Goal: Task Accomplishment & Management: Manage account settings

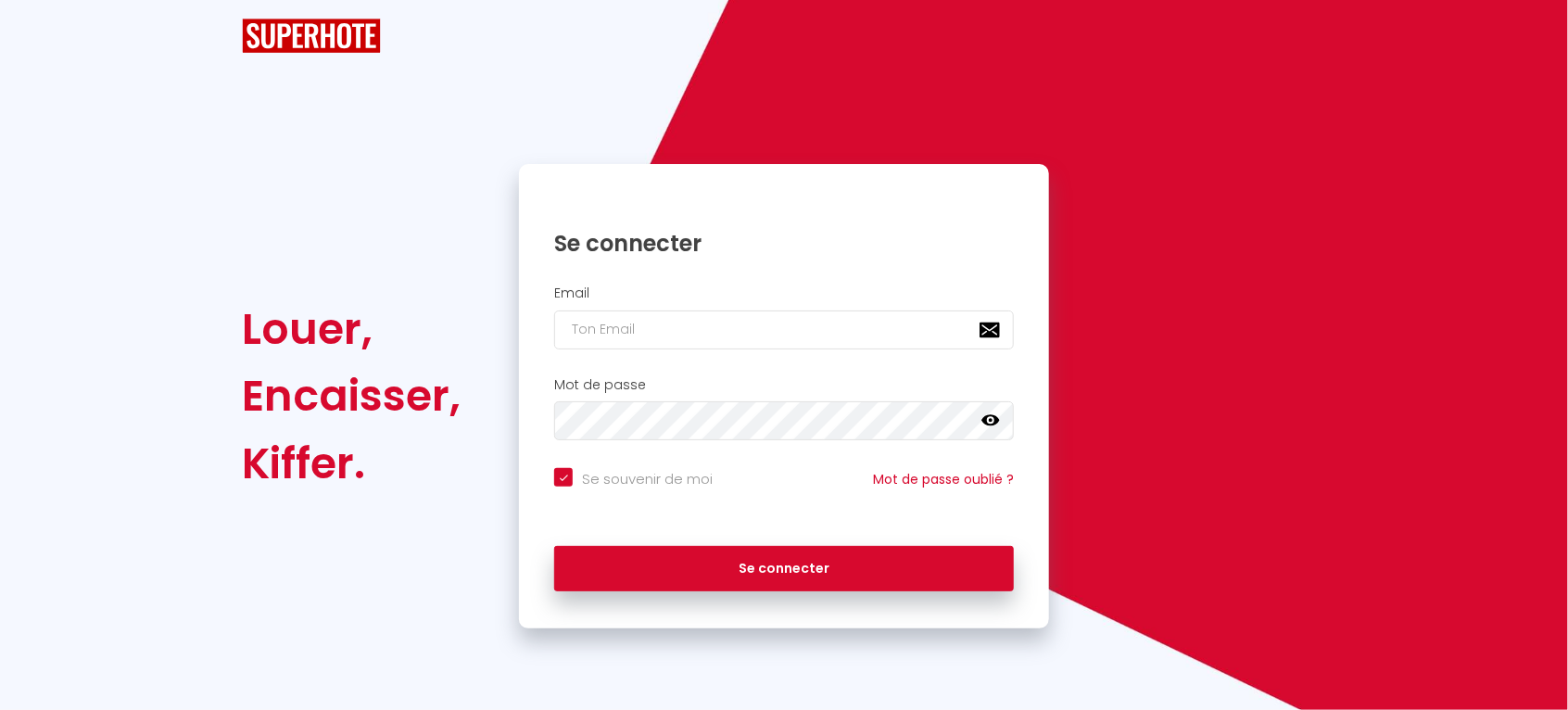
checkbox input "true"
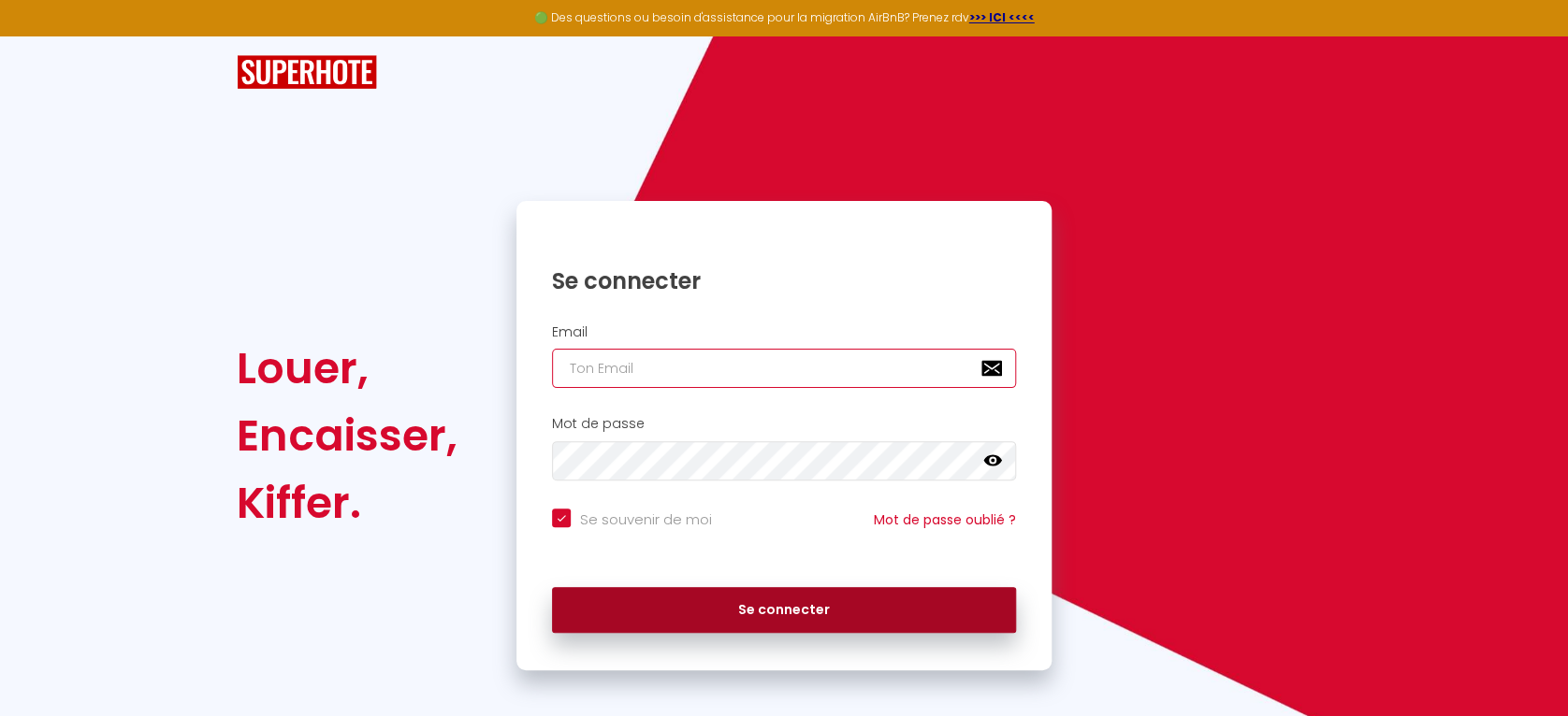
type input "[EMAIL_ADDRESS][DOMAIN_NAME]"
click at [768, 619] on button "Se connecter" at bounding box center [784, 611] width 464 height 47
checkbox input "true"
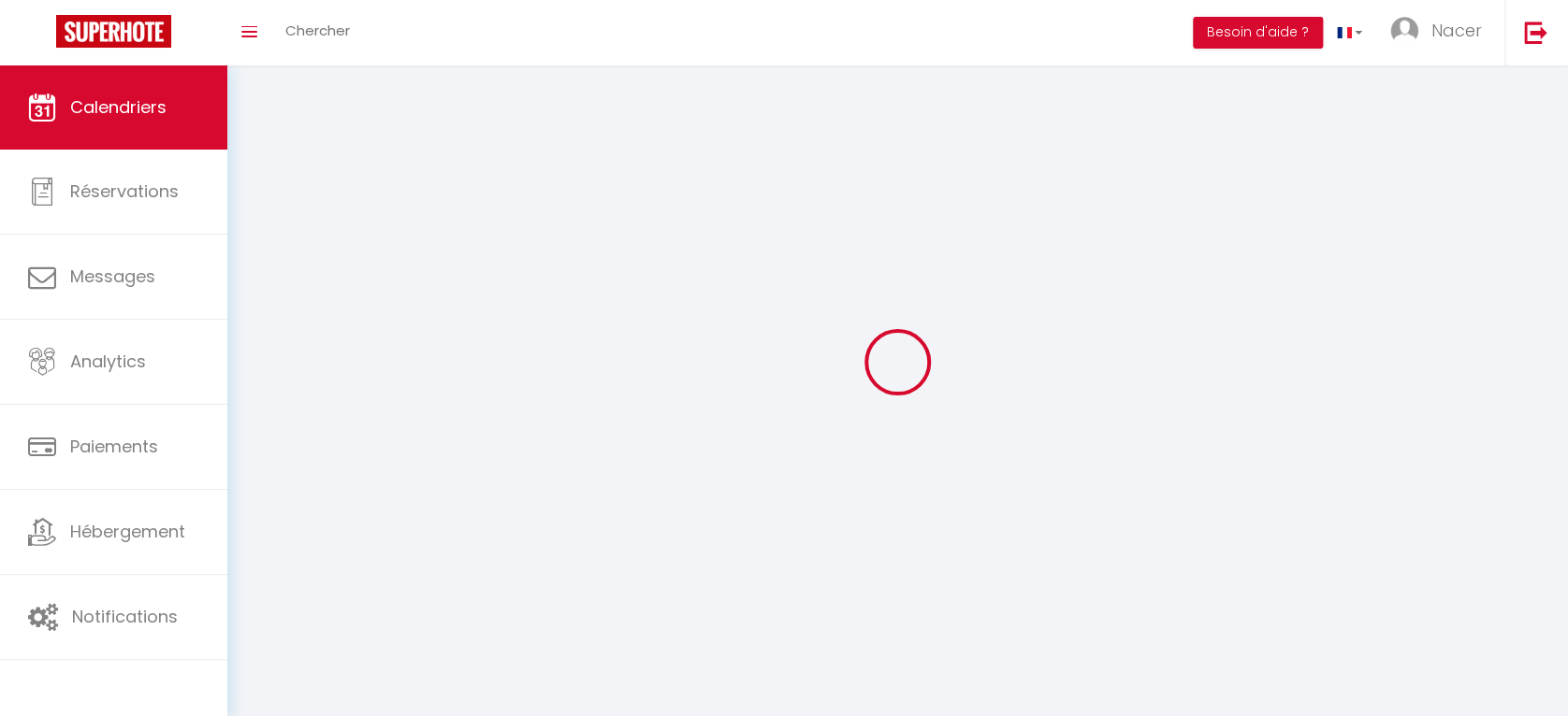
select select
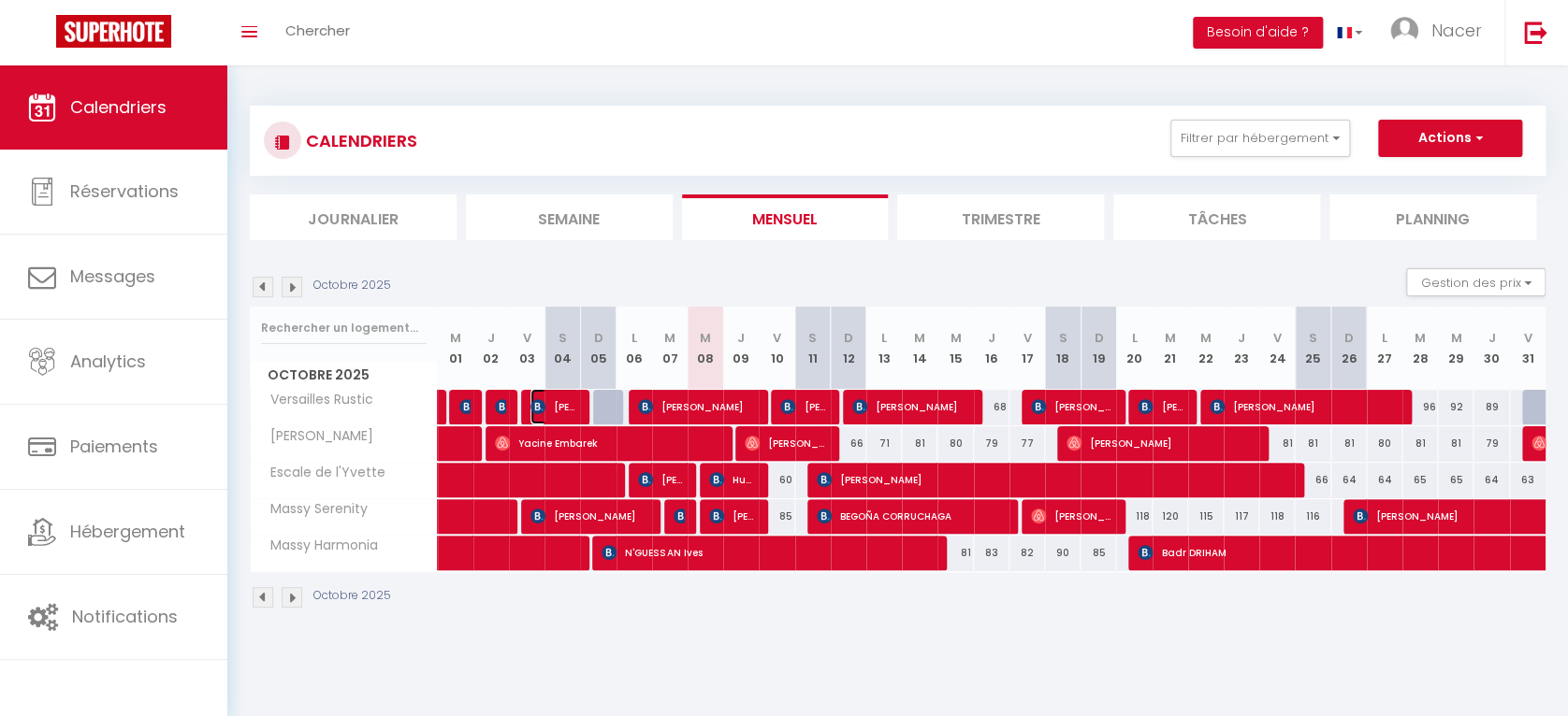
click at [557, 412] on span "[PERSON_NAME]" at bounding box center [554, 407] width 48 height 36
select select "OK"
select select "0"
select select "1"
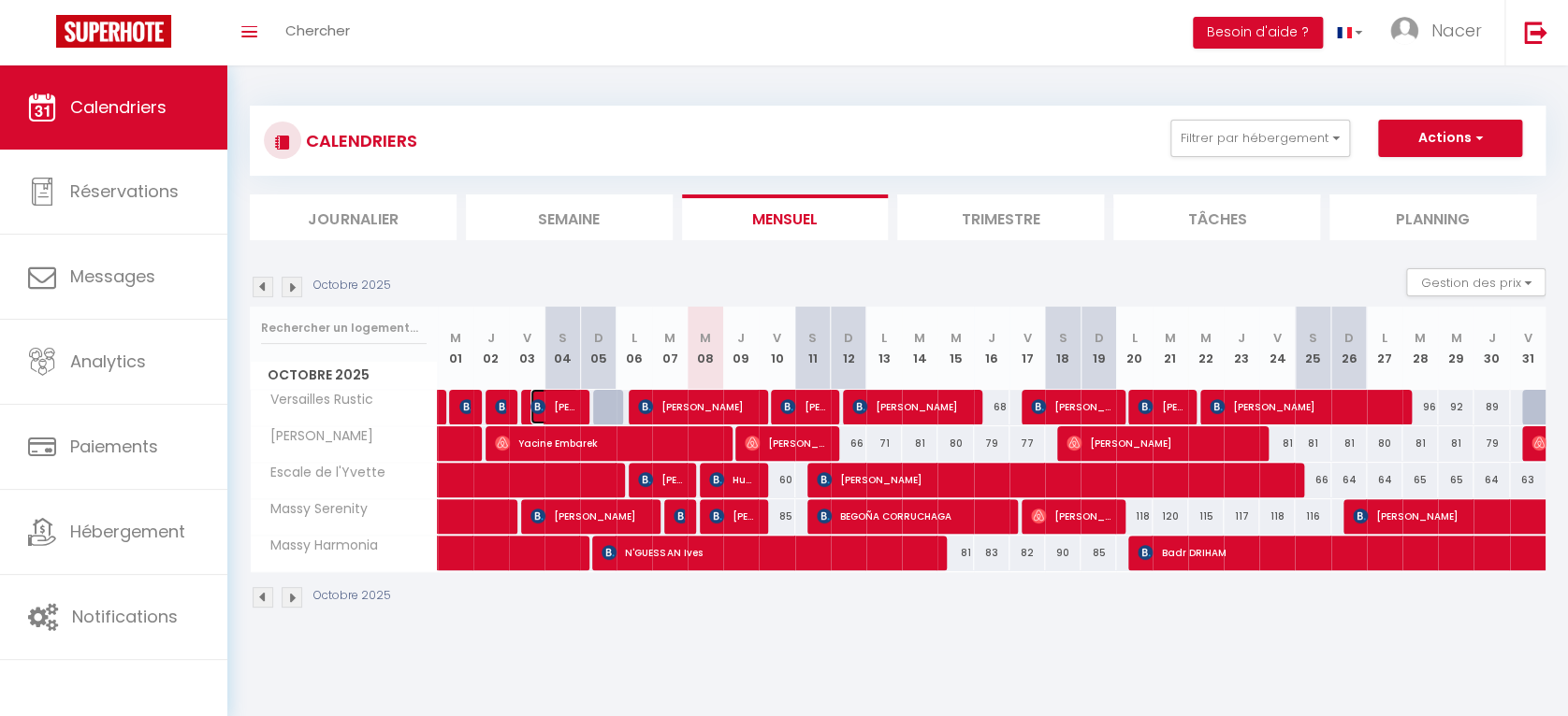
select select "1"
select select
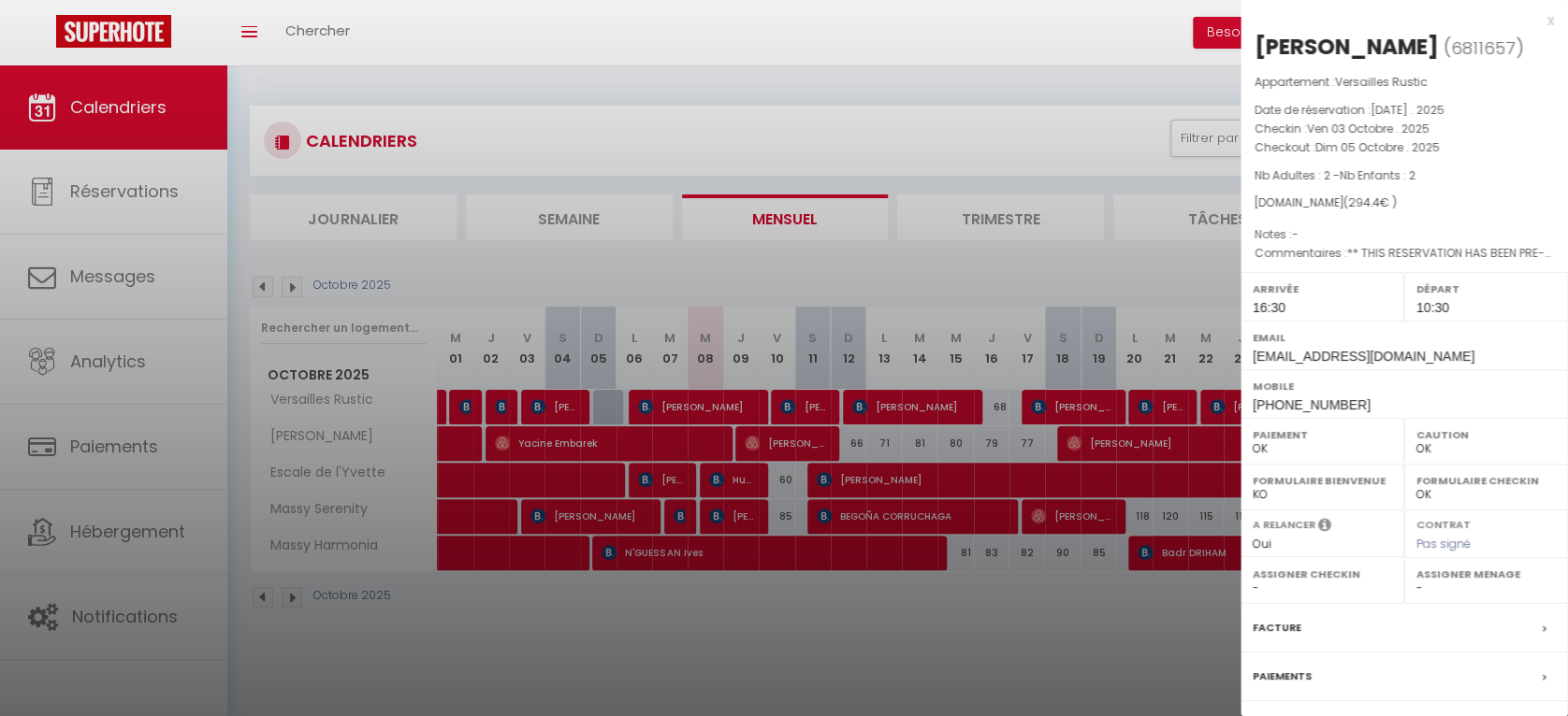
drag, startPoint x: 543, startPoint y: 558, endPoint x: 739, endPoint y: 578, distance: 197.0
click at [739, 578] on div at bounding box center [784, 358] width 1568 height 716
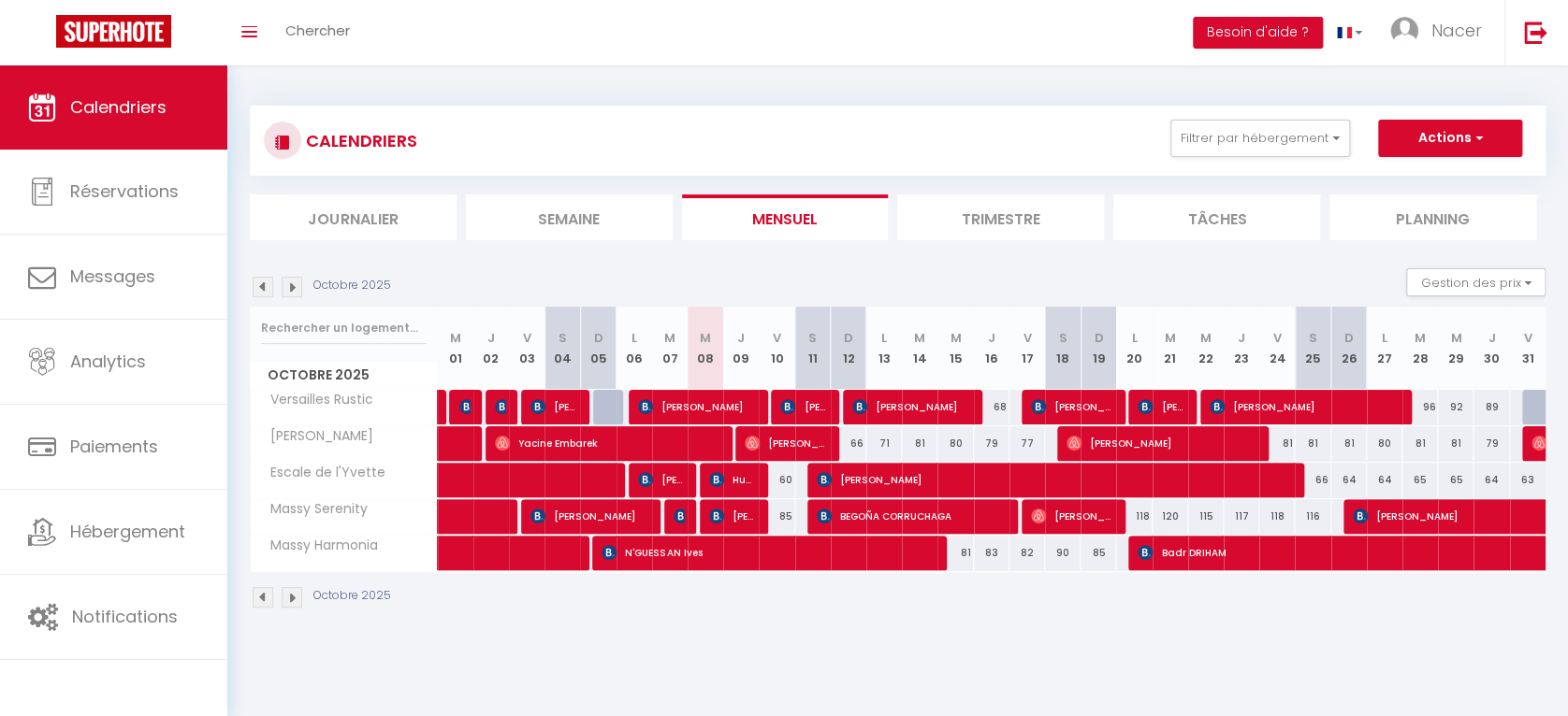
click at [762, 645] on body "🟢 Des questions ou besoin d'assistance pour la migration AirBnB? Prenez rdv >>>…" at bounding box center [784, 423] width 1568 height 716
drag, startPoint x: 609, startPoint y: 624, endPoint x: 479, endPoint y: 545, distance: 152.1
click at [609, 624] on div "Octobre 2025" at bounding box center [898, 600] width 1296 height 55
click at [497, 409] on img at bounding box center [502, 407] width 15 height 15
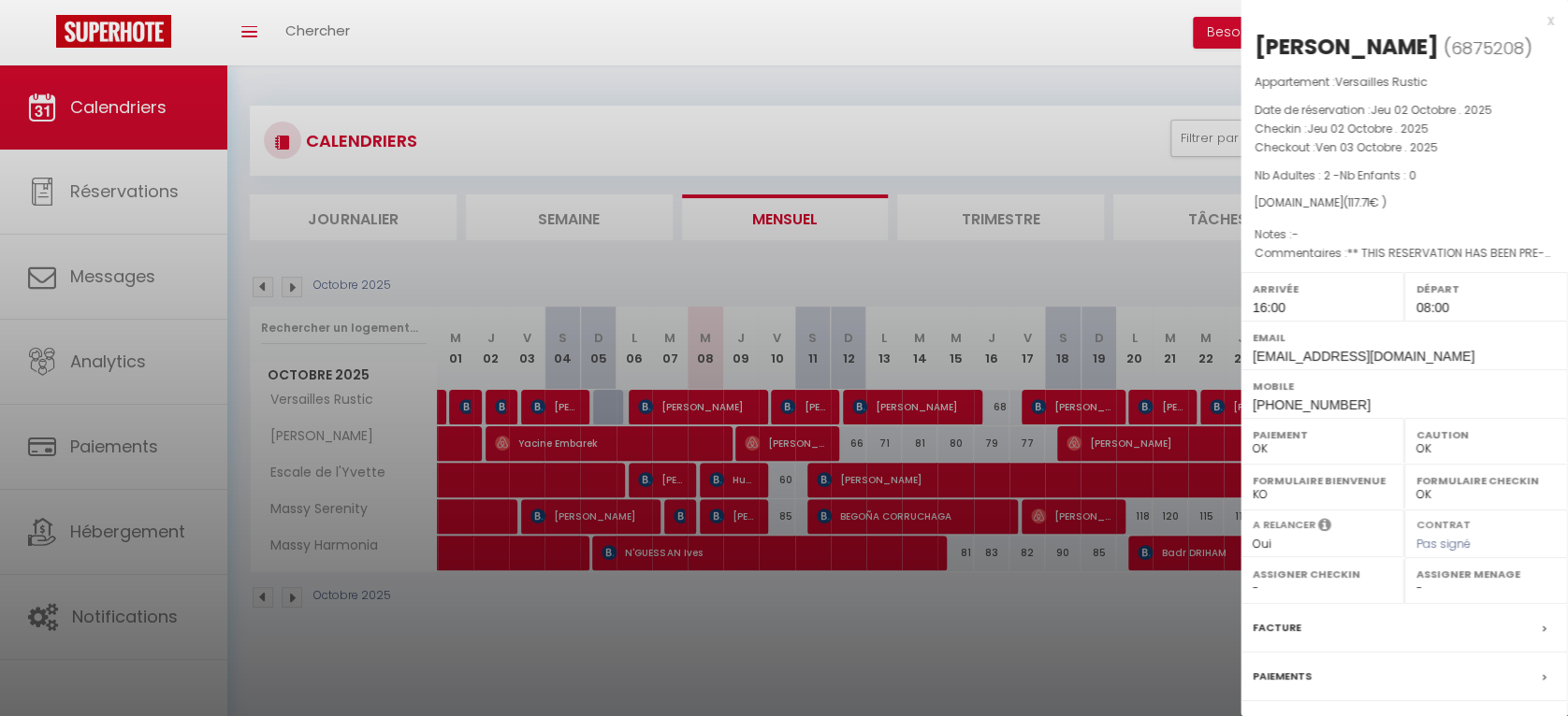
click at [460, 414] on div at bounding box center [784, 358] width 1568 height 716
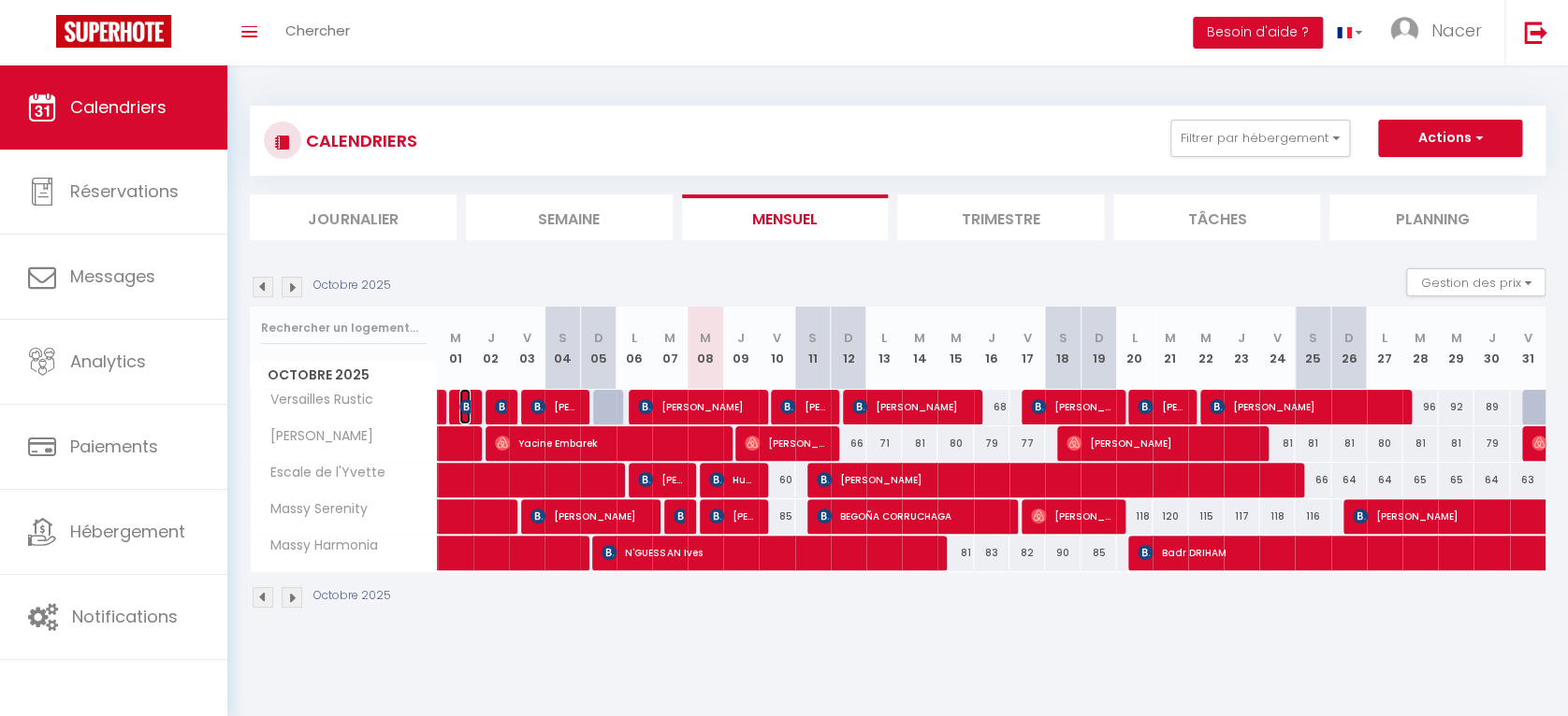
click at [460, 414] on span "[PERSON_NAME]" at bounding box center [465, 407] width 12 height 36
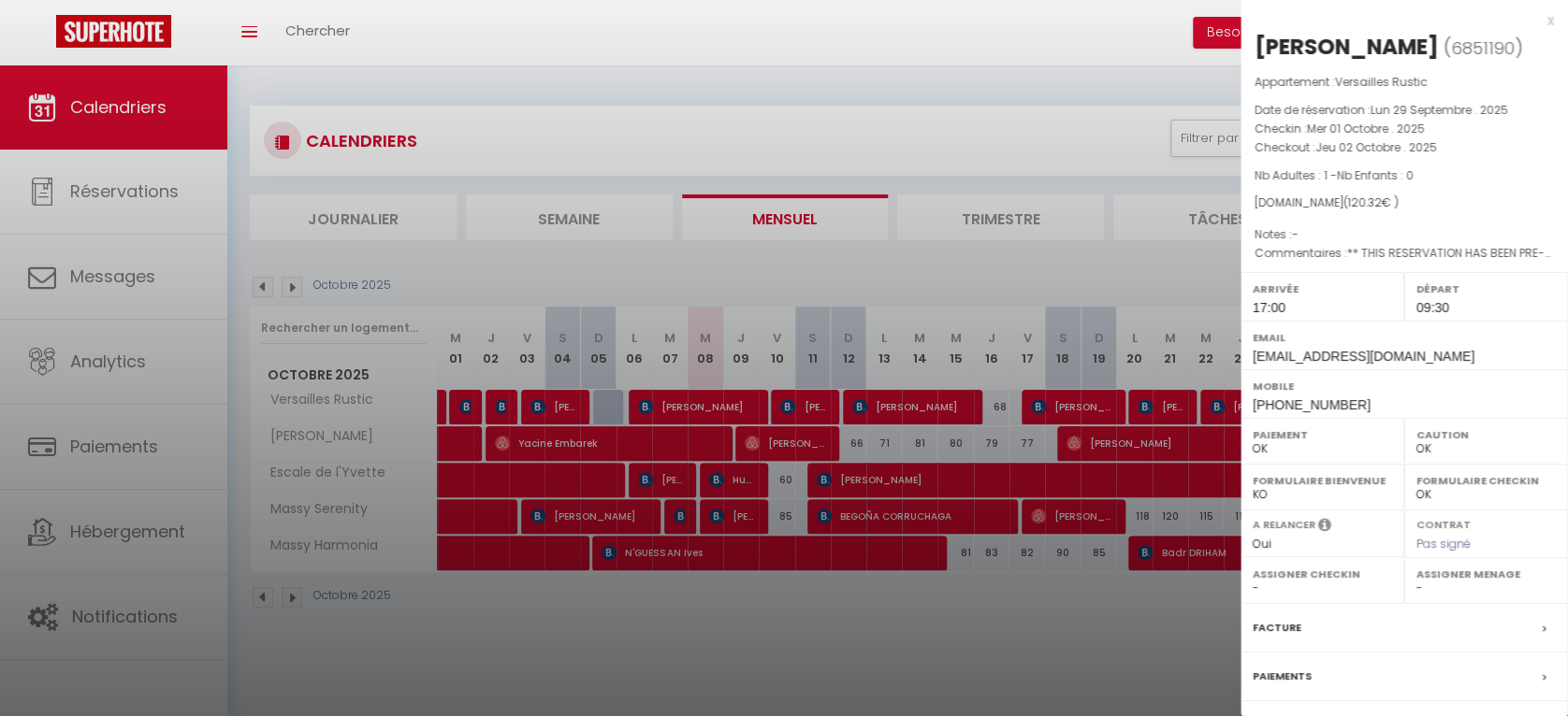
click at [1529, 13] on div "x" at bounding box center [1398, 21] width 314 height 23
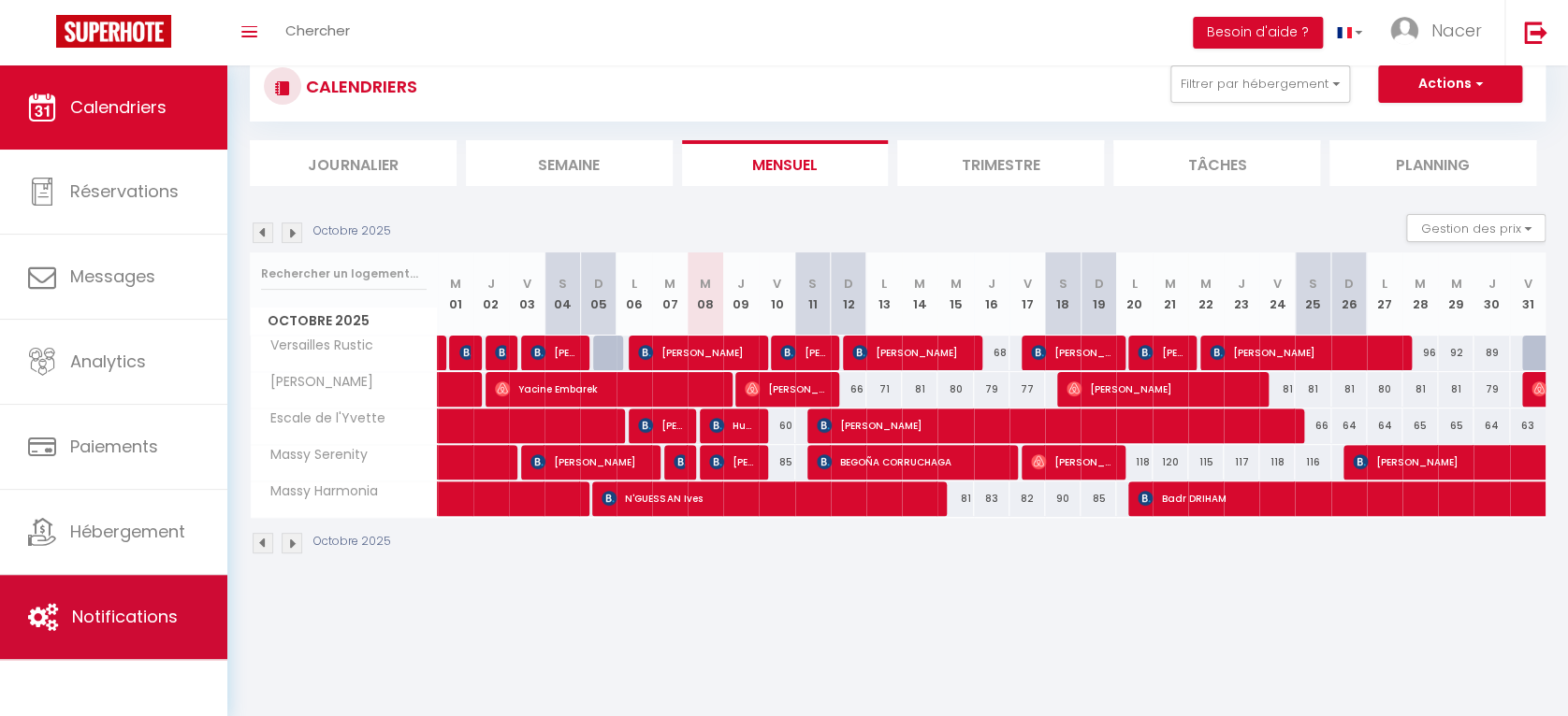
scroll to position [66, 0]
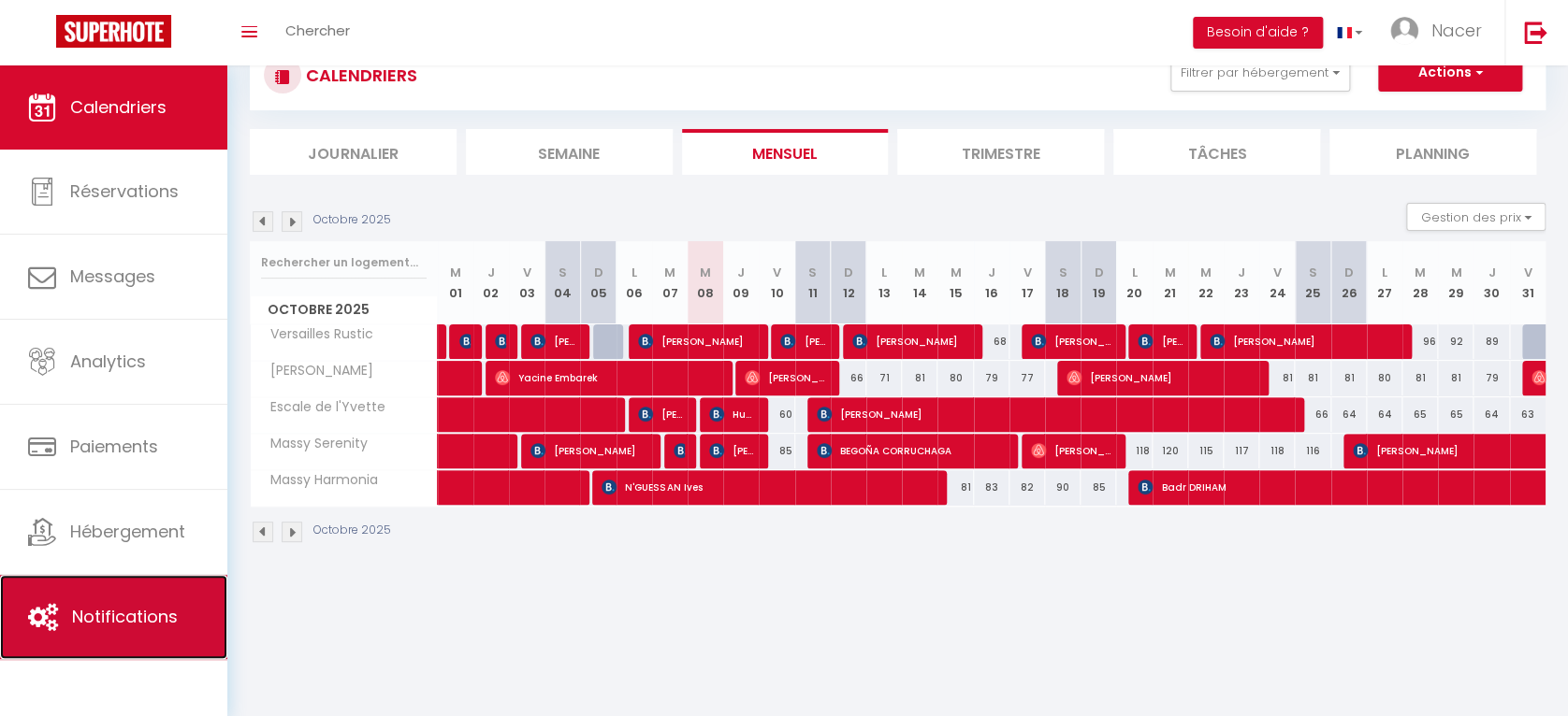
click at [105, 602] on link "Notifications" at bounding box center [114, 617] width 227 height 84
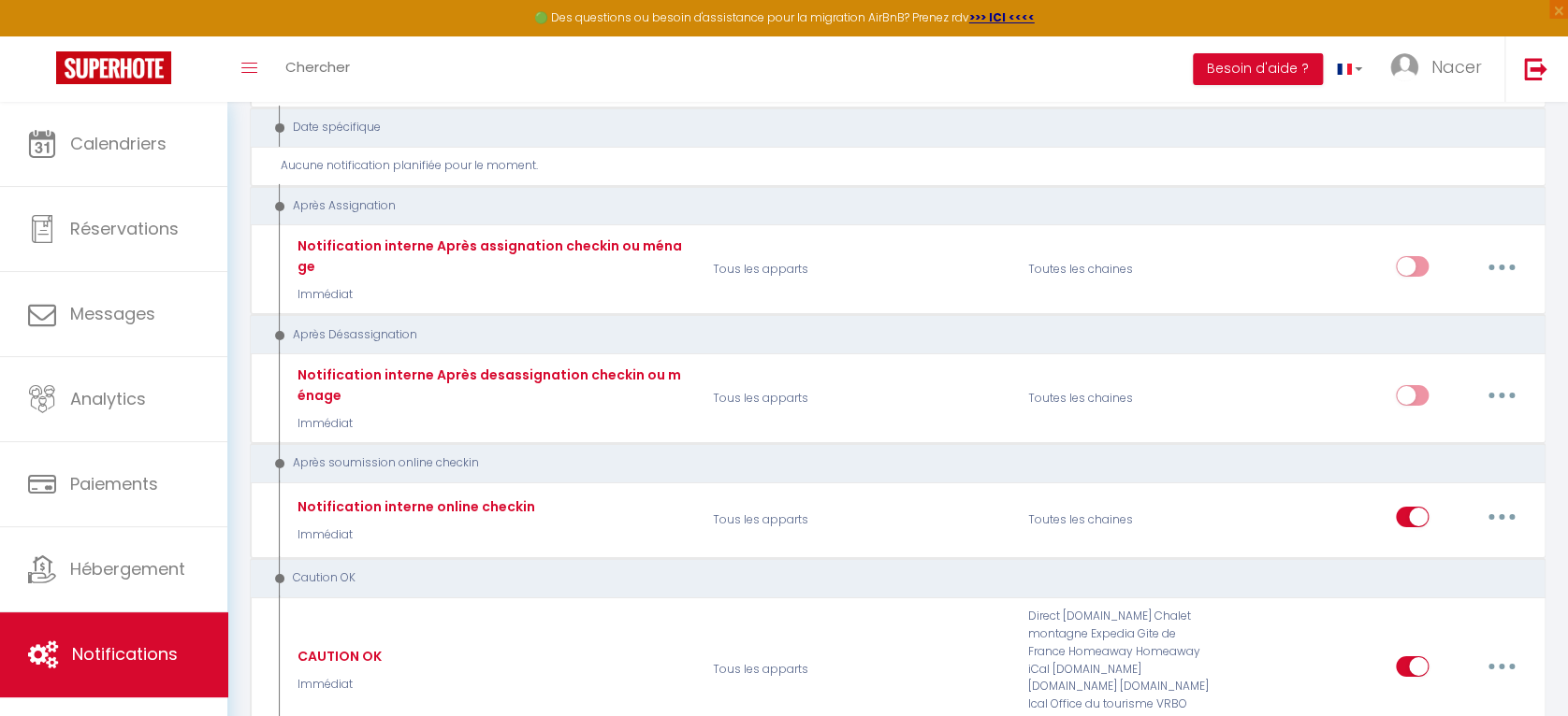
scroll to position [3036, 0]
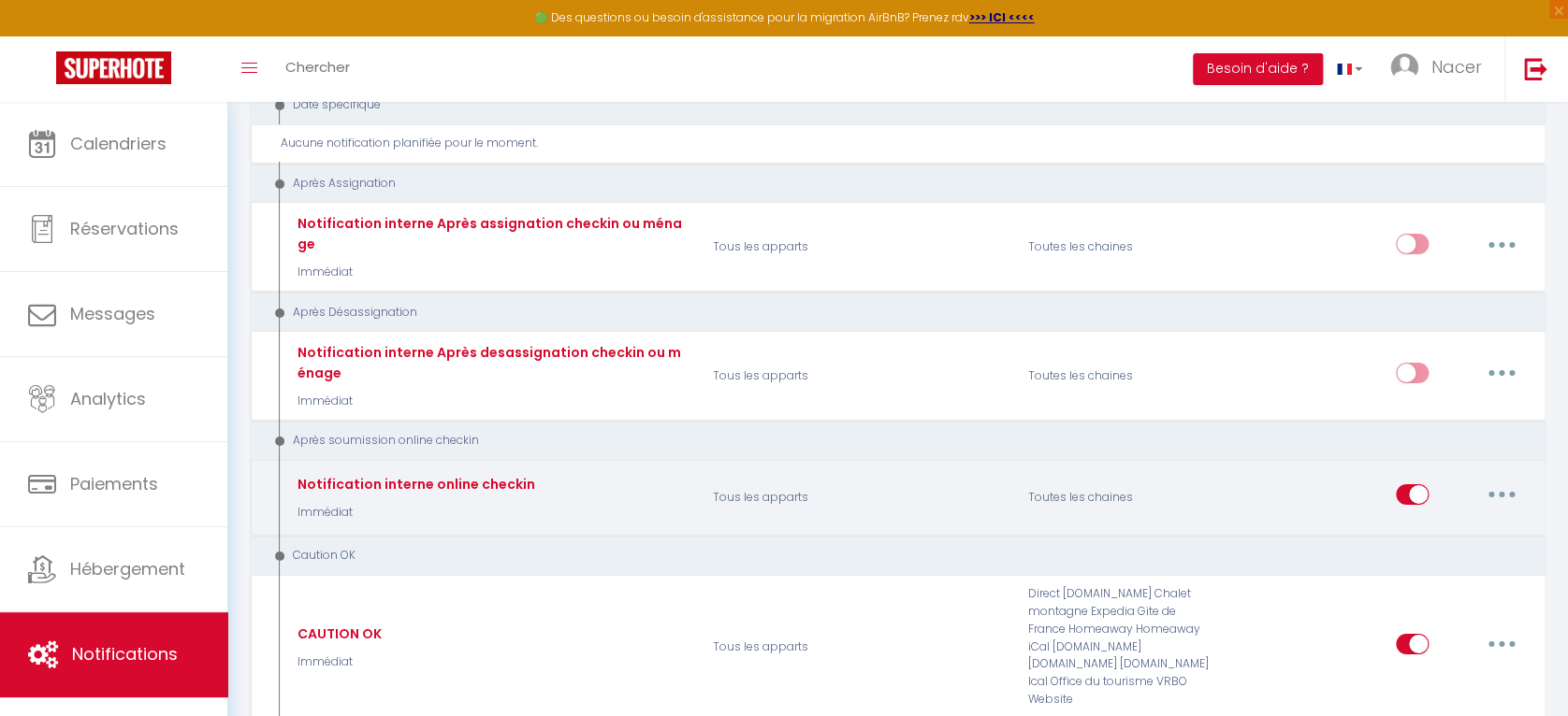
click at [1500, 492] on icon "button" at bounding box center [1502, 495] width 6 height 6
click at [1454, 522] on link "Editer" at bounding box center [1453, 538] width 138 height 32
type input "Notification interne online checkin"
select select "23"
select select "Immédiat"
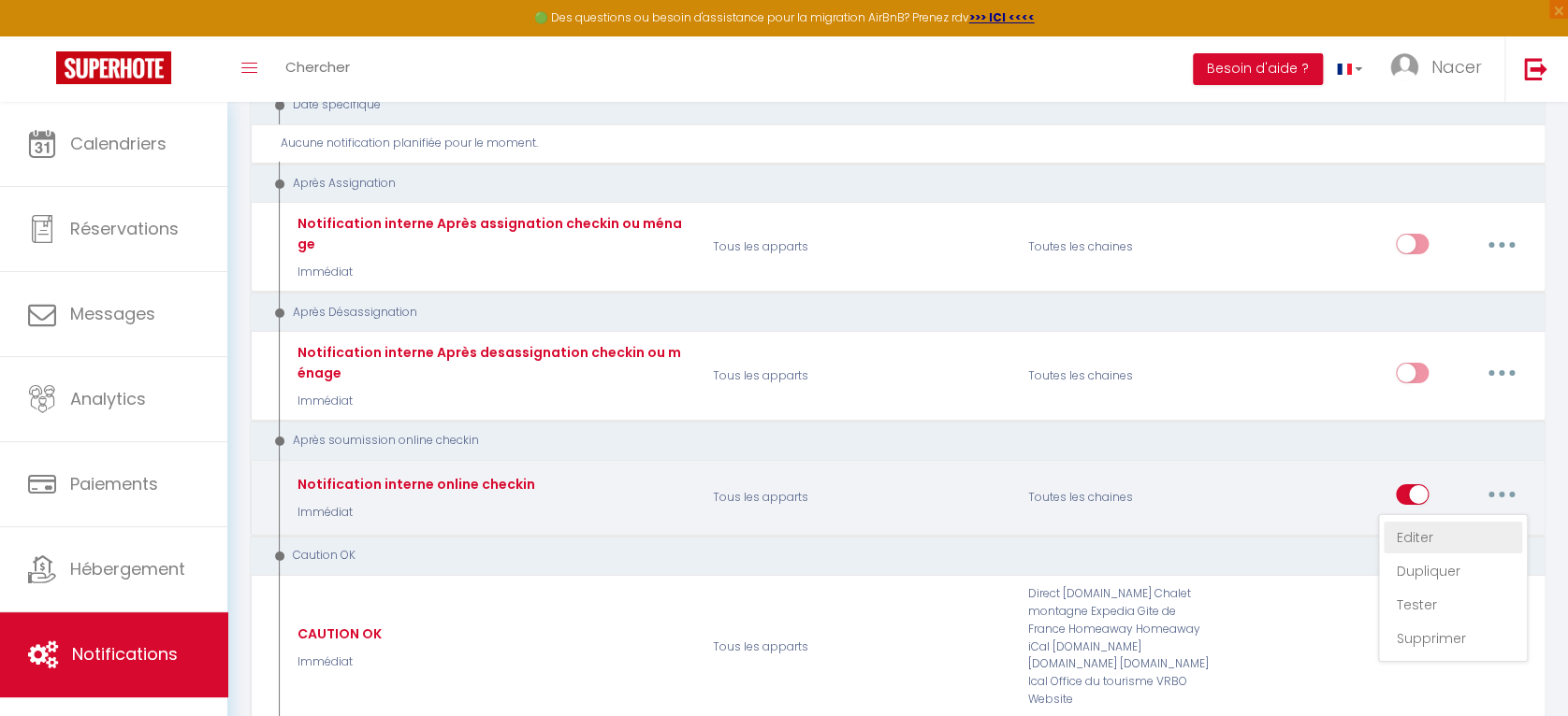
select select
checkbox input "false"
radio input "true"
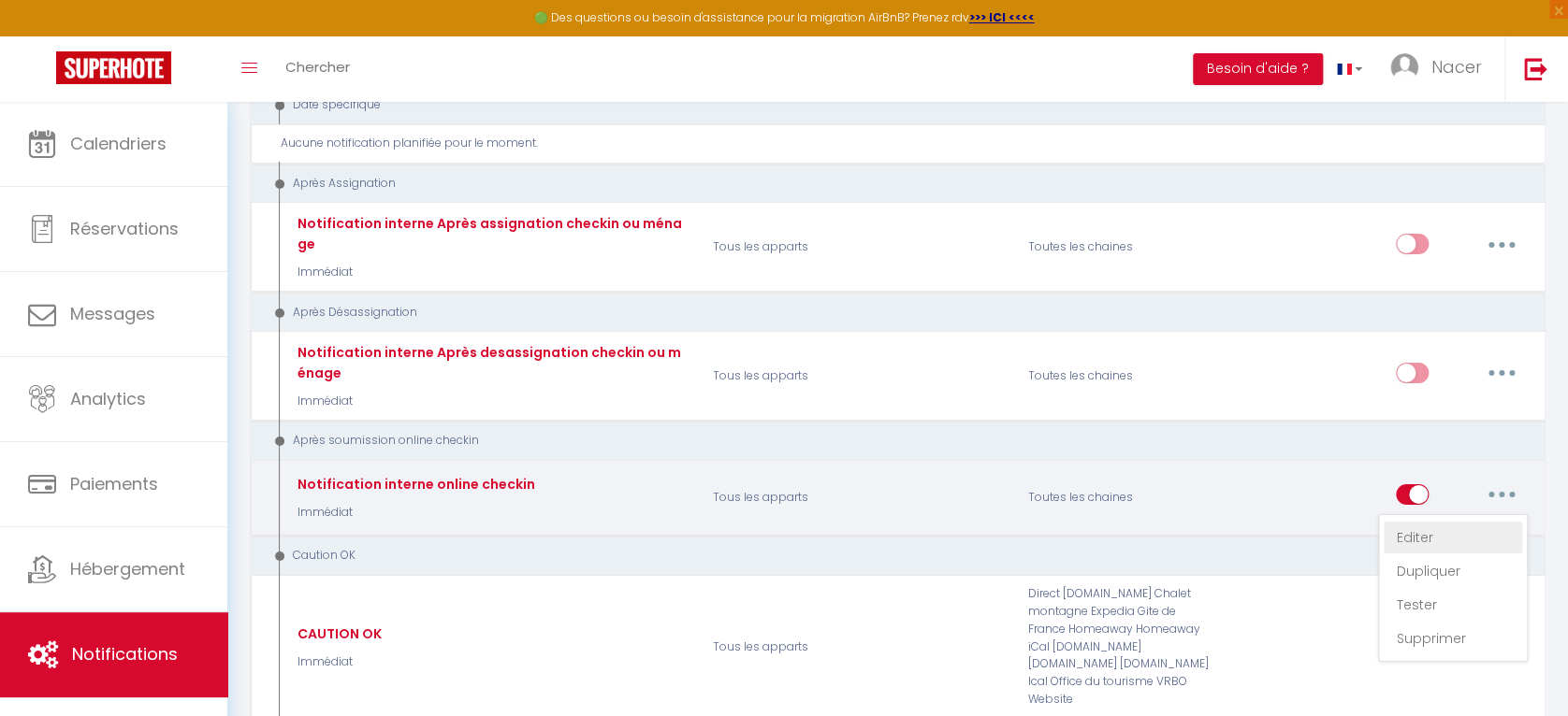
type input "Notification online checkin - [RENTAL:NAME] - [GUEST:NAME] - [BOOKING:ID]"
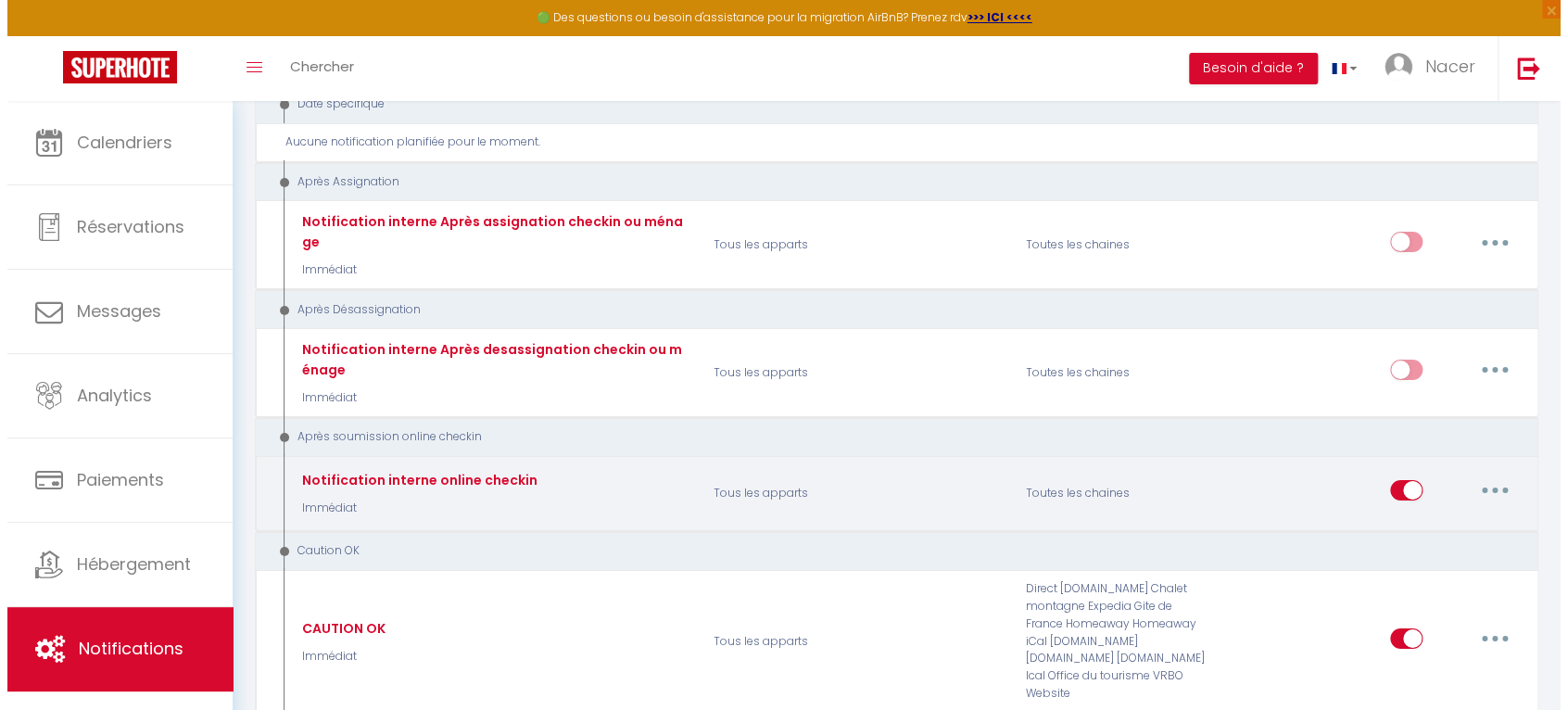
scroll to position [2978, 0]
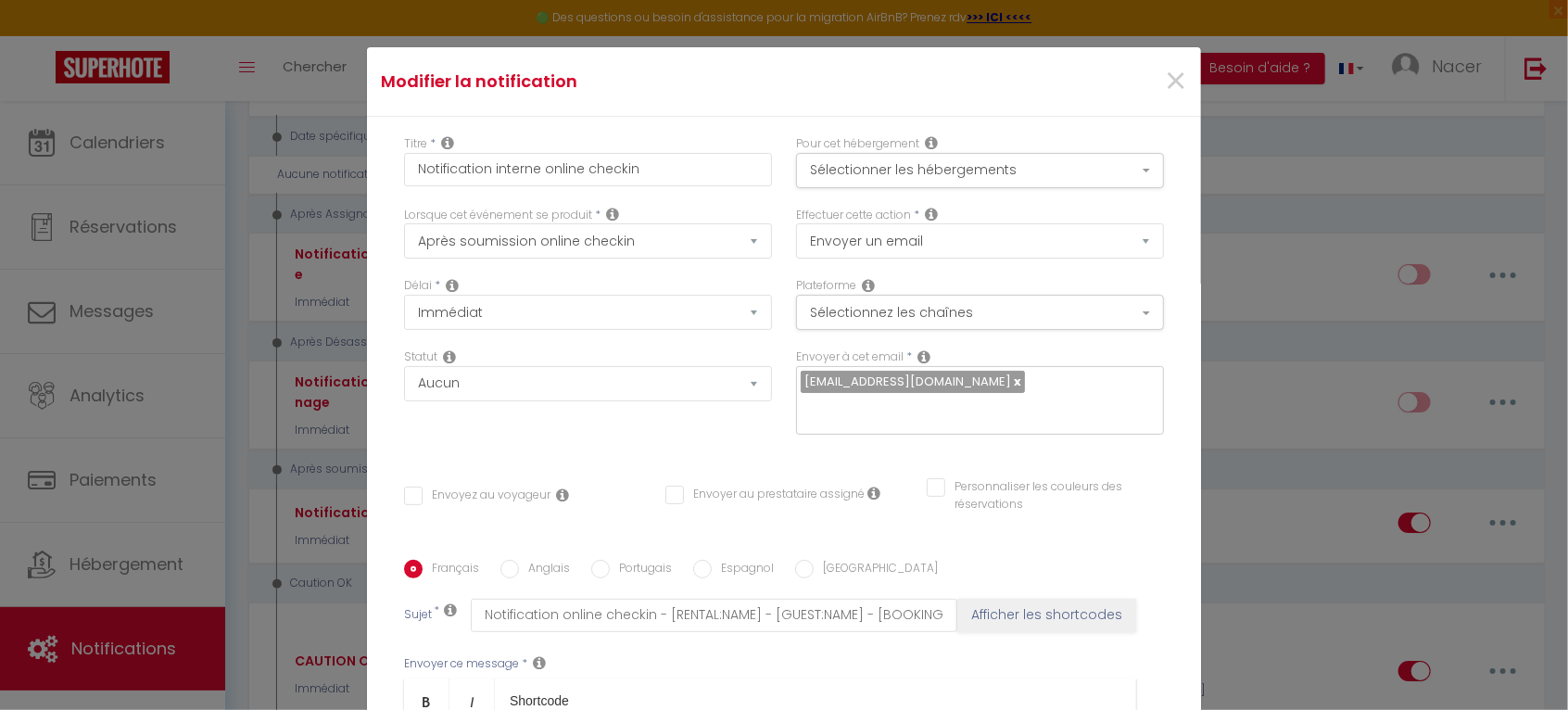
click at [703, 425] on div "Statut Aucun Si la réservation est payée Si réservation non payée Si la caution…" at bounding box center [589, 401] width 392 height 105
click at [682, 124] on div "Titre * Notification interne online checkin Pour cet hébergement Sélectionner l…" at bounding box center [784, 561] width 834 height 888
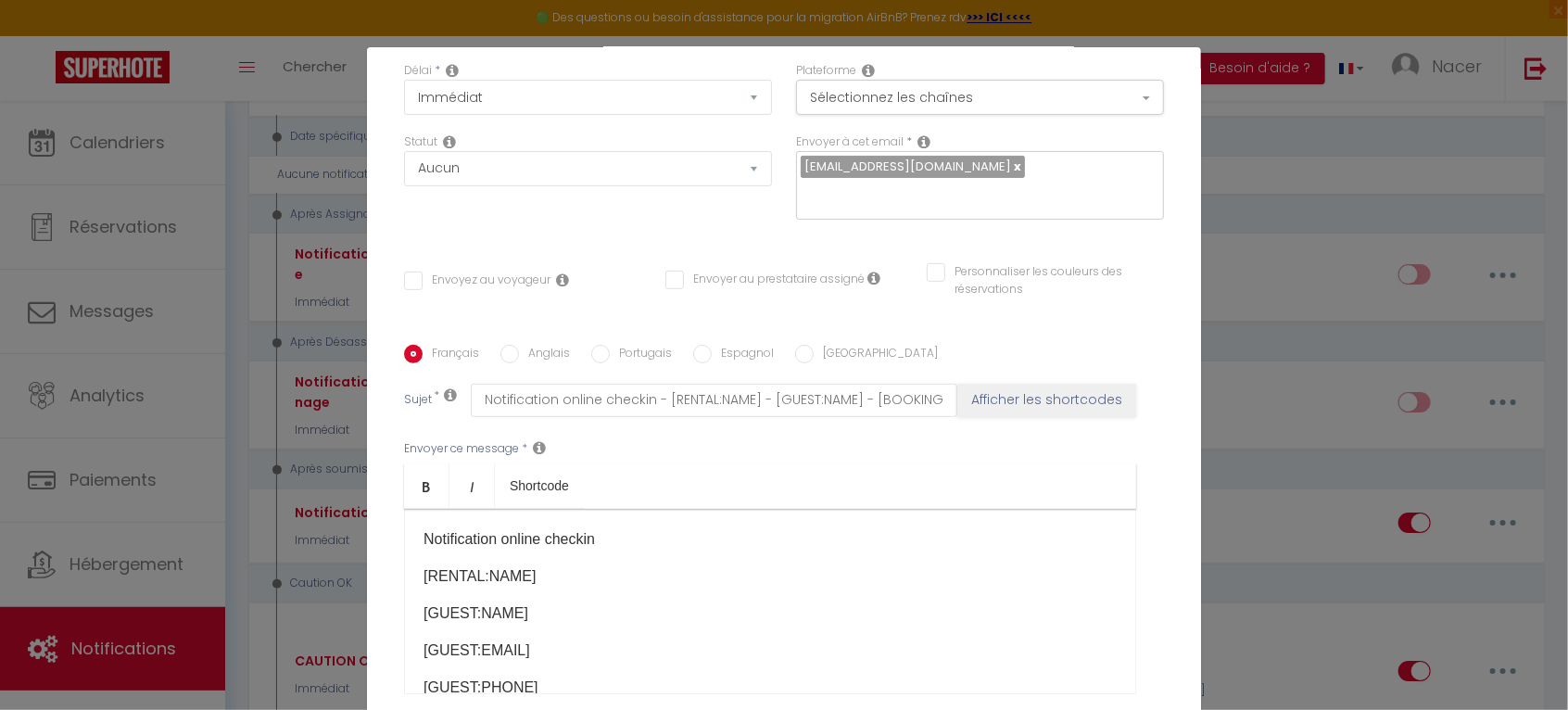
scroll to position [39, 0]
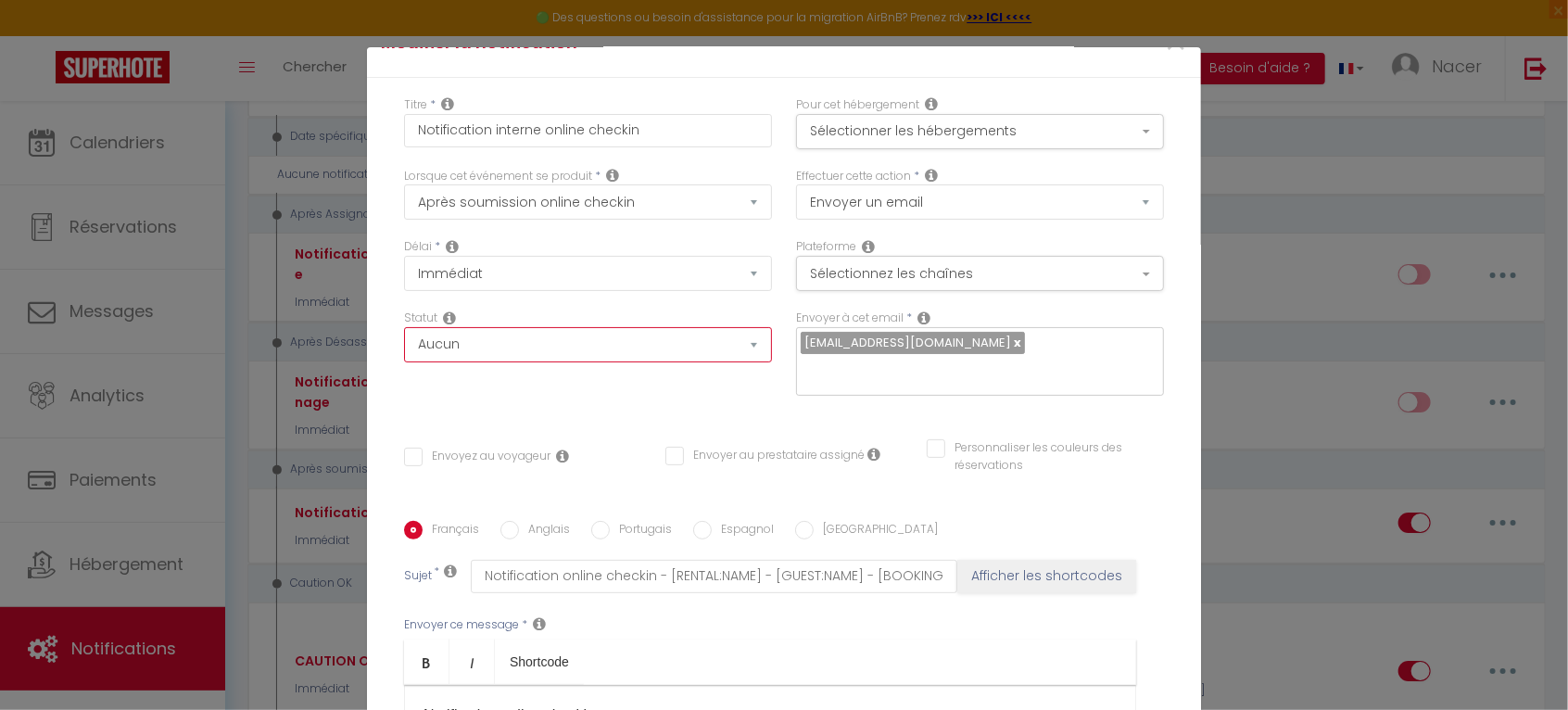
click at [635, 350] on select "Aucun Si la réservation est payée Si réservation non payée Si la caution a été …" at bounding box center [589, 345] width 368 height 35
click at [866, 273] on button "Sélectionnez les chaînes" at bounding box center [980, 274] width 368 height 35
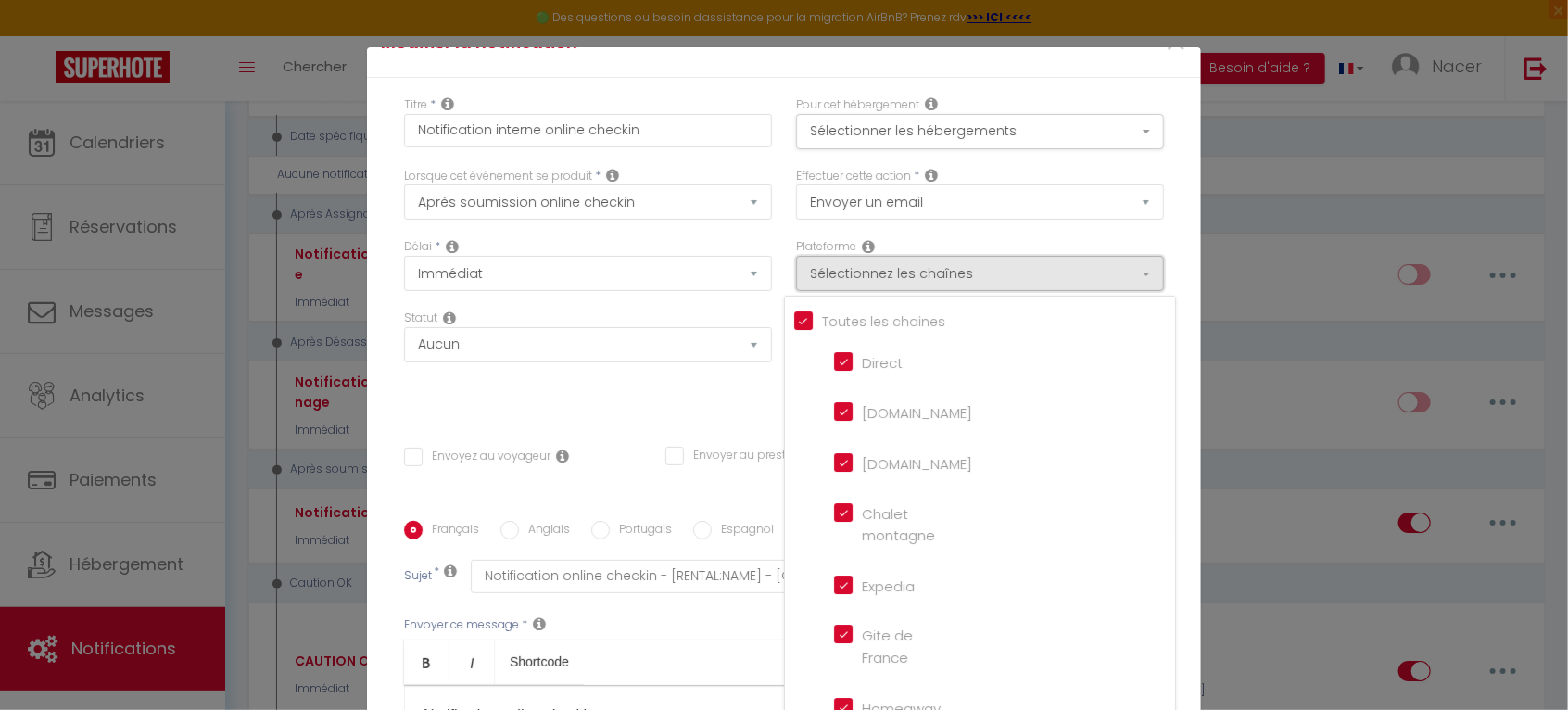
scroll to position [0, 0]
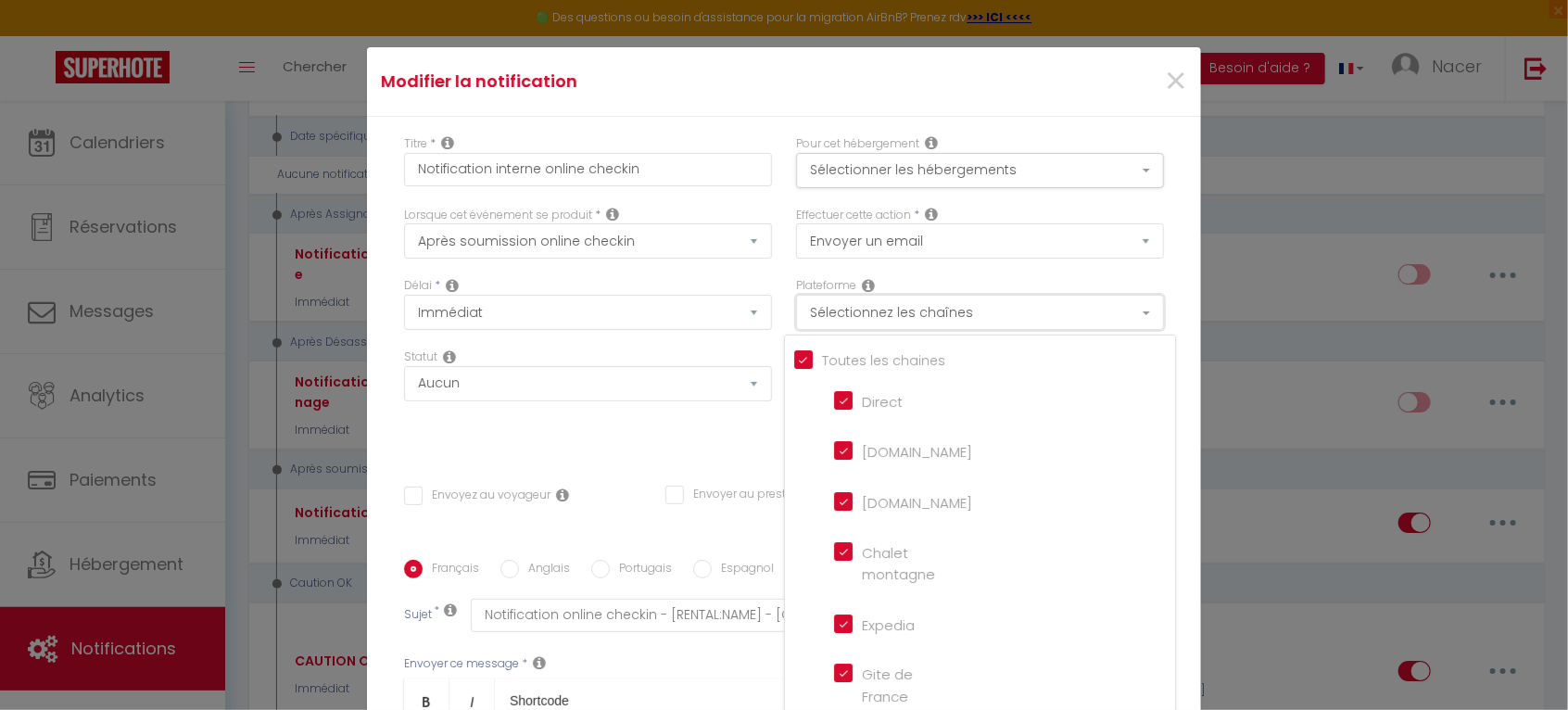
click at [917, 317] on button "Sélectionnez les chaînes" at bounding box center [980, 313] width 368 height 35
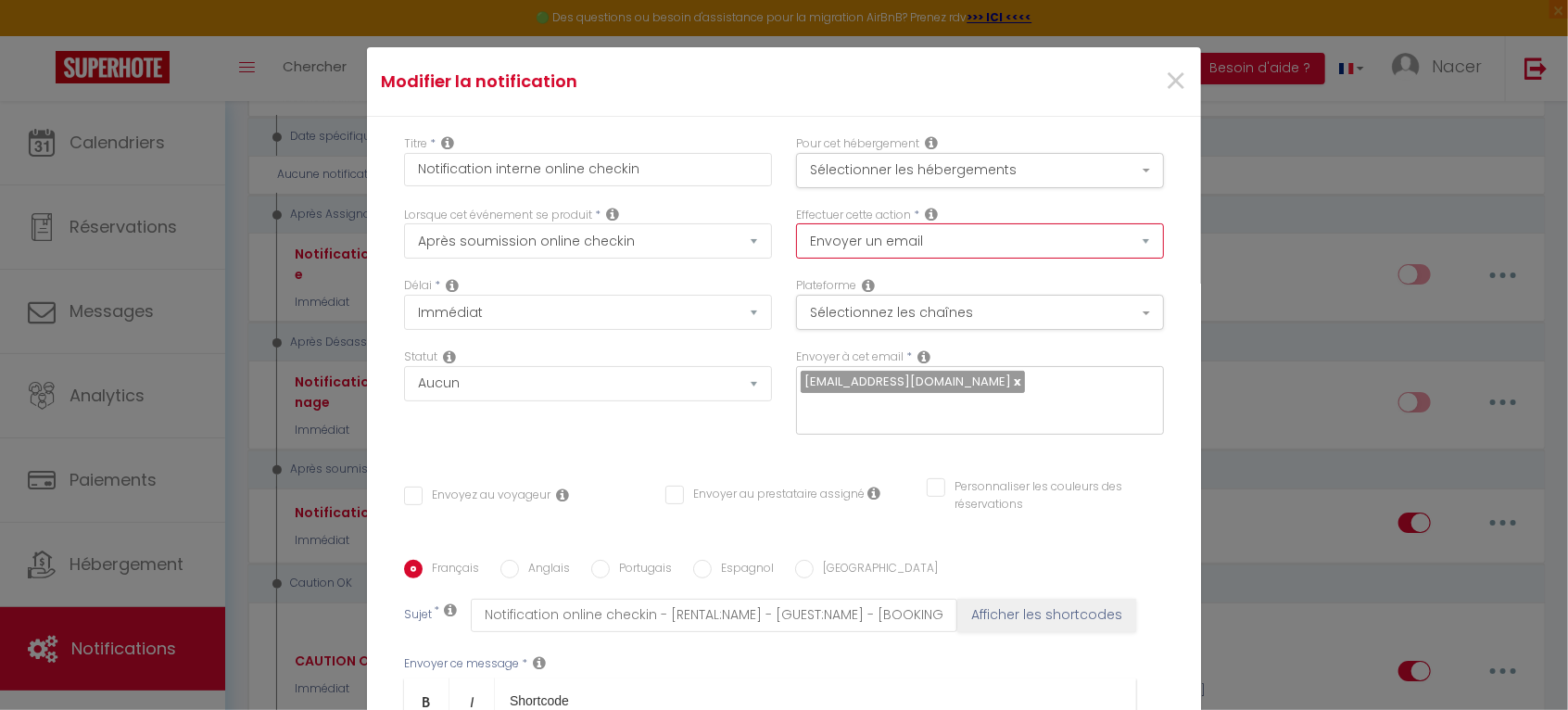
click at [932, 230] on select "Envoyer un email Envoyer un SMS Envoyer une notification push" at bounding box center [980, 241] width 368 height 35
click at [940, 243] on select "Envoyer un email Envoyer un SMS Envoyer une notification push" at bounding box center [980, 241] width 368 height 35
click at [850, 266] on div "Effectuer cette action * Envoyer un email Envoyer un SMS Envoyer une notificati…" at bounding box center [980, 242] width 392 height 72
click at [1164, 77] on span "×" at bounding box center [1176, 82] width 23 height 56
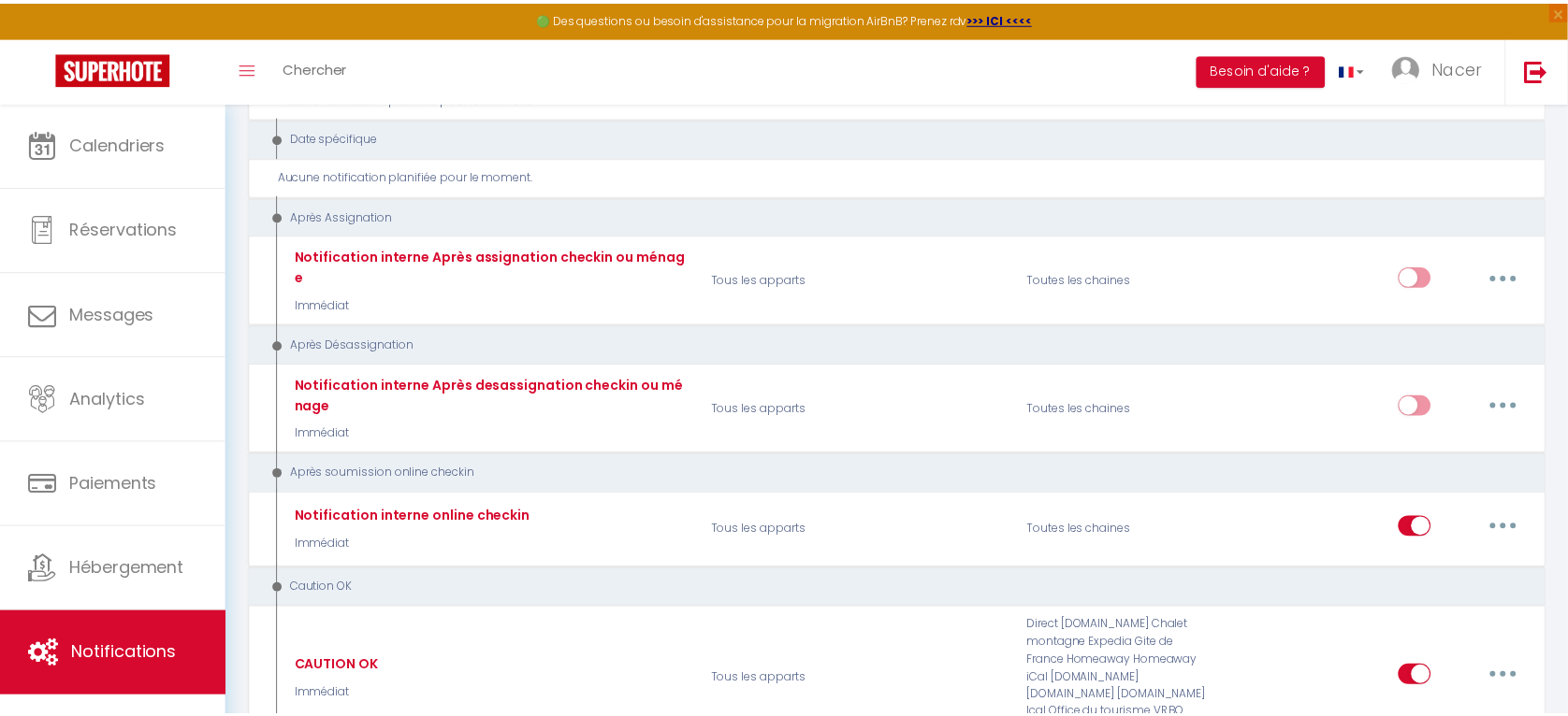
scroll to position [3036, 0]
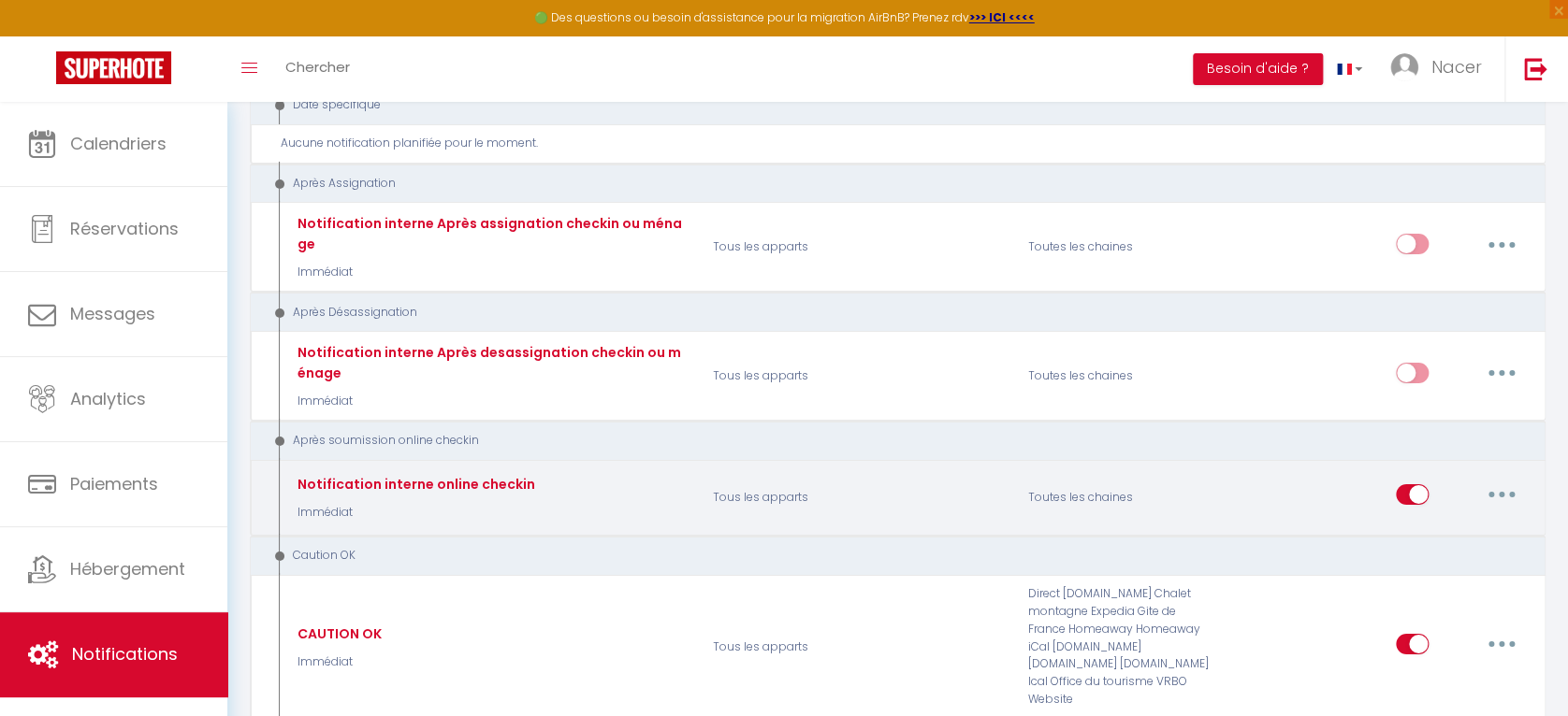
click at [1513, 480] on button "button" at bounding box center [1502, 495] width 53 height 30
click at [1445, 556] on link "Dupliquer" at bounding box center [1453, 571] width 138 height 32
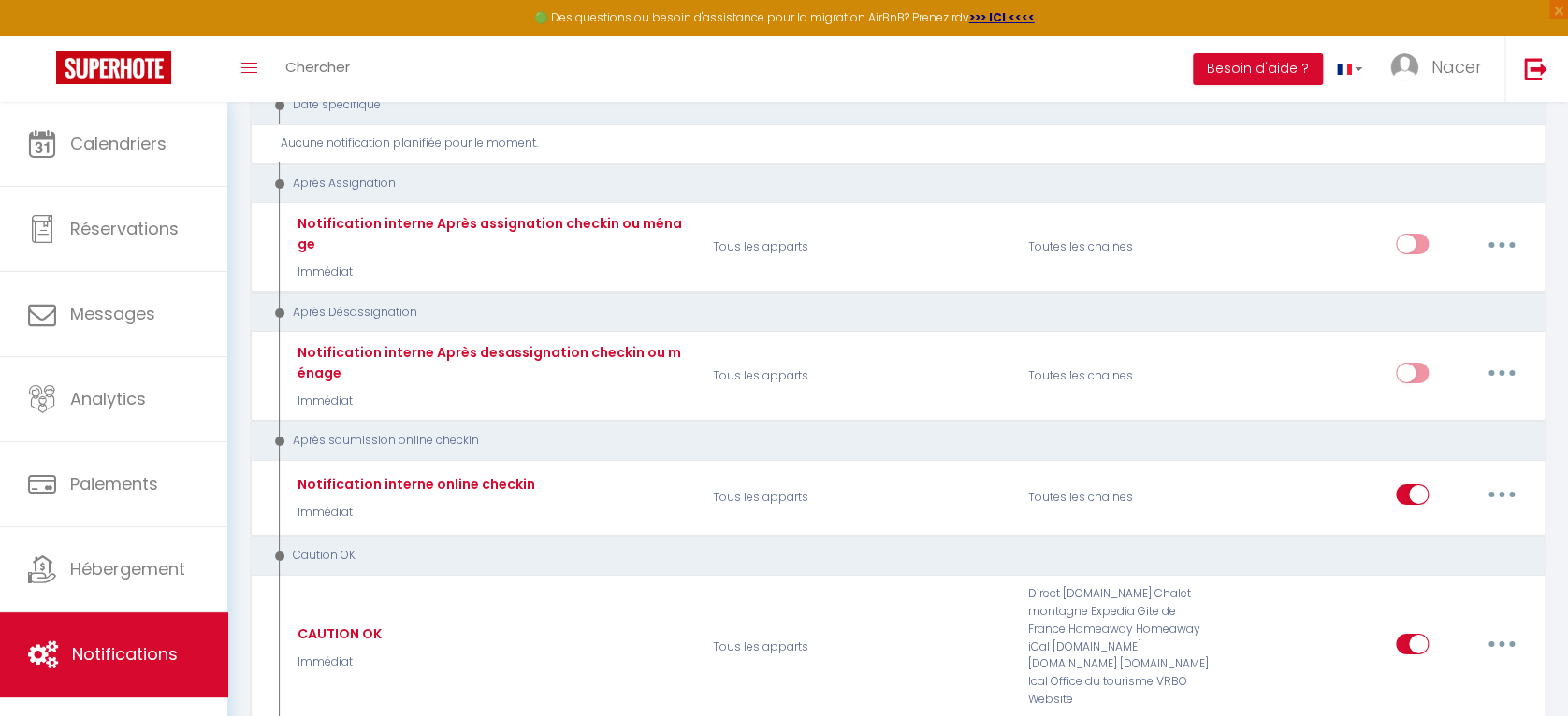
checkbox input "false"
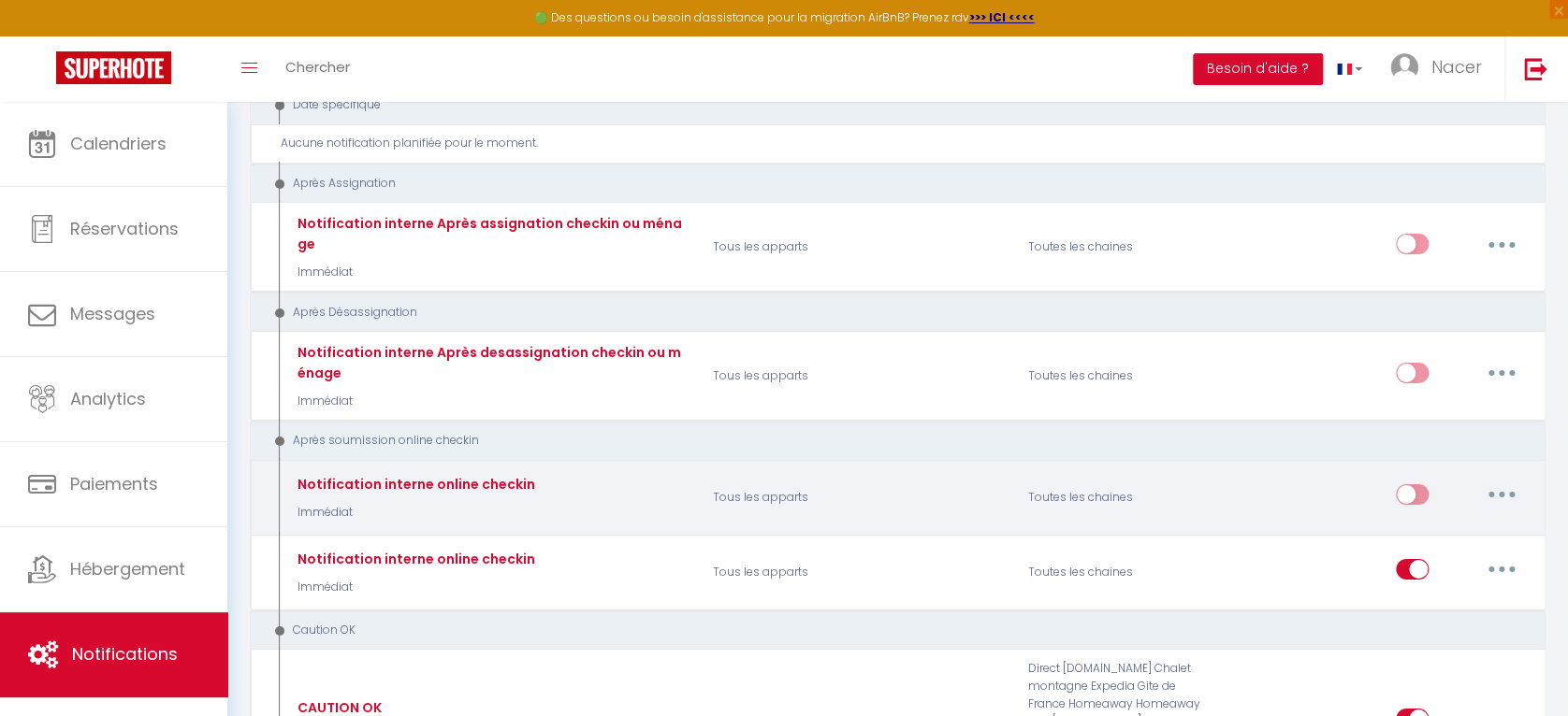
click at [1505, 480] on button "button" at bounding box center [1502, 495] width 53 height 30
click at [1437, 522] on link "Editer" at bounding box center [1453, 538] width 138 height 32
type input "Notification interne online checkin"
select select "23"
select select "Immédiat"
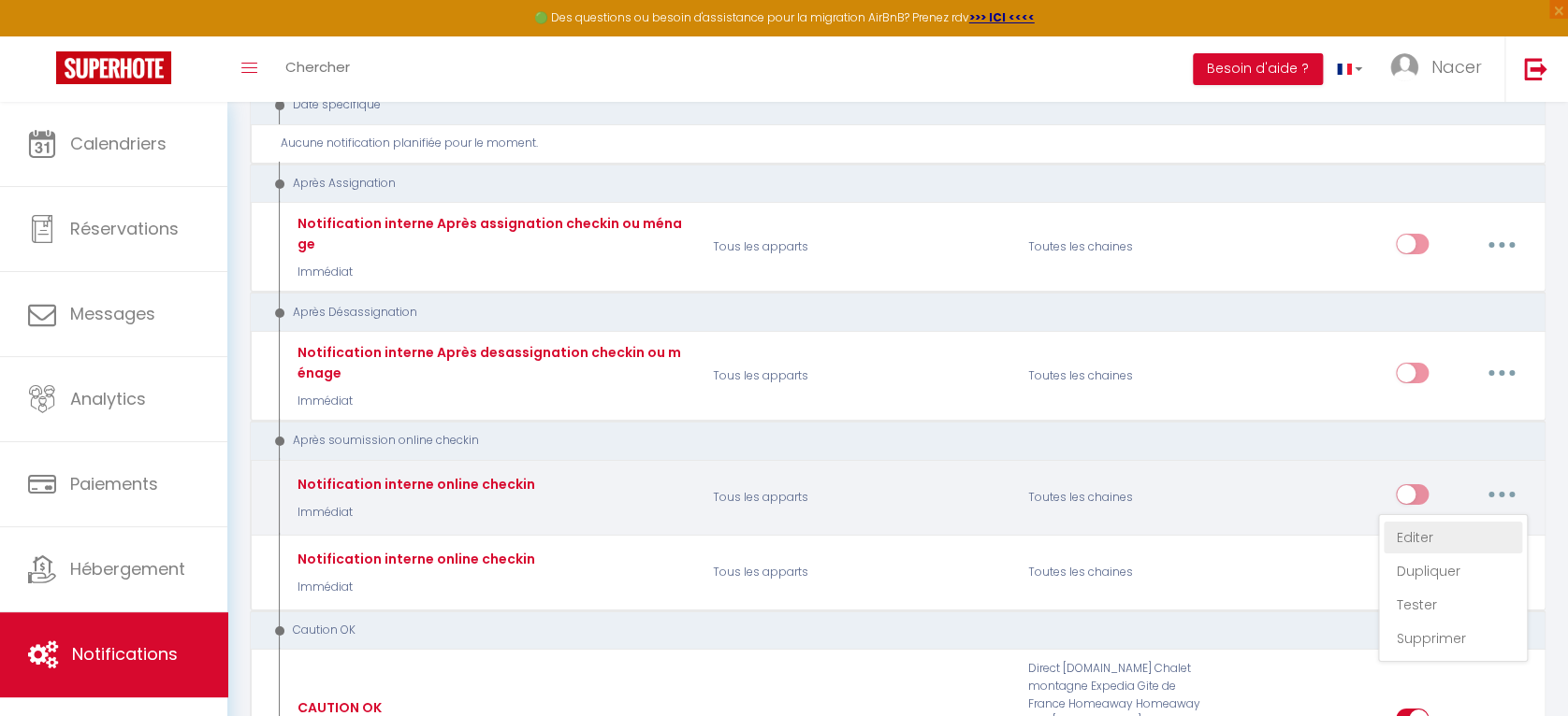
select select
checkbox input "false"
radio input "true"
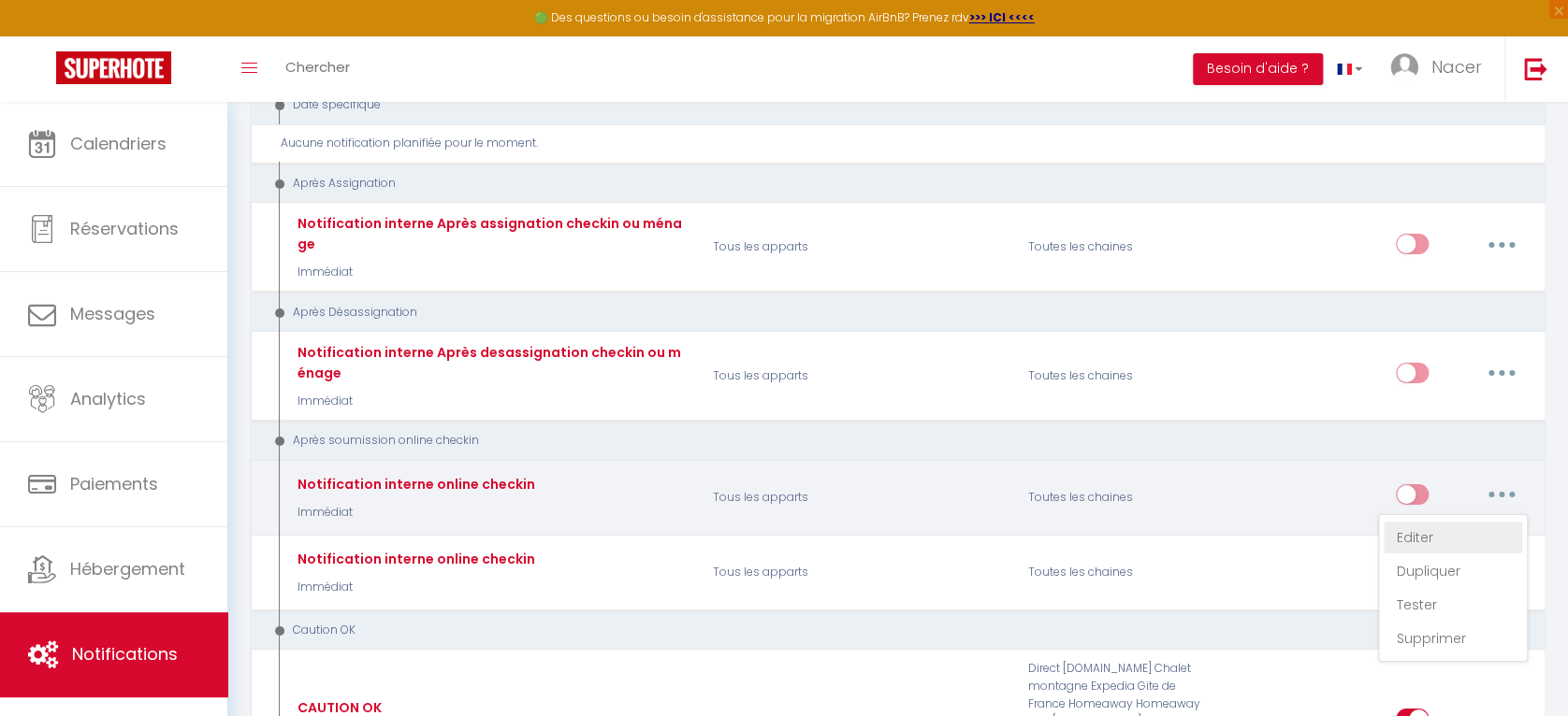
type input "Notification online checkin - [RENTAL:NAME] - [GUEST:NAME] - [BOOKING:ID]"
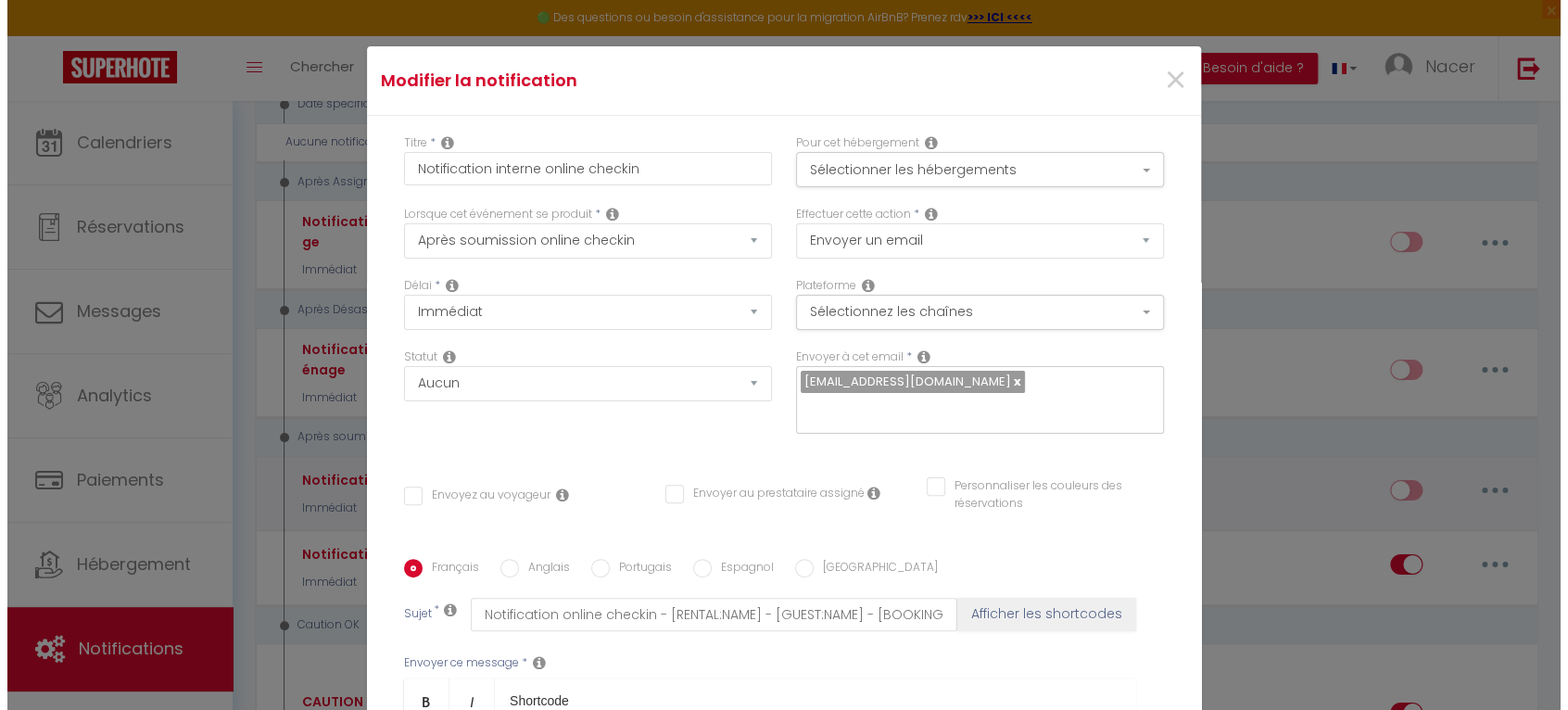
scroll to position [2978, 0]
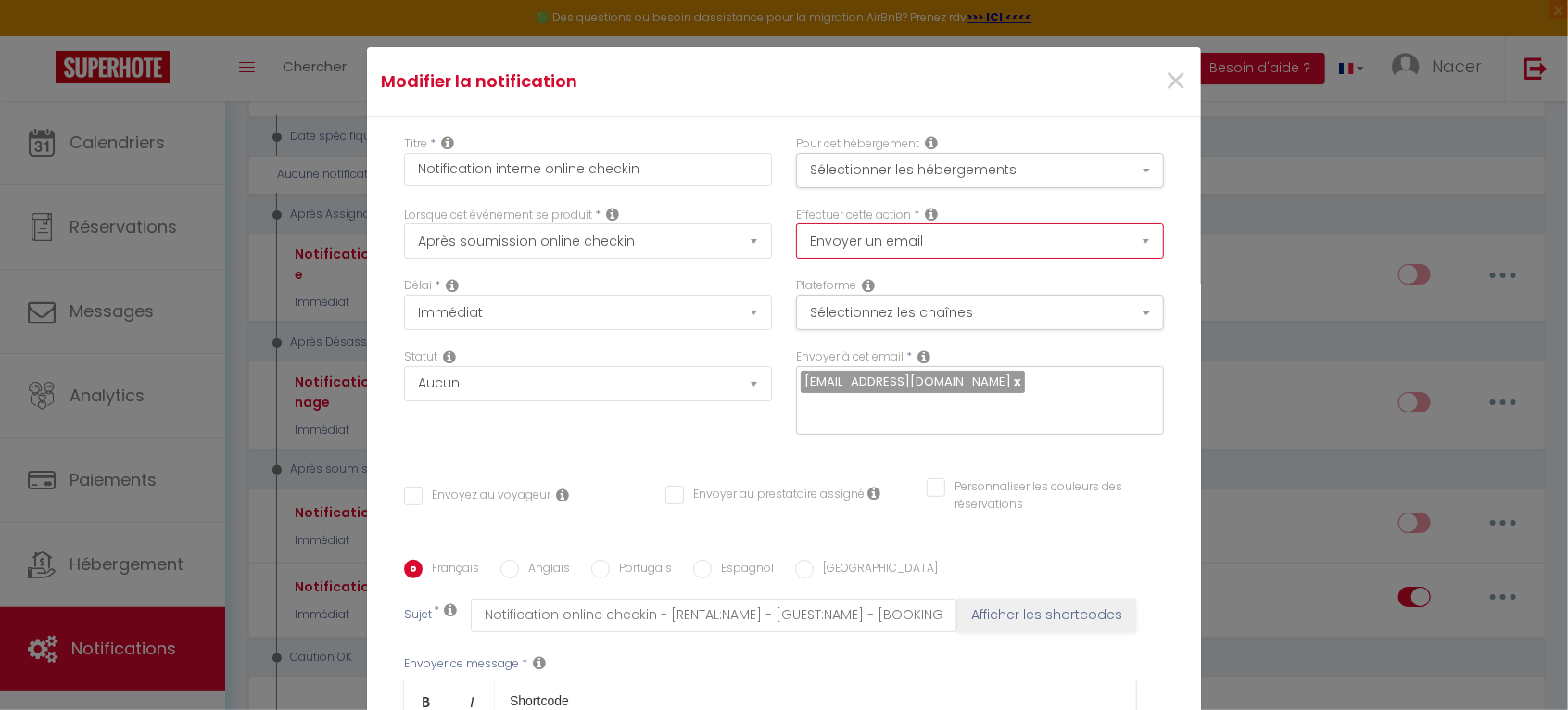
click at [915, 256] on select "Envoyer un email Envoyer un SMS Envoyer une notification push" at bounding box center [980, 241] width 368 height 35
select select "notification"
click at [796, 223] on select "Envoyer un email Envoyer un SMS Envoyer une notification push" at bounding box center [980, 241] width 368 height 35
checkbox input "false"
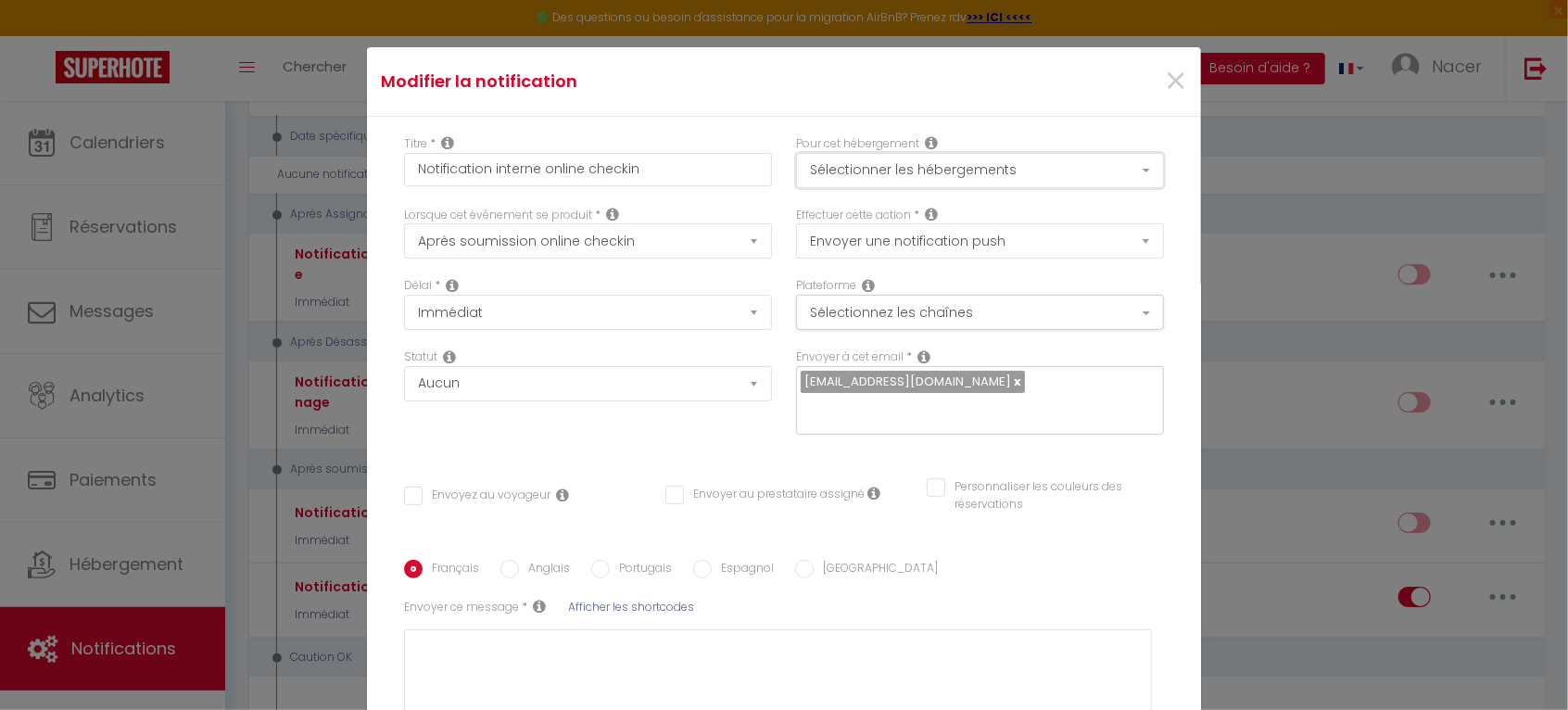
click at [952, 178] on button "Sélectionner les hébergements" at bounding box center [980, 170] width 368 height 35
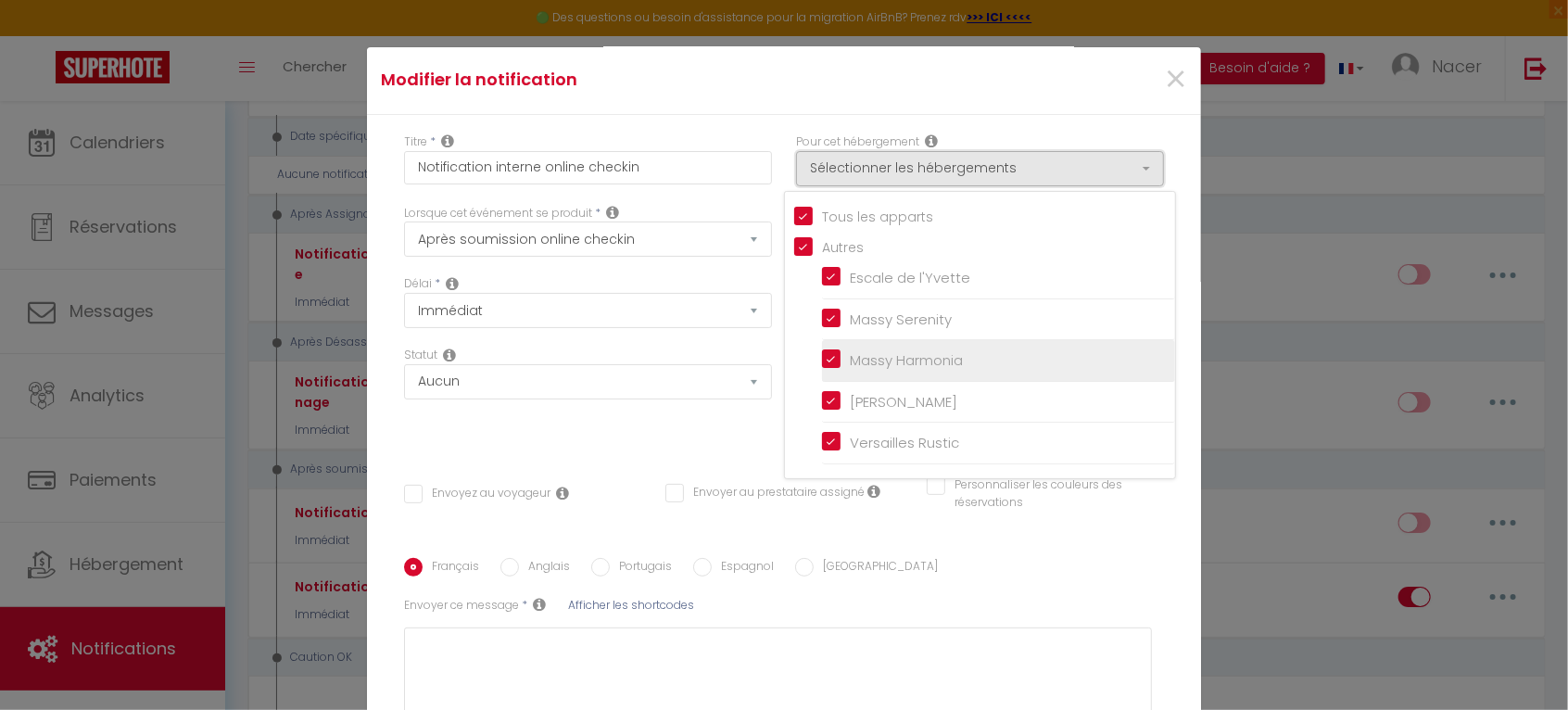
scroll to position [0, 0]
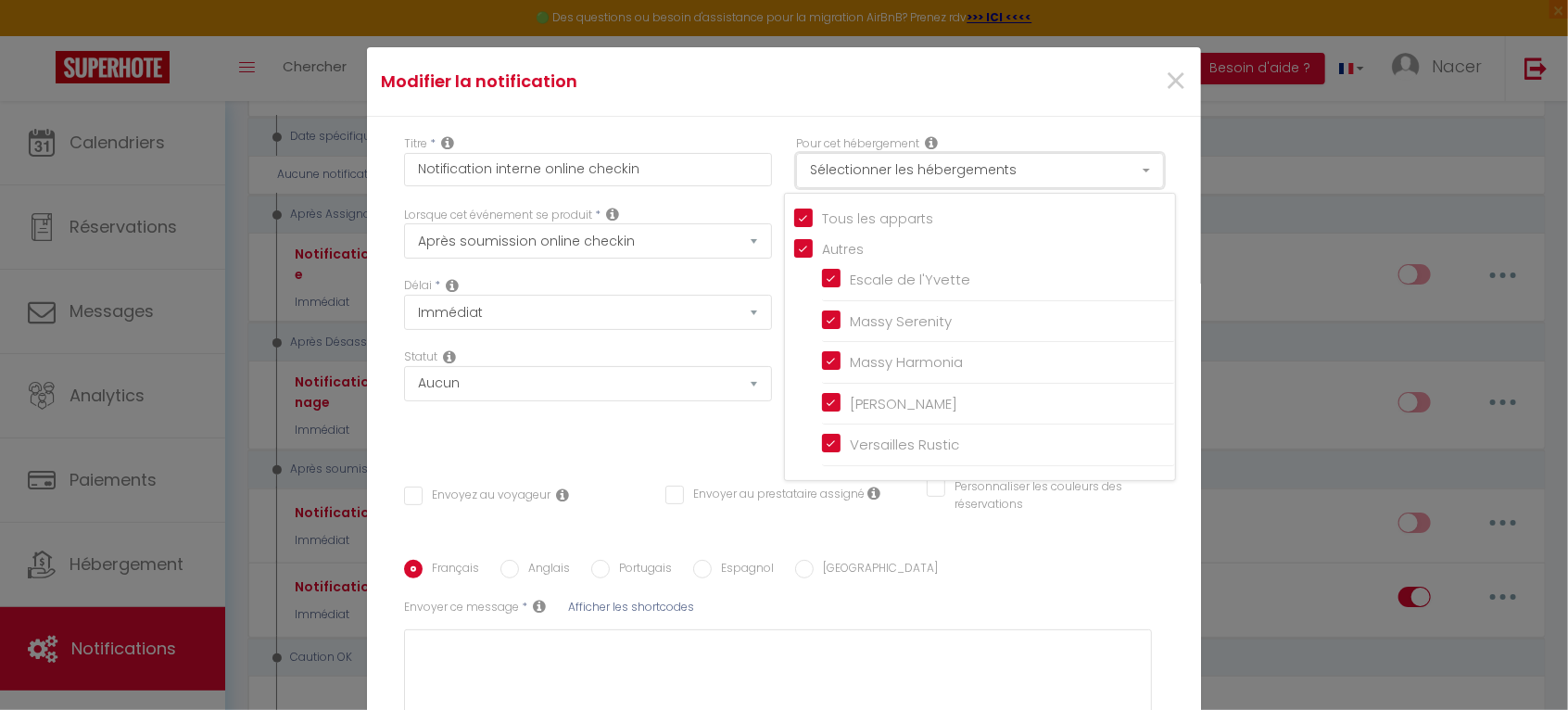
click at [978, 168] on button "Sélectionner les hébergements" at bounding box center [980, 170] width 368 height 35
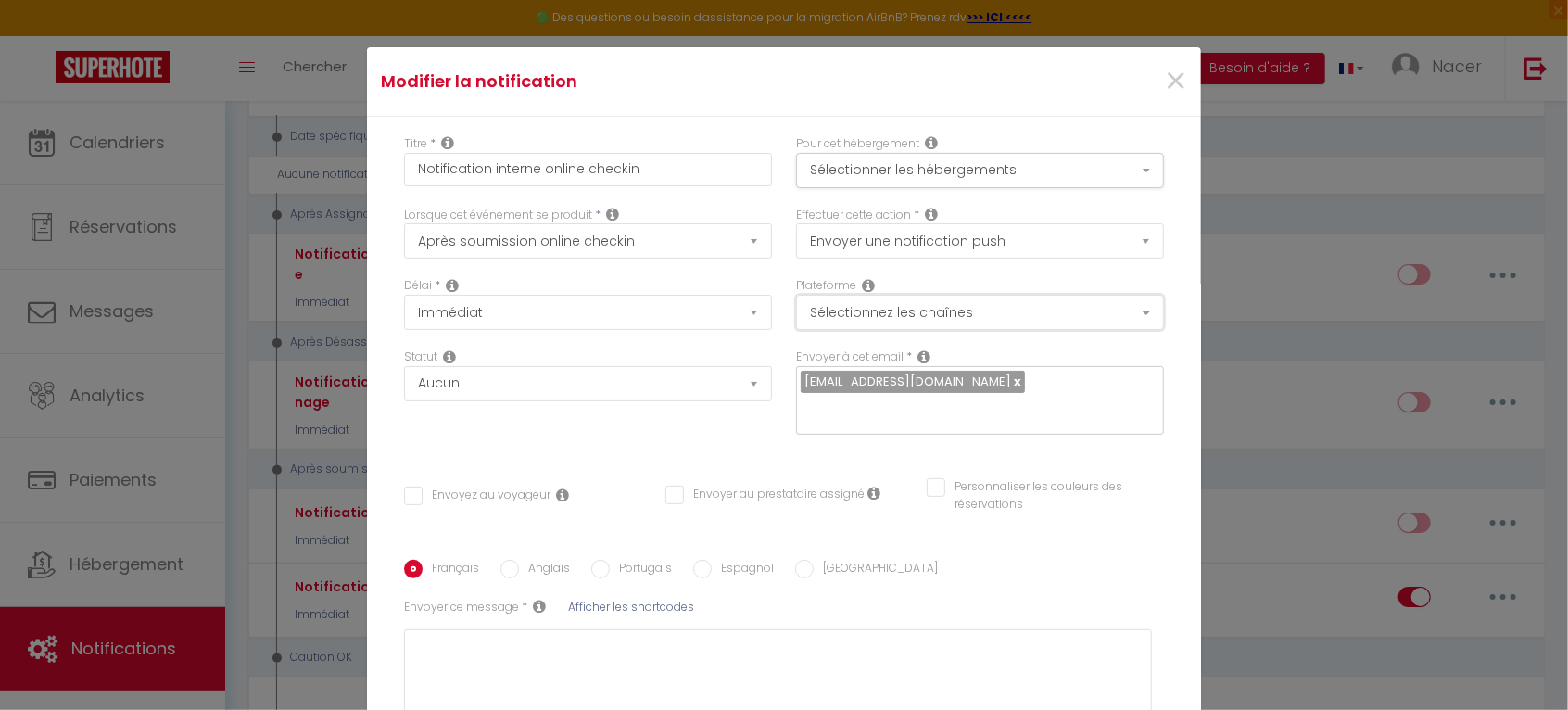
click at [928, 318] on button "Sélectionnez les chaînes" at bounding box center [980, 313] width 368 height 35
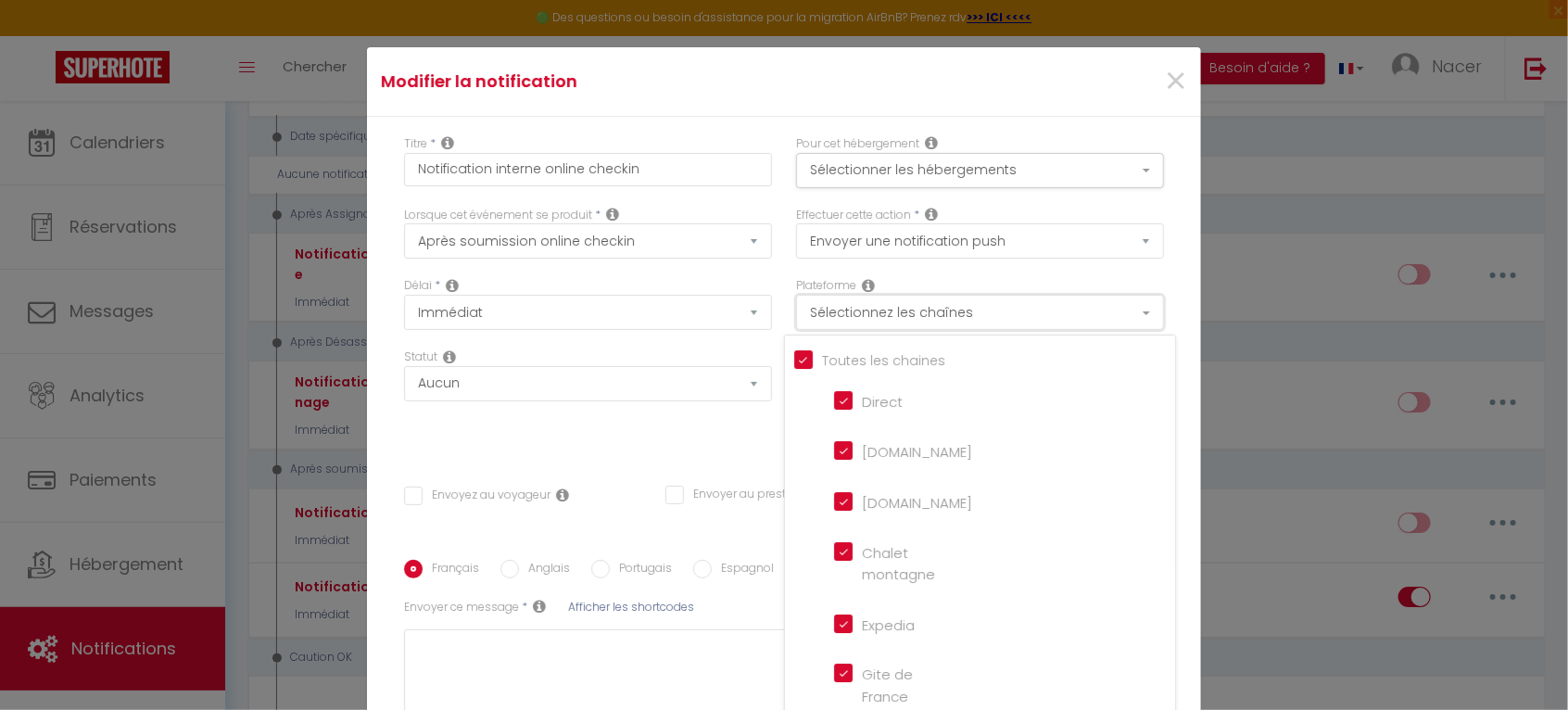
click at [936, 302] on button "Sélectionnez les chaînes" at bounding box center [980, 313] width 368 height 35
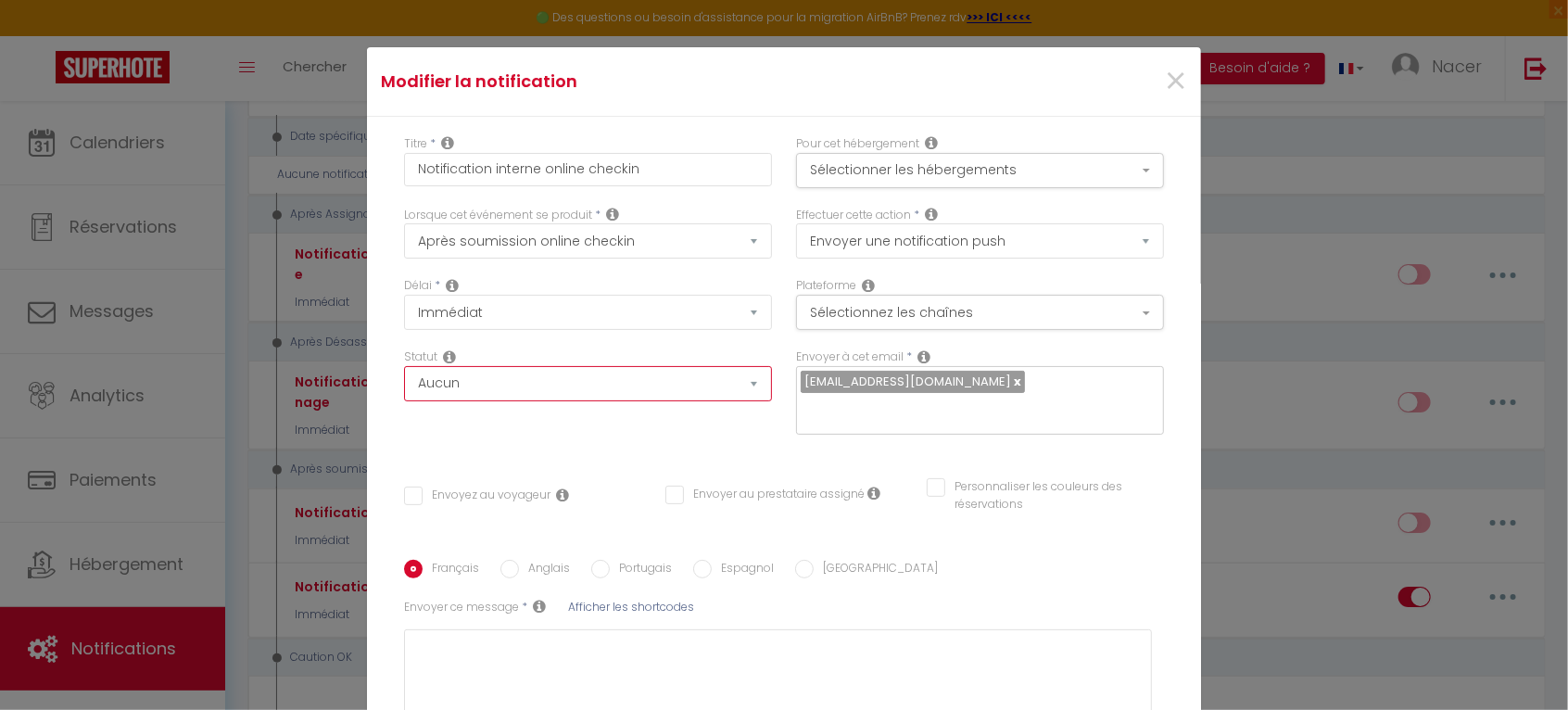
click at [509, 389] on select "Aucun Si la réservation est payée Si réservation non payée Si la caution a été …" at bounding box center [589, 384] width 368 height 35
click at [586, 349] on div "Statut Aucun Si la réservation est payée Si réservation non payée Si la caution…" at bounding box center [589, 375] width 368 height 53
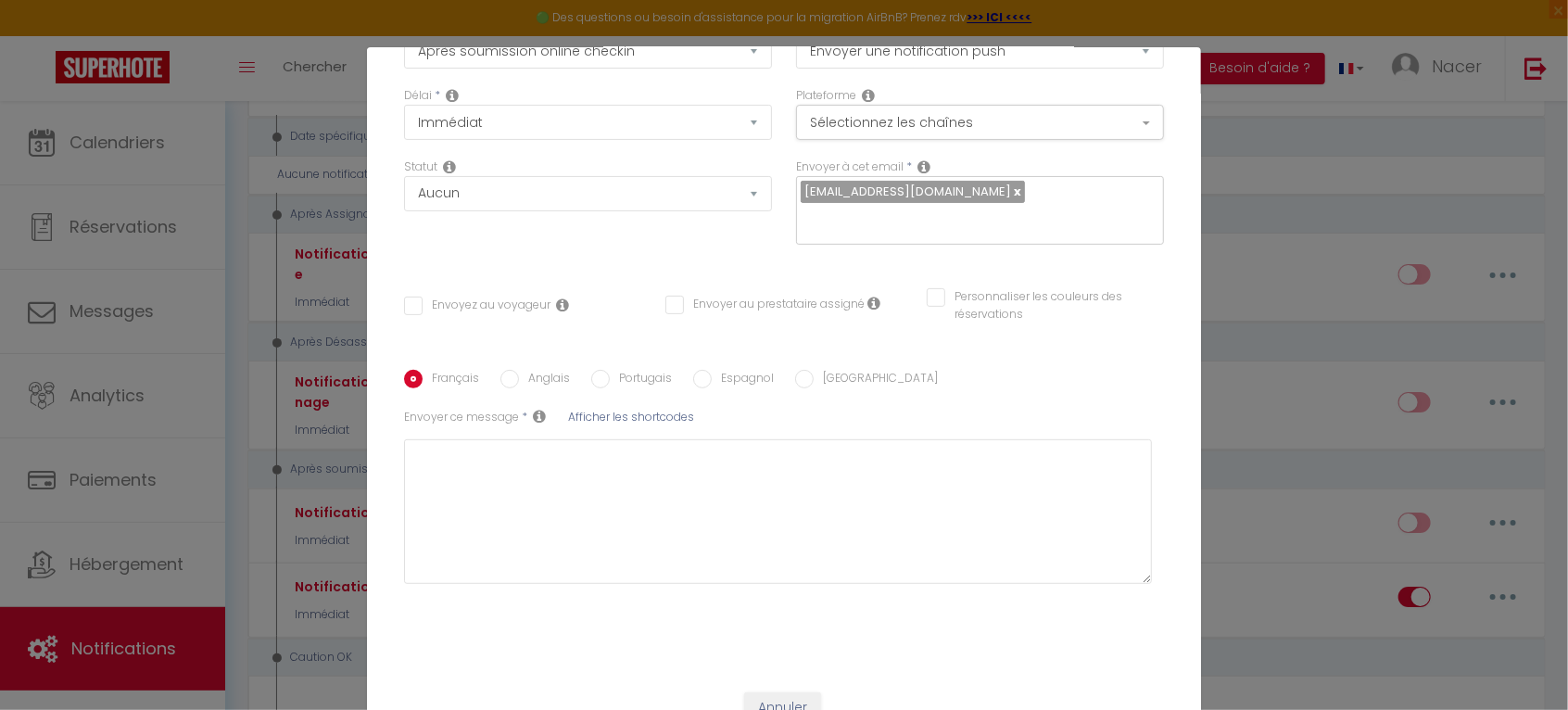
scroll to position [208, 0]
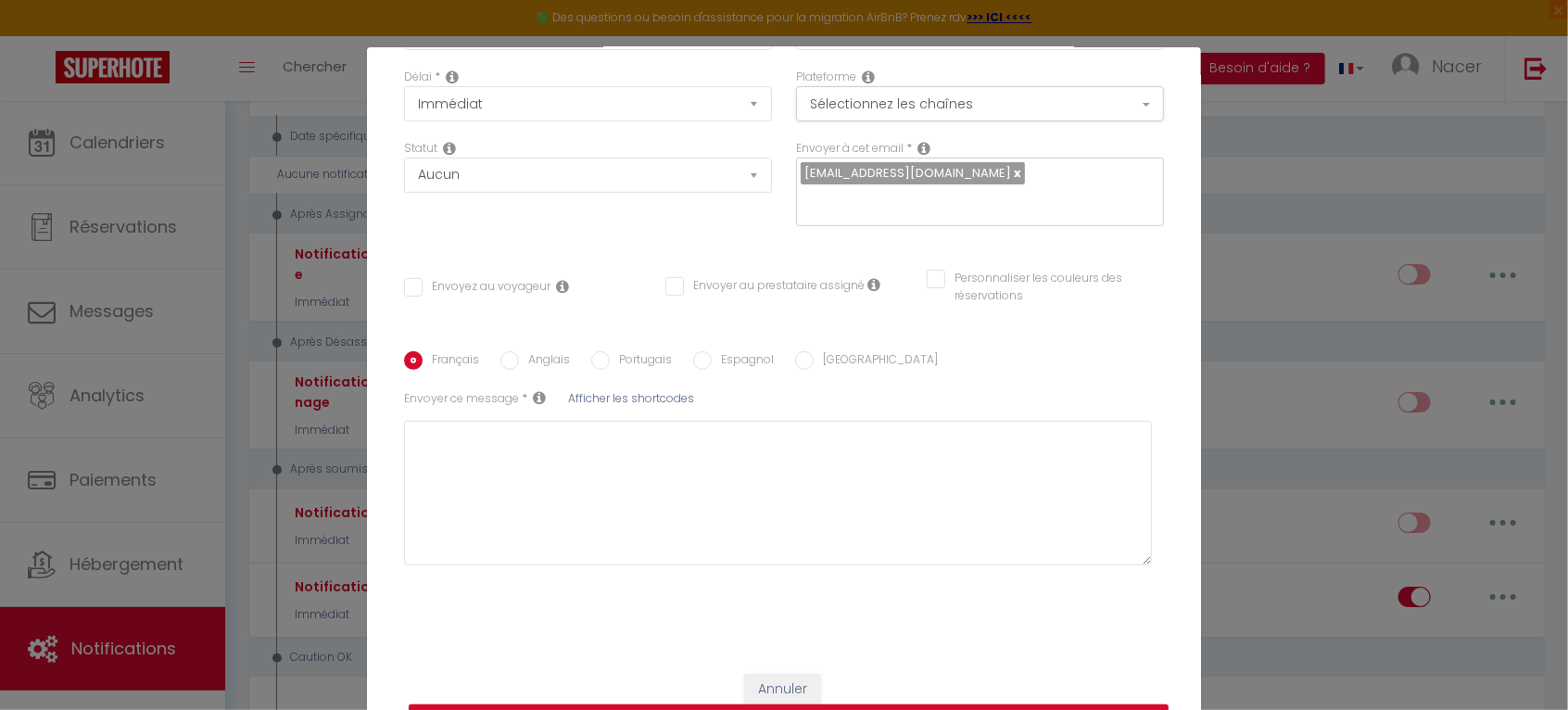
click at [927, 281] on input "Personnaliser les couleurs des réservations" at bounding box center [1034, 279] width 214 height 19
checkbox input "true"
checkbox input "false"
click at [1149, 280] on span at bounding box center [1157, 285] width 15 height 15
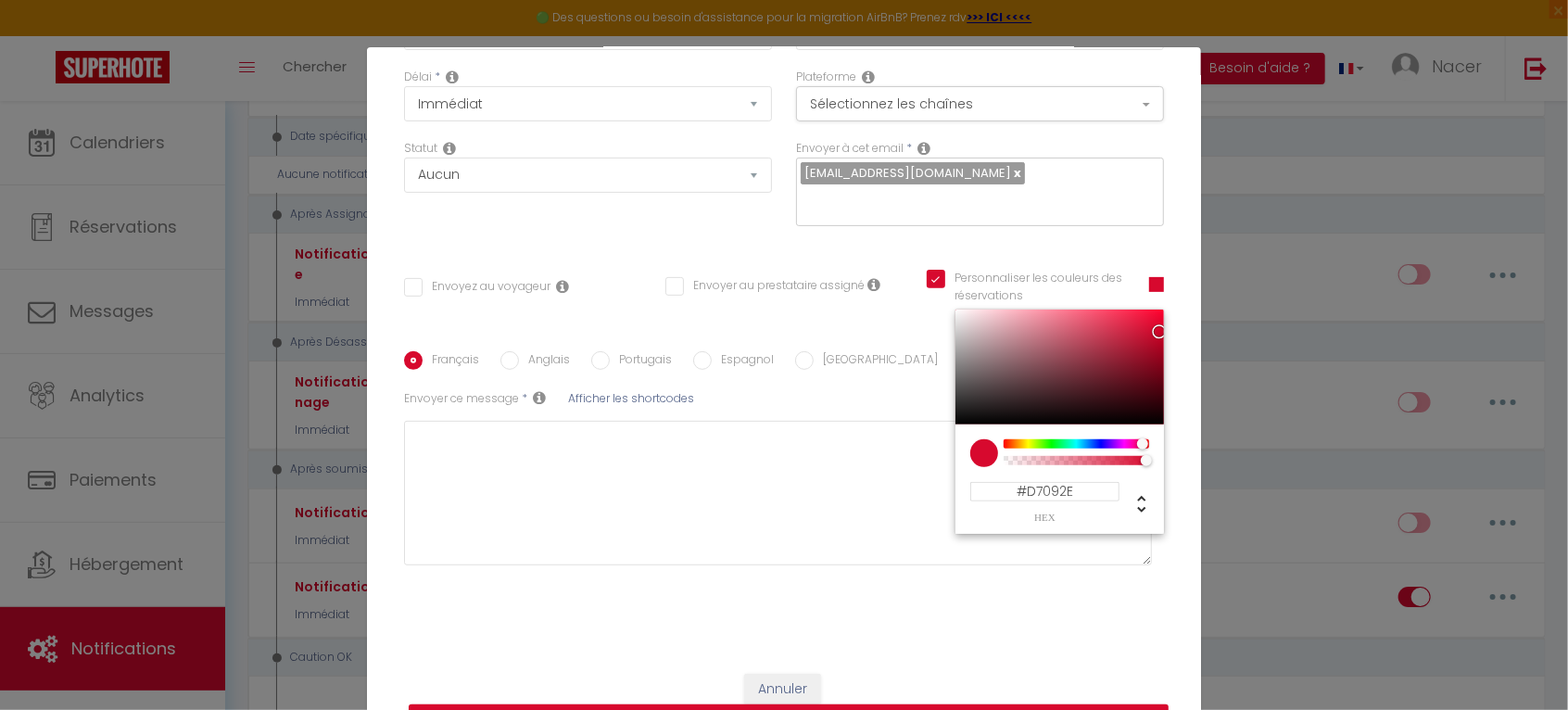
click at [927, 280] on input "Personnaliser les couleurs des réservations" at bounding box center [1027, 279] width 199 height 19
checkbox input "false"
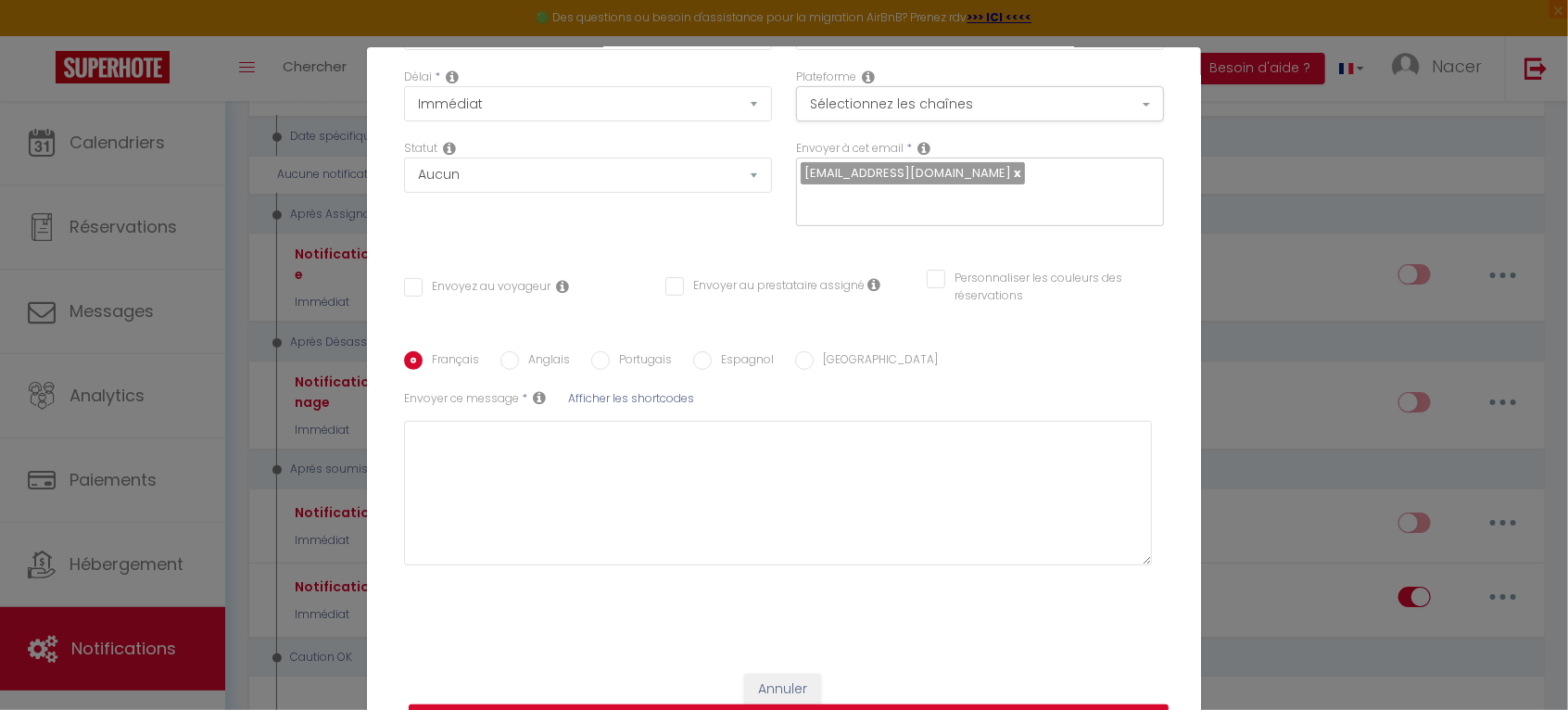
click at [943, 340] on div "Français Anglais Portugais Espagnol Italien Sujet * Notification online checkin…" at bounding box center [784, 468] width 760 height 289
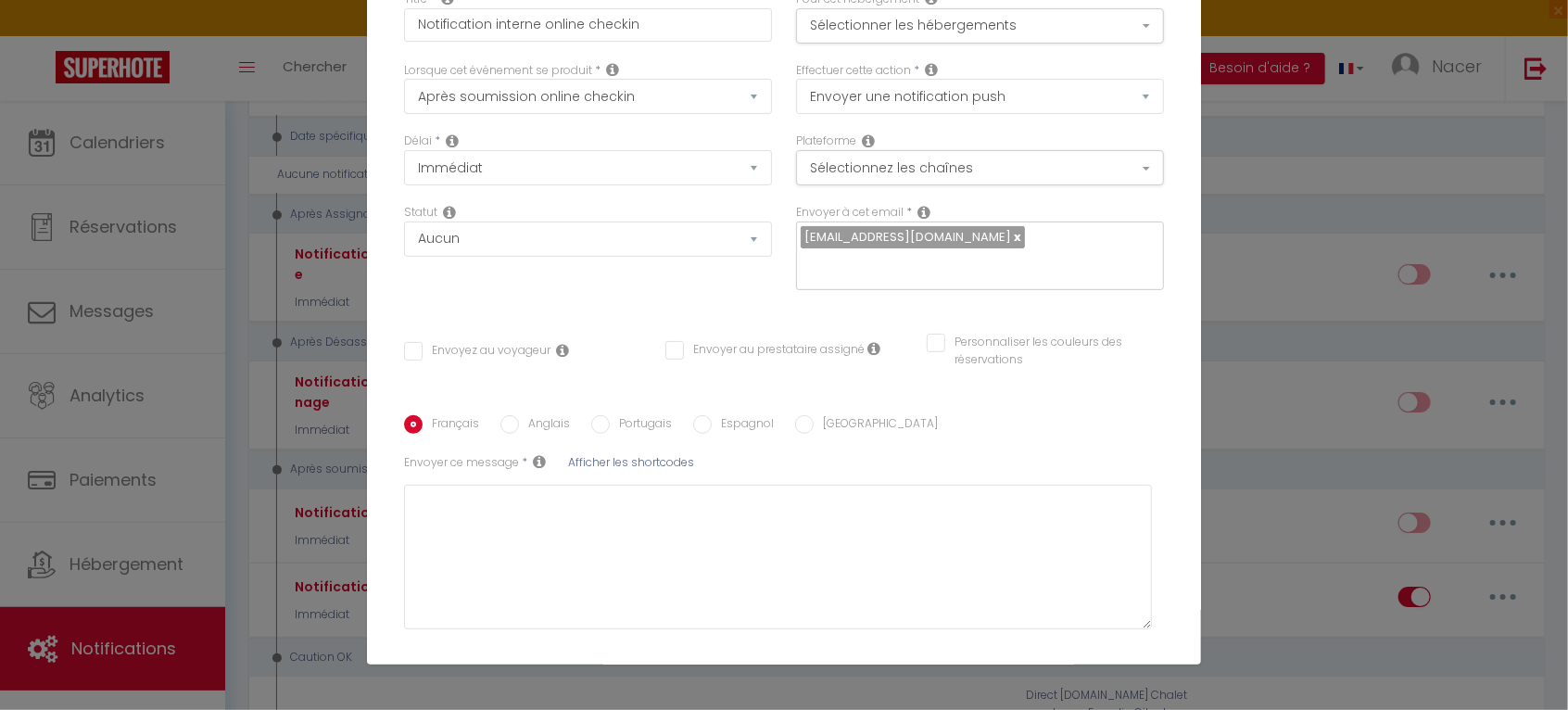
scroll to position [0, 0]
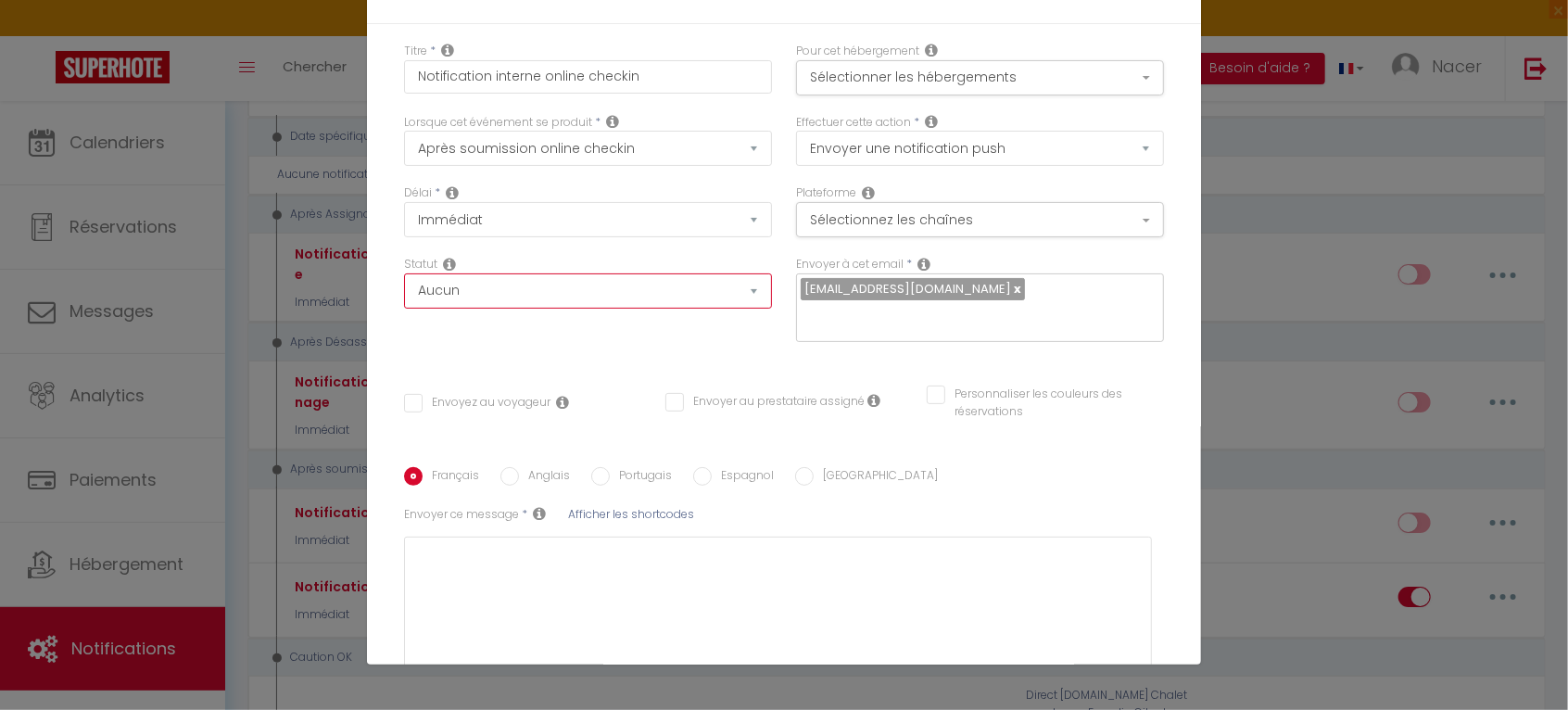
click at [668, 289] on select "Aucun Si la réservation est payée Si réservation non payée Si la caution a été …" at bounding box center [589, 291] width 368 height 35
click at [771, 362] on div "Titre * Notification interne online checkin Pour cet hébergement Sélectionner l…" at bounding box center [784, 397] width 834 height 747
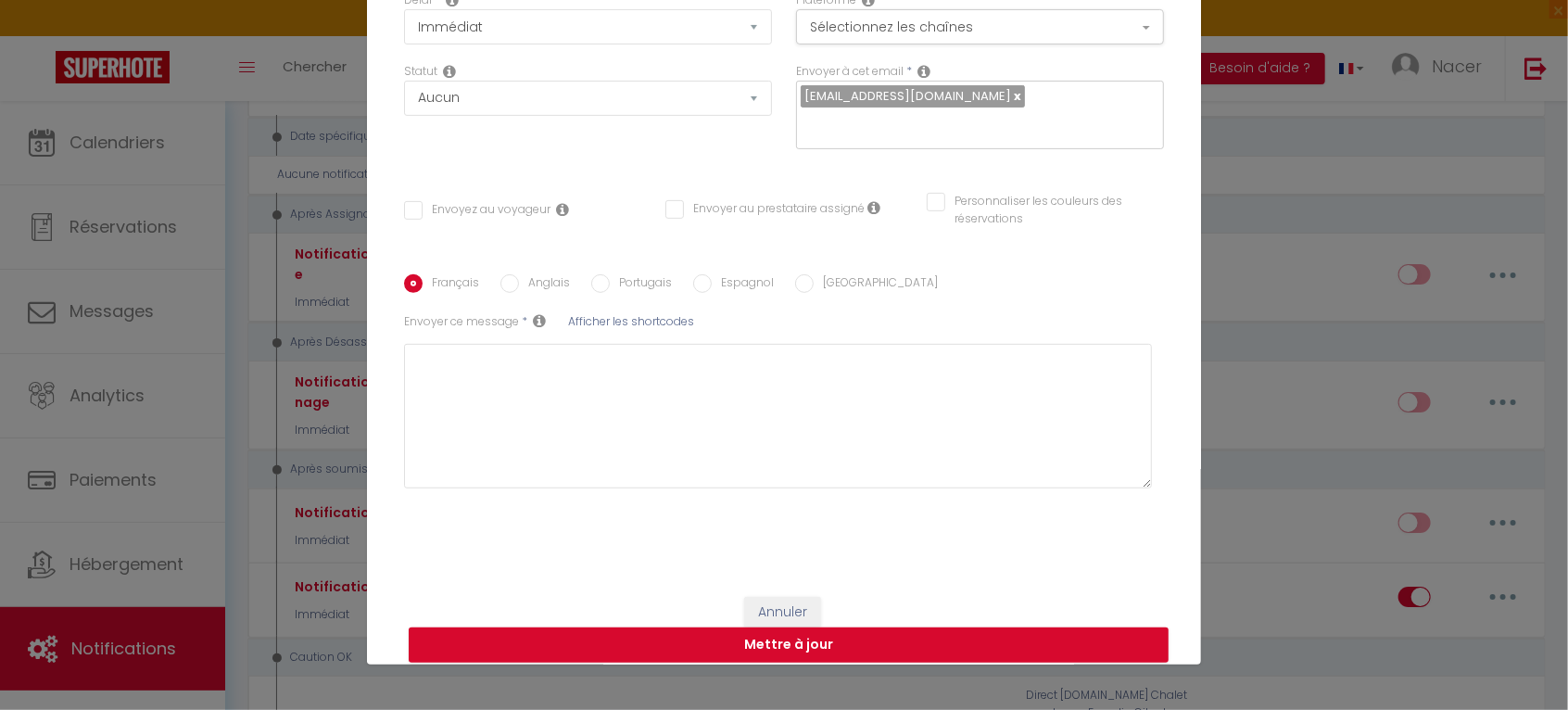
scroll to position [208, 0]
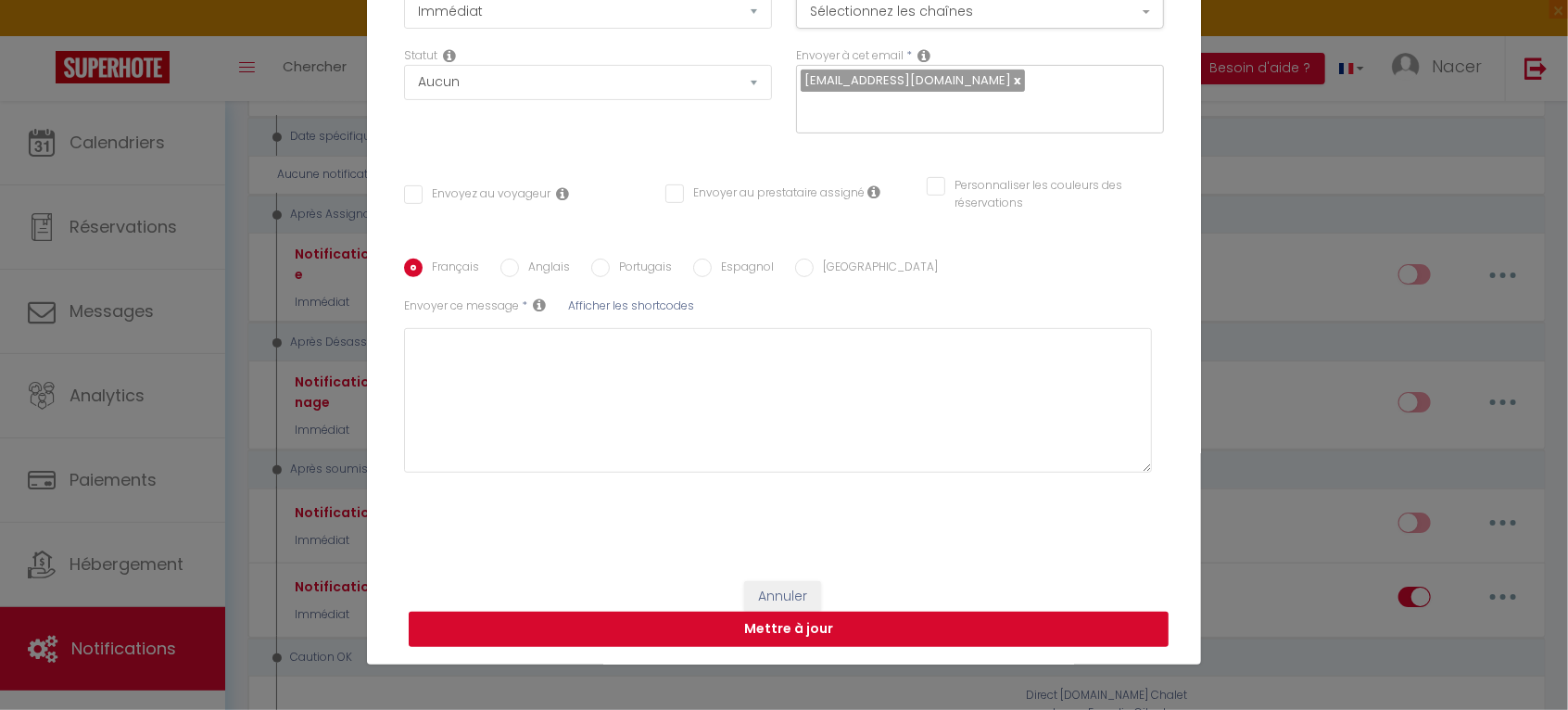
click at [863, 634] on button "Mettre à jour" at bounding box center [789, 630] width 760 height 35
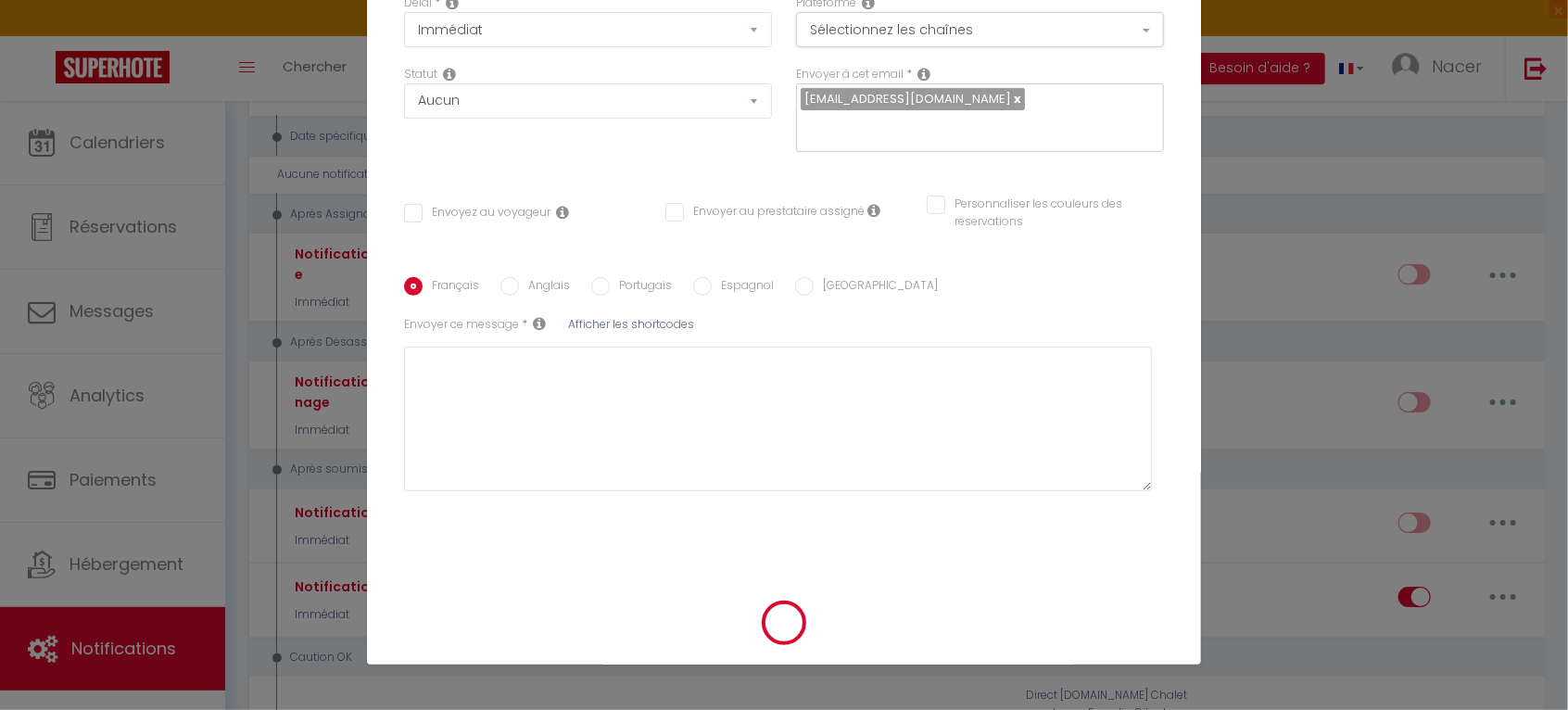
checkbox input "false"
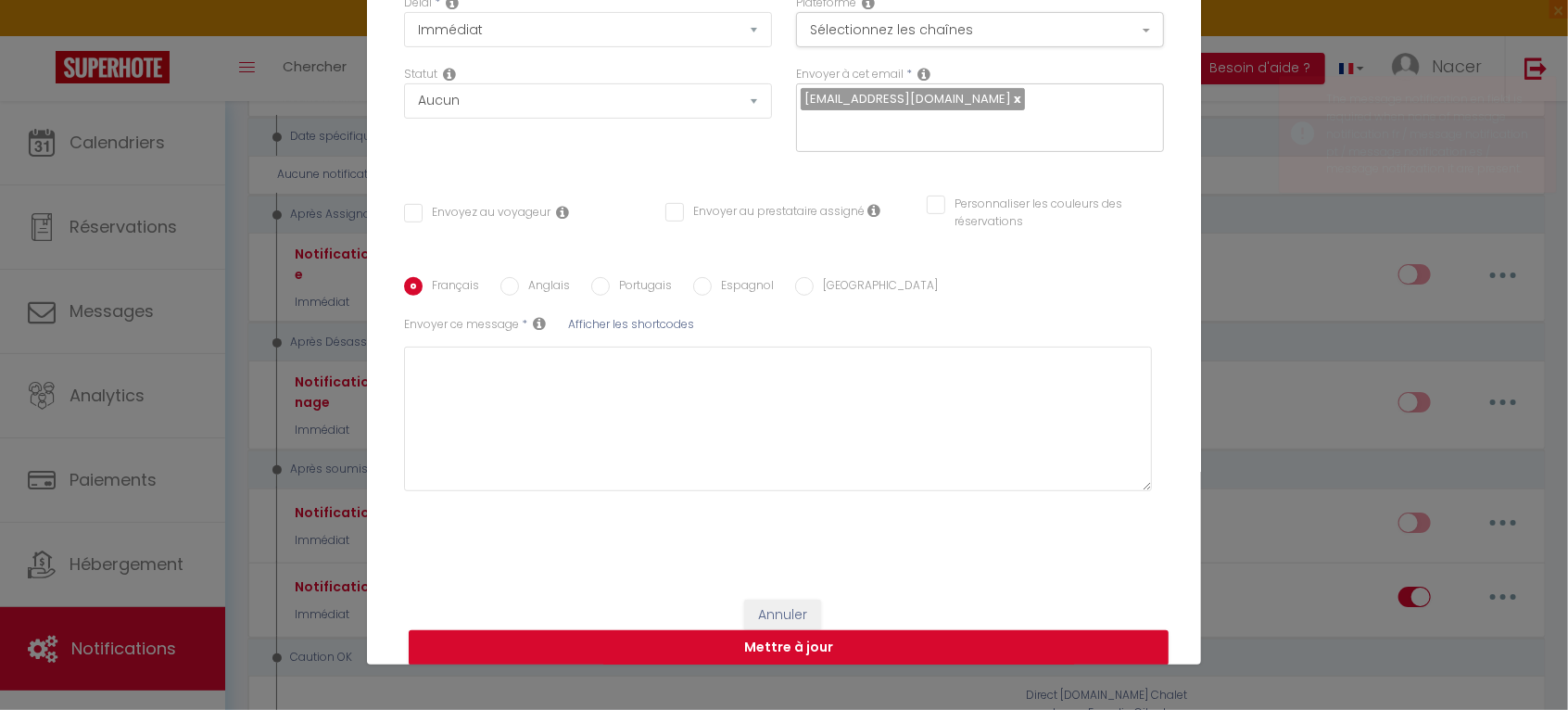
scroll to position [208, 0]
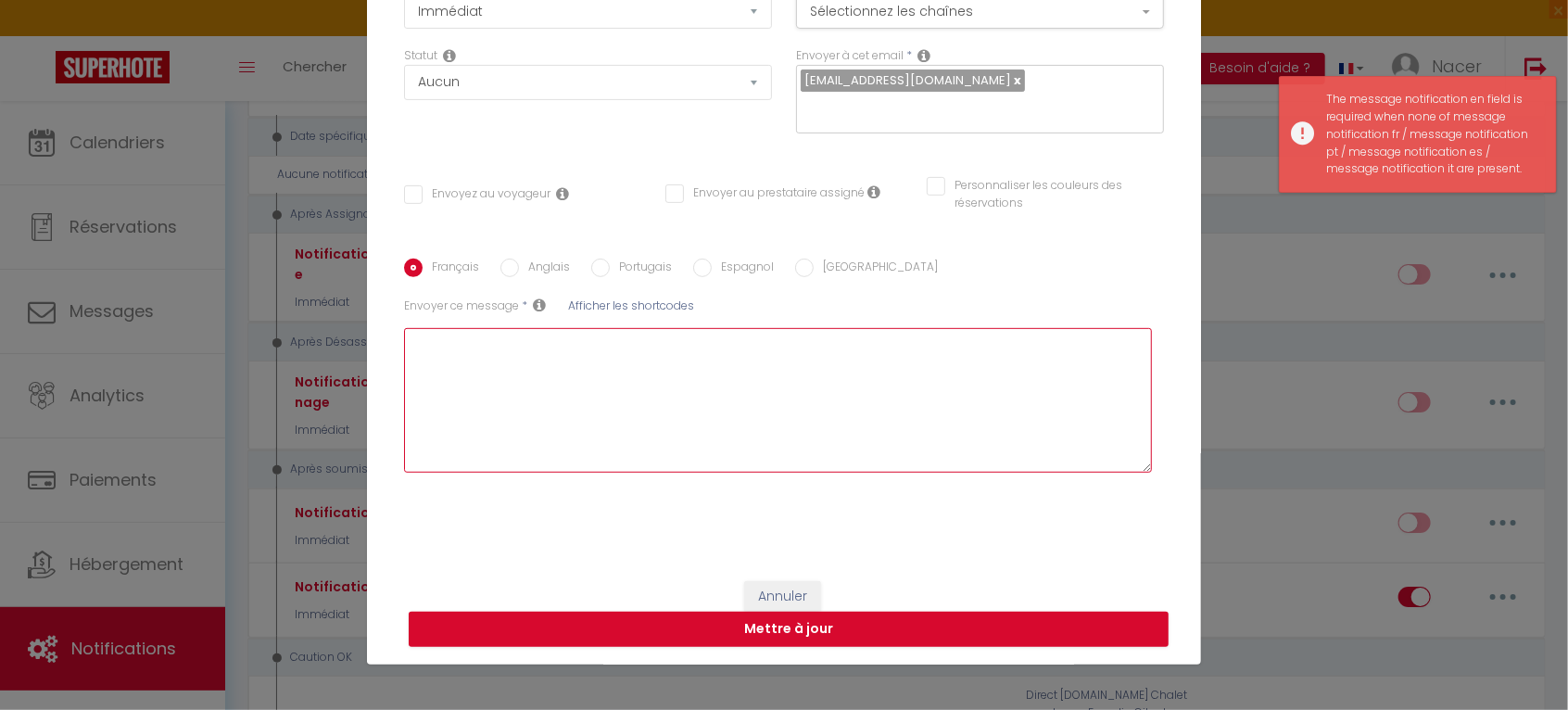
click at [626, 373] on textarea at bounding box center [778, 400] width 748 height 144
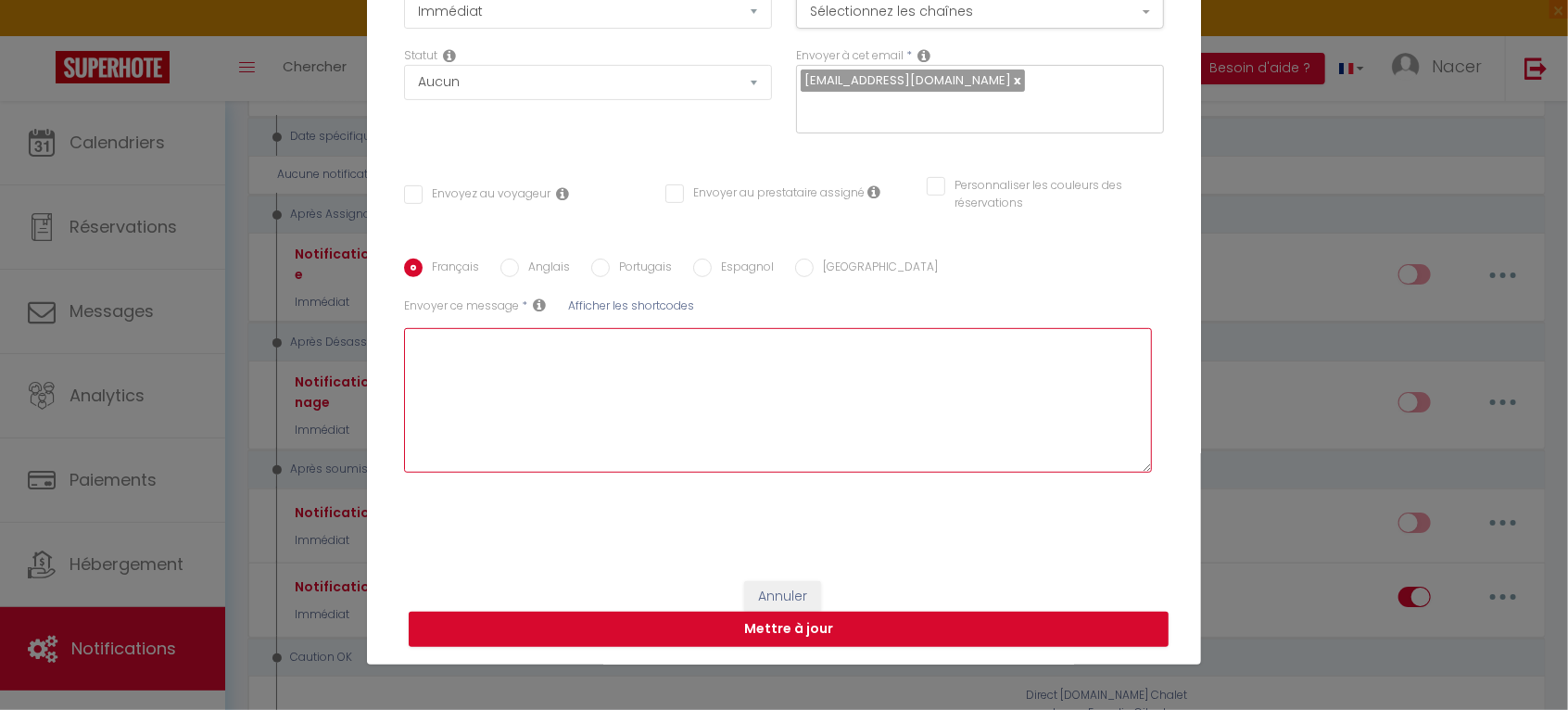
type textarea "t"
checkbox input "false"
type textarea "te"
checkbox input "false"
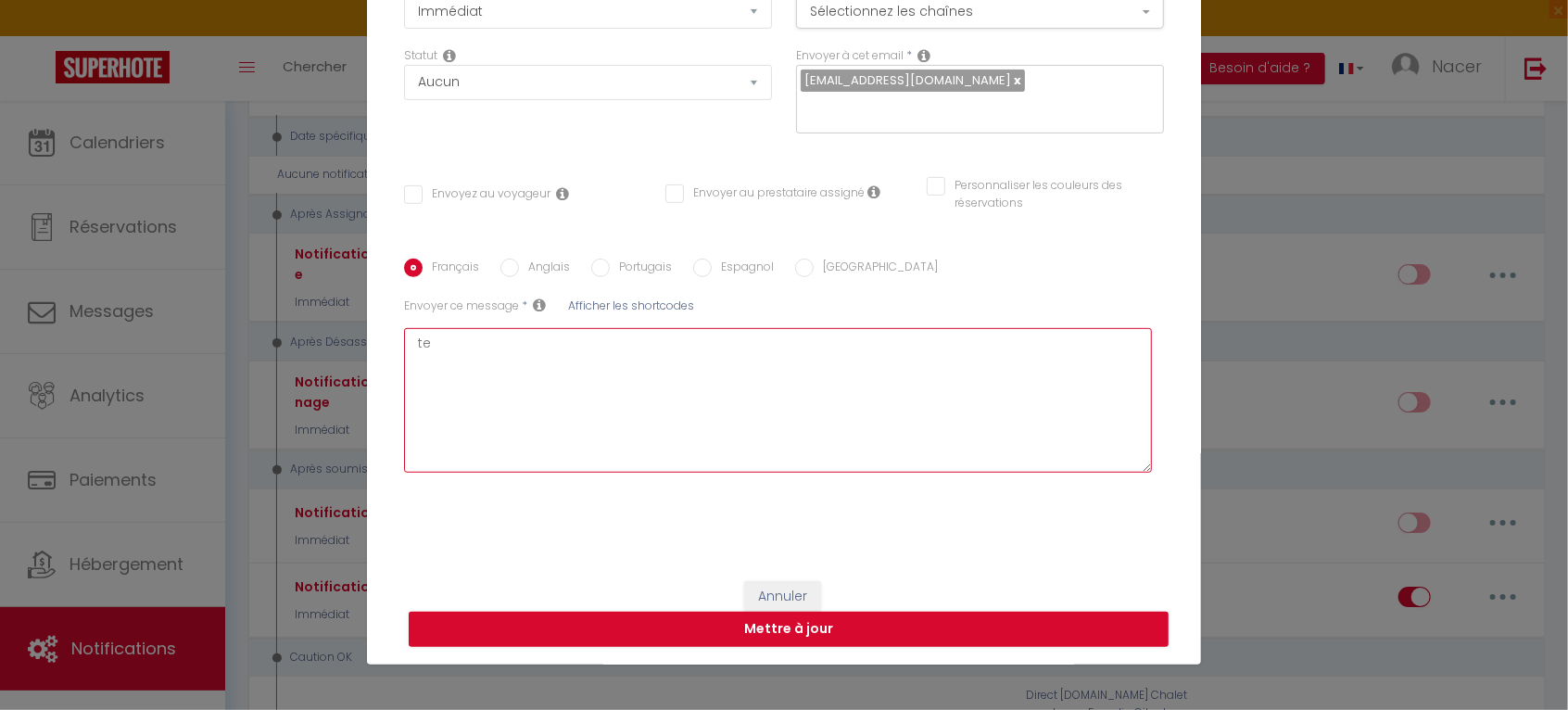
checkbox input "false"
type textarea "tes"
checkbox input "false"
type textarea "test"
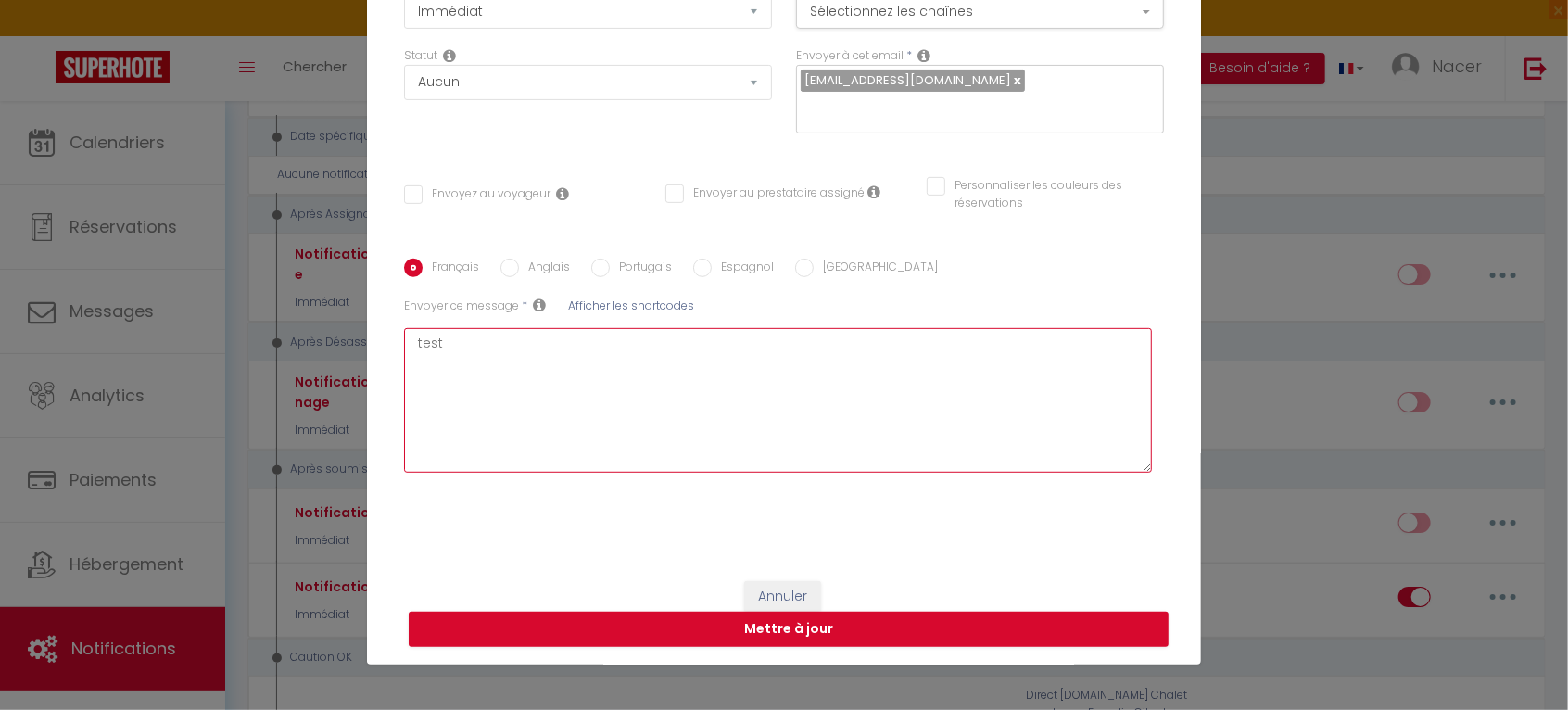
checkbox input "false"
type textarea "test"
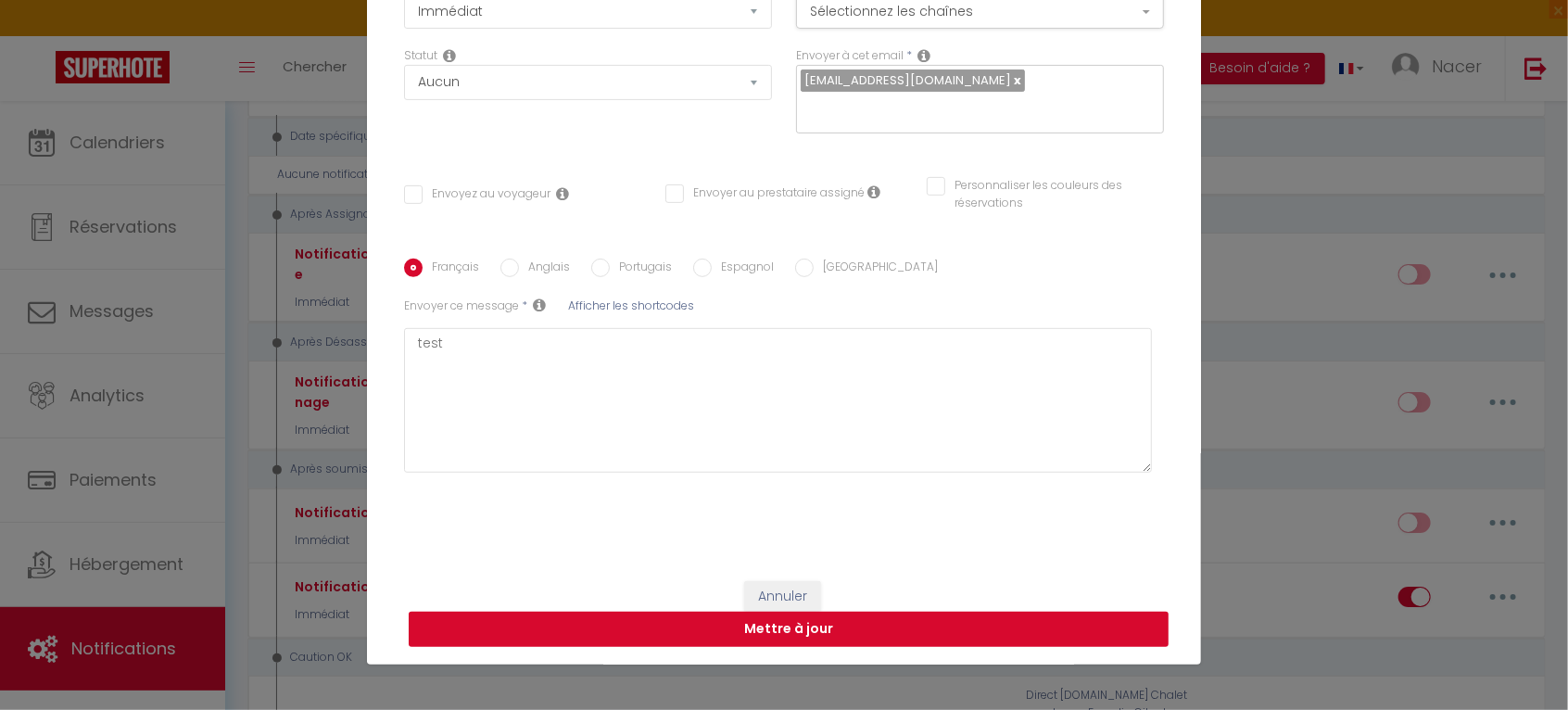
click at [855, 625] on button "Mettre à jour" at bounding box center [789, 630] width 760 height 35
checkbox input "false"
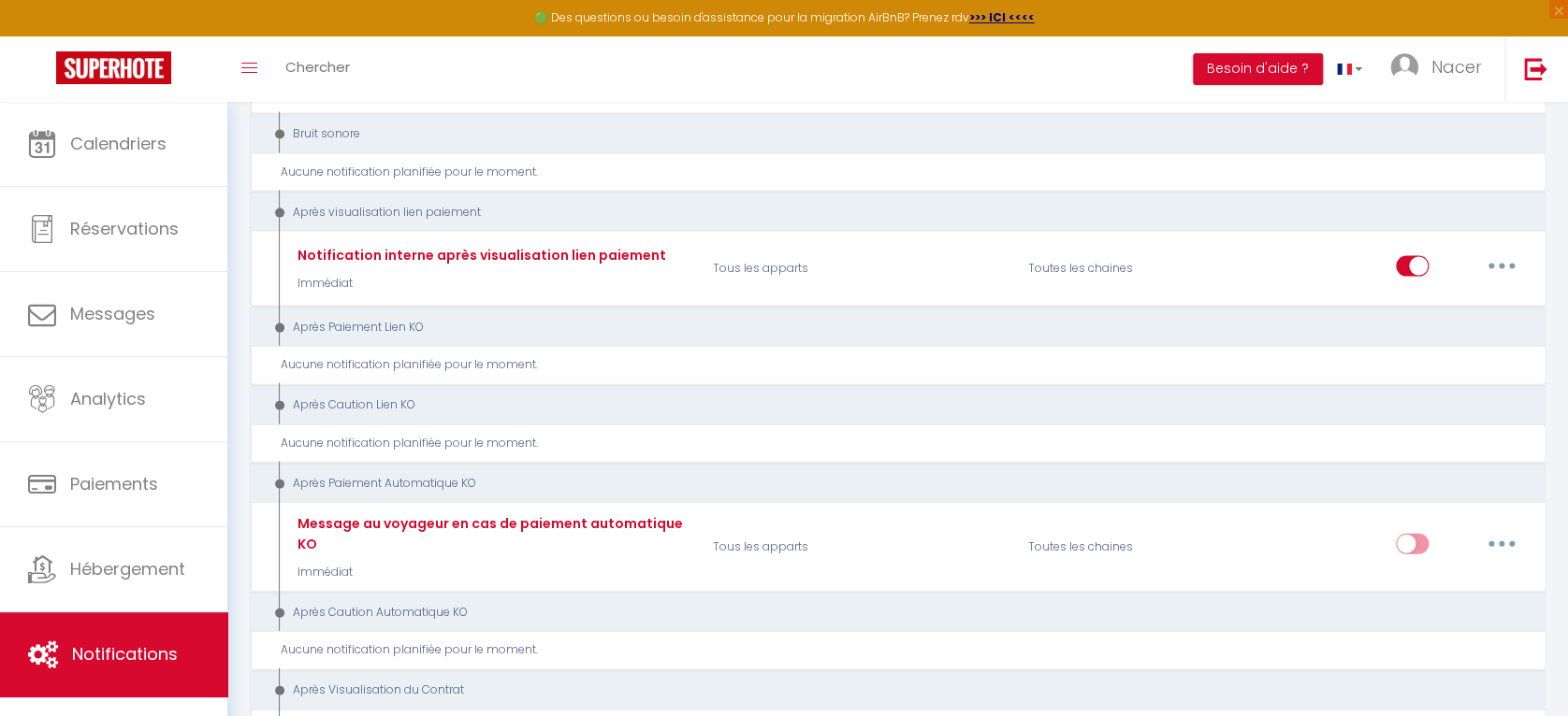
scroll to position [1759, 0]
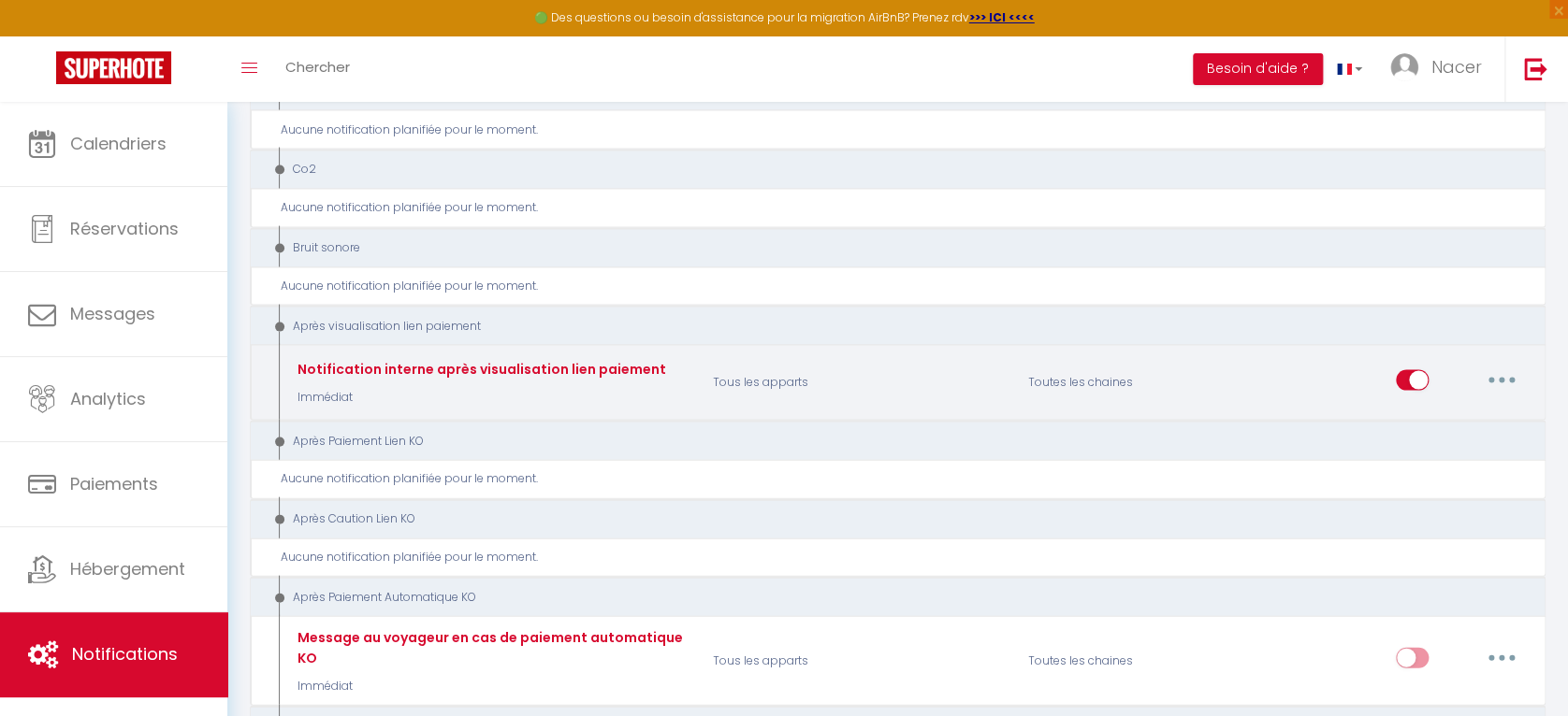
click at [1499, 377] on icon "button" at bounding box center [1502, 380] width 6 height 6
click at [1468, 406] on link "Editer" at bounding box center [1453, 422] width 138 height 32
type input "Notification interne après visualisation lien paiement"
select select "9"
select select "notification"
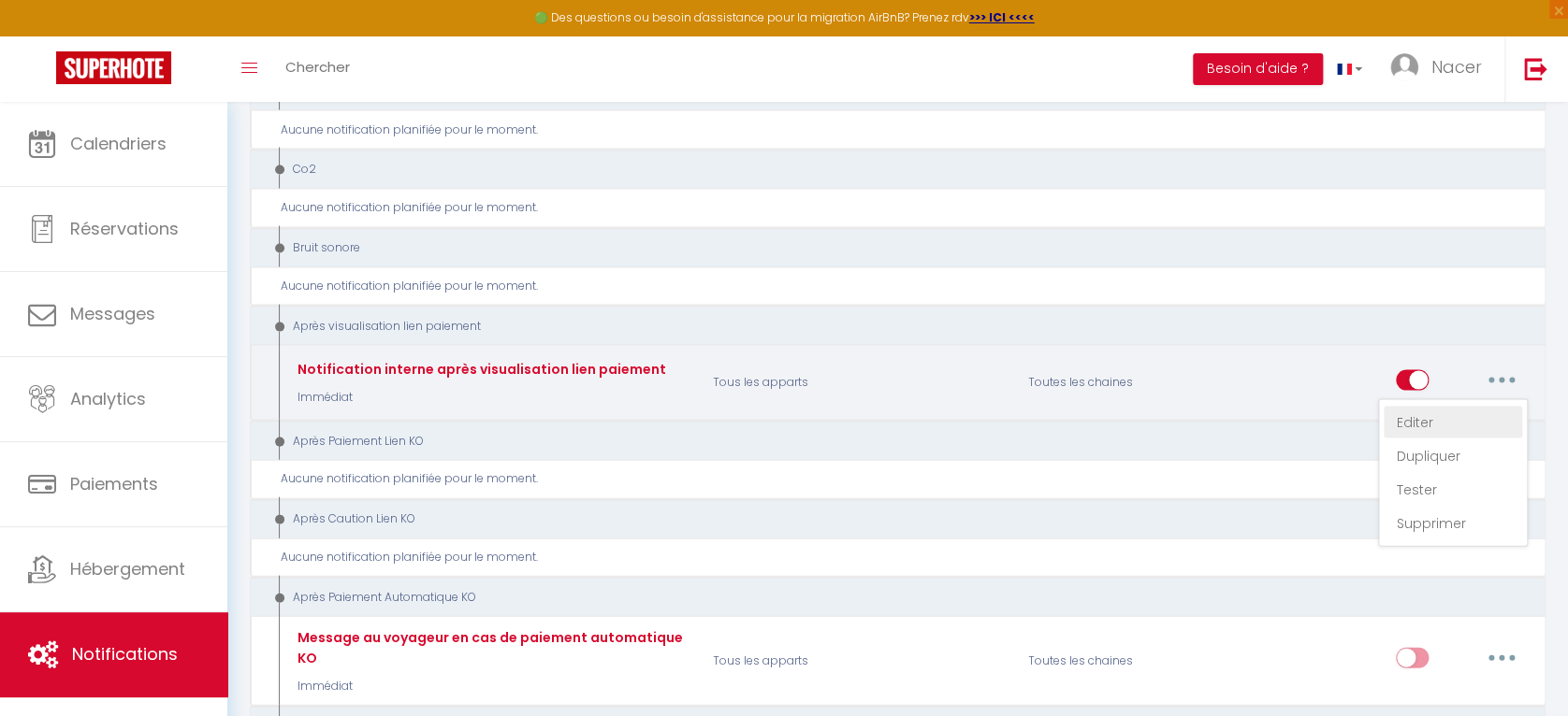
select select "Immédiat"
select select
checkbox input "false"
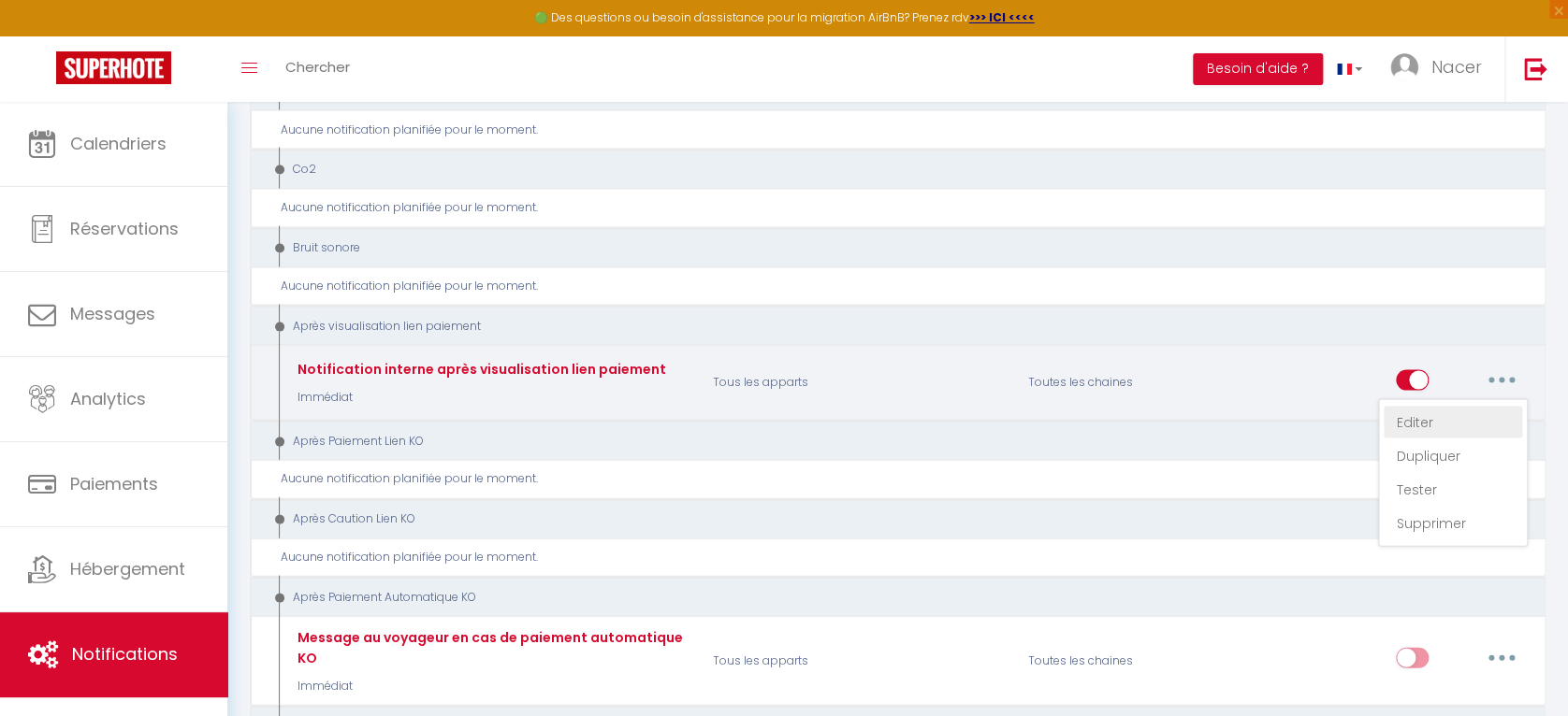
radio input "true"
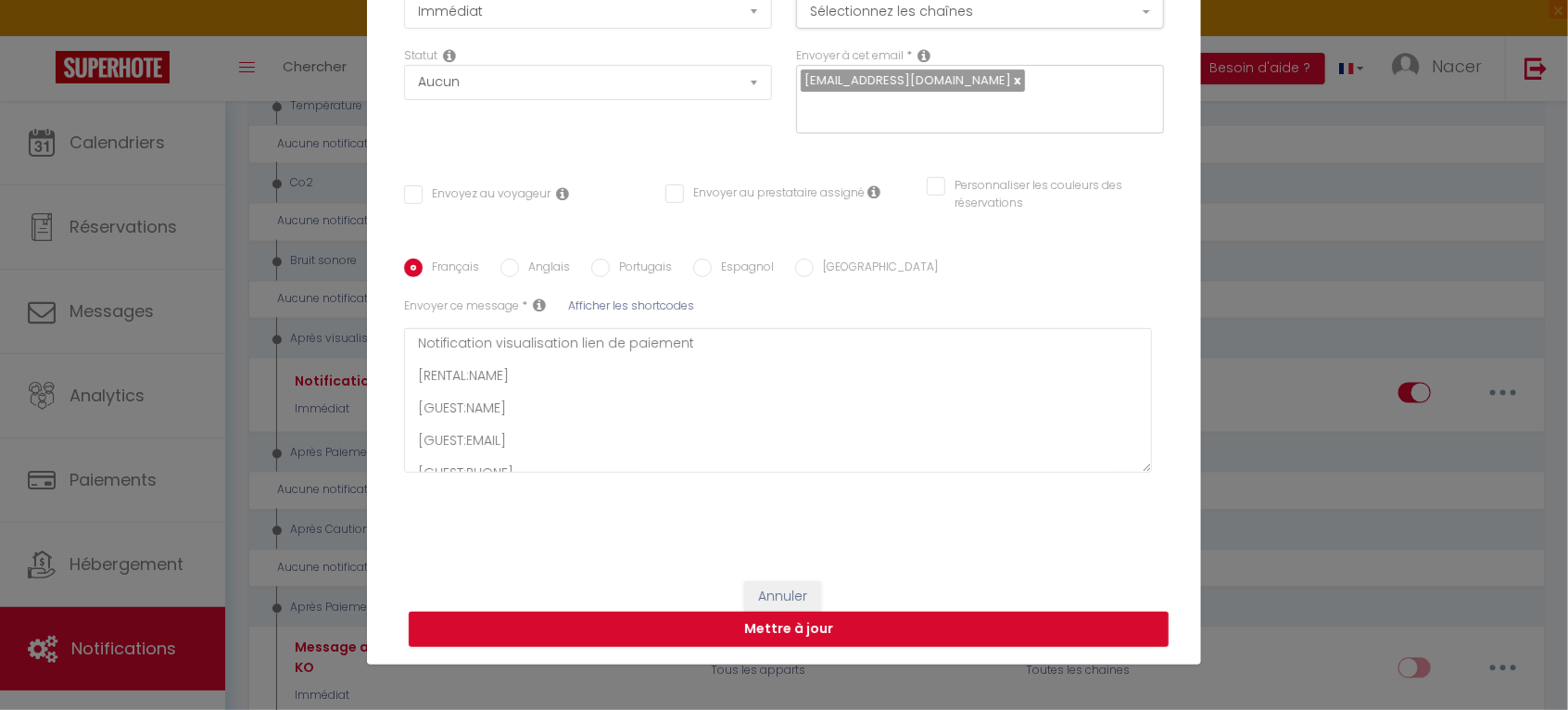
scroll to position [0, 0]
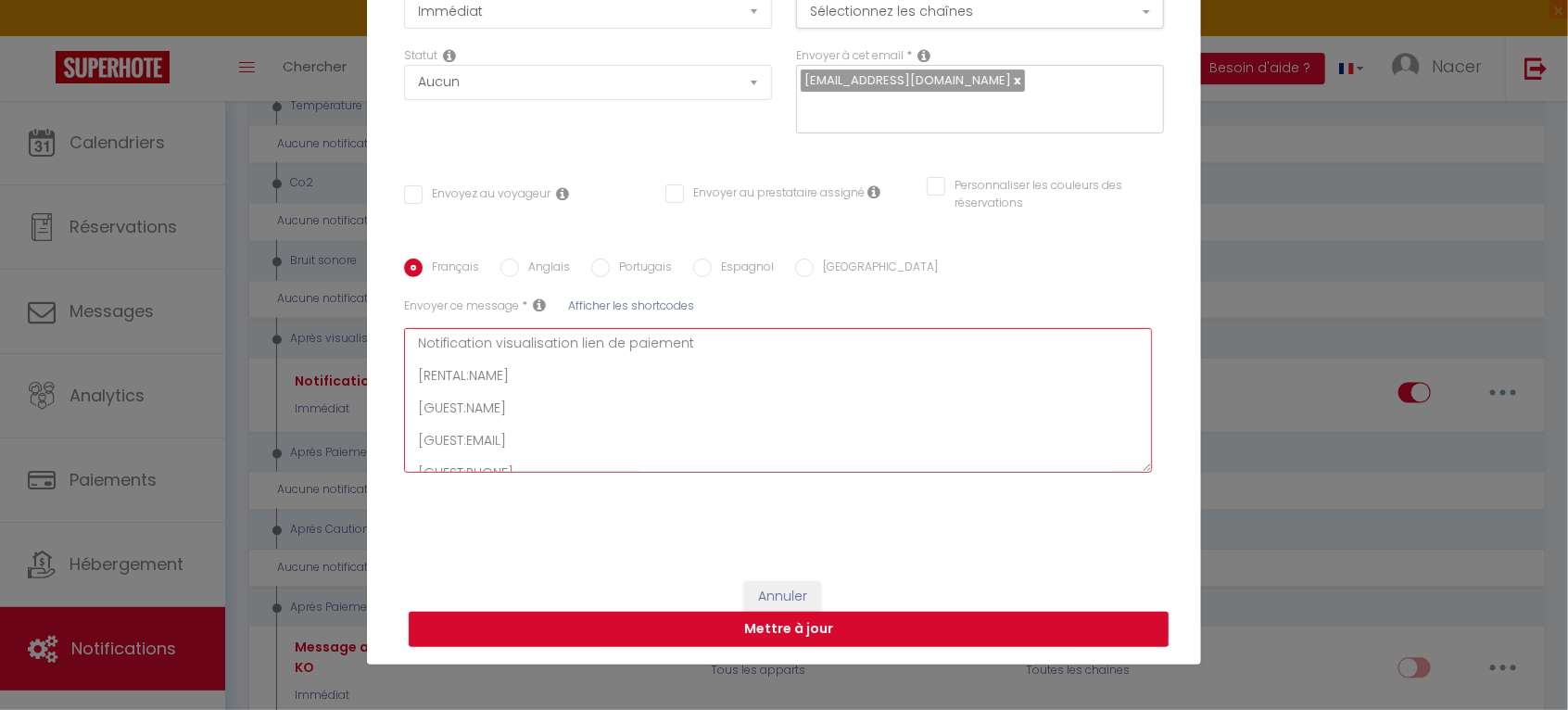
drag, startPoint x: 408, startPoint y: 340, endPoint x: 700, endPoint y: 343, distance: 292.0
click at [700, 343] on textarea "Notification visualisation lien de paiement [RENTAL:NAME] [GUEST:NAME] [GUEST:E…" at bounding box center [778, 400] width 748 height 144
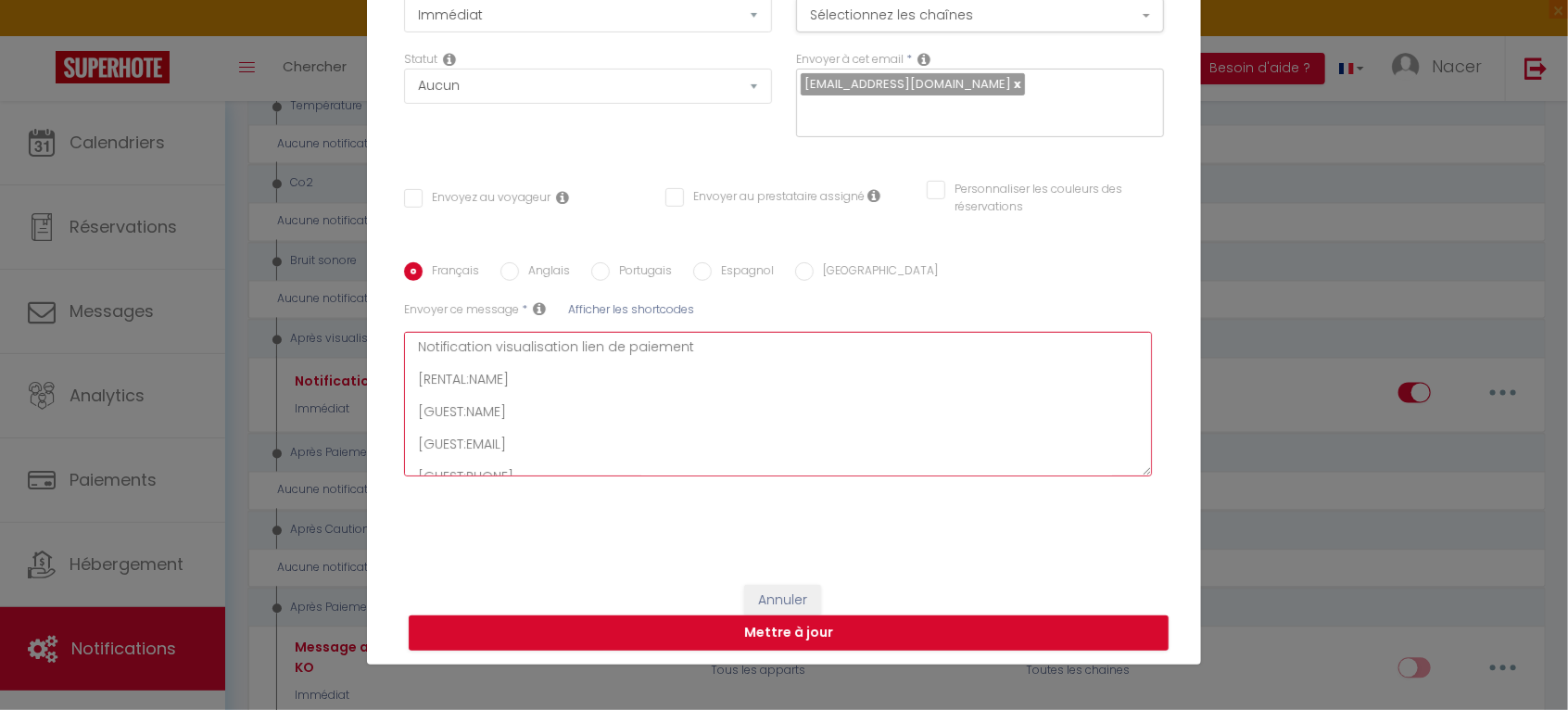
scroll to position [208, 0]
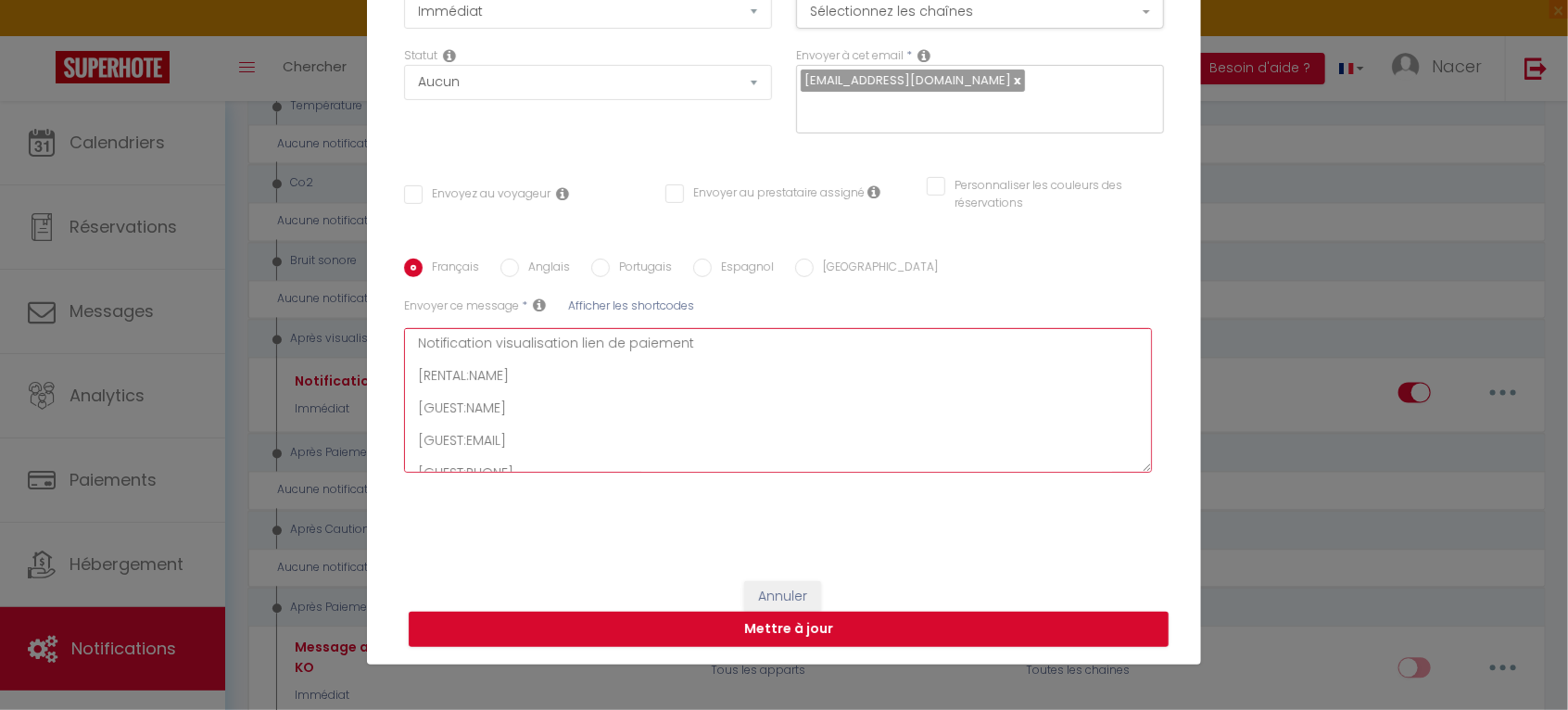
click at [640, 404] on textarea "Notification visualisation lien de paiement [RENTAL:NAME] [GUEST:NAME] [GUEST:E…" at bounding box center [778, 400] width 748 height 144
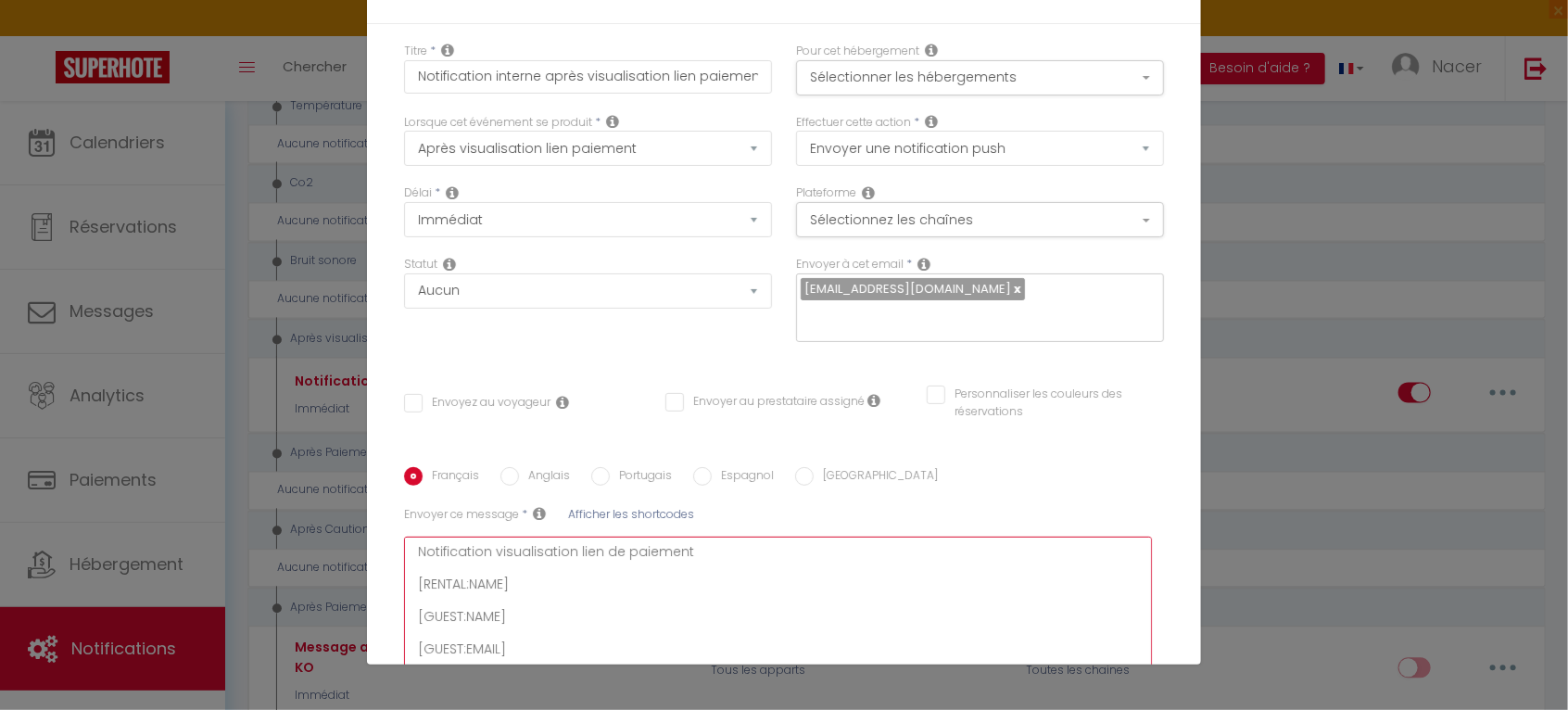
scroll to position [206, 0]
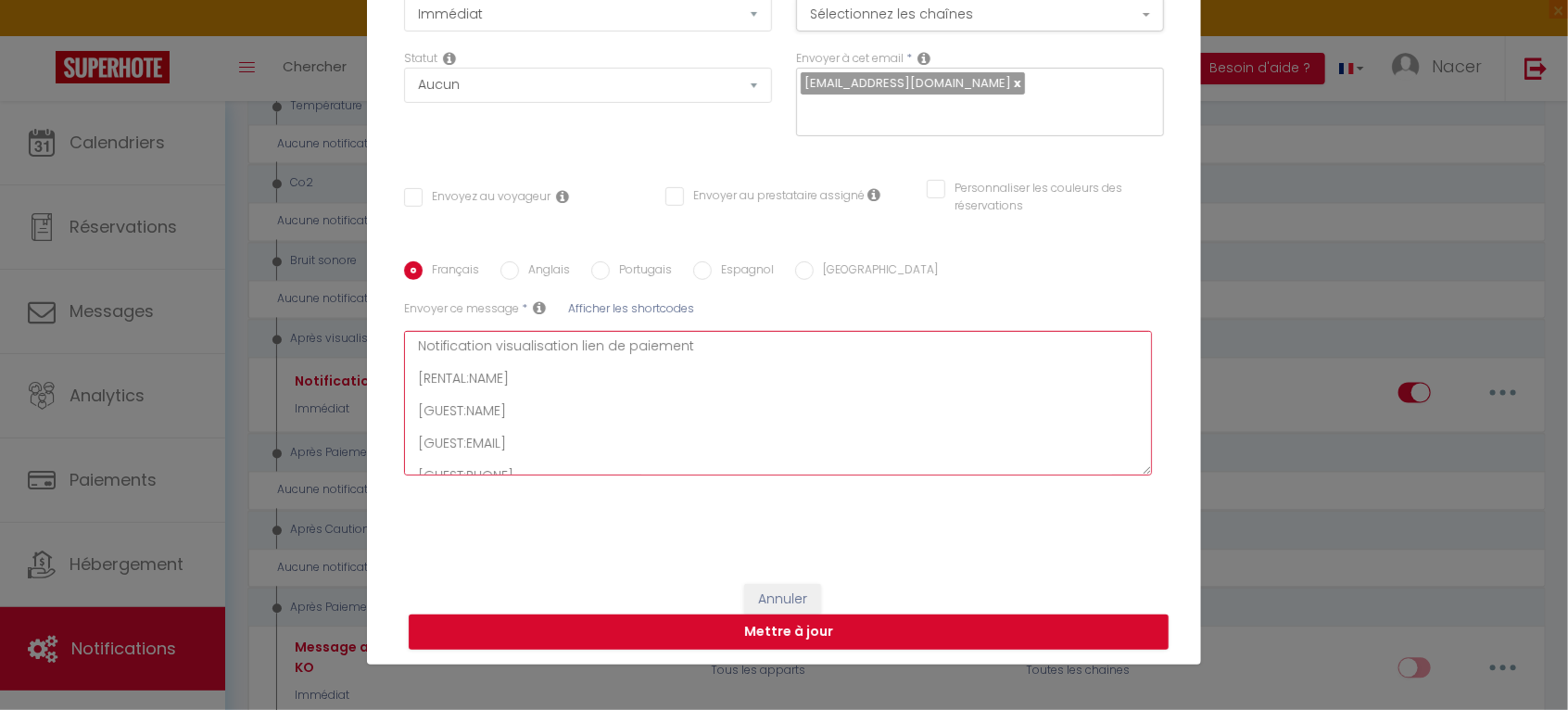
drag, startPoint x: 412, startPoint y: 342, endPoint x: 705, endPoint y: 335, distance: 293.1
click at [705, 335] on textarea "Notification visualisation lien de paiement [RENTAL:NAME] [GUEST:NAME] [GUEST:E…" at bounding box center [778, 403] width 748 height 144
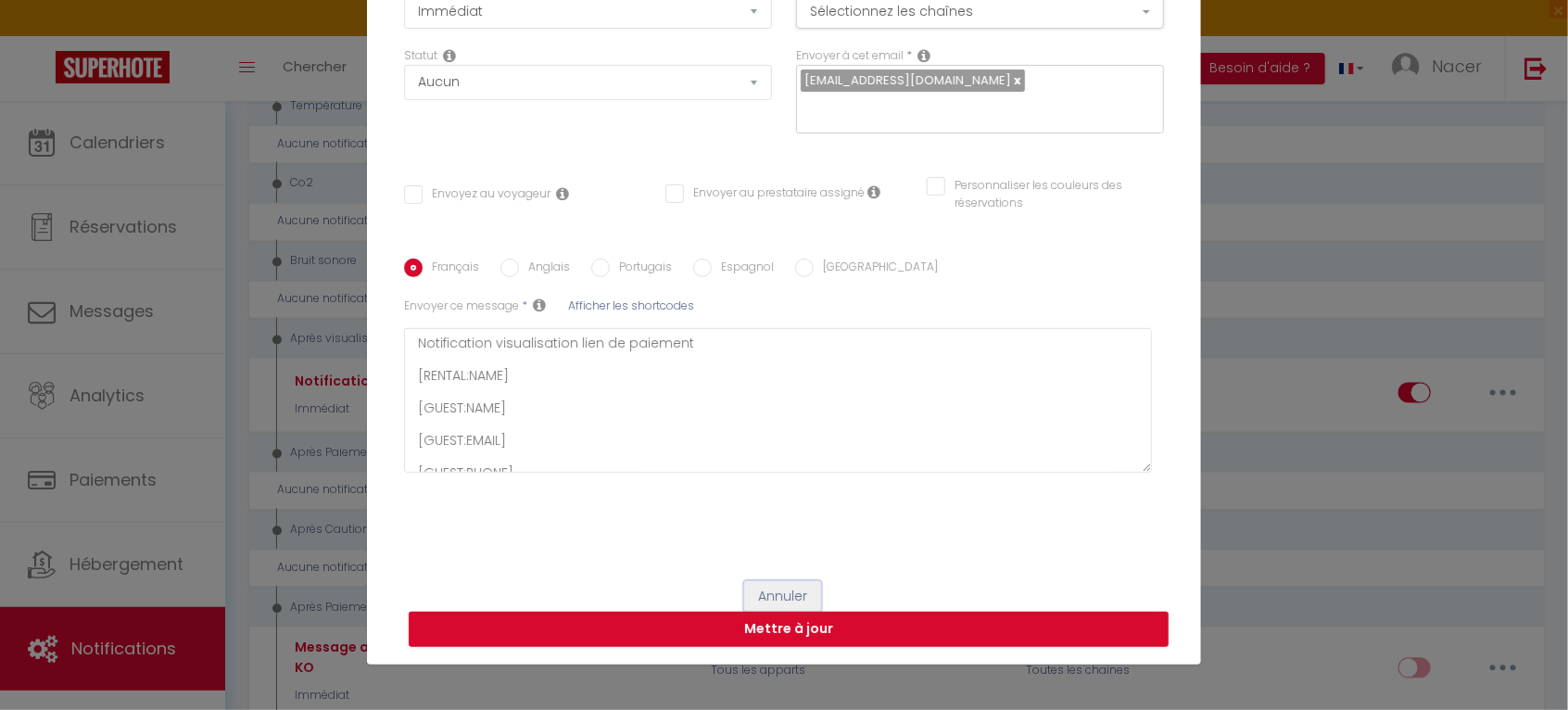
click at [774, 583] on button "Annuler" at bounding box center [782, 597] width 77 height 32
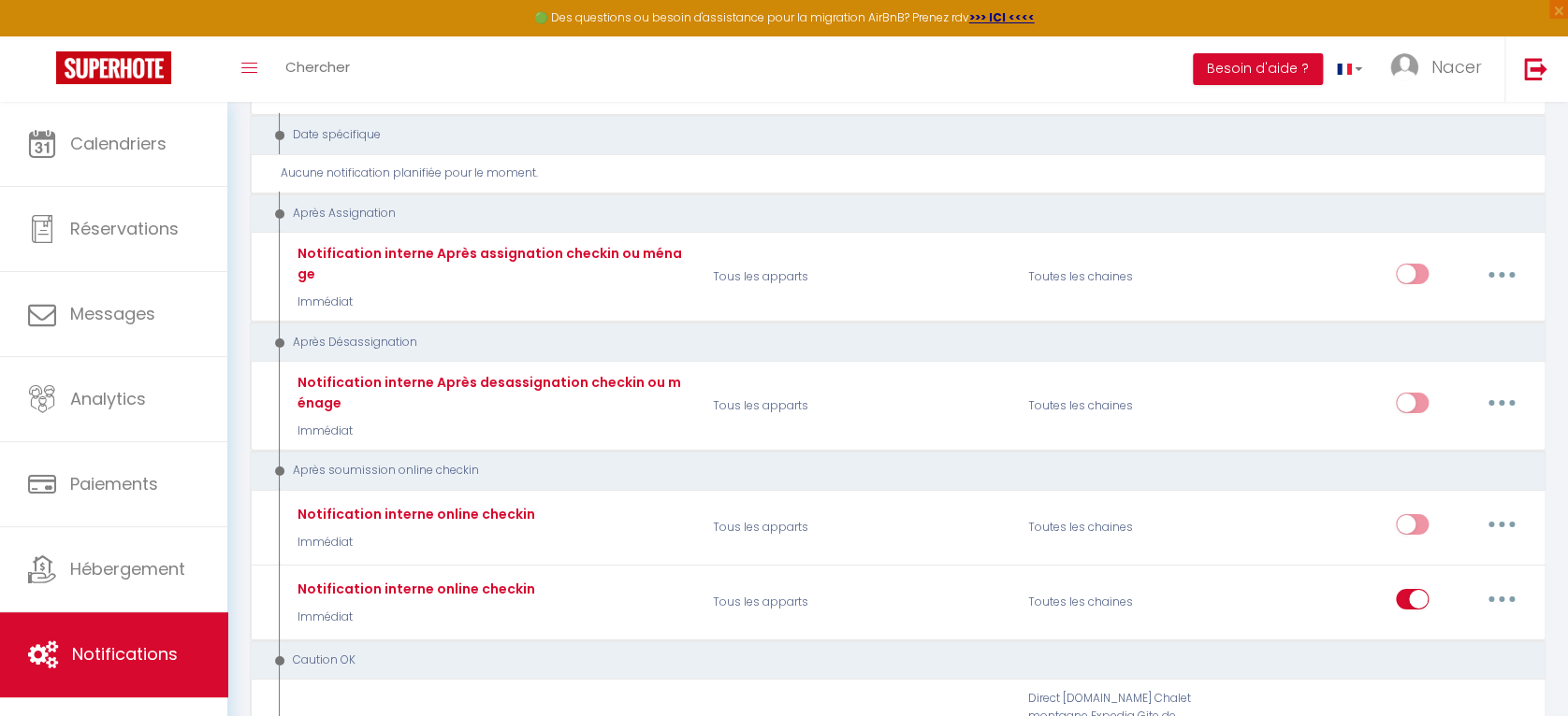
scroll to position [3110, 0]
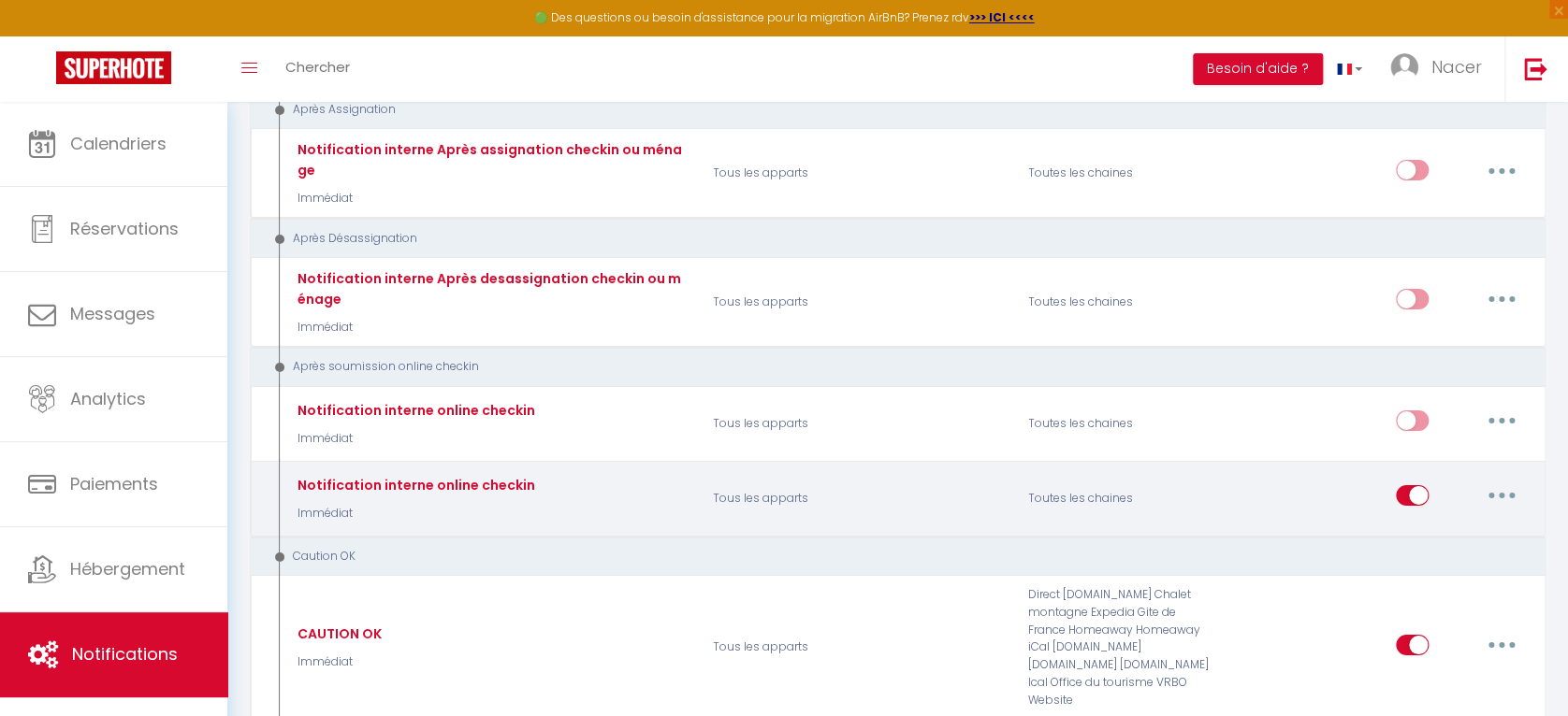
click at [1504, 480] on button "button" at bounding box center [1502, 495] width 53 height 30
click at [1465, 523] on link "Editer" at bounding box center [1453, 539] width 138 height 32
type input "Notification interne online checkin"
select select "23"
select select "email"
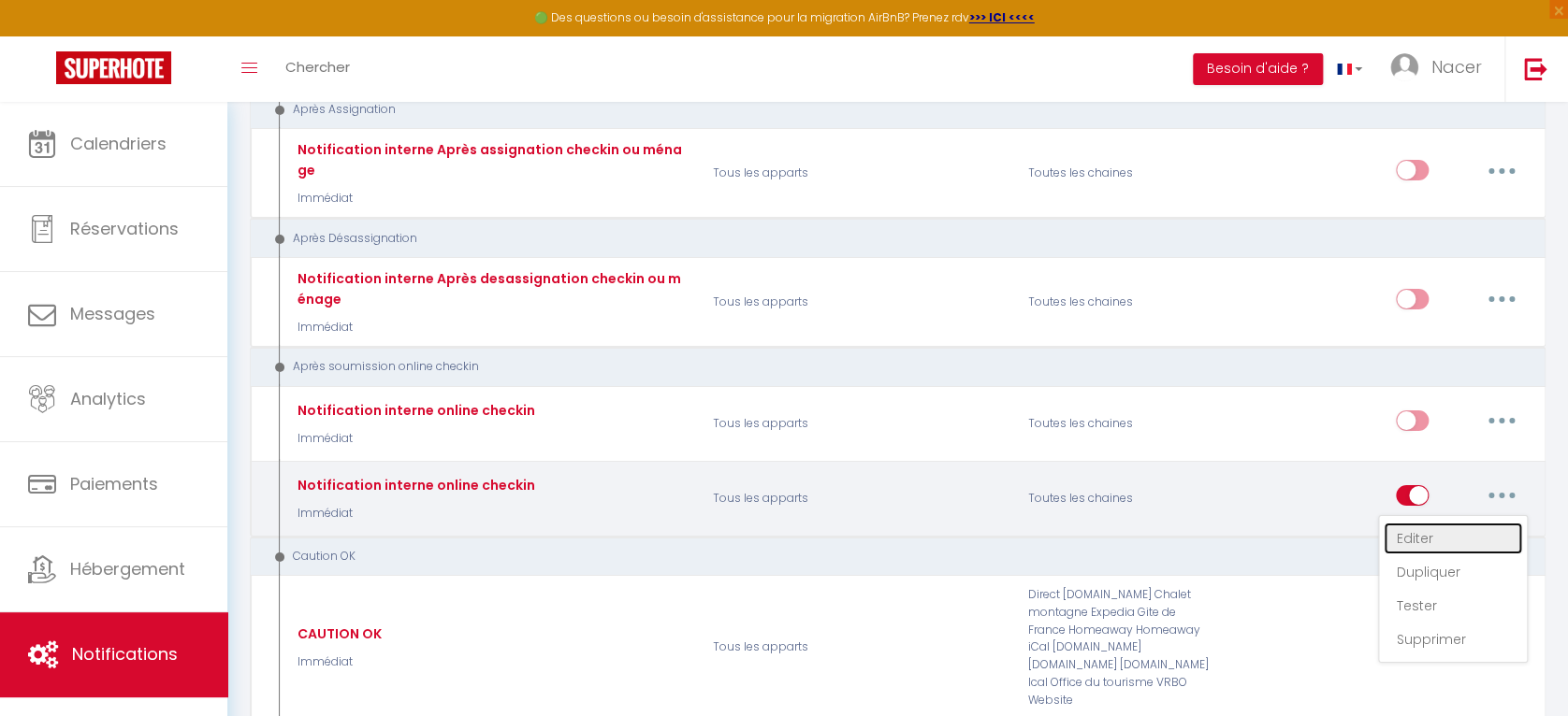
checkbox input "false"
type input "Notification online checkin - [RENTAL:NAME] - [GUEST:NAME] - [BOOKING:ID]"
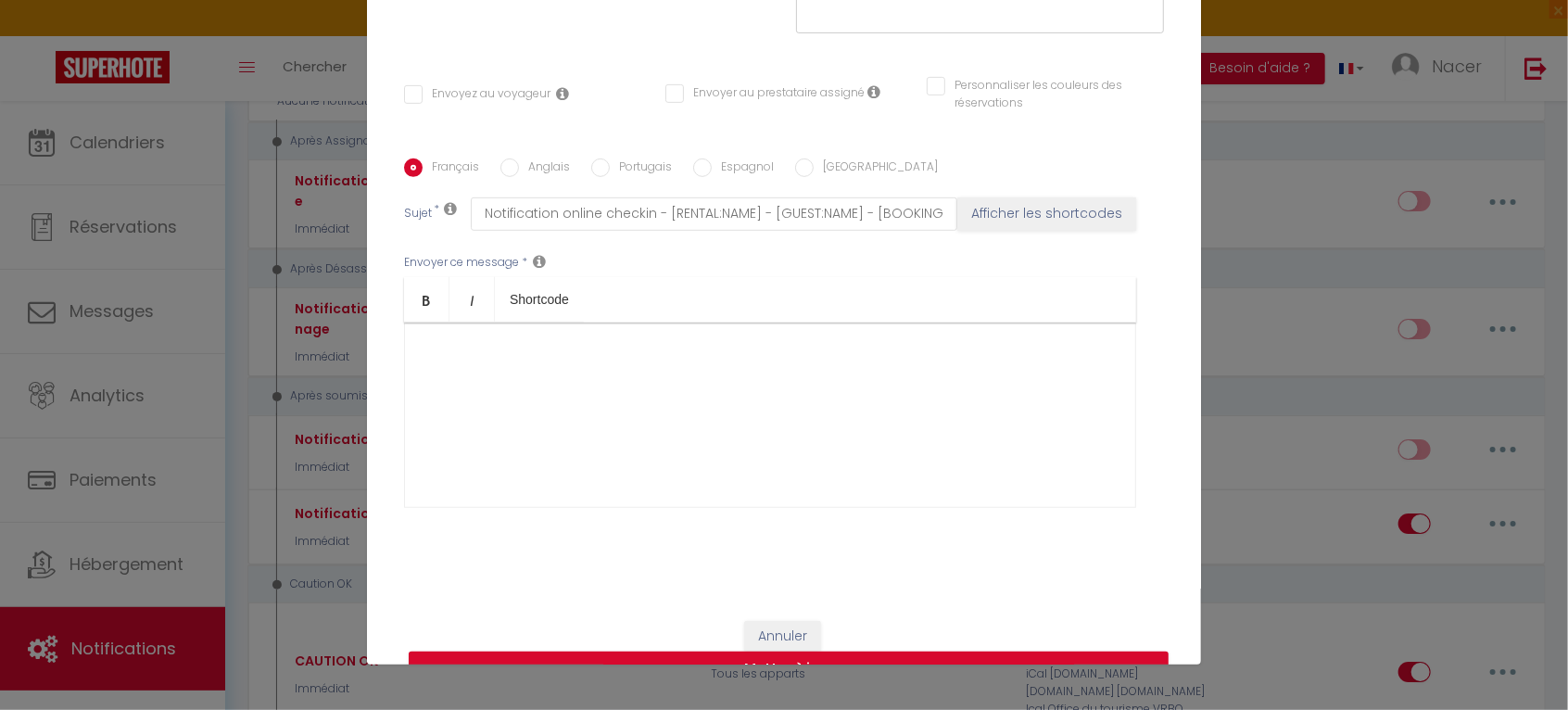
scroll to position [349, 0]
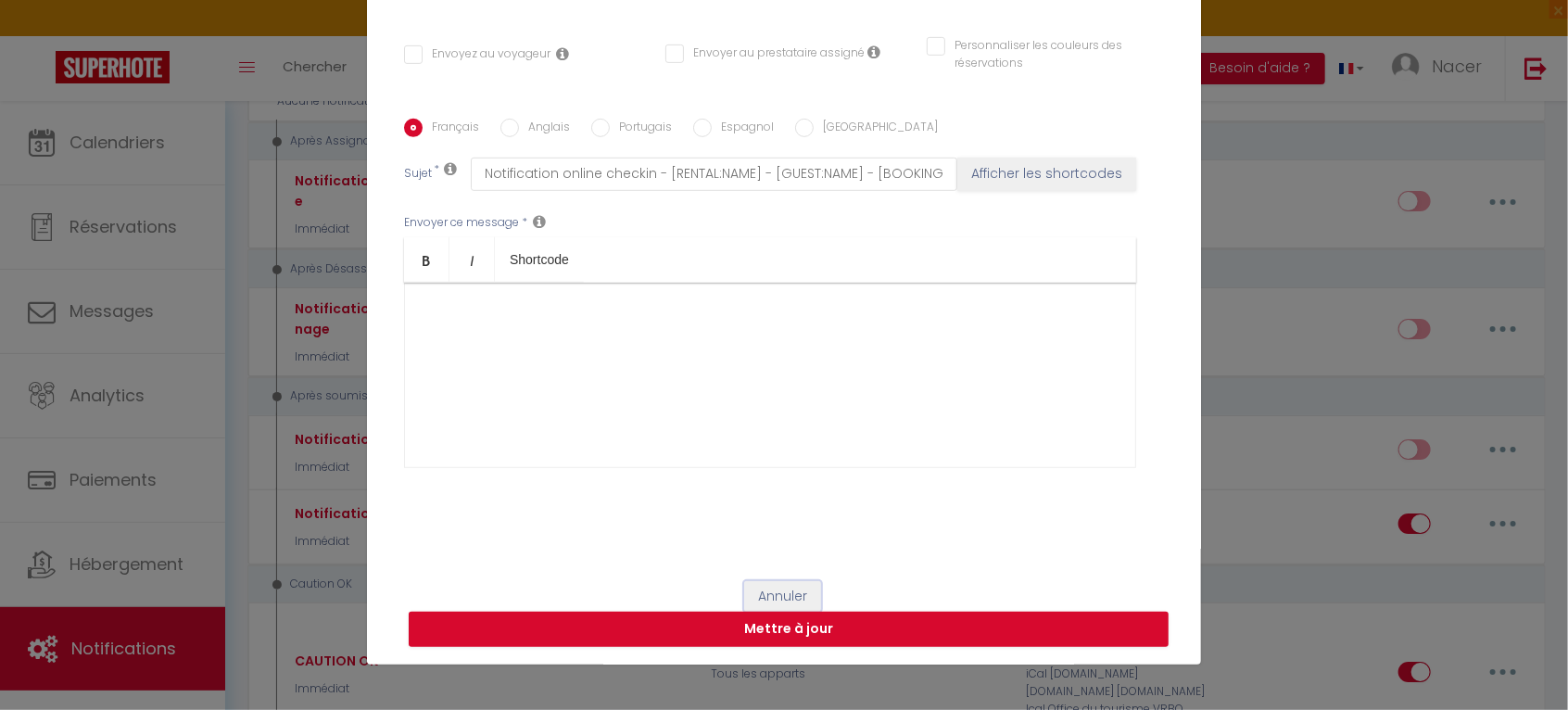
click at [770, 588] on button "Annuler" at bounding box center [782, 597] width 77 height 32
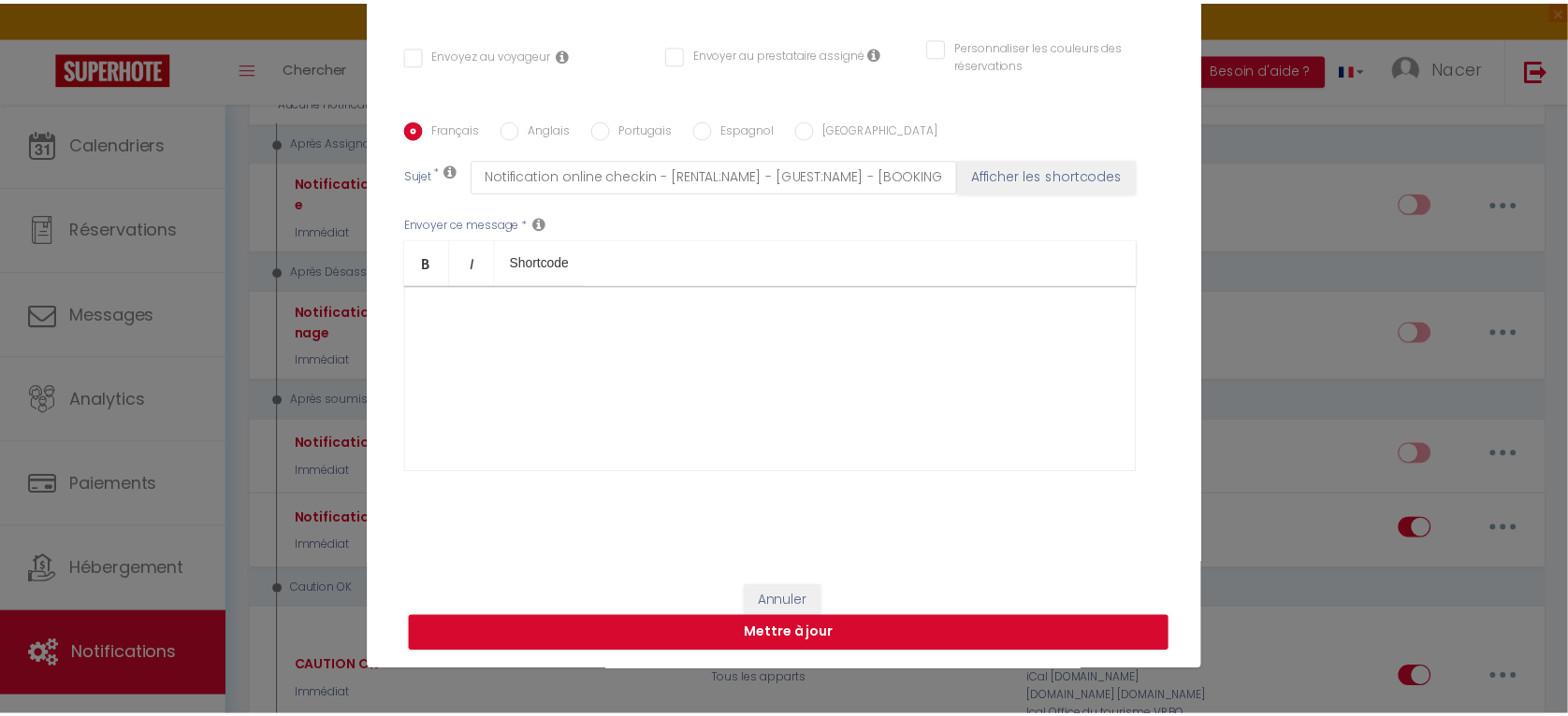
scroll to position [0, 0]
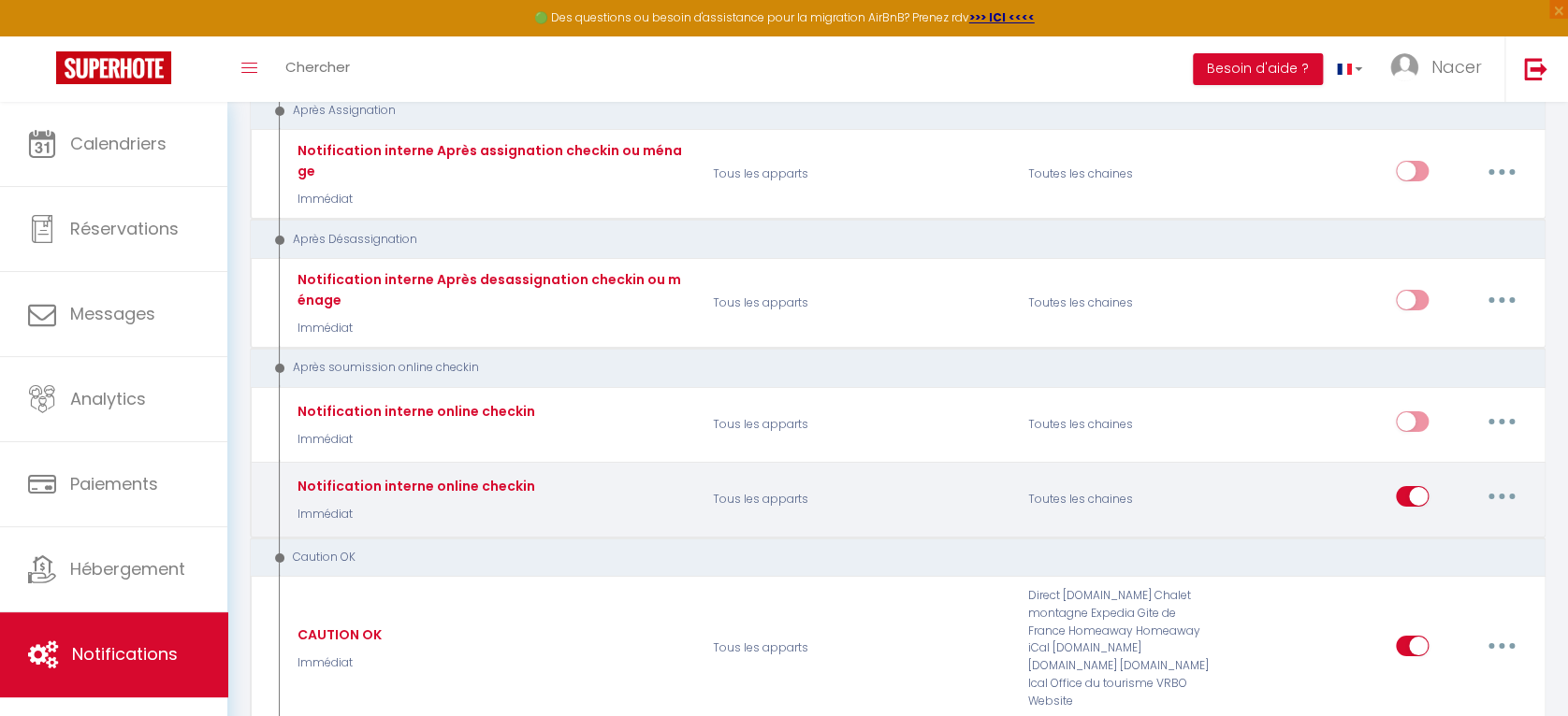
click at [1513, 481] on button "button" at bounding box center [1502, 496] width 53 height 30
click at [1469, 524] on link "Editer" at bounding box center [1453, 540] width 138 height 32
checkbox input "false"
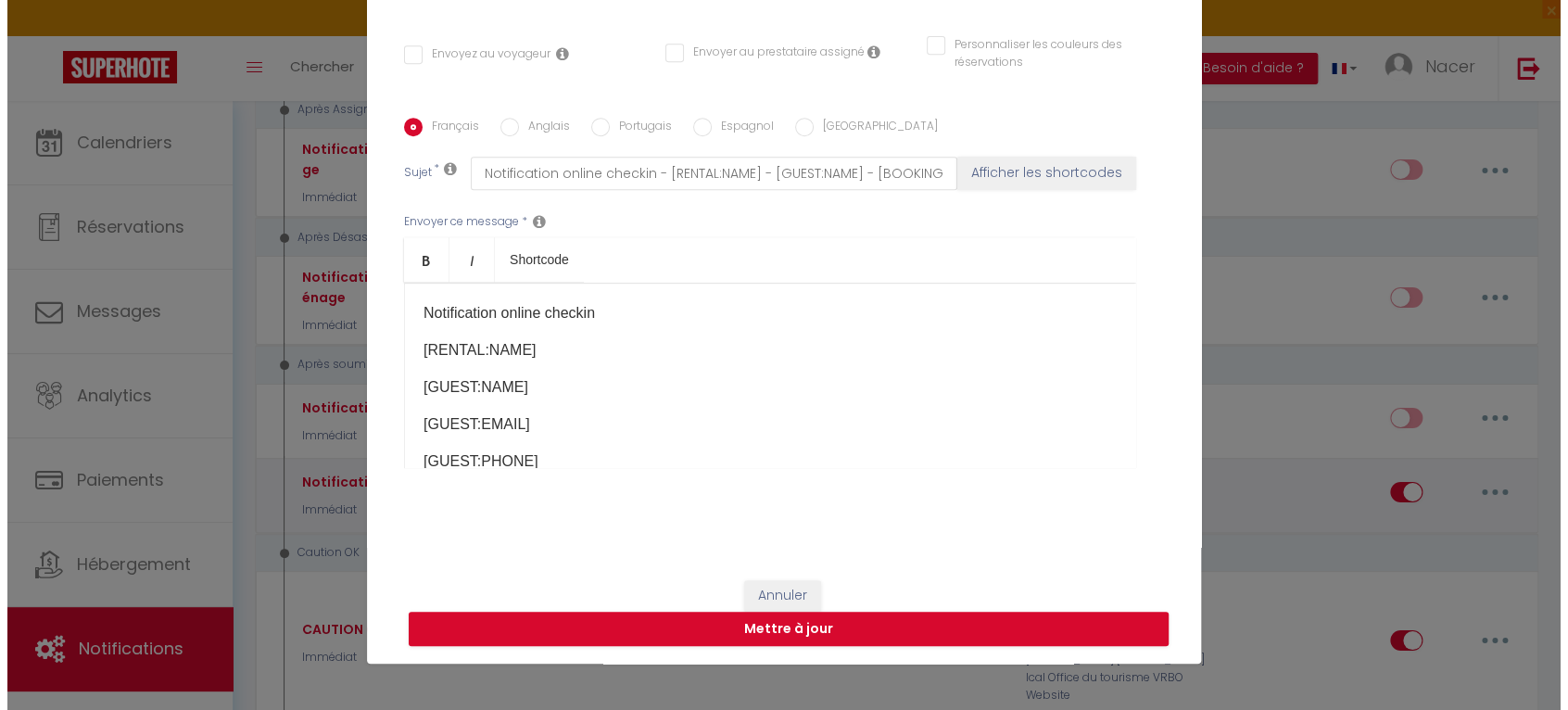
scroll to position [3051, 0]
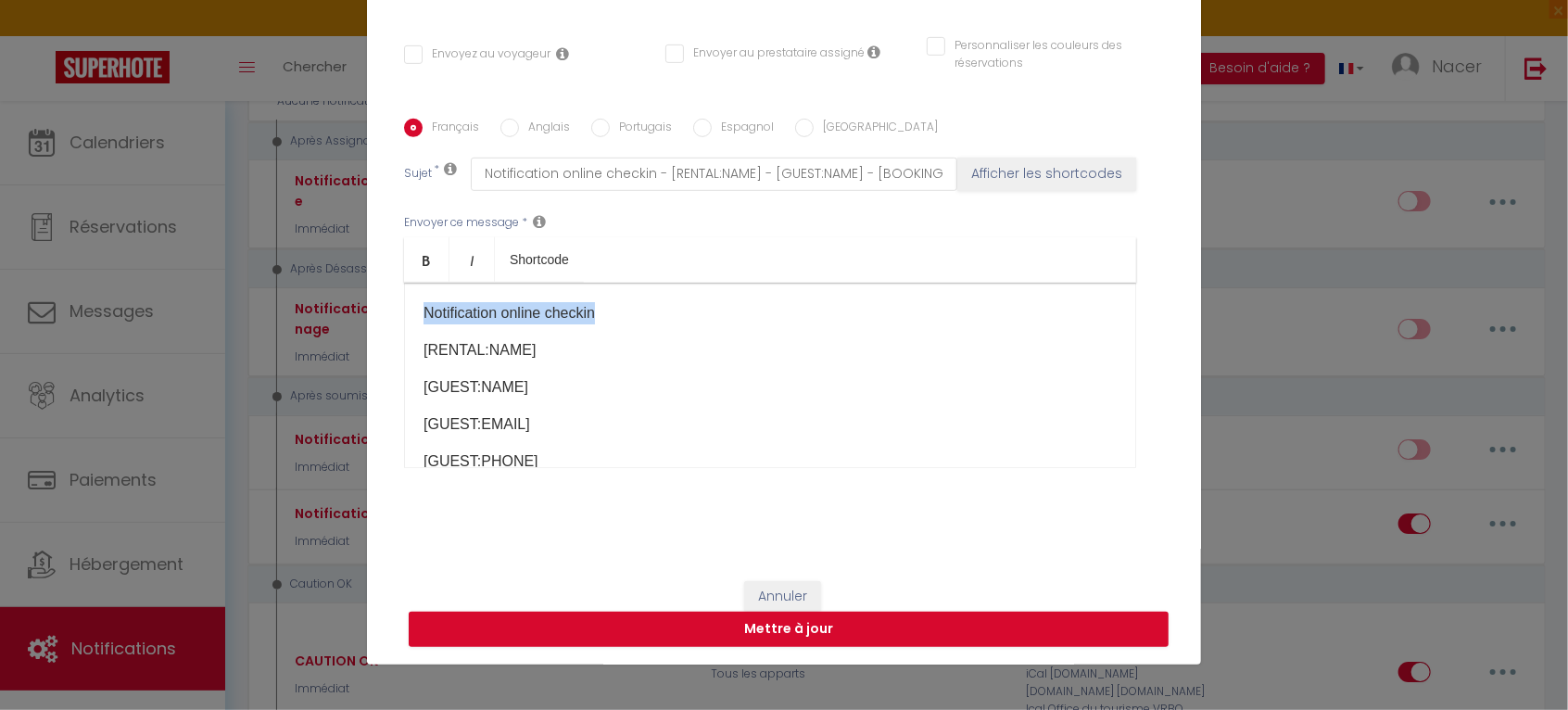
drag, startPoint x: 416, startPoint y: 312, endPoint x: 611, endPoint y: 302, distance: 195.3
click at [611, 302] on p "Notification online checkin" at bounding box center [769, 314] width 693 height 22
copy p "Notification online checkin"
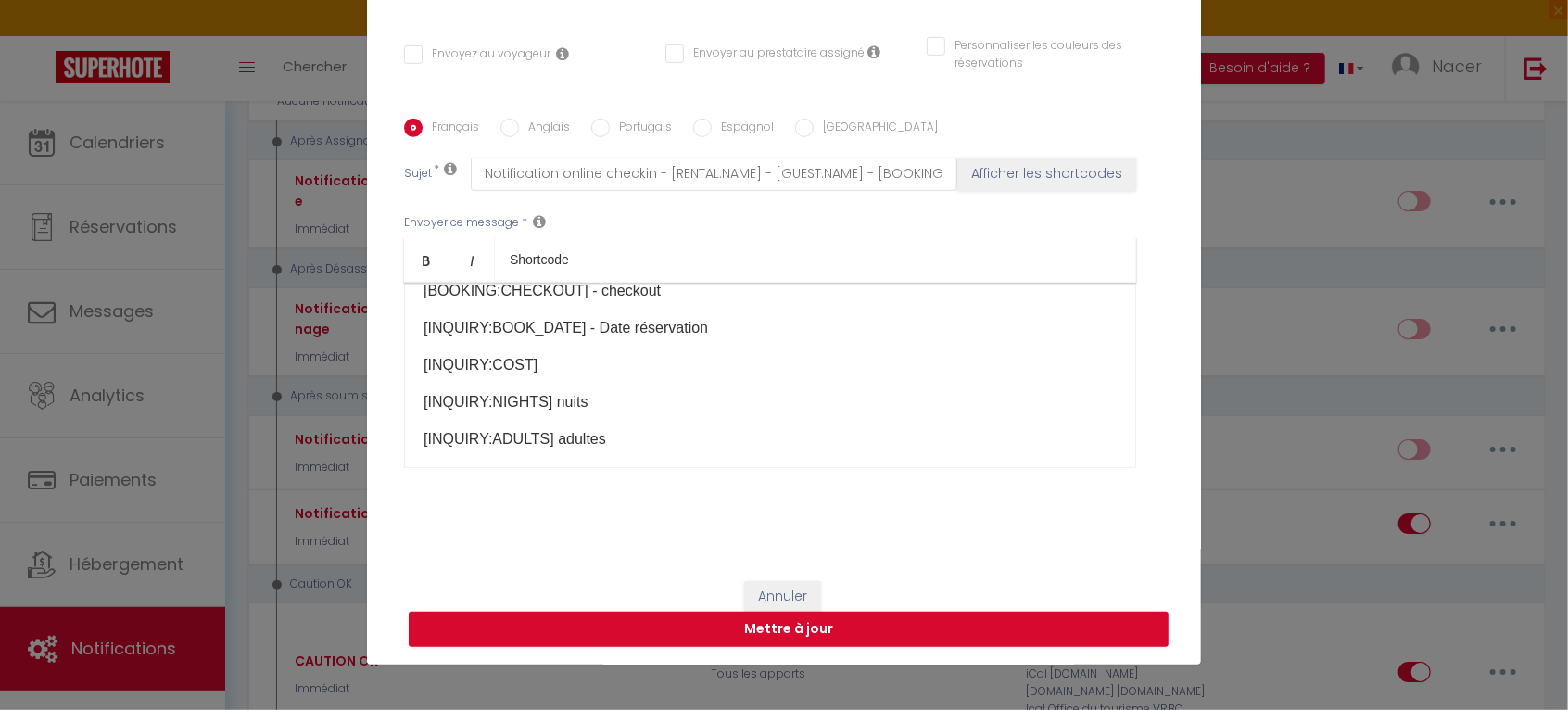
scroll to position [449, 0]
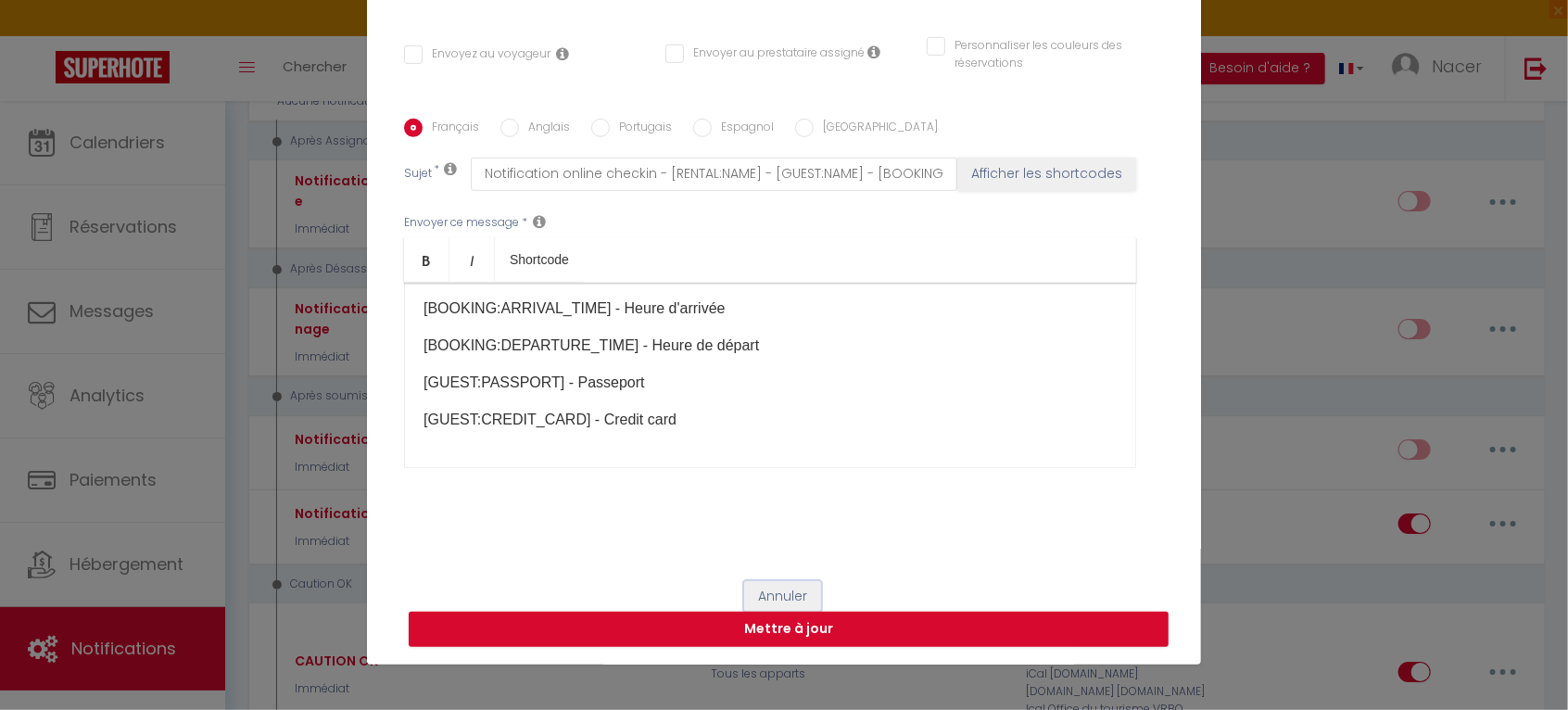
click at [752, 595] on button "Annuler" at bounding box center [782, 597] width 77 height 32
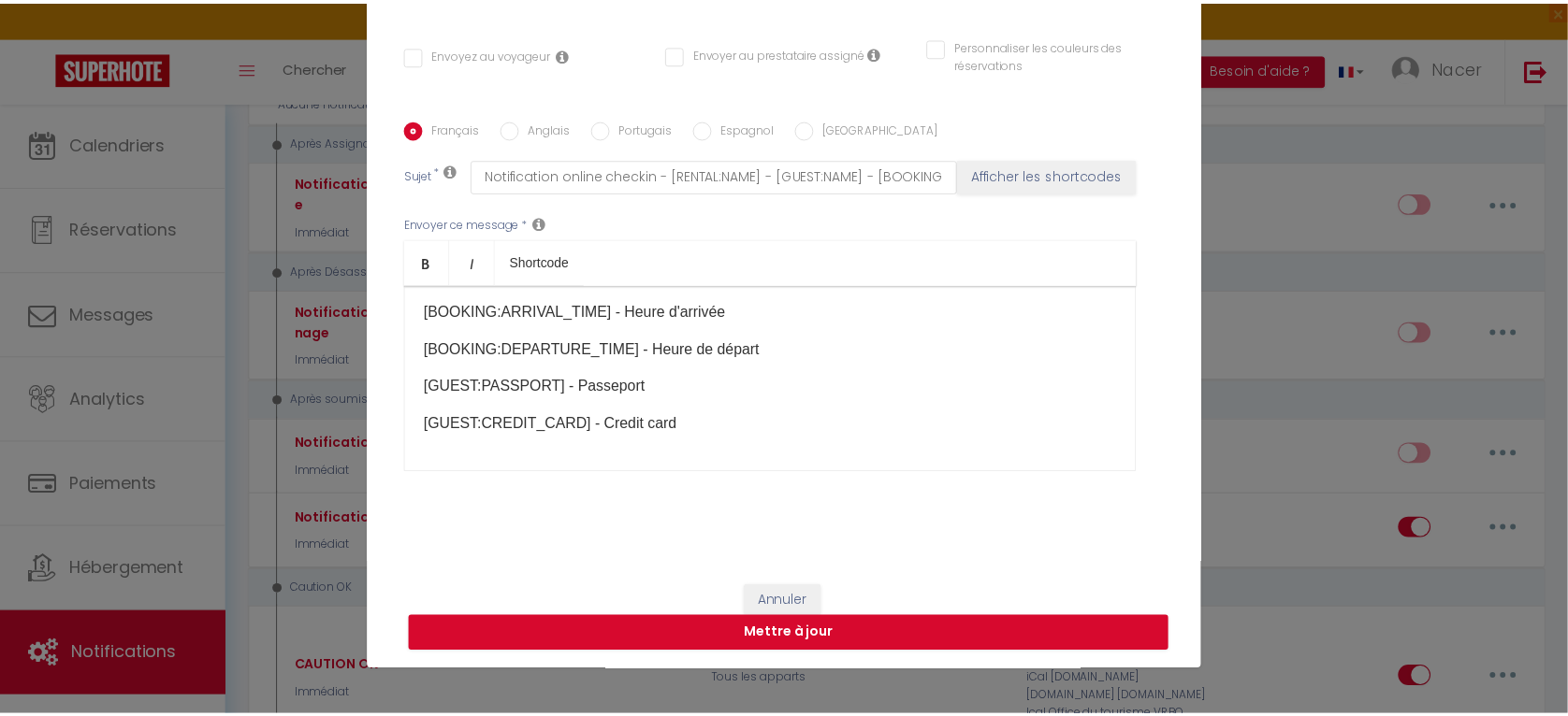
scroll to position [3109, 0]
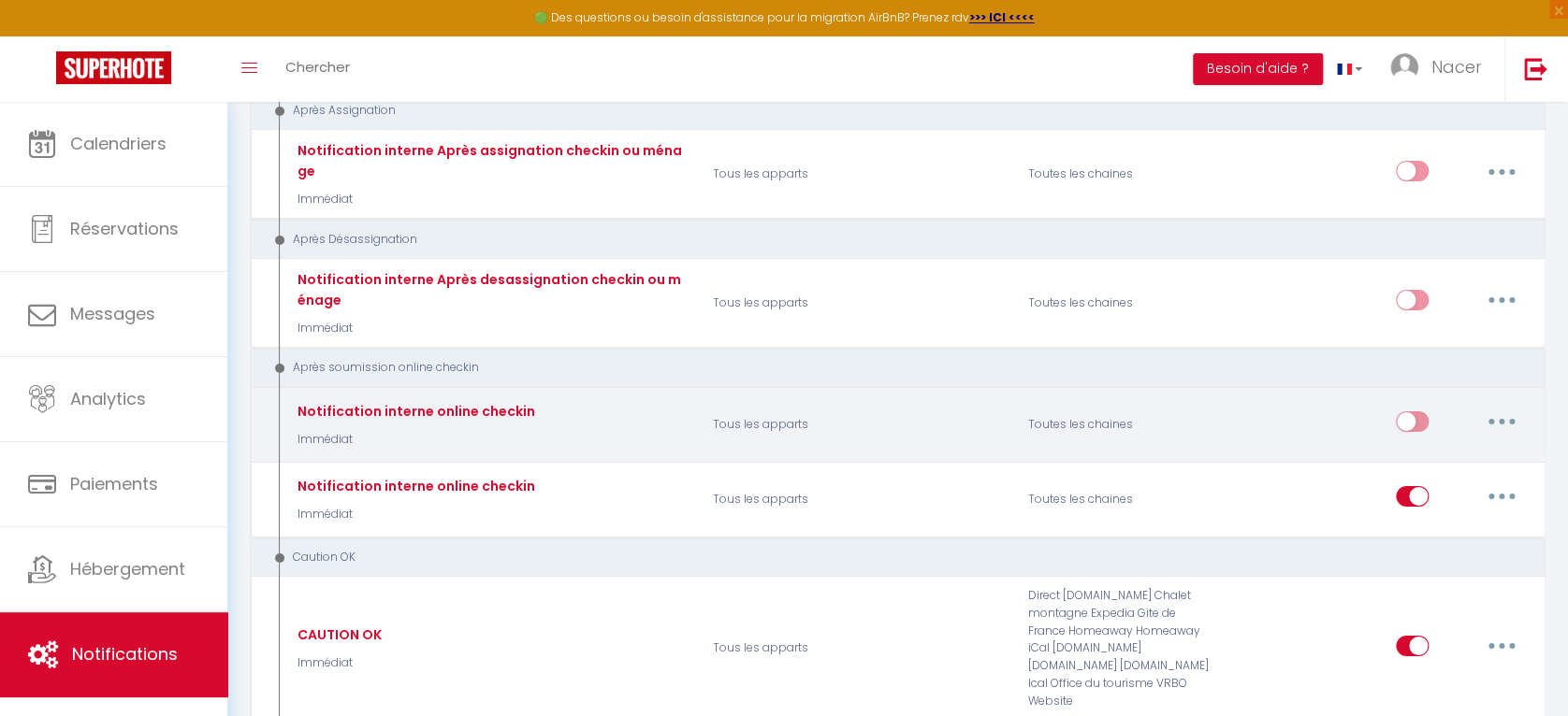
click at [1511, 407] on button "button" at bounding box center [1502, 422] width 53 height 30
click at [1427, 449] on link "Editer" at bounding box center [1453, 465] width 138 height 32
select select "notification"
checkbox input "false"
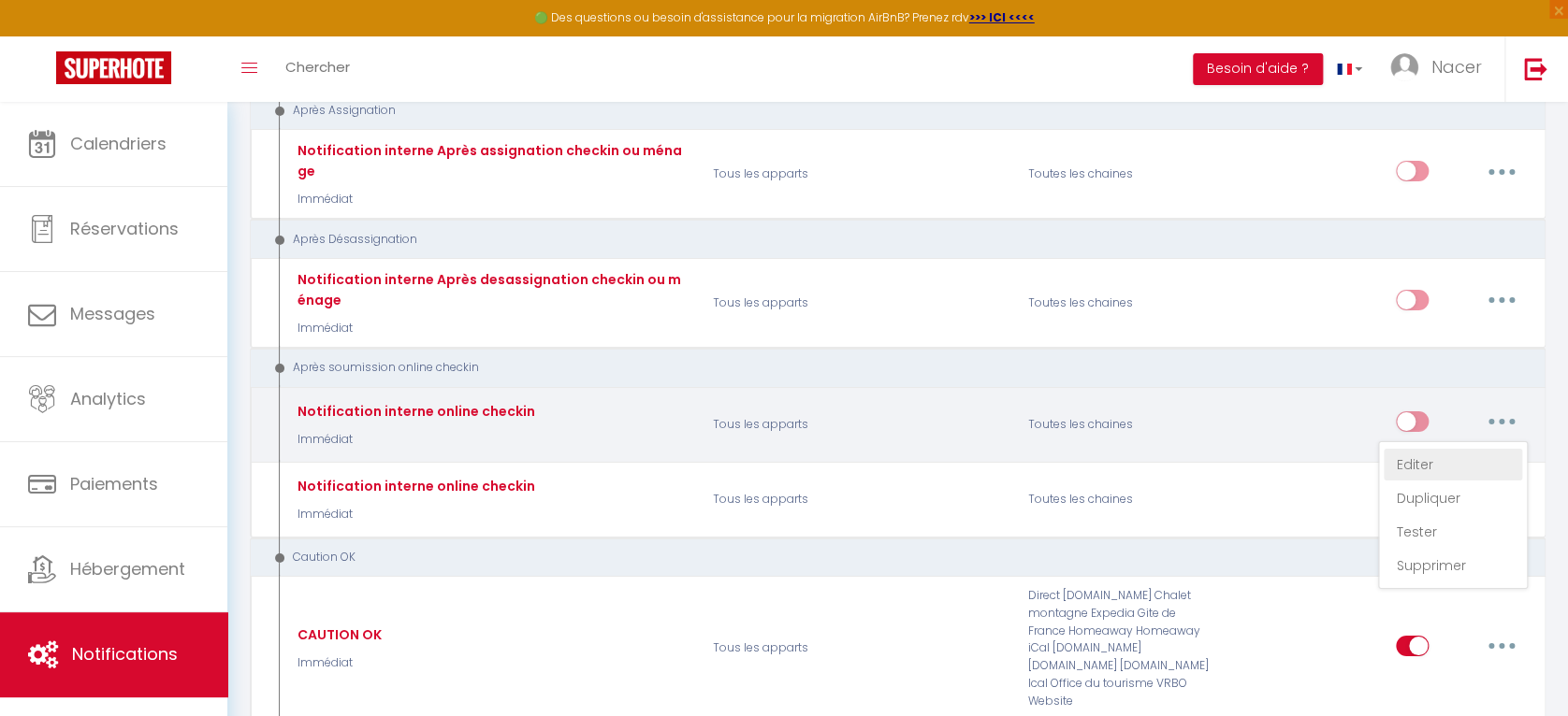
checkbox input "false"
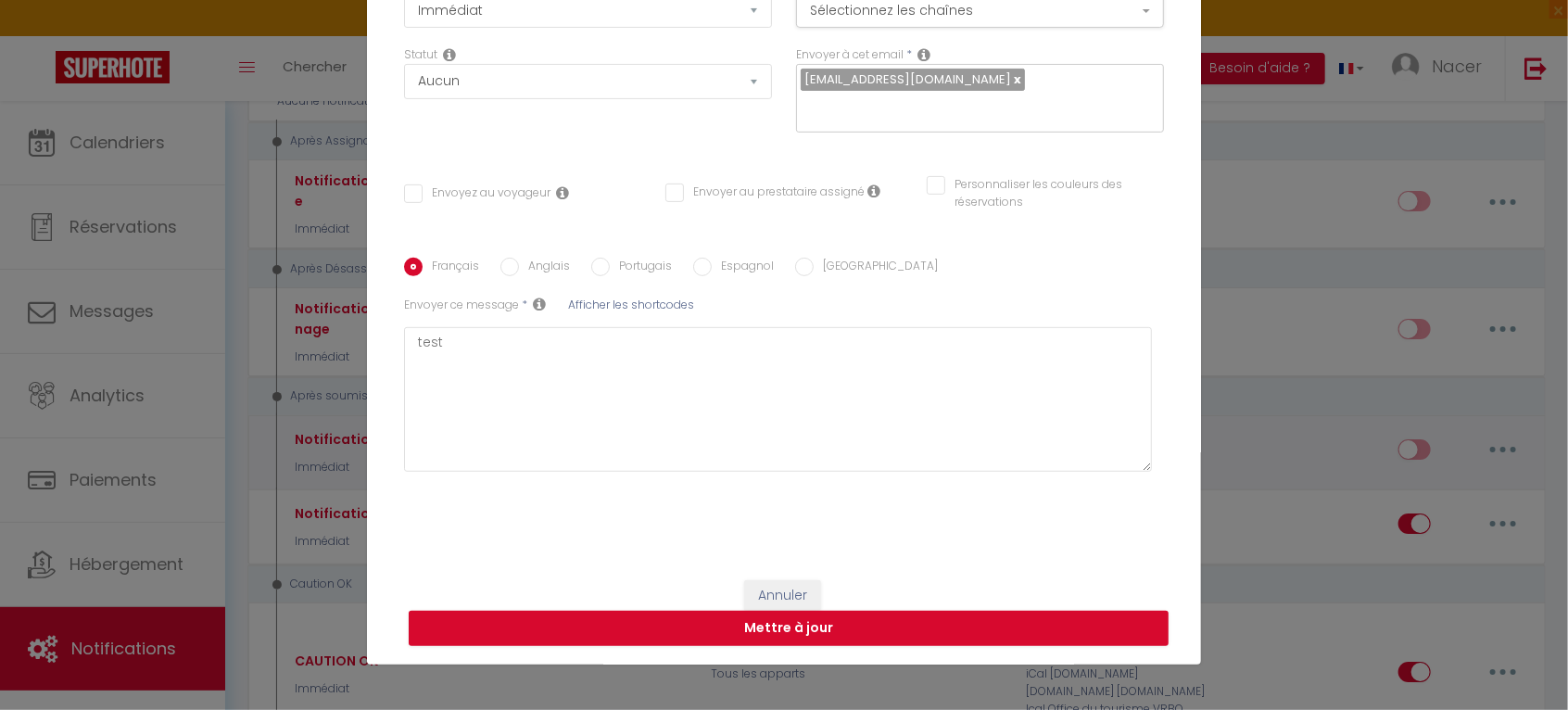
scroll to position [208, 0]
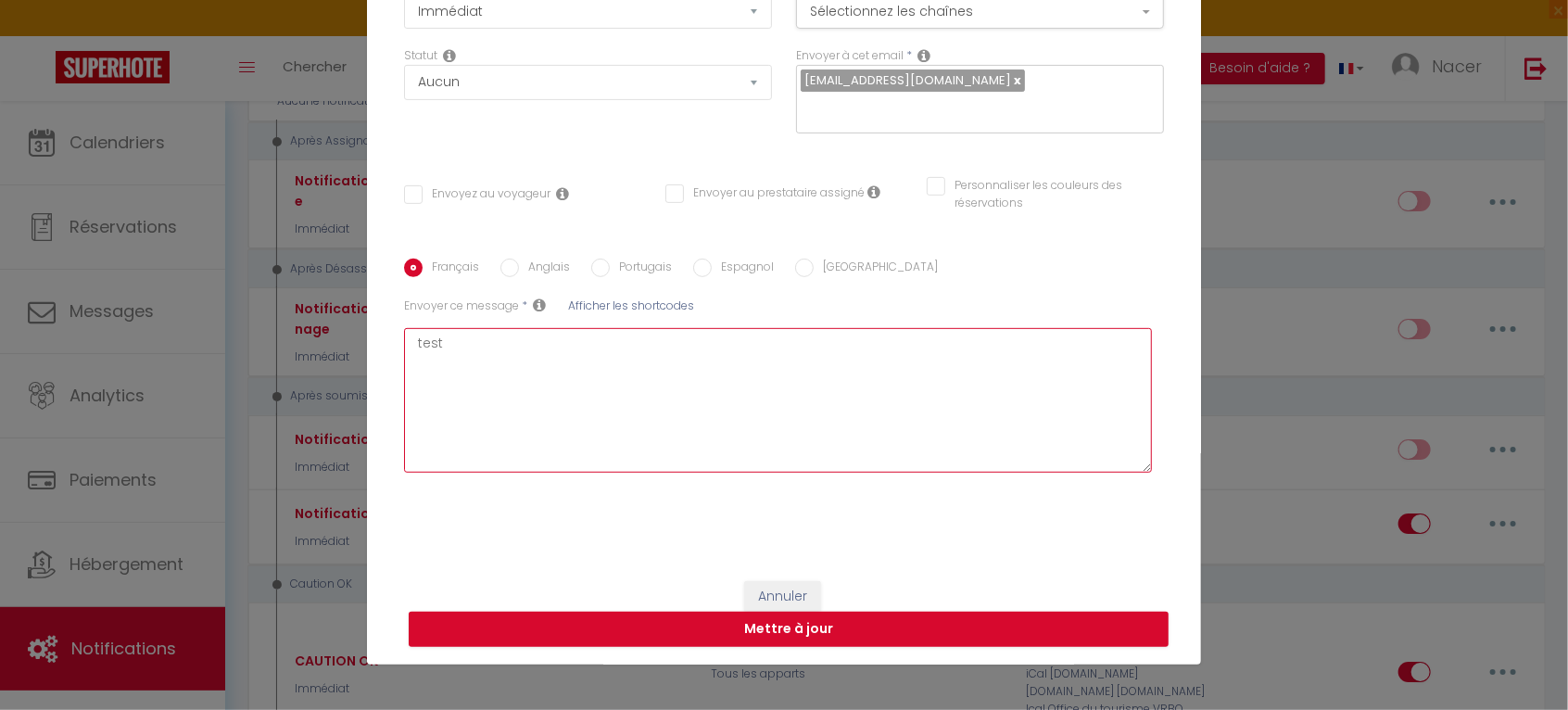
click at [509, 364] on textarea "test" at bounding box center [778, 400] width 748 height 144
click at [508, 362] on textarea "test" at bounding box center [778, 400] width 748 height 144
checkbox input "false"
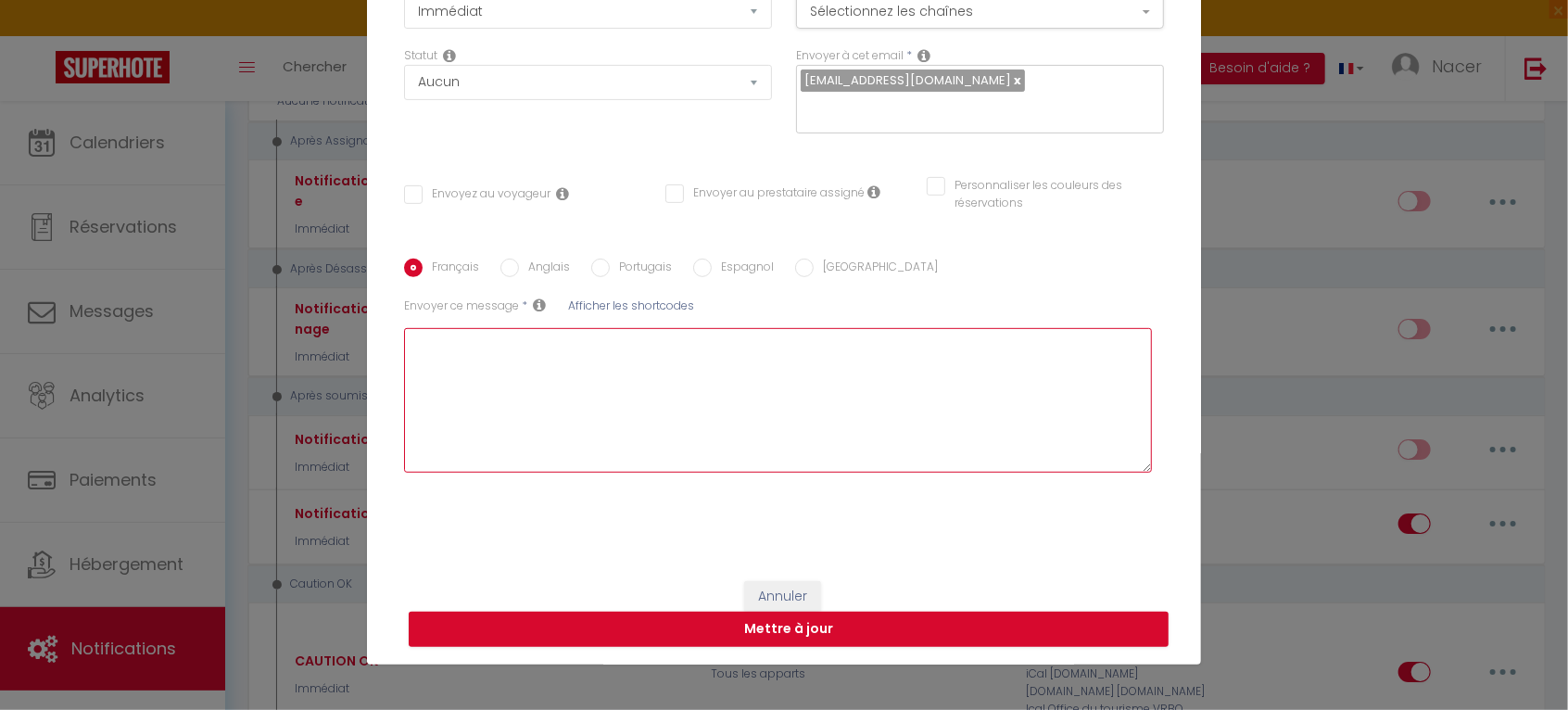
checkbox input "false"
paste textarea "Notification online checkin"
type textarea "Notification online checkin"
checkbox input "false"
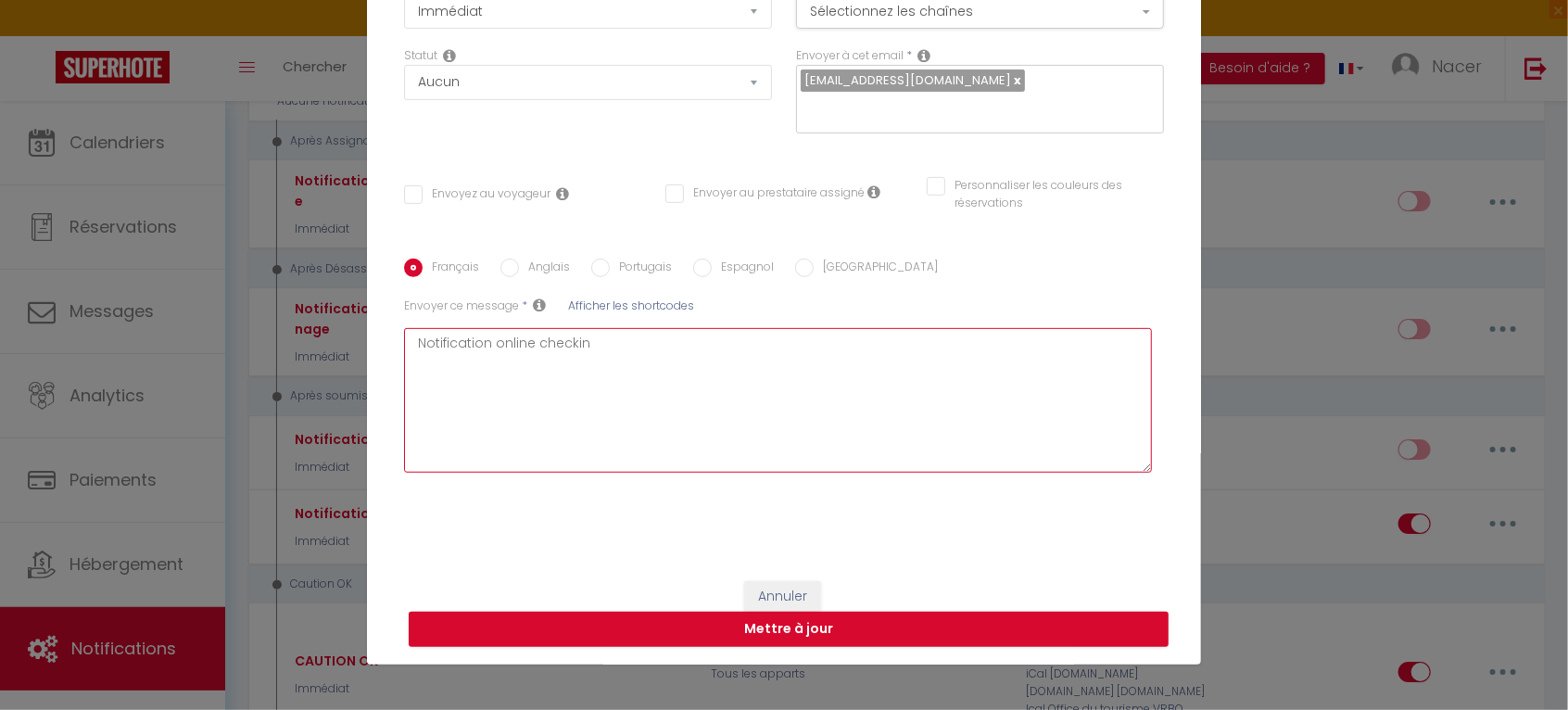
checkbox input "false"
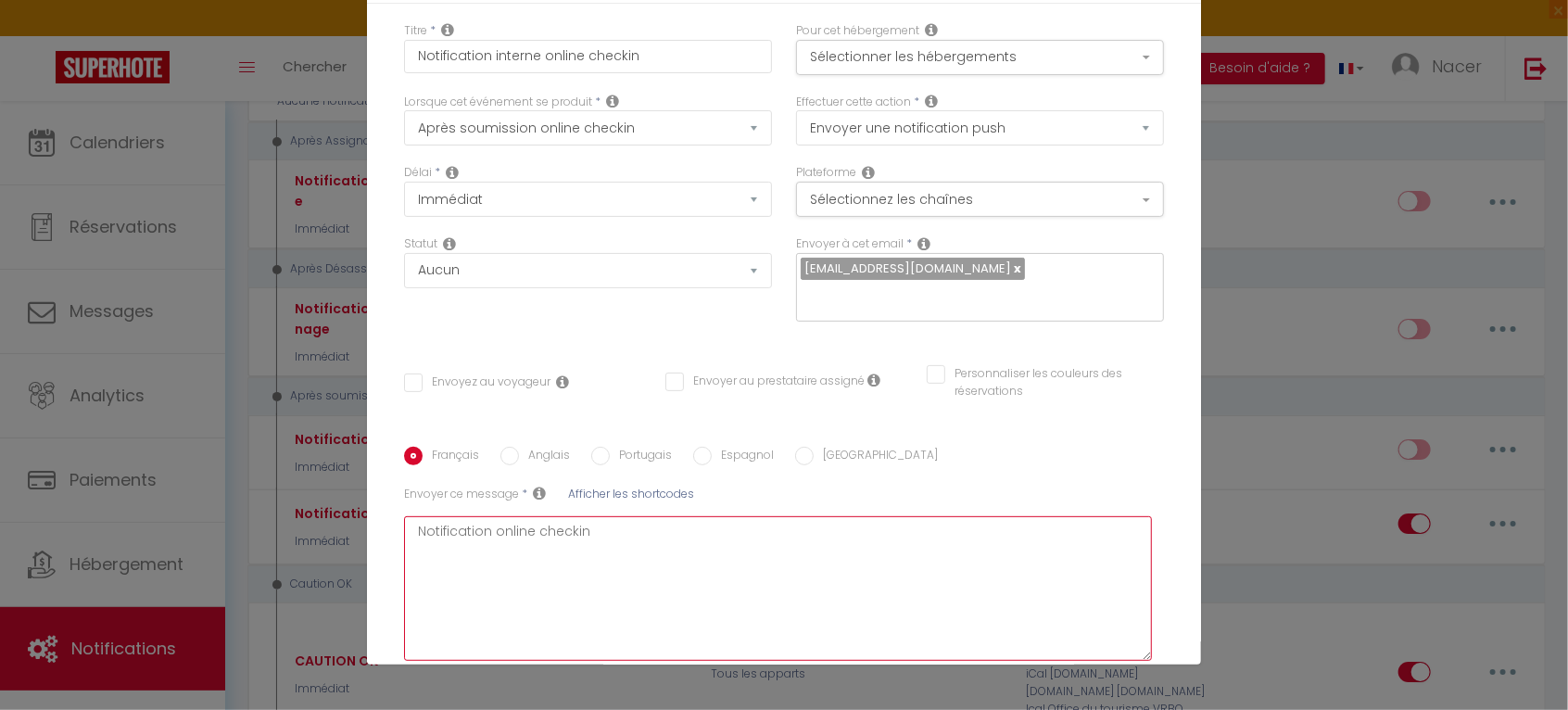
scroll to position [0, 0]
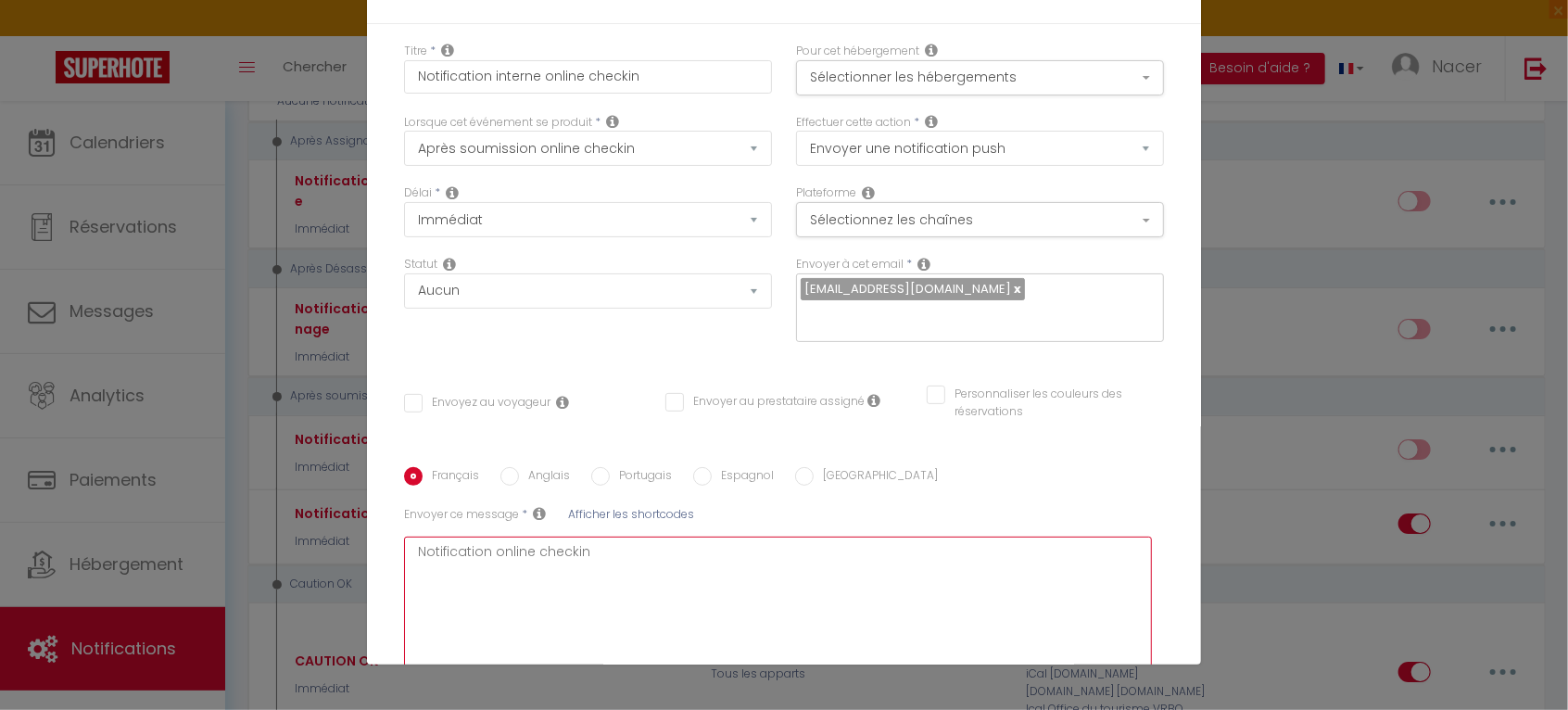
type textarea "Notification online checkin"
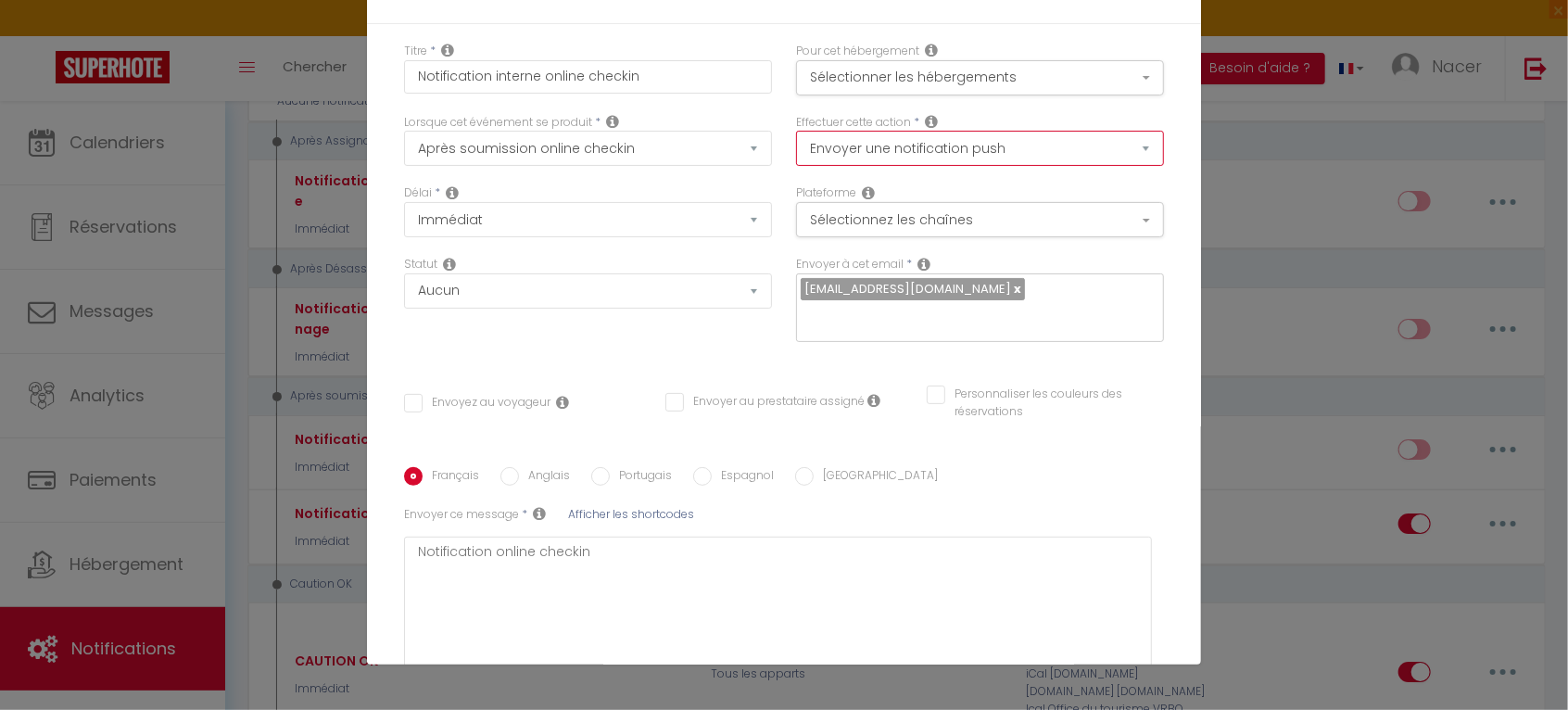
click at [1001, 141] on select "Envoyer un email Envoyer un SMS Envoyer une notification push" at bounding box center [980, 149] width 368 height 35
select select "email"
click at [796, 131] on select "Envoyer un email Envoyer un SMS Envoyer une notification push" at bounding box center [980, 149] width 368 height 35
checkbox input "false"
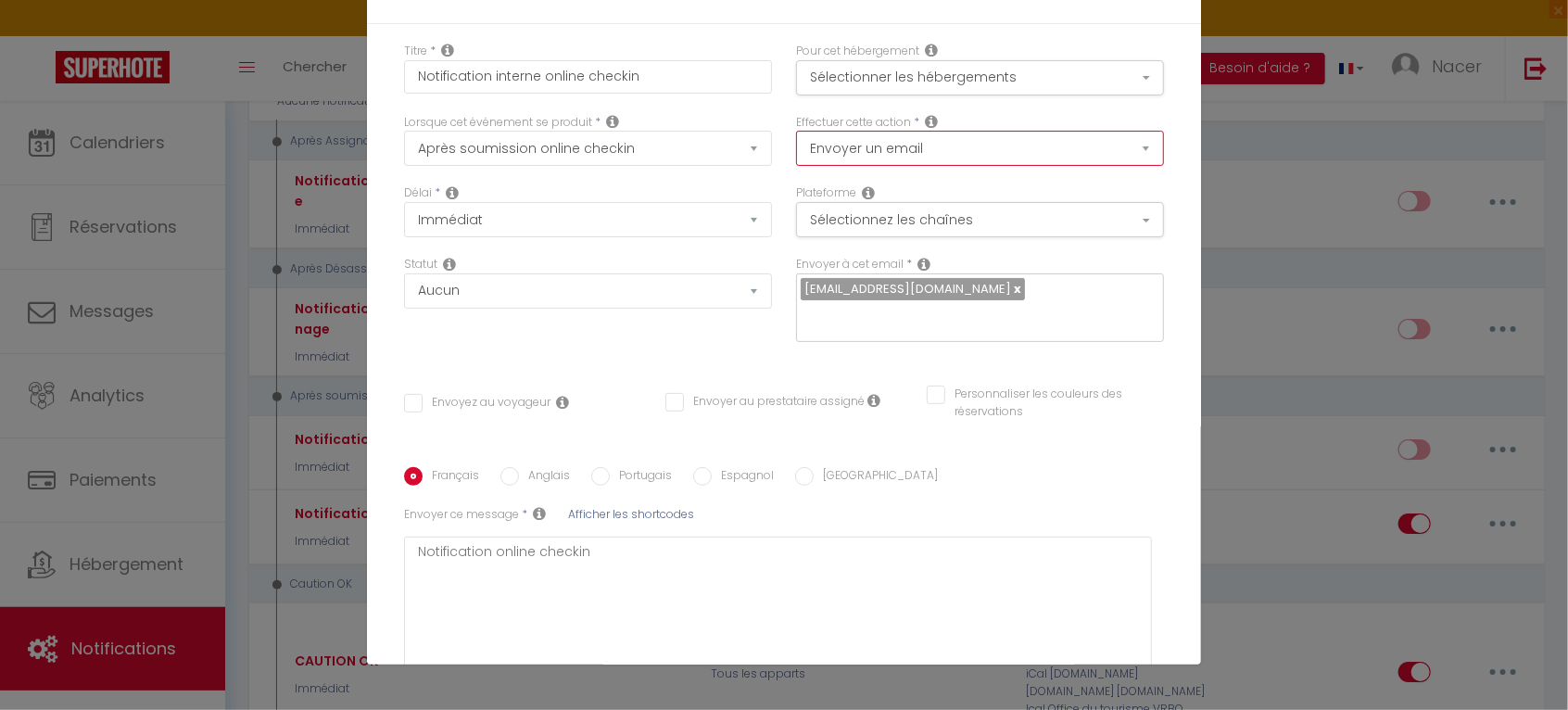
checkbox input "false"
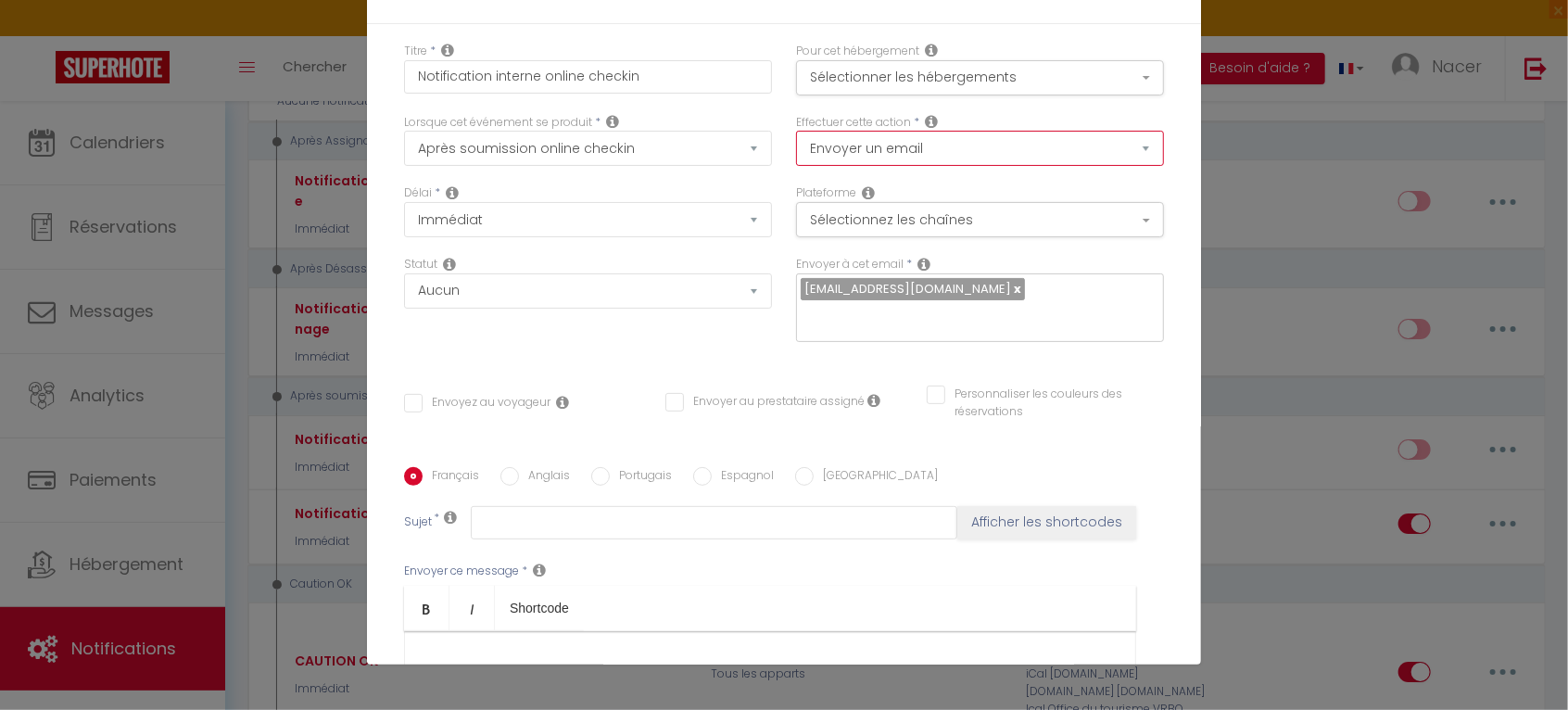
click at [990, 154] on select "Envoyer un email Envoyer un SMS Envoyer une notification push" at bounding box center [980, 149] width 368 height 35
select select "notification"
click at [796, 131] on select "Envoyer un email Envoyer un SMS Envoyer une notification push" at bounding box center [980, 149] width 368 height 35
checkbox input "false"
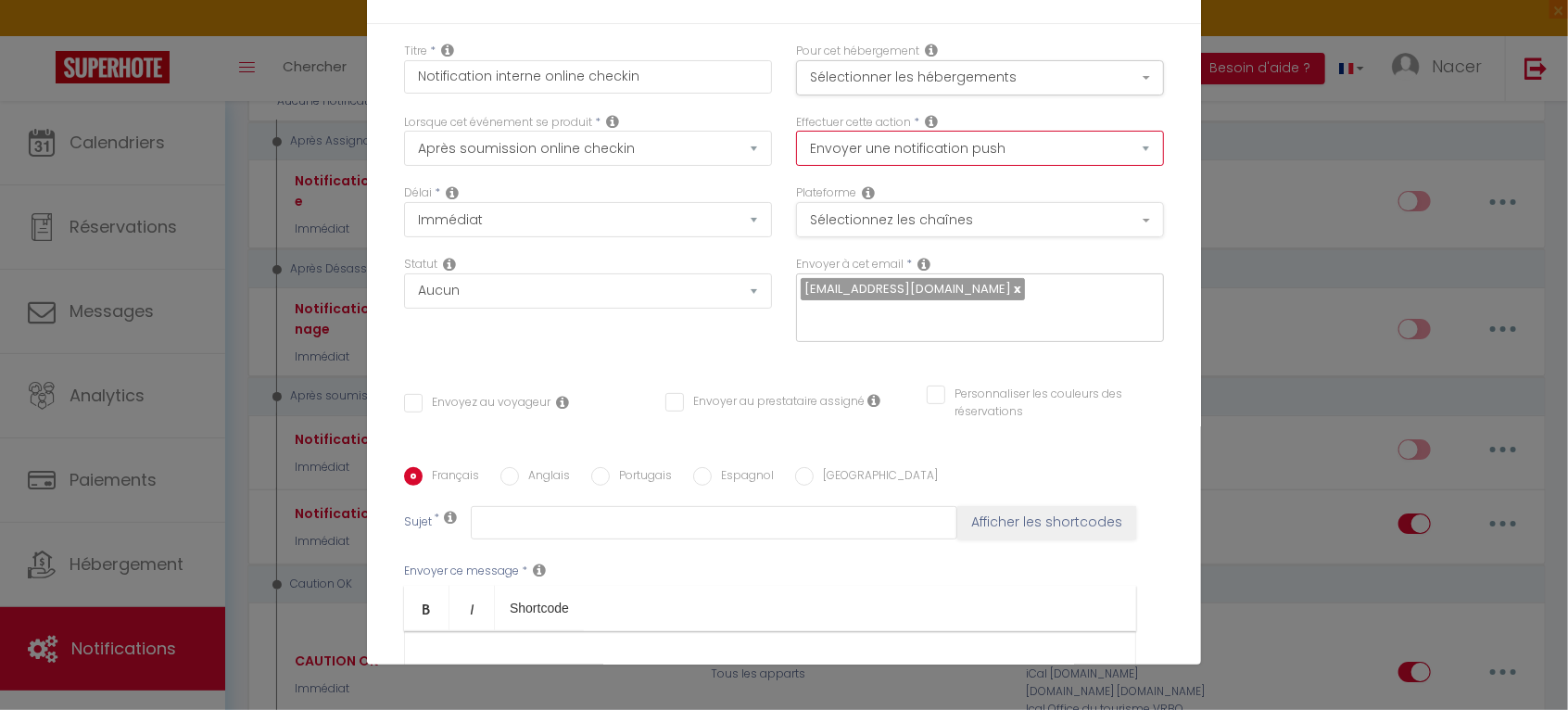
checkbox input "false"
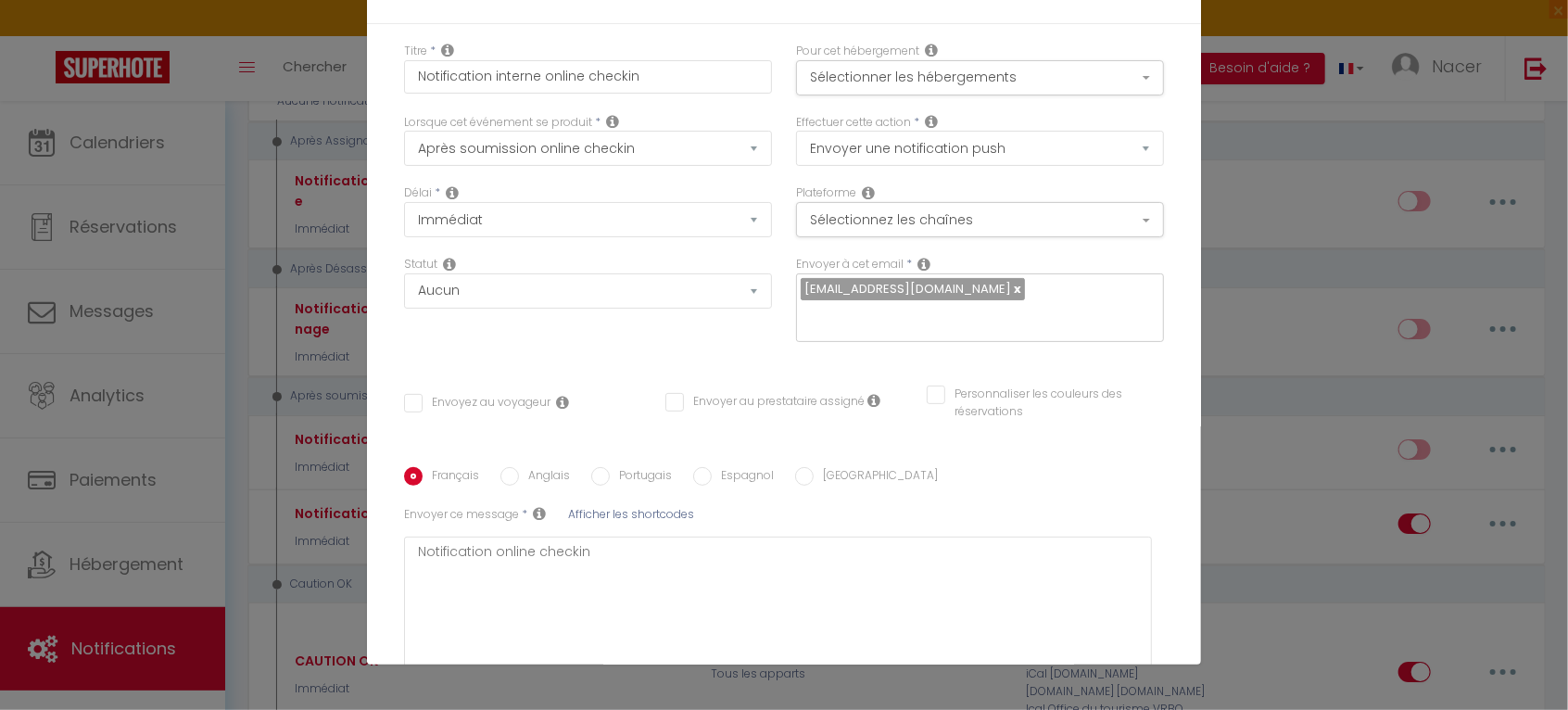
click at [1123, 461] on div "Français Anglais Portugais Espagnol Italien Sujet * Afficher les shortcodes Env…" at bounding box center [784, 583] width 760 height 289
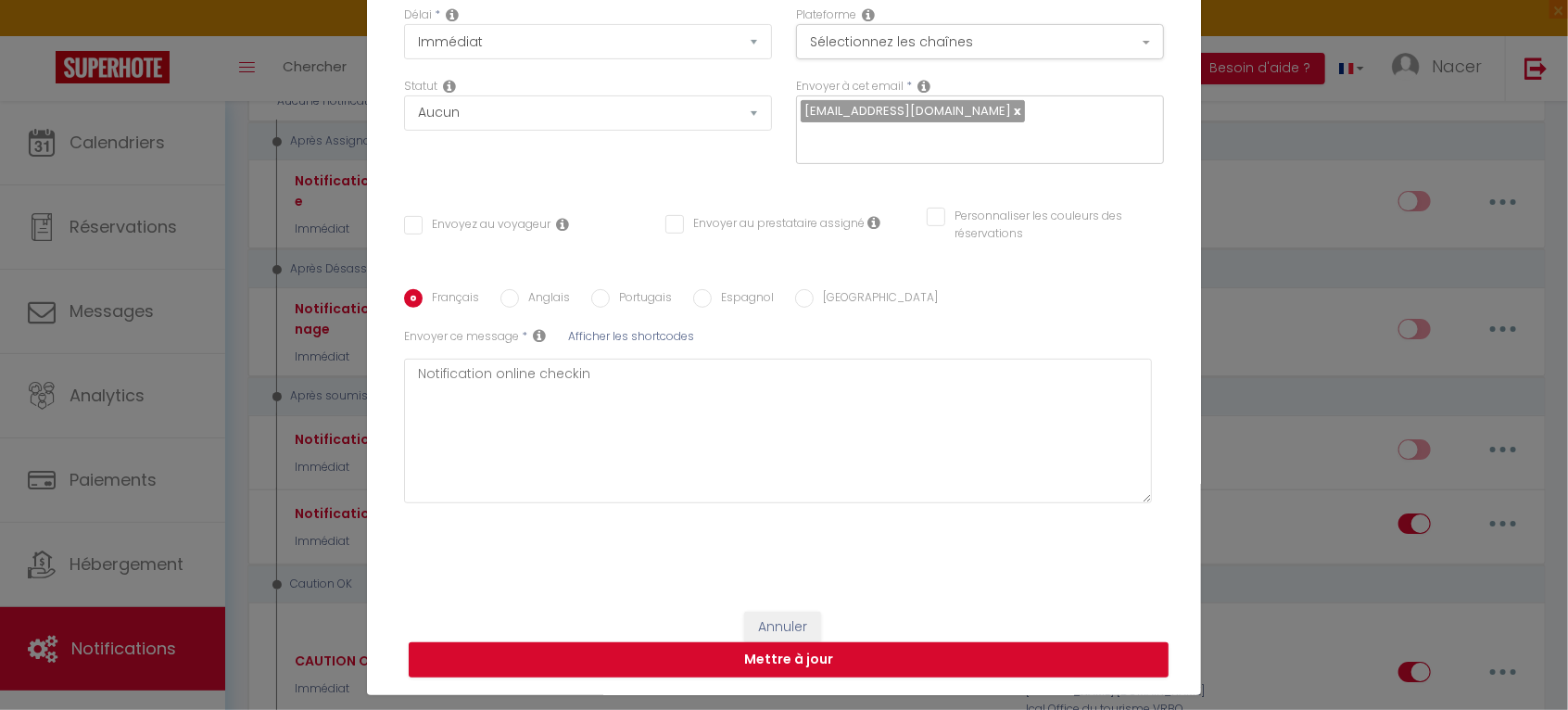
scroll to position [93, 0]
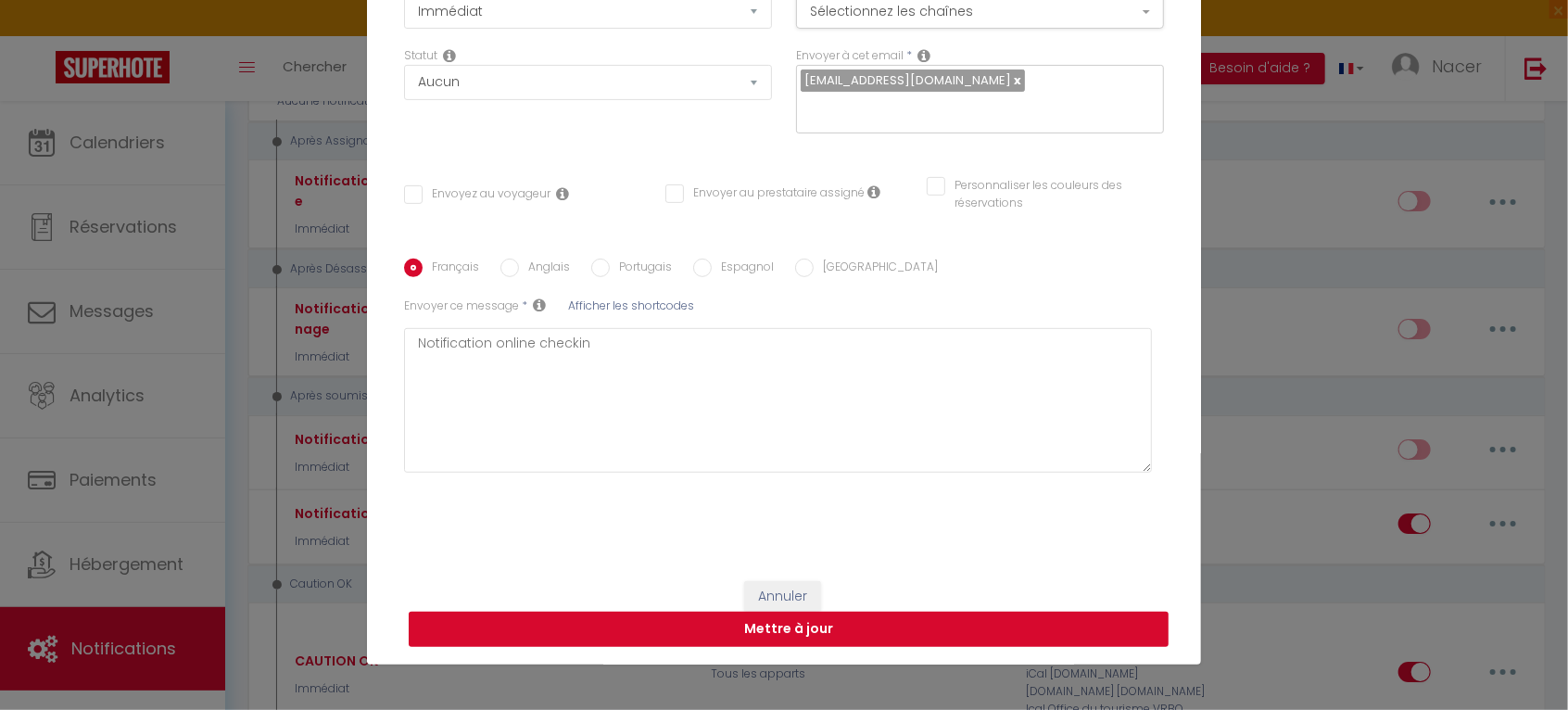
click at [889, 636] on button "Mettre à jour" at bounding box center [789, 630] width 760 height 35
checkbox input "false"
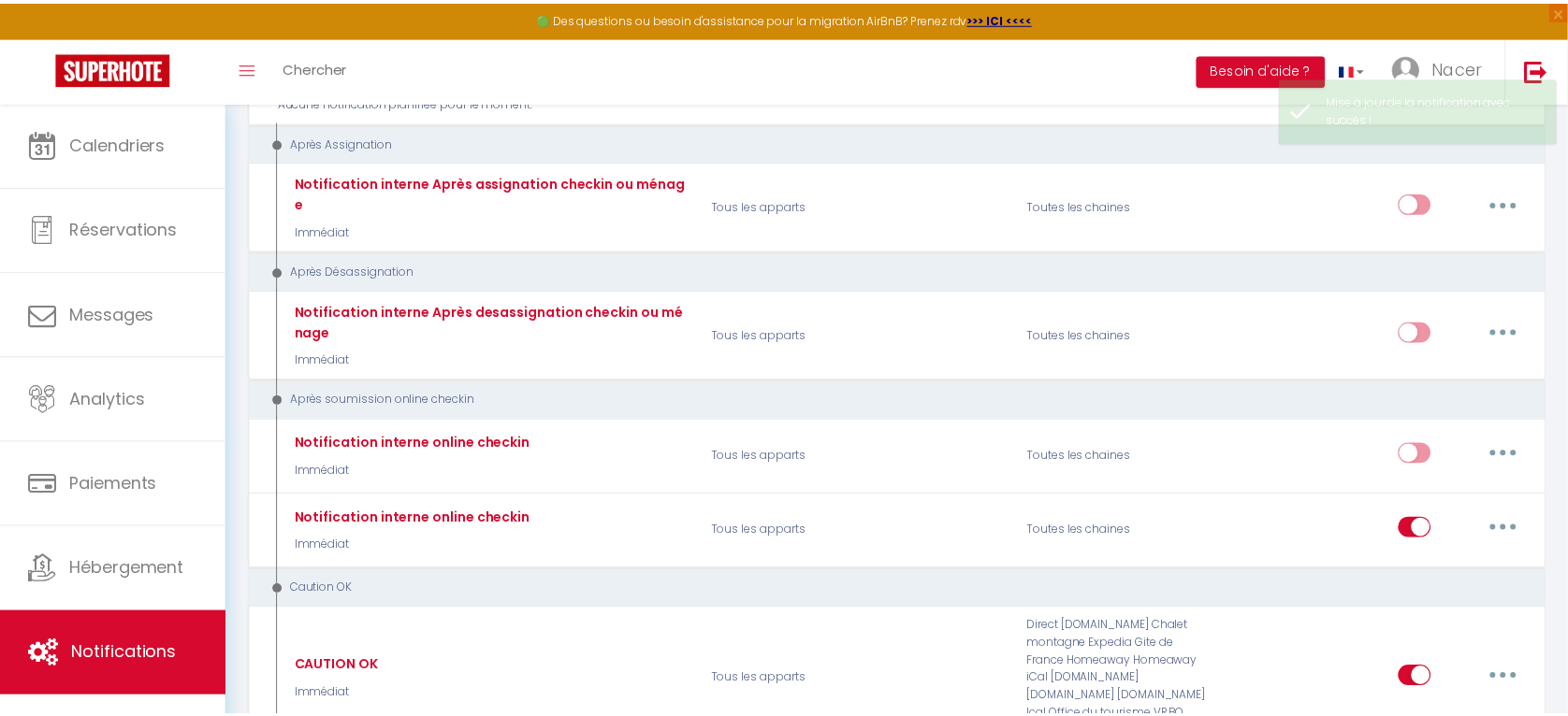
scroll to position [3109, 0]
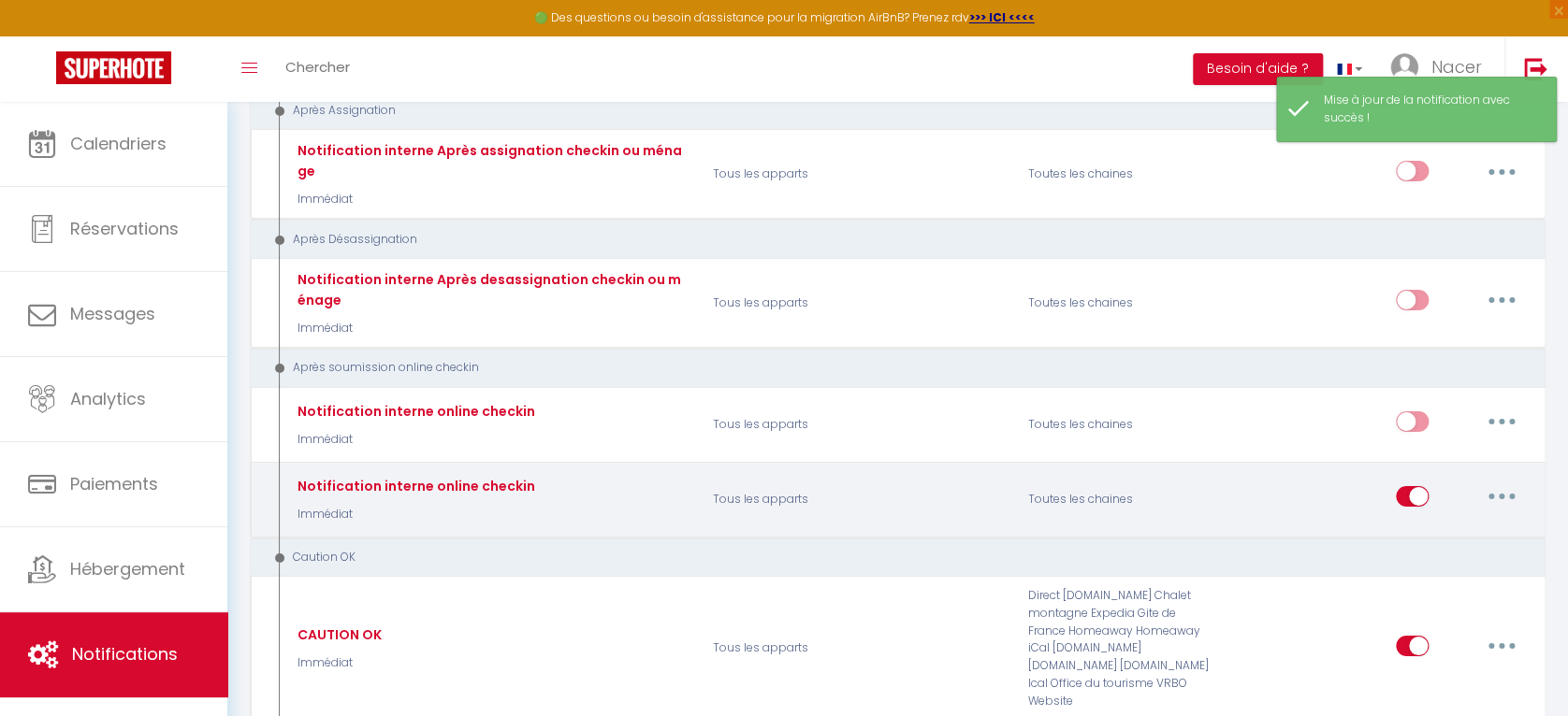
click at [1508, 481] on button "button" at bounding box center [1502, 496] width 53 height 30
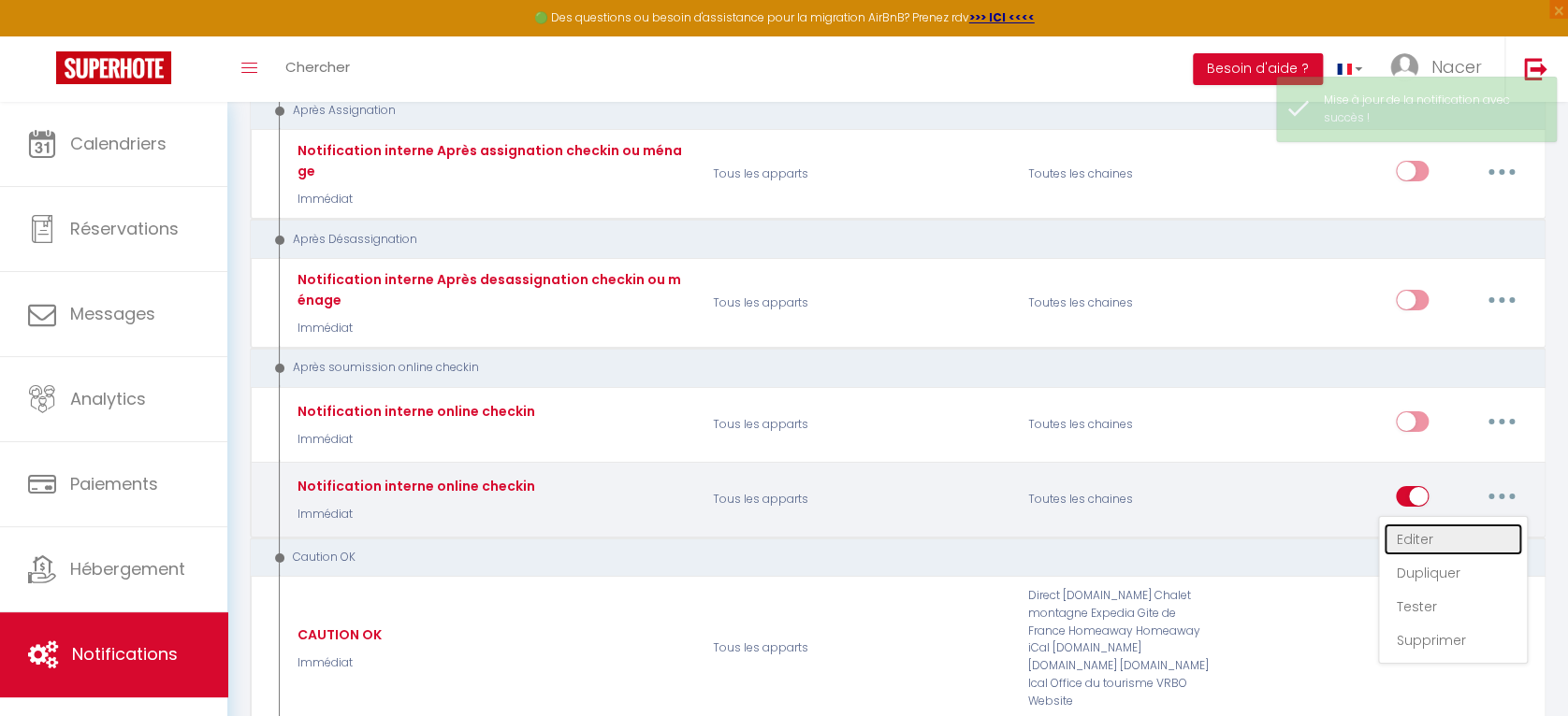
click at [1420, 524] on link "Editer" at bounding box center [1453, 540] width 138 height 32
type input "Notification interne online checkin"
select select "23"
select select "Immédiat"
select select
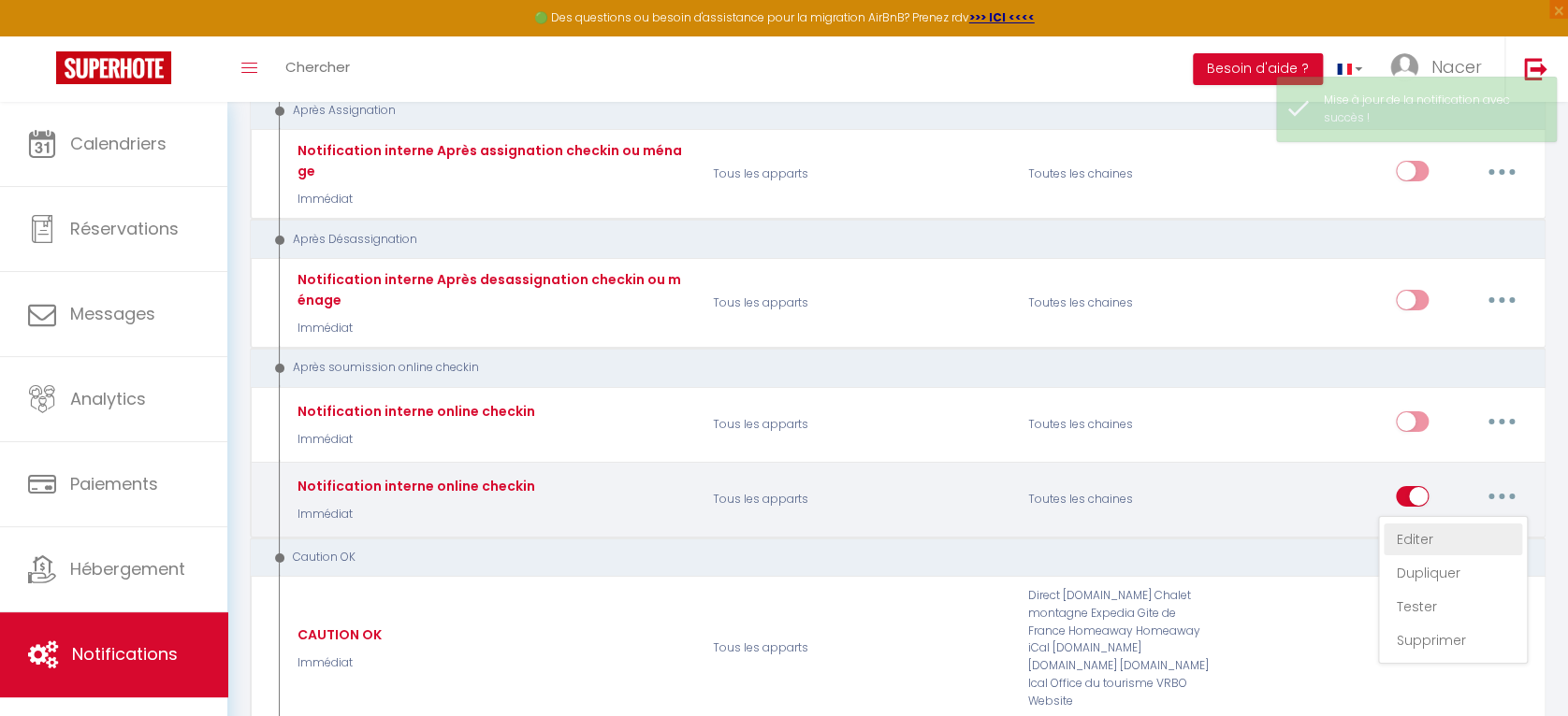
checkbox input "false"
radio input "true"
type input "Notification online checkin - [RENTAL:NAME] - [GUEST:NAME] - [BOOKING:ID]"
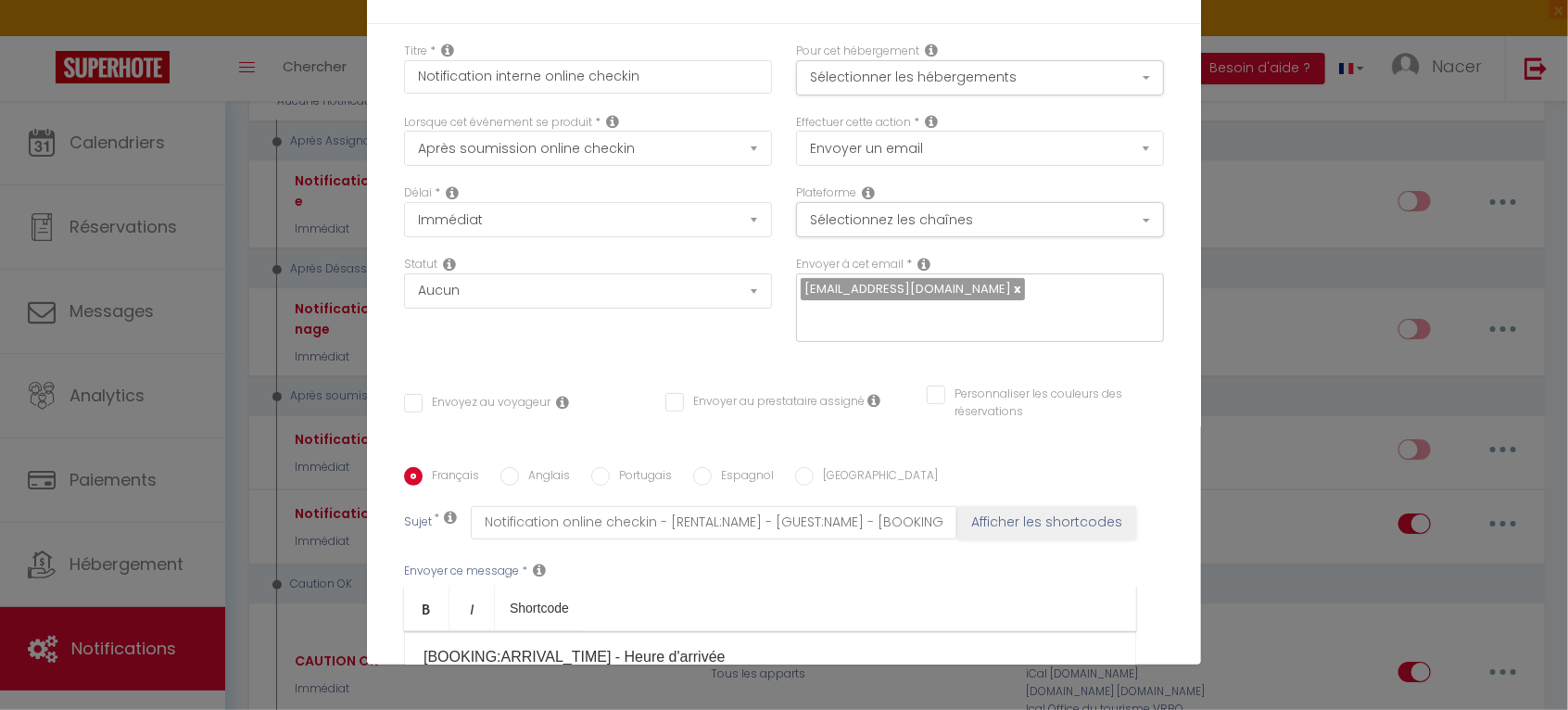
scroll to position [449, 0]
click at [716, 632] on div "Notification online checkin [RENTAL:NAME] [GUEST:NAME] [GUEST:EMAIL] [GUEST:PHO…" at bounding box center [770, 724] width 732 height 185
copy div "Notification online checkin [RENTAL:NAME] [GUEST:NAME] [GUEST:EMAIL] [GUEST:PHO…"
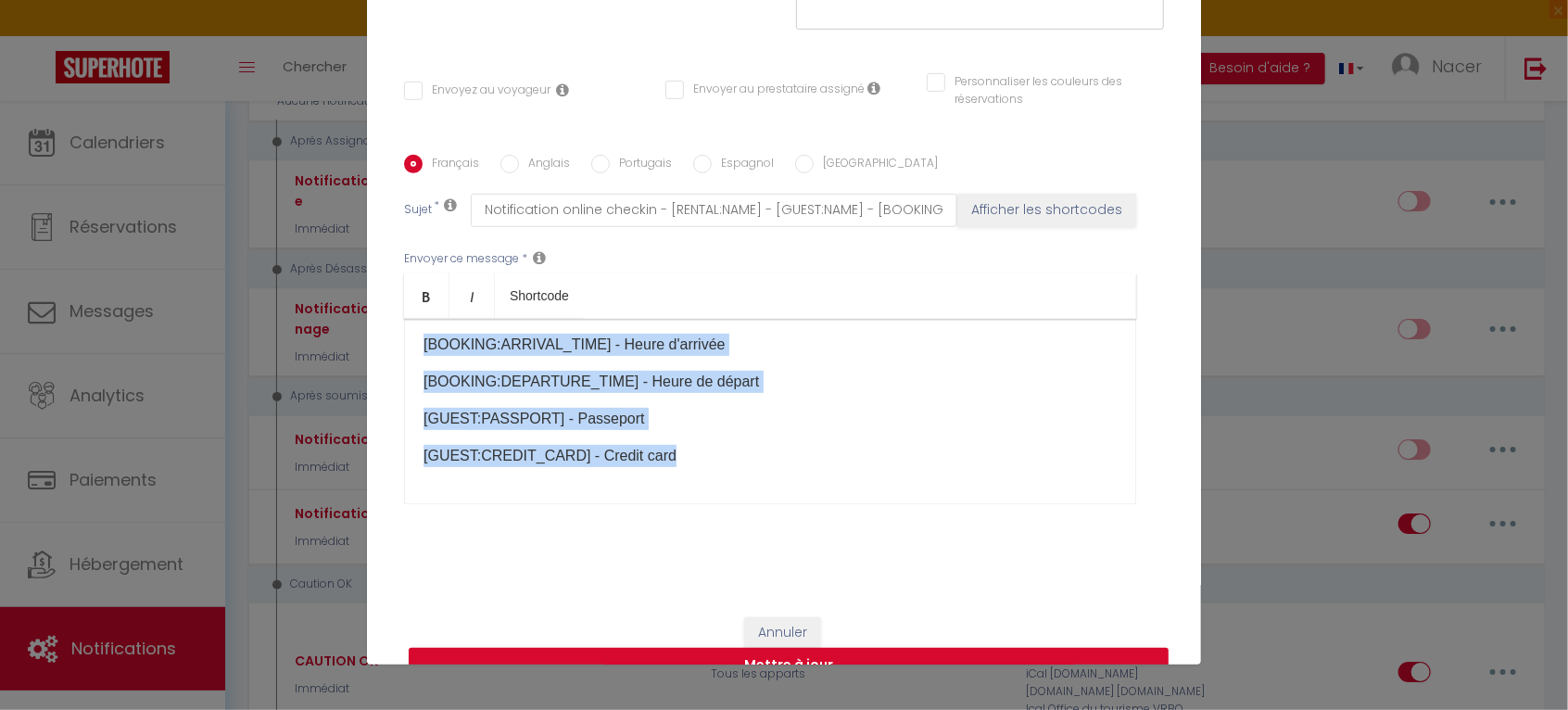
scroll to position [349, 0]
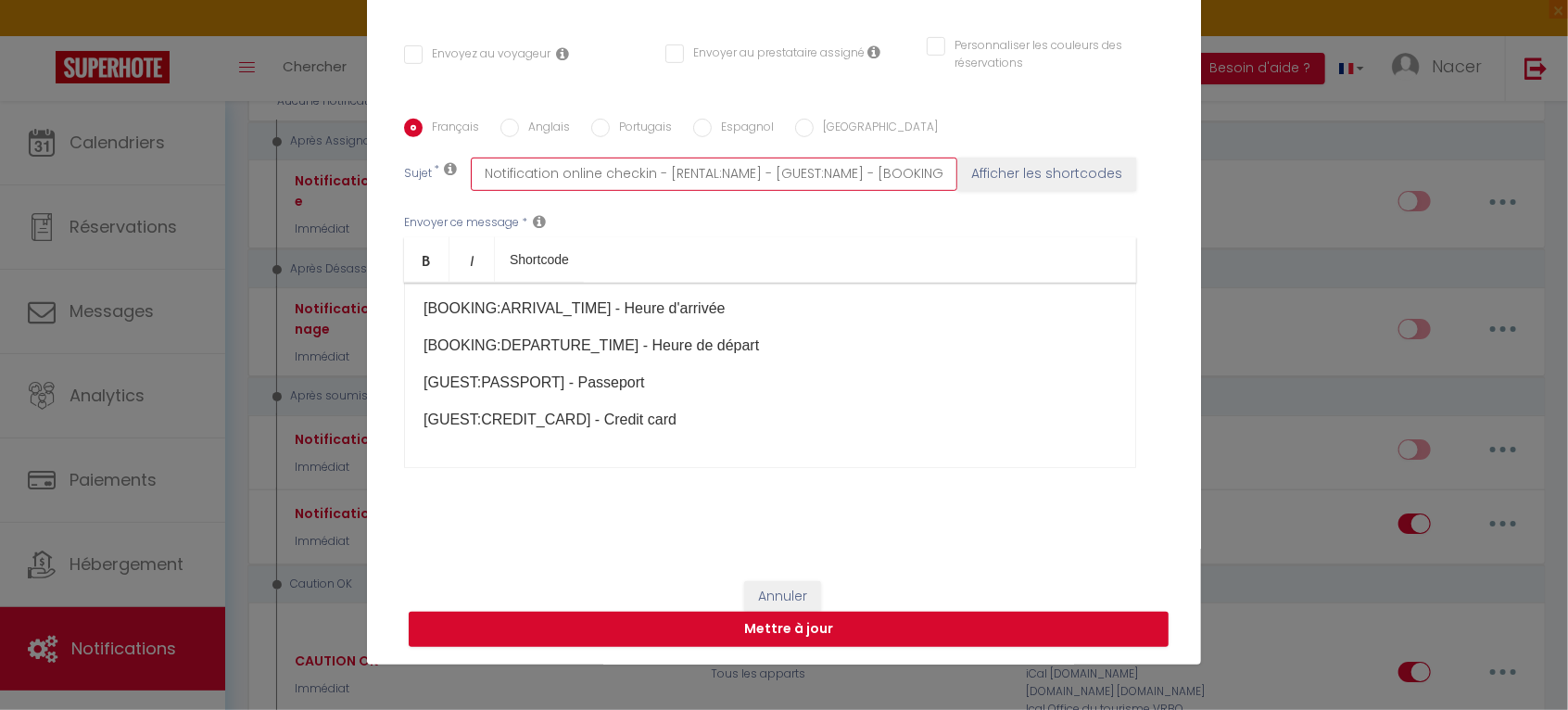
click at [685, 168] on input "Notification online checkin - [RENTAL:NAME] - [GUEST:NAME] - [BOOKING:ID]" at bounding box center [713, 174] width 486 height 33
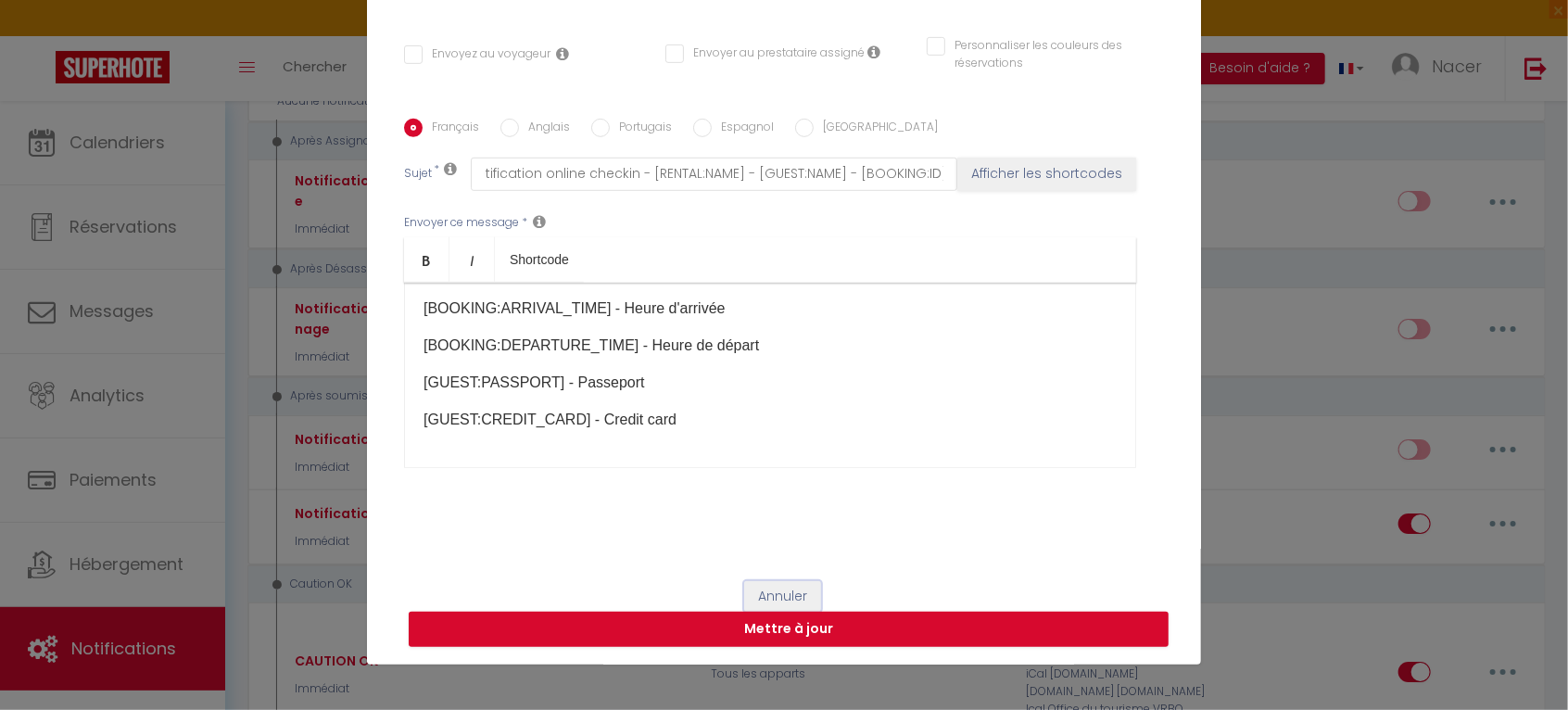
scroll to position [0, 0]
click at [755, 589] on button "Annuler" at bounding box center [782, 597] width 77 height 32
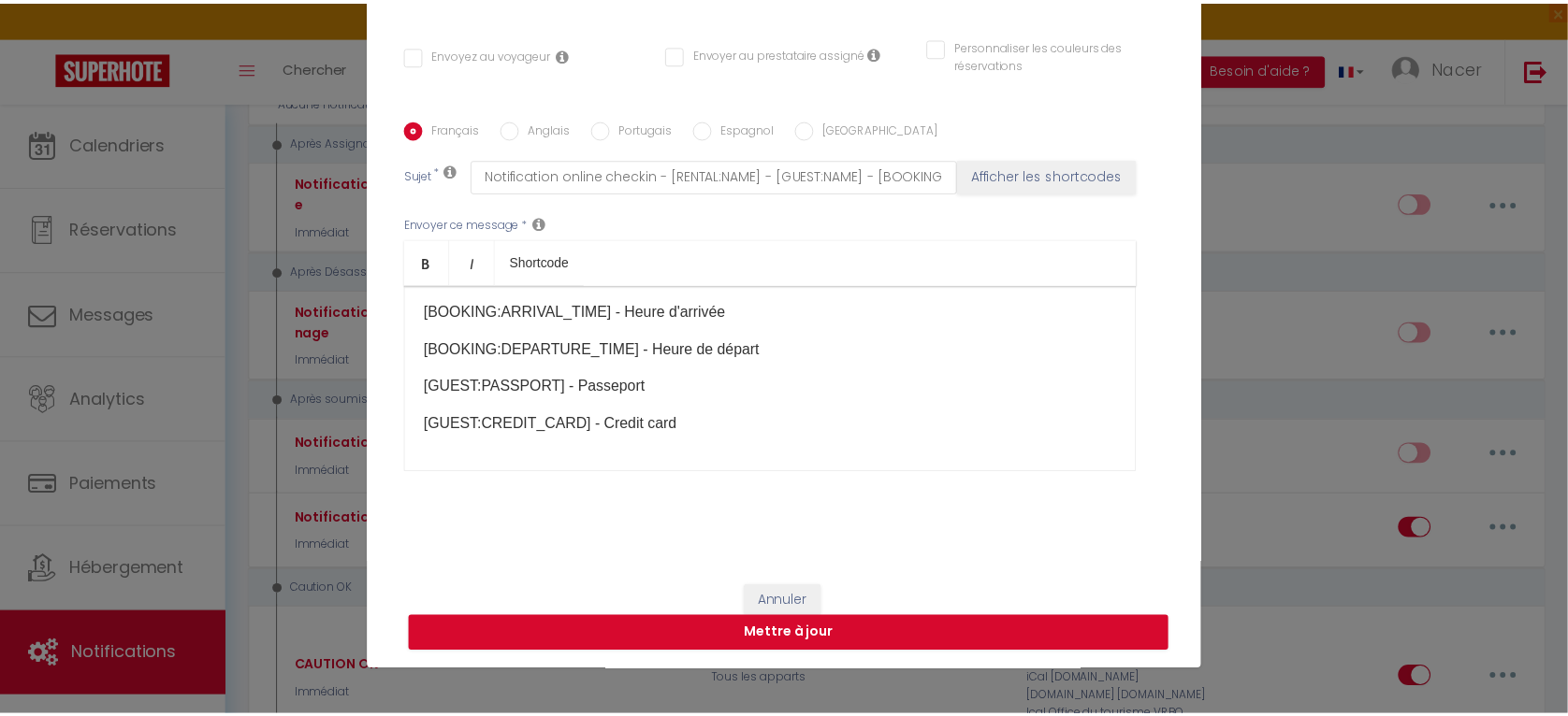
scroll to position [3109, 0]
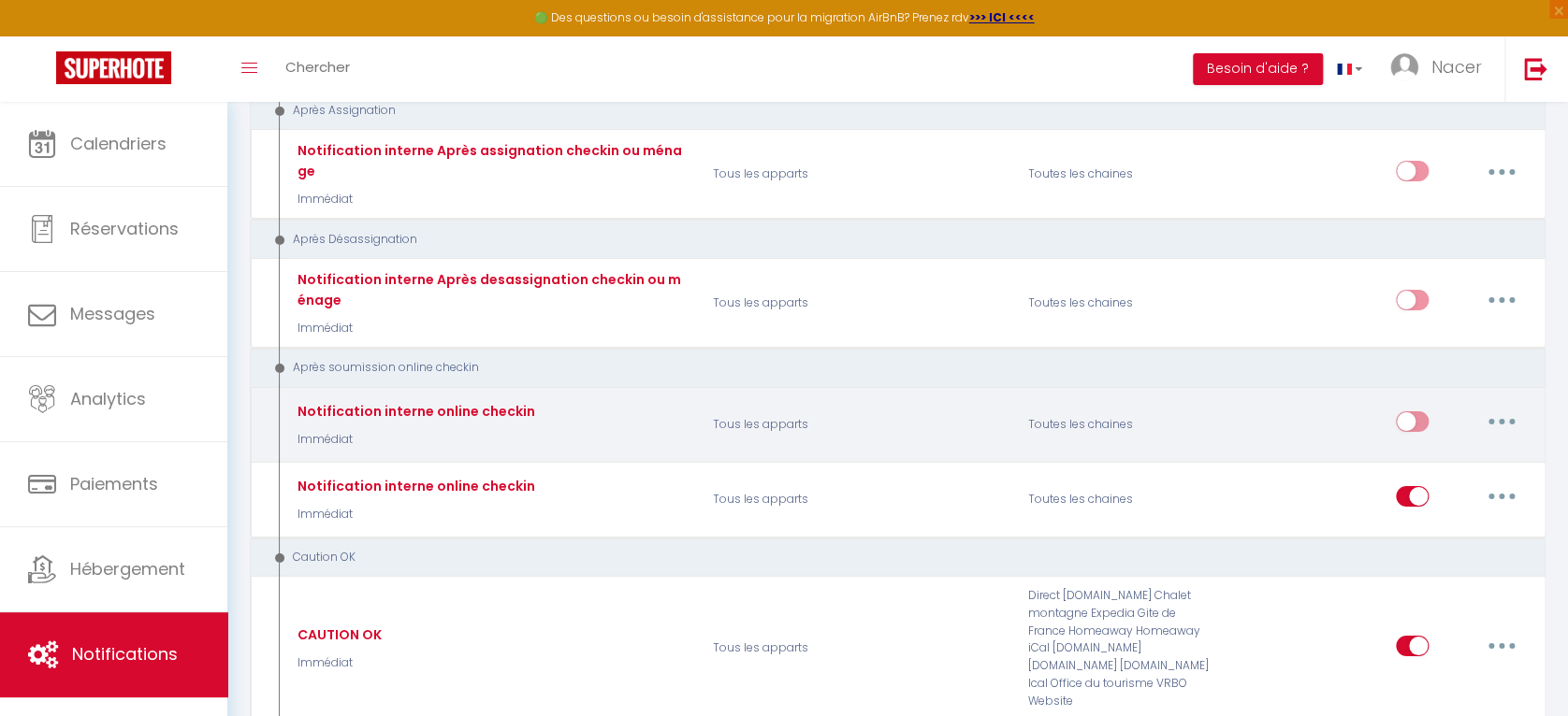
click at [1501, 419] on icon "button" at bounding box center [1502, 421] width 6 height 6
click at [1447, 449] on link "Editer" at bounding box center [1453, 465] width 138 height 32
select select "notification"
checkbox input "false"
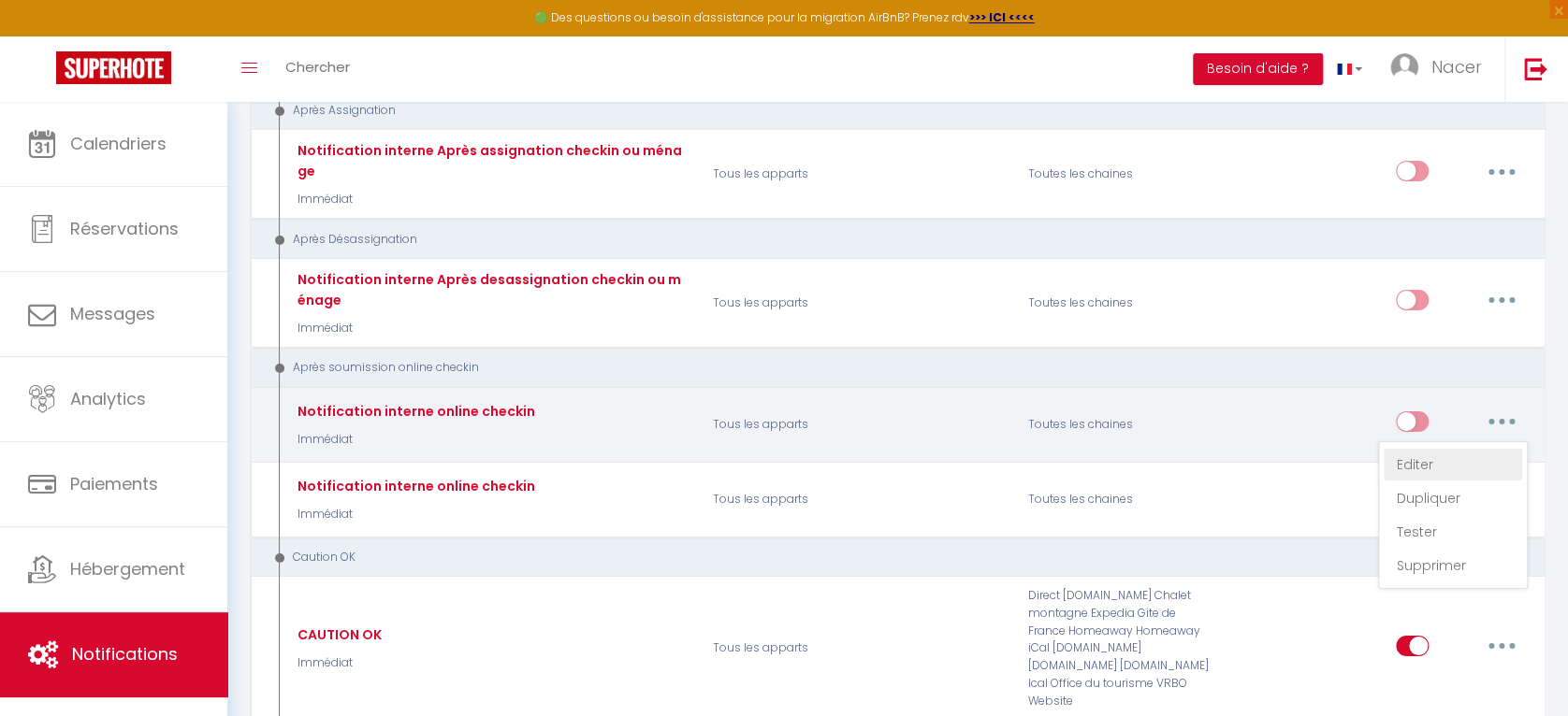
checkbox input "false"
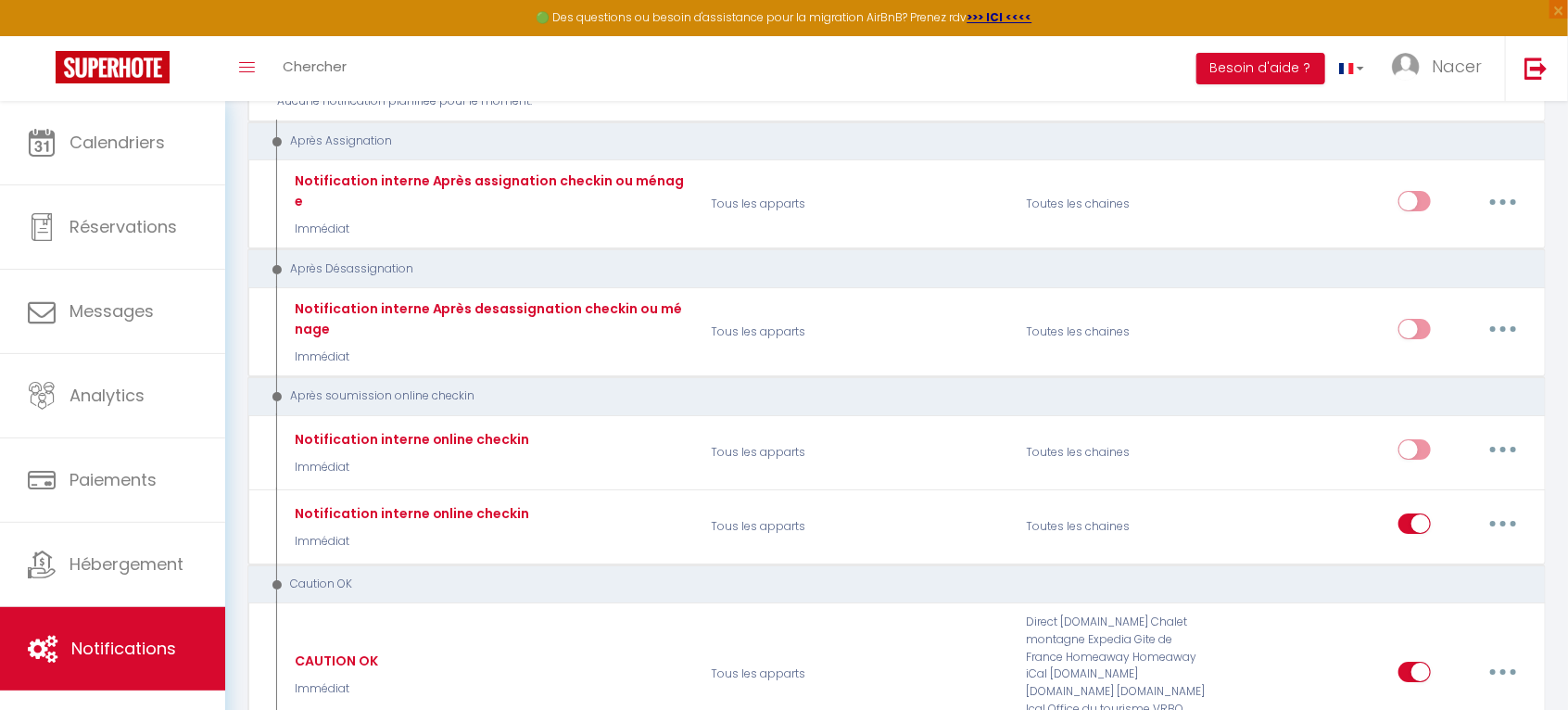
scroll to position [208, 0]
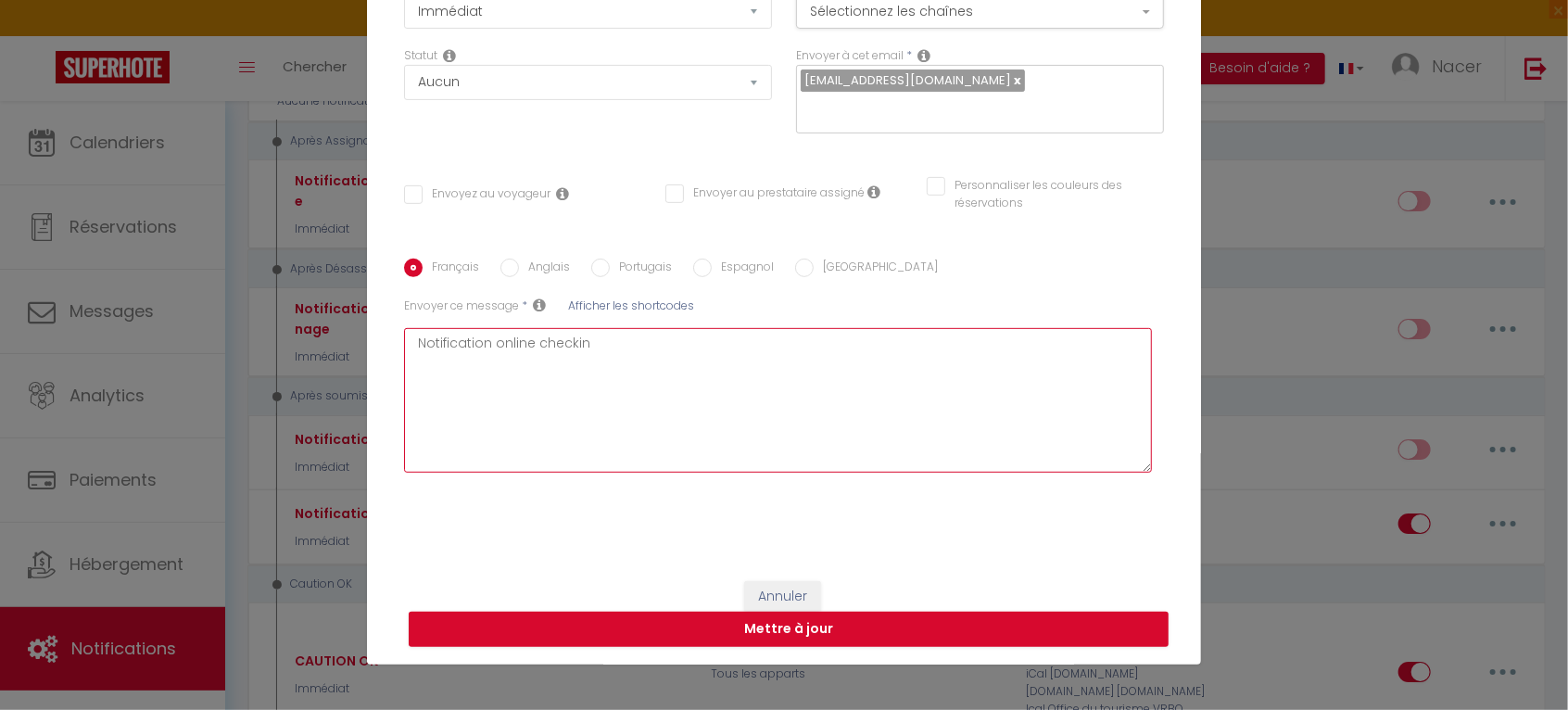
click at [596, 353] on textarea "Notification online checkin" at bounding box center [778, 400] width 748 height 144
checkbox input "false"
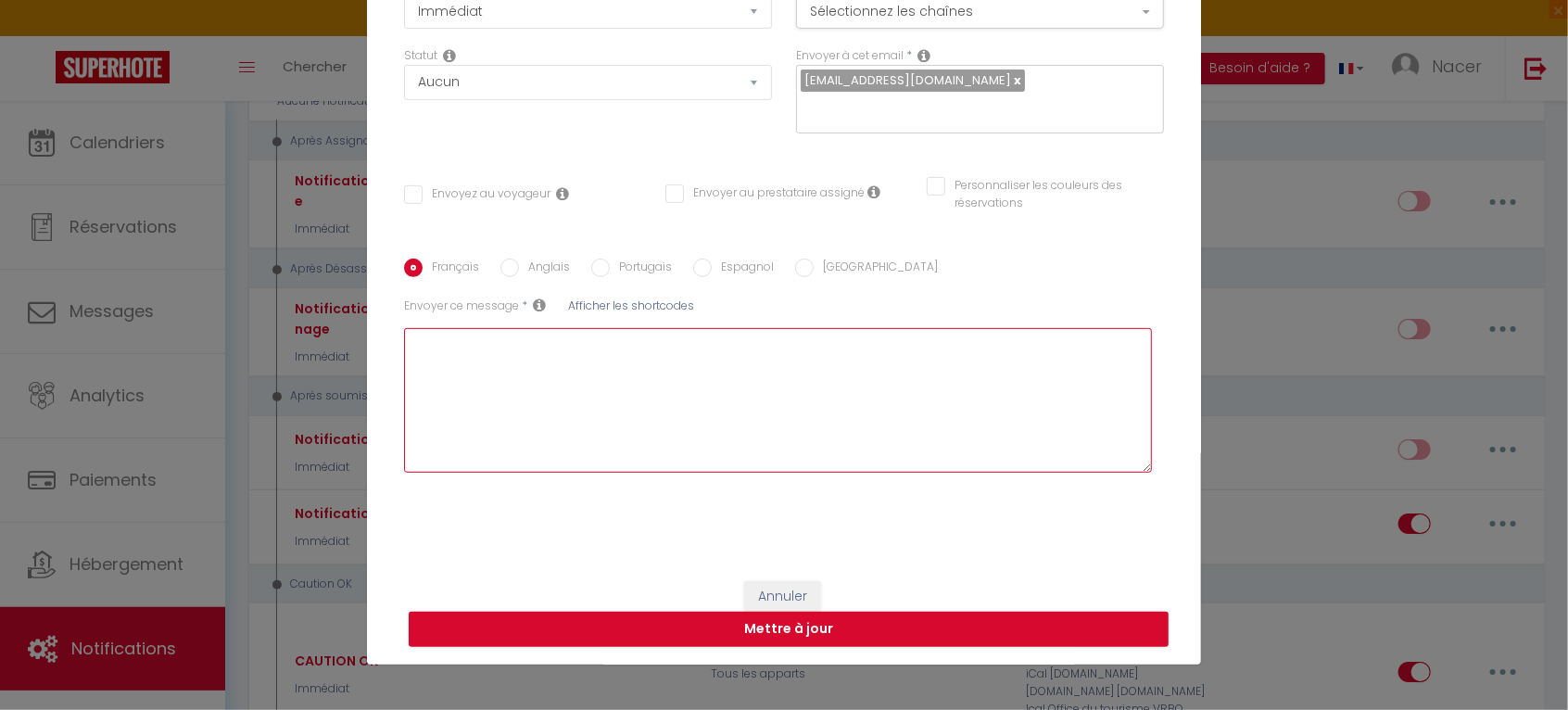
checkbox input "false"
paste textarea "Notification online checkin - [RENTAL:NAME] - [GUEST:NAME] - [BOOKING:ID]"
type textarea "Notification online checkin - [RENTAL:NAME] - [GUEST:NAME] - [BOOKING:ID]"
checkbox input "false"
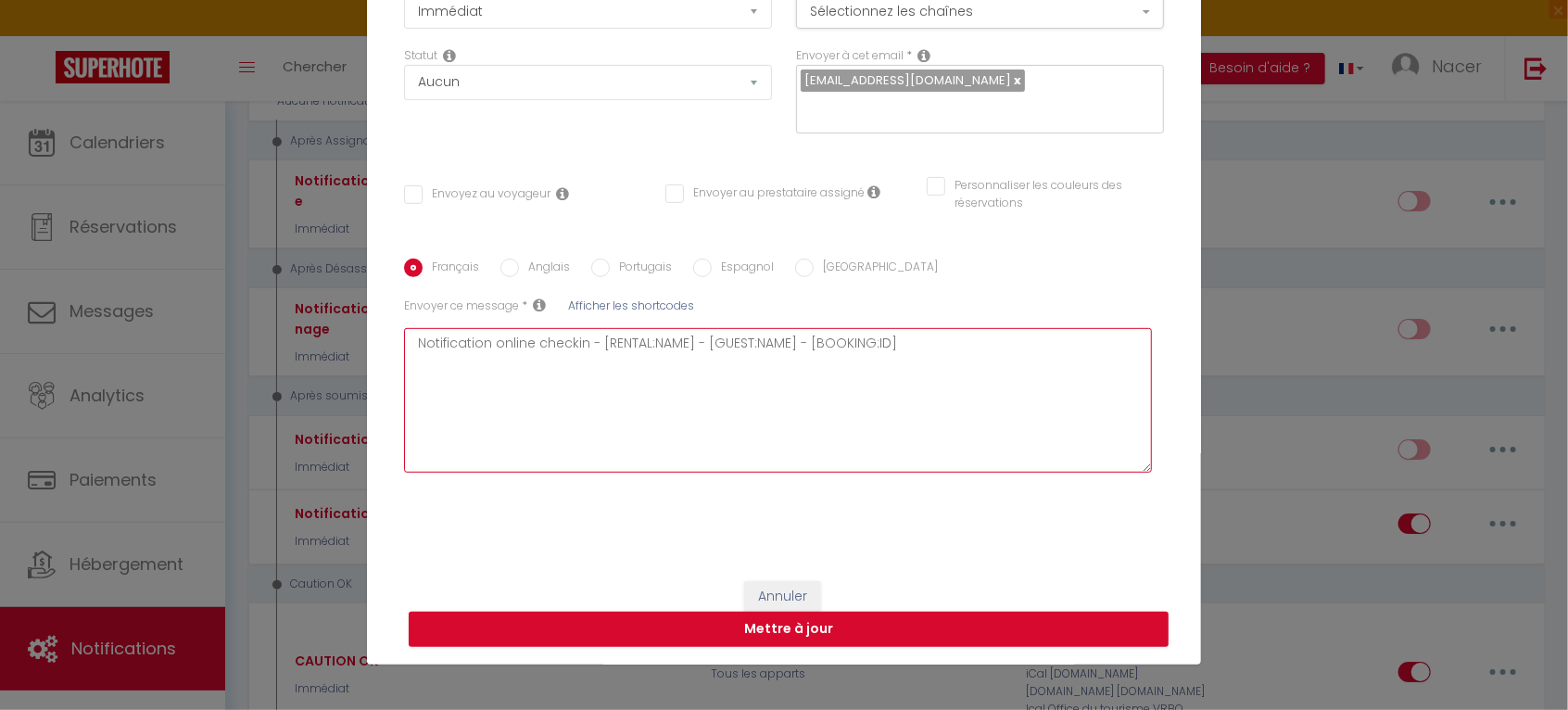
checkbox input "false"
type textarea "Notification online checkin - [RENTAL:NAME] - [GUEST:NAME] - [BOOKING:ID]"
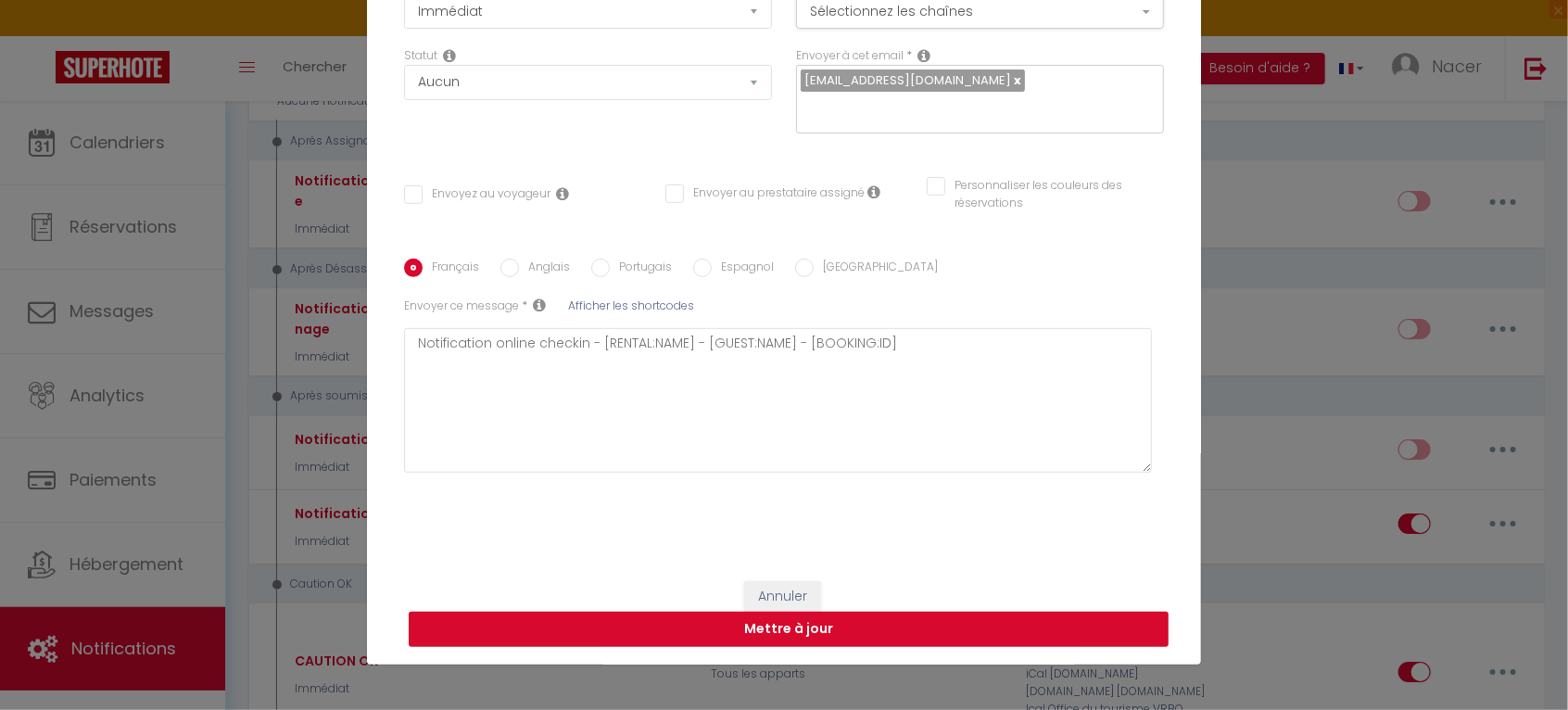
click at [838, 634] on button "Mettre à jour" at bounding box center [789, 630] width 760 height 35
checkbox input "false"
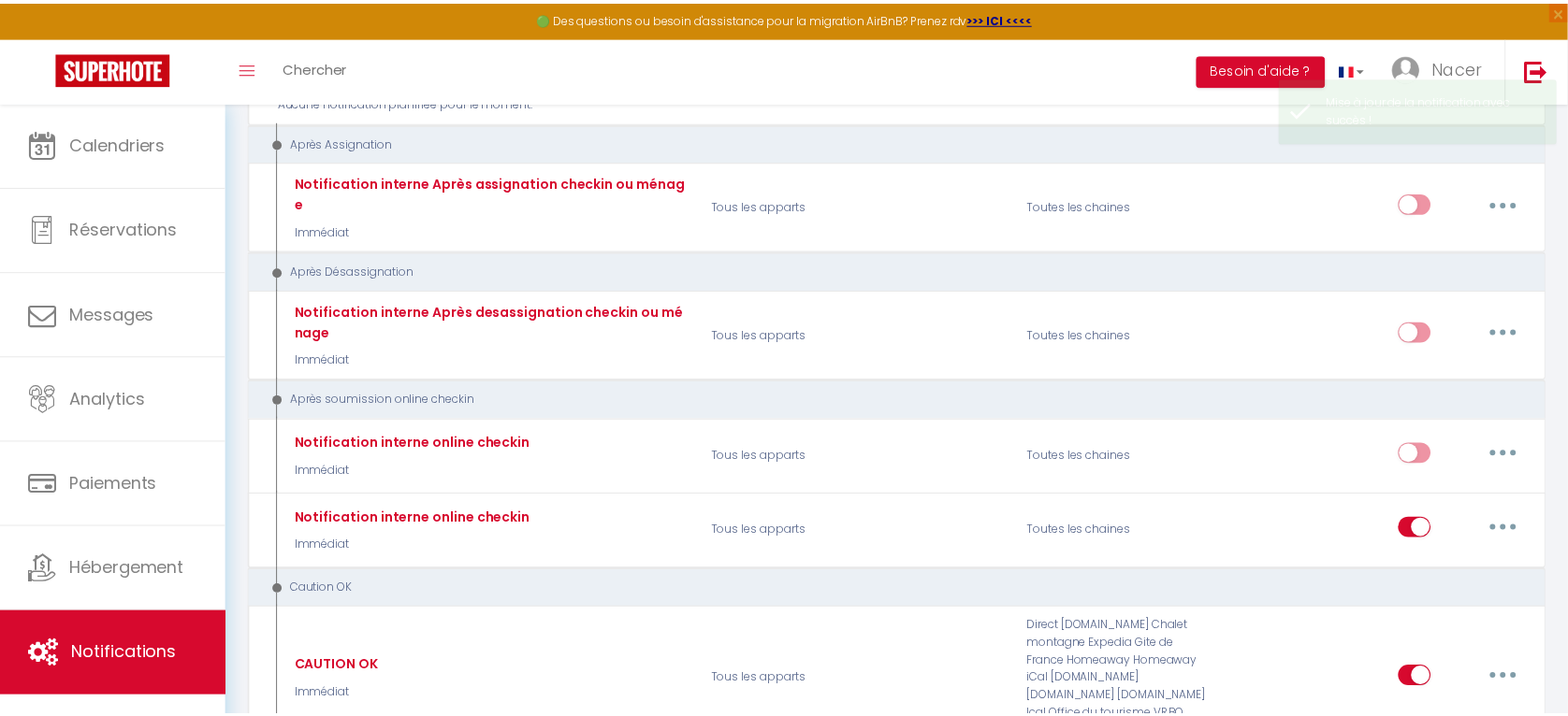
scroll to position [3109, 0]
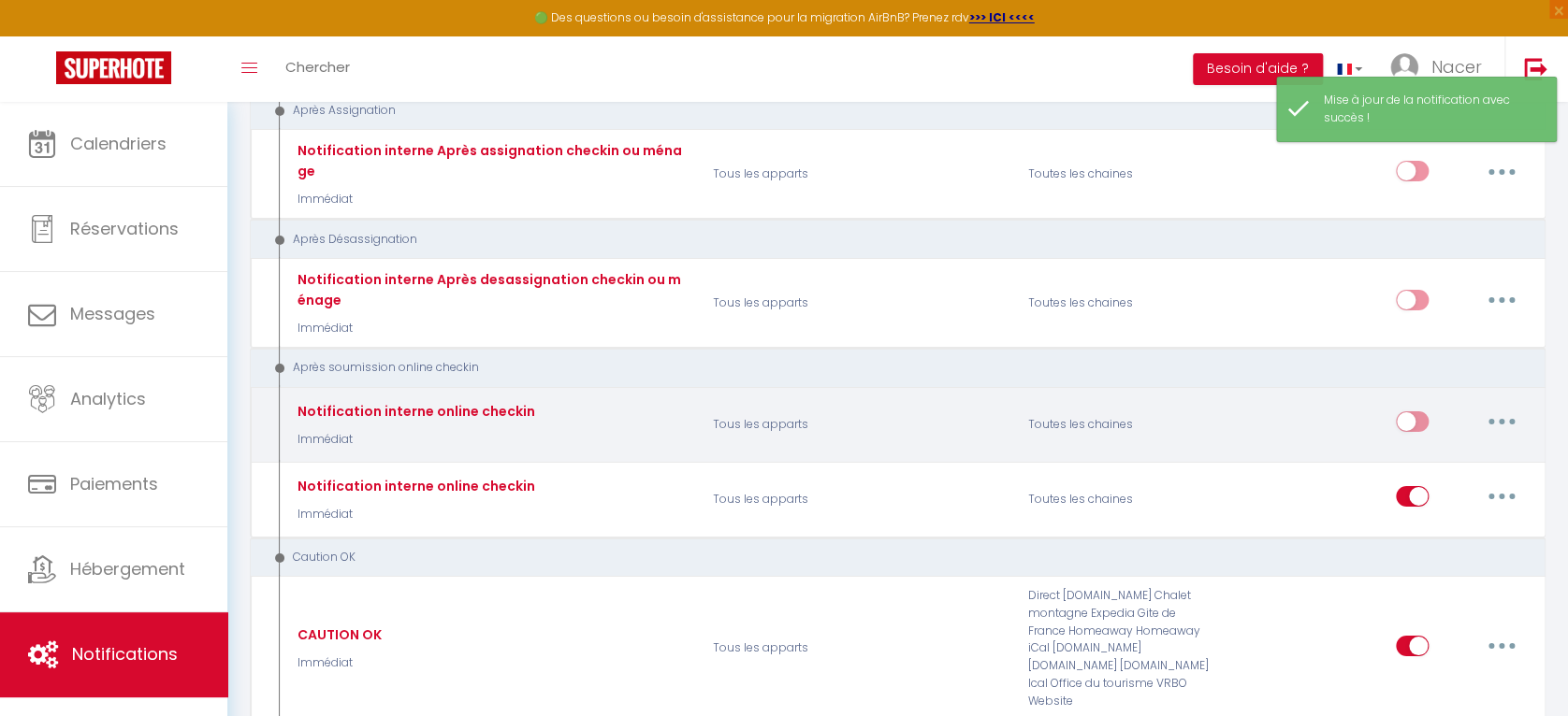
click at [1415, 412] on input "checkbox" at bounding box center [1412, 426] width 33 height 28
checkbox input "true"
click at [1514, 407] on button "button" at bounding box center [1502, 422] width 53 height 30
click at [1451, 449] on link "Editer" at bounding box center [1453, 465] width 138 height 32
type input "Notification interne online checkin"
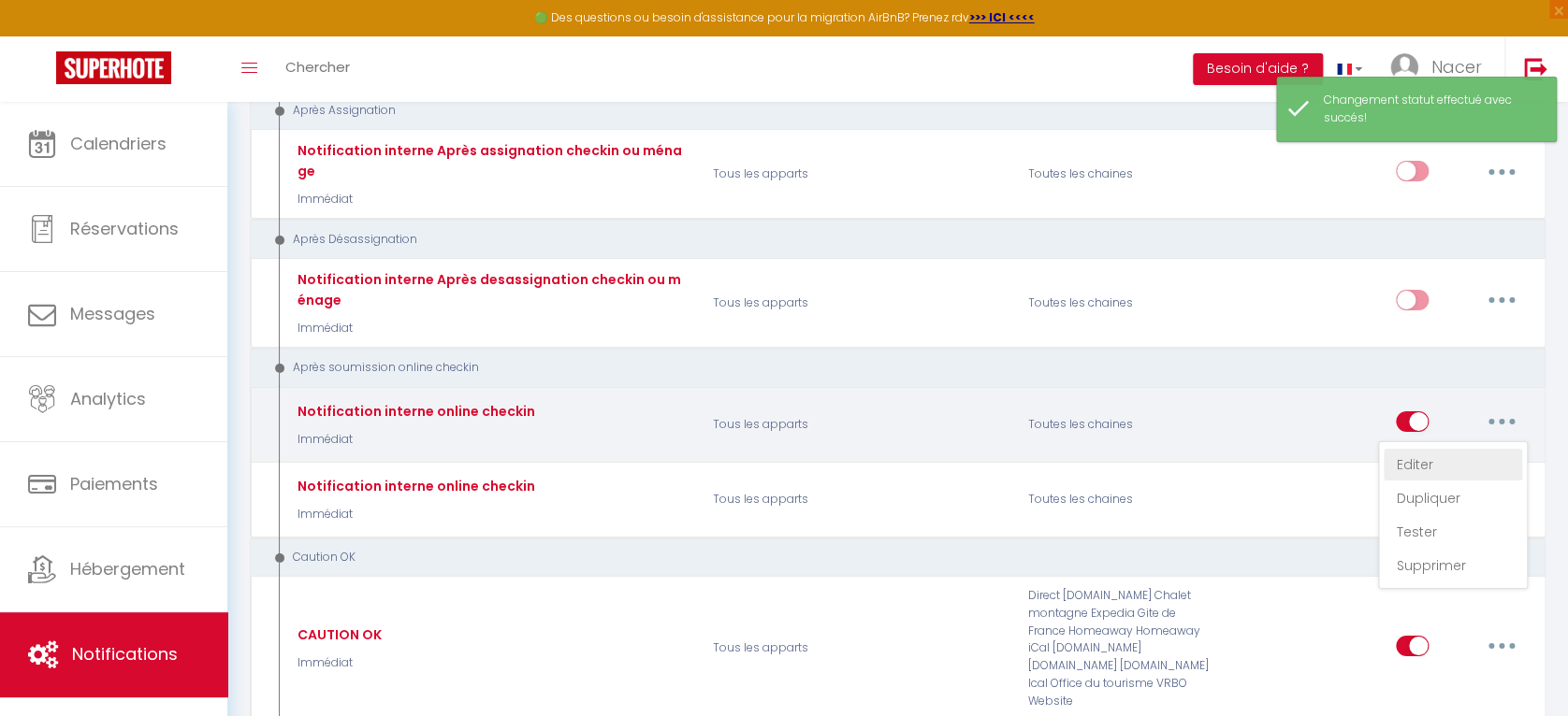
select select "23"
select select "notification"
select select "Immédiat"
select select
checkbox input "false"
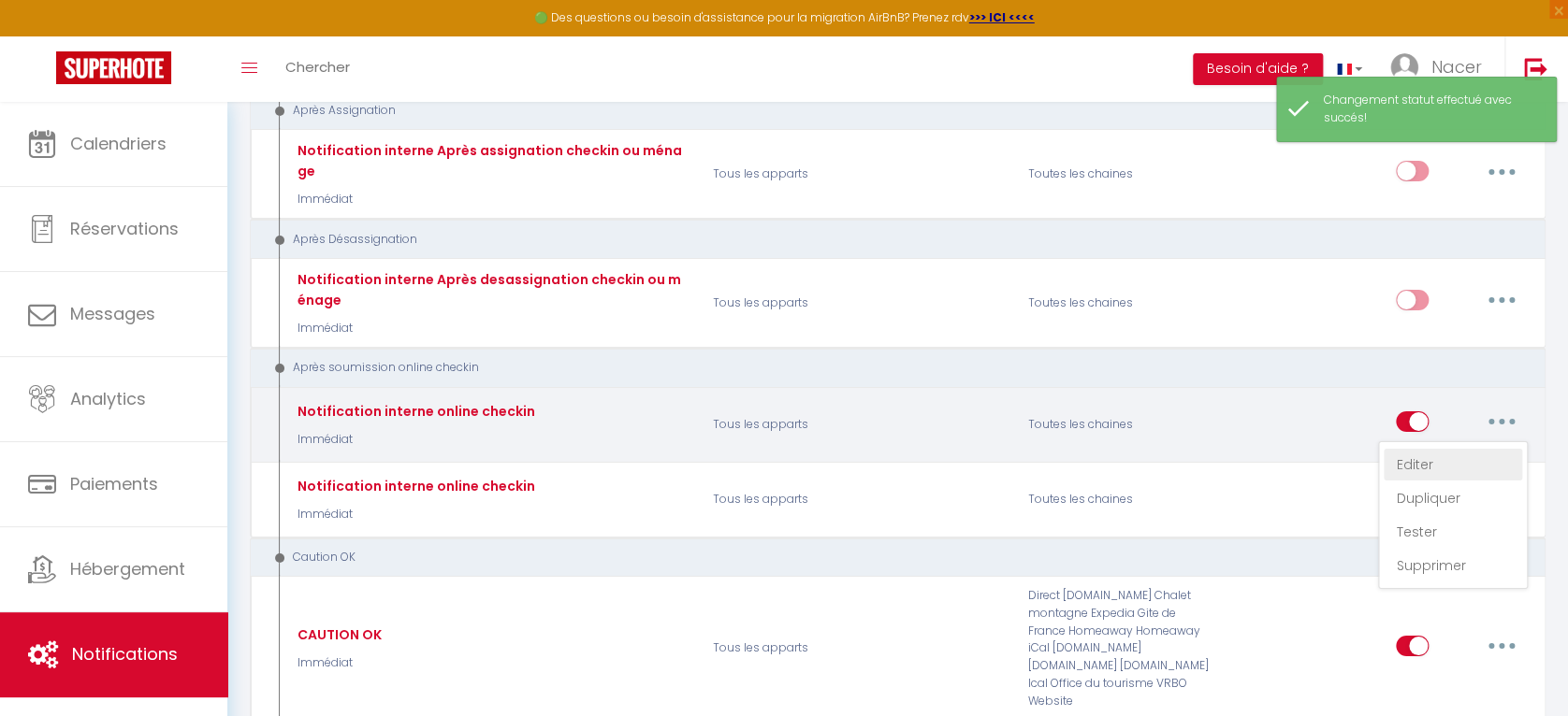
checkbox input "false"
radio input "true"
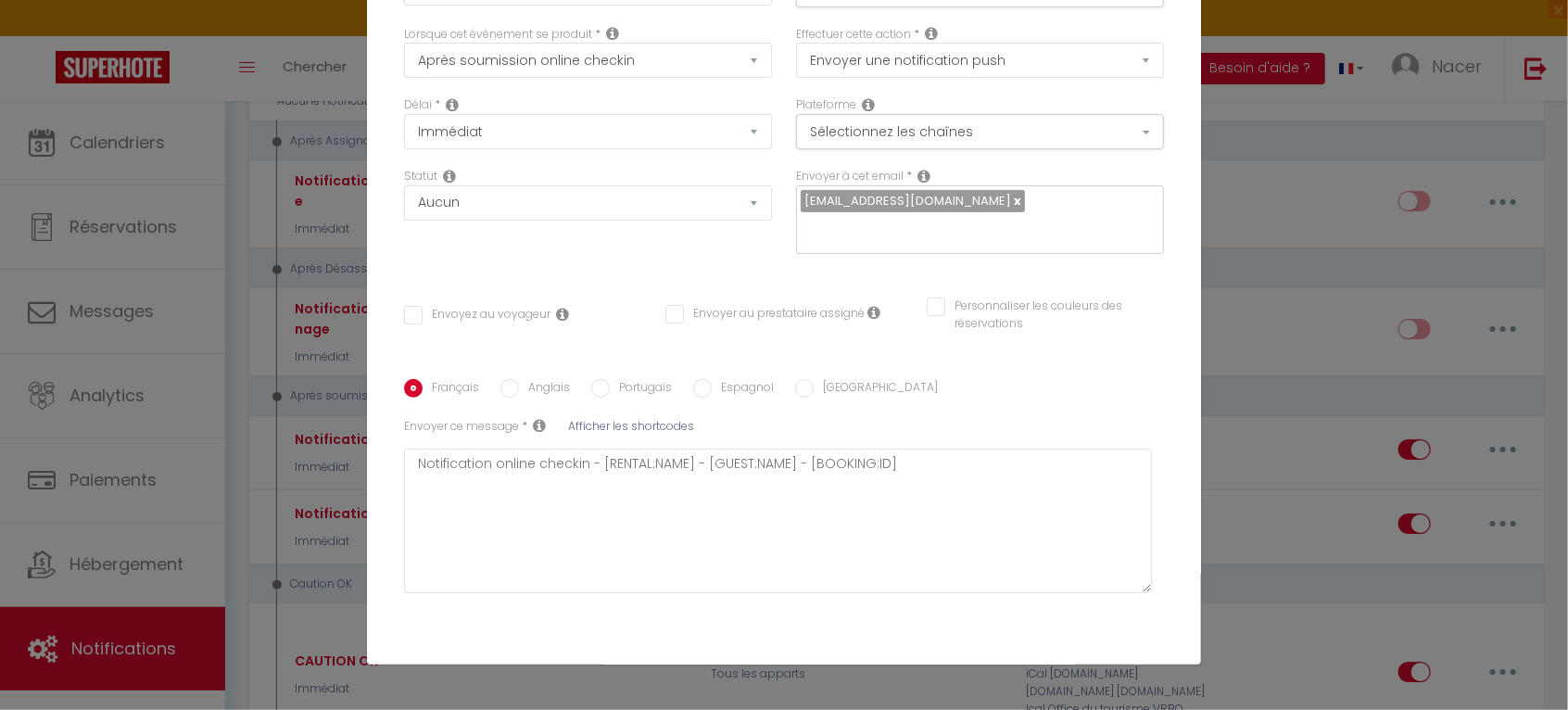
scroll to position [0, 0]
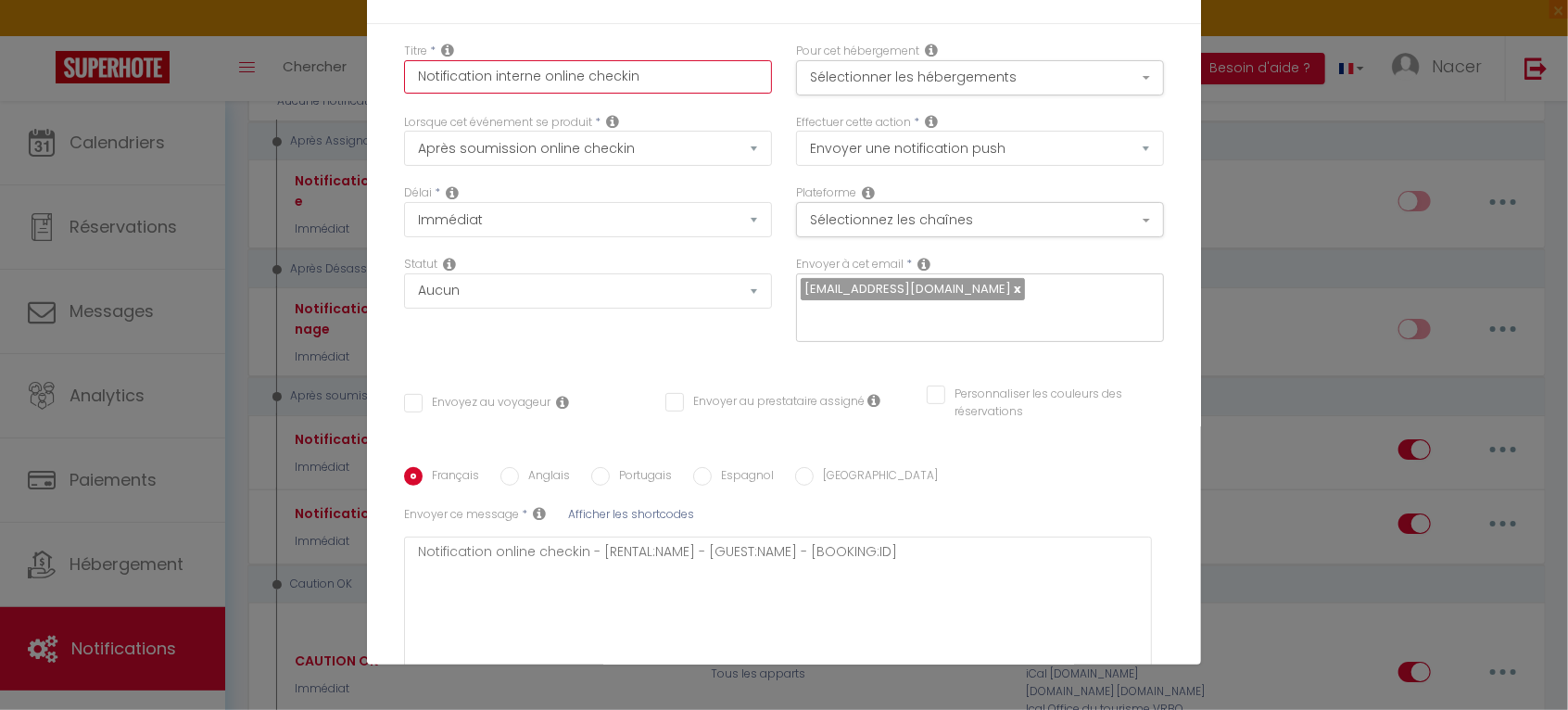
click at [653, 74] on input "Notification interne online checkin" at bounding box center [589, 77] width 368 height 33
type input "Notification interne online checkin"
checkbox input "false"
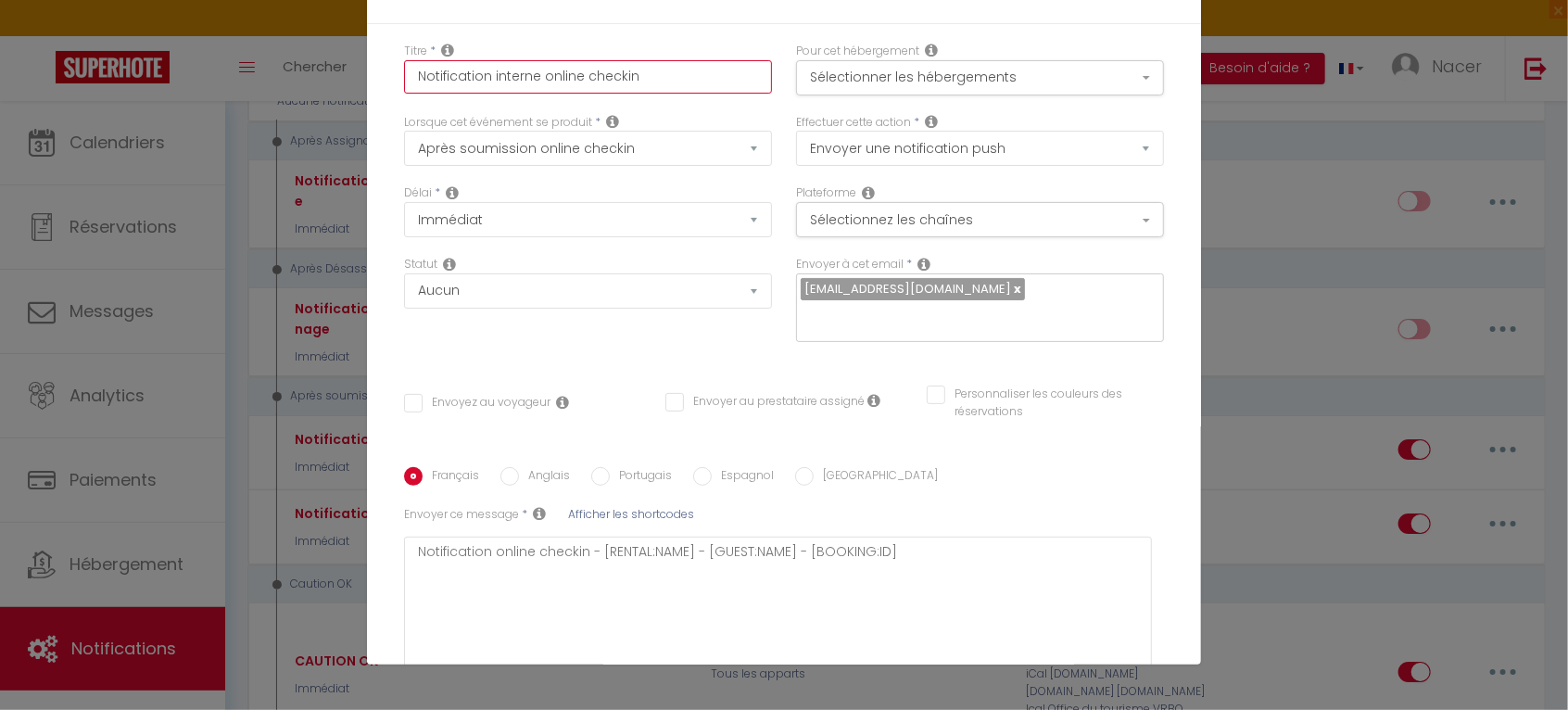
type input "Notification interne online checkin P"
checkbox input "false"
type input "Notification interne online checkin Pu"
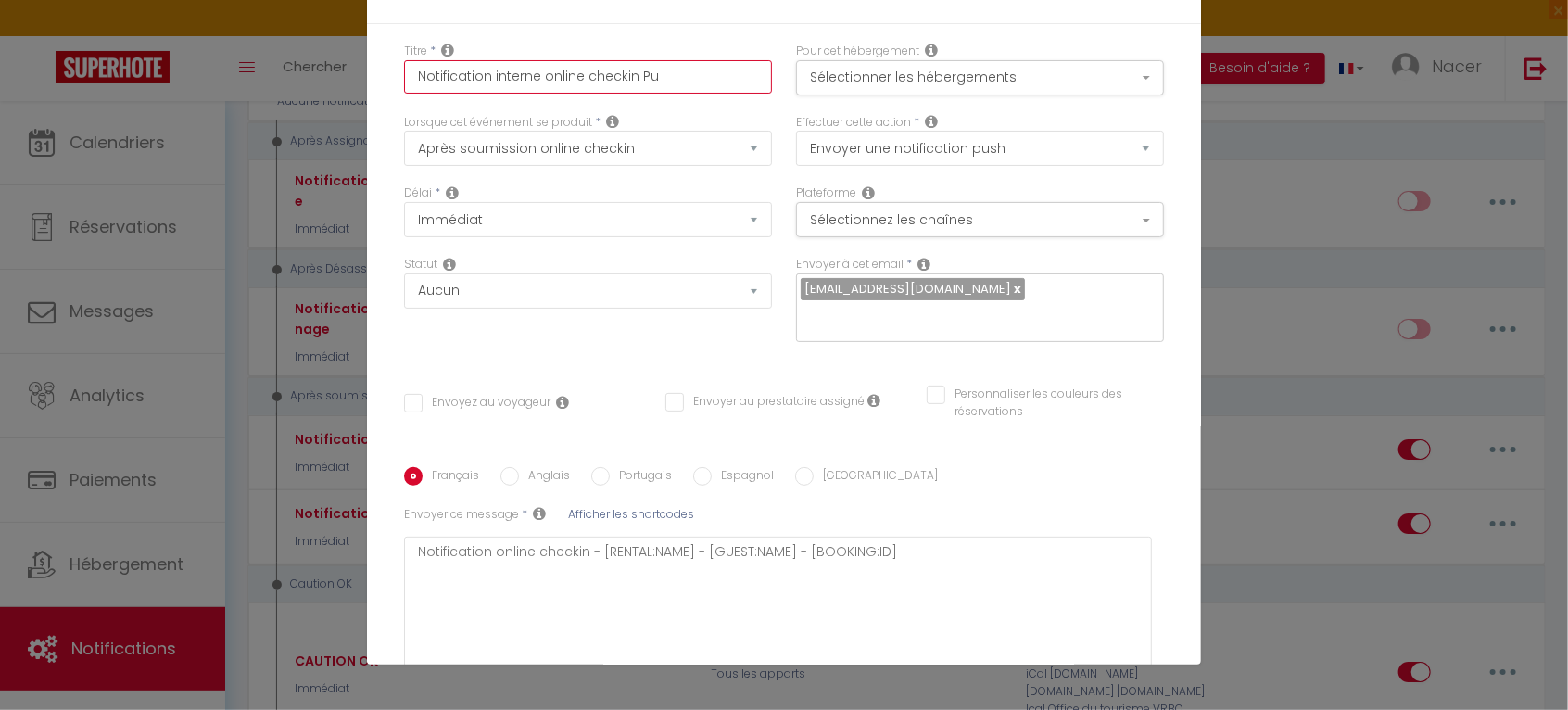
checkbox input "false"
type input "Notification interne online checkin Pus"
checkbox input "false"
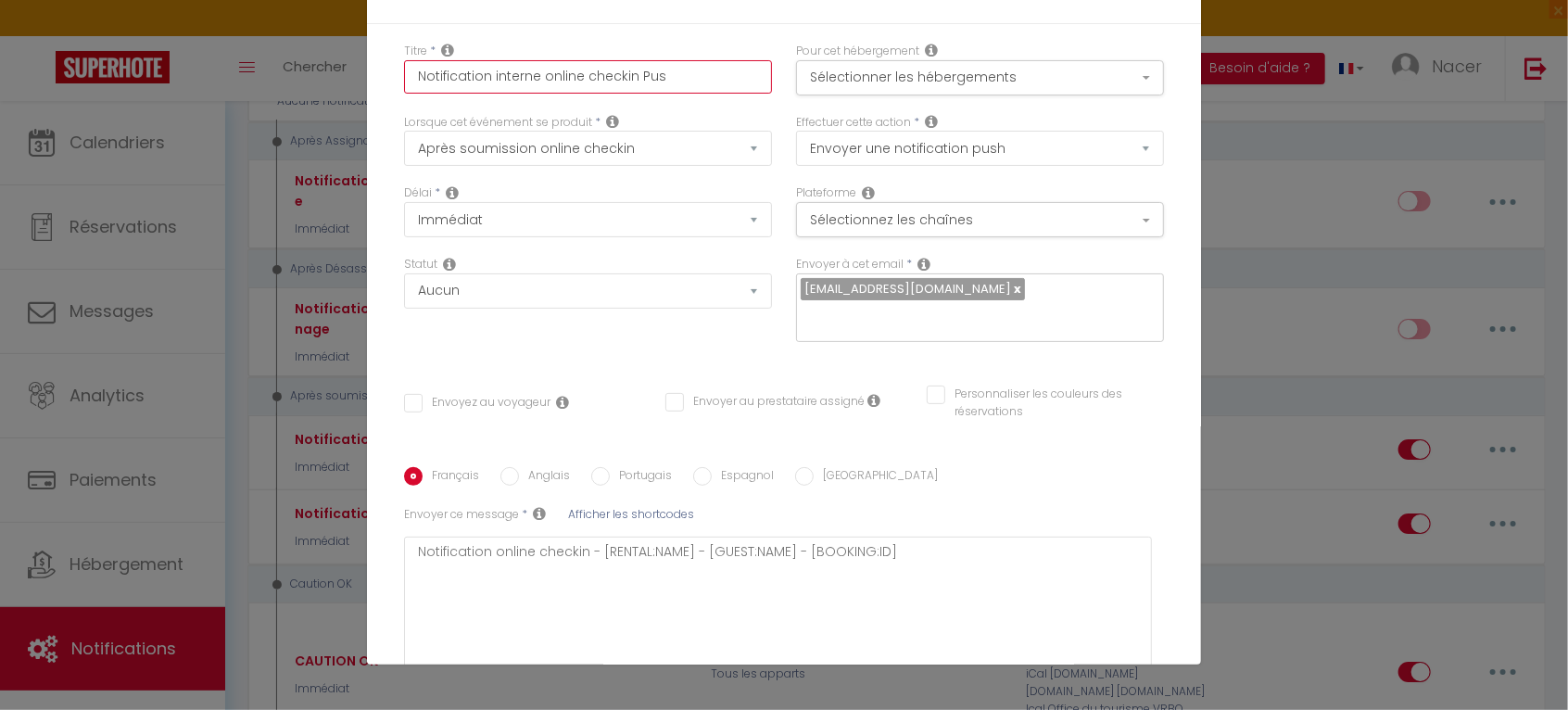
checkbox input "false"
type input "Notification interne online checkin Push"
checkbox input "false"
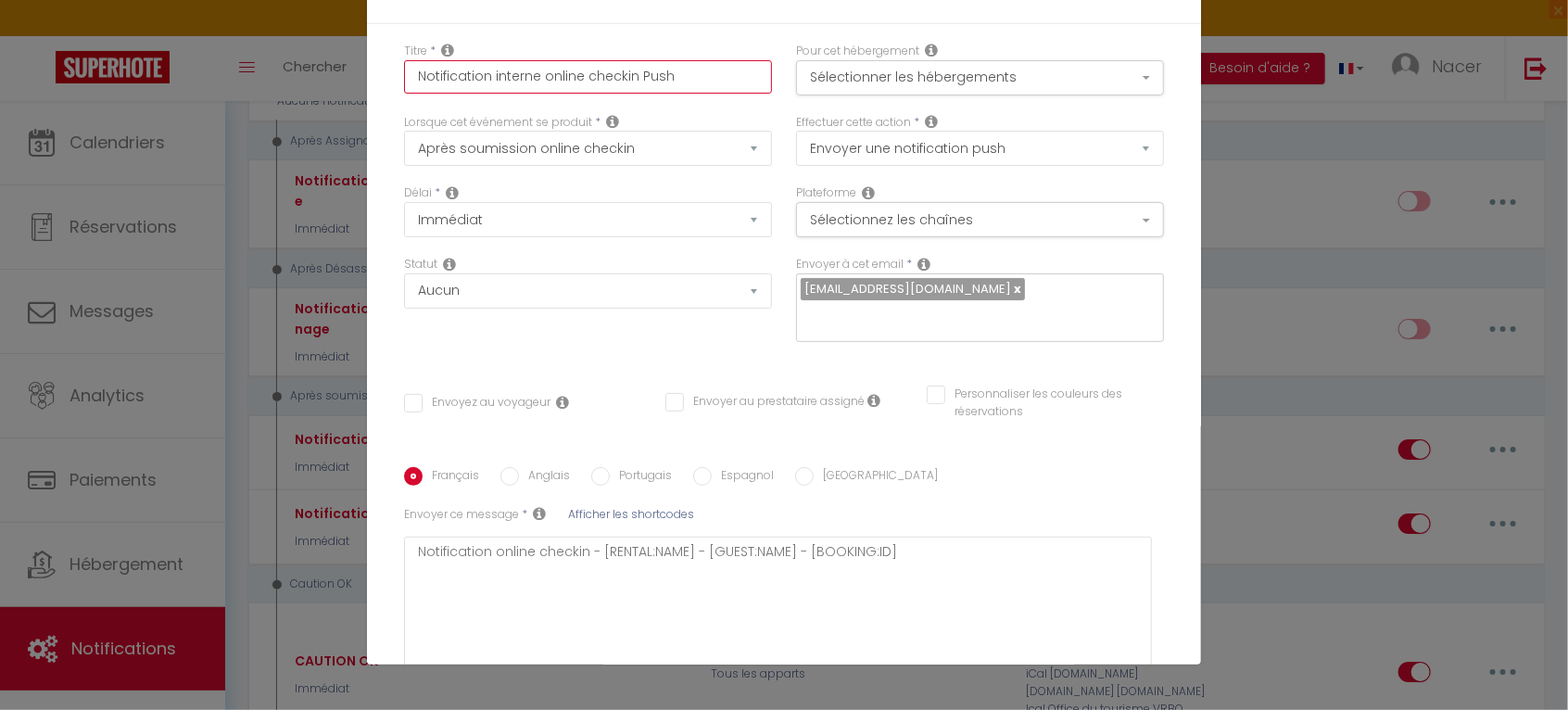
checkbox input "false"
type input "Notification interne online checkin Pus"
checkbox input "false"
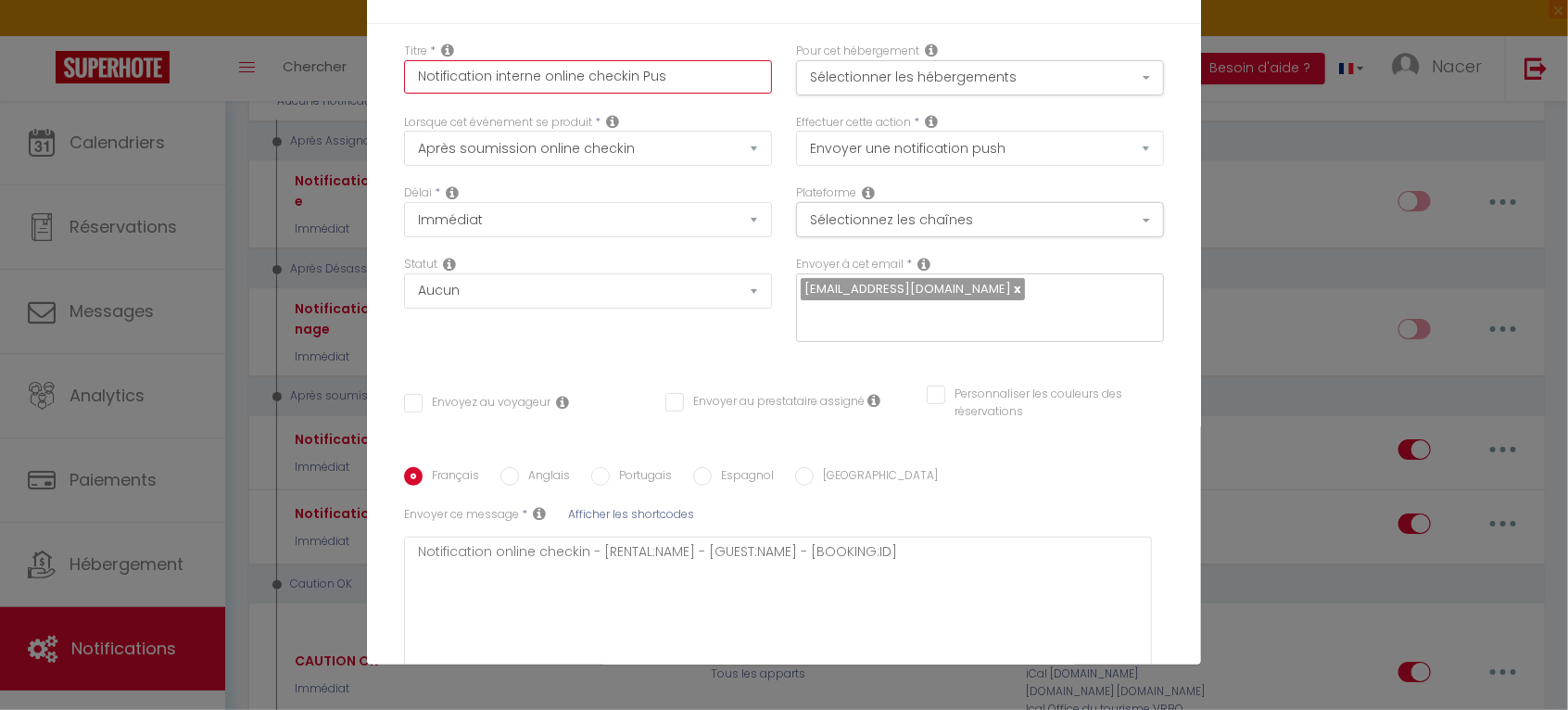
type input "Notification interne online checkin Pu"
checkbox input "false"
type input "Notification interne online checkin P"
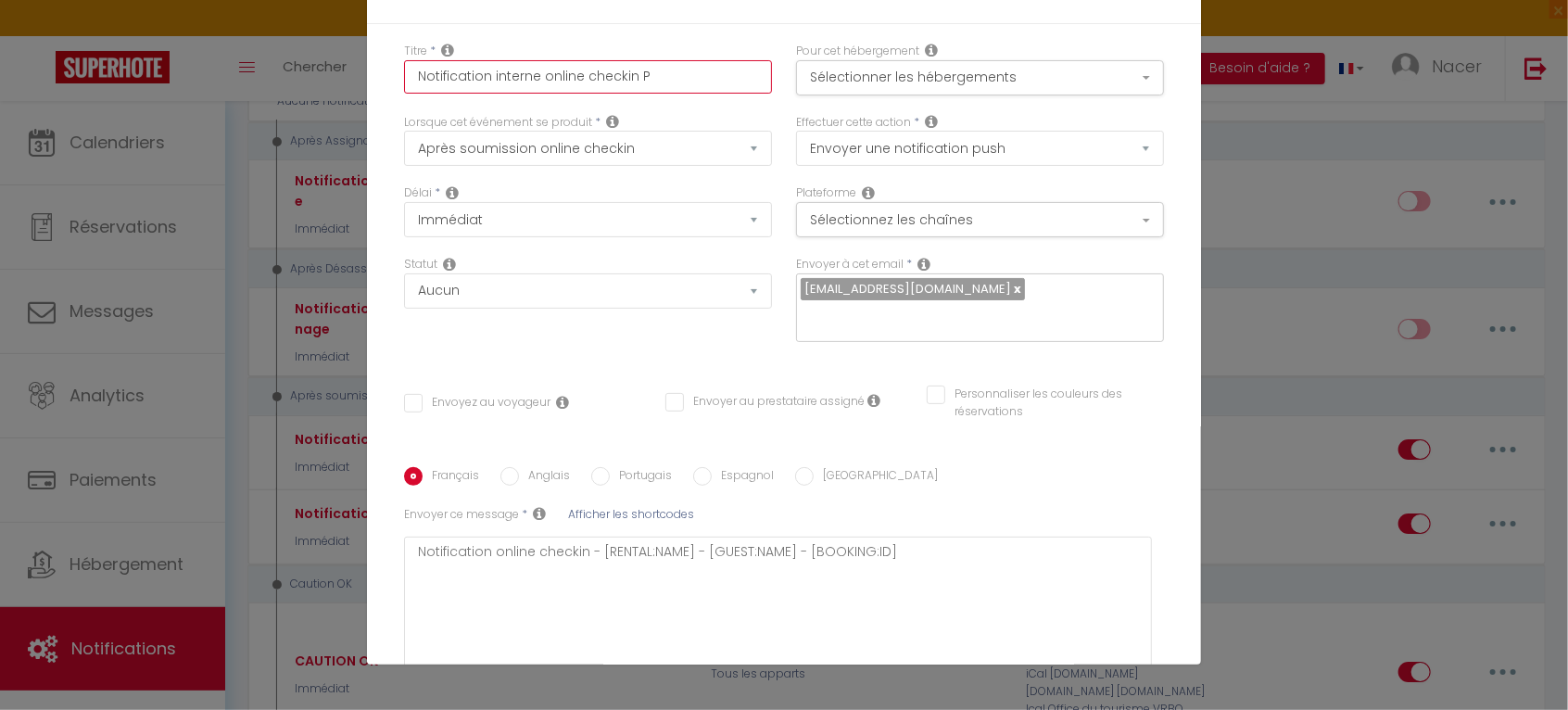
checkbox input "false"
type input "Notification interne online checkin Pu"
checkbox input "false"
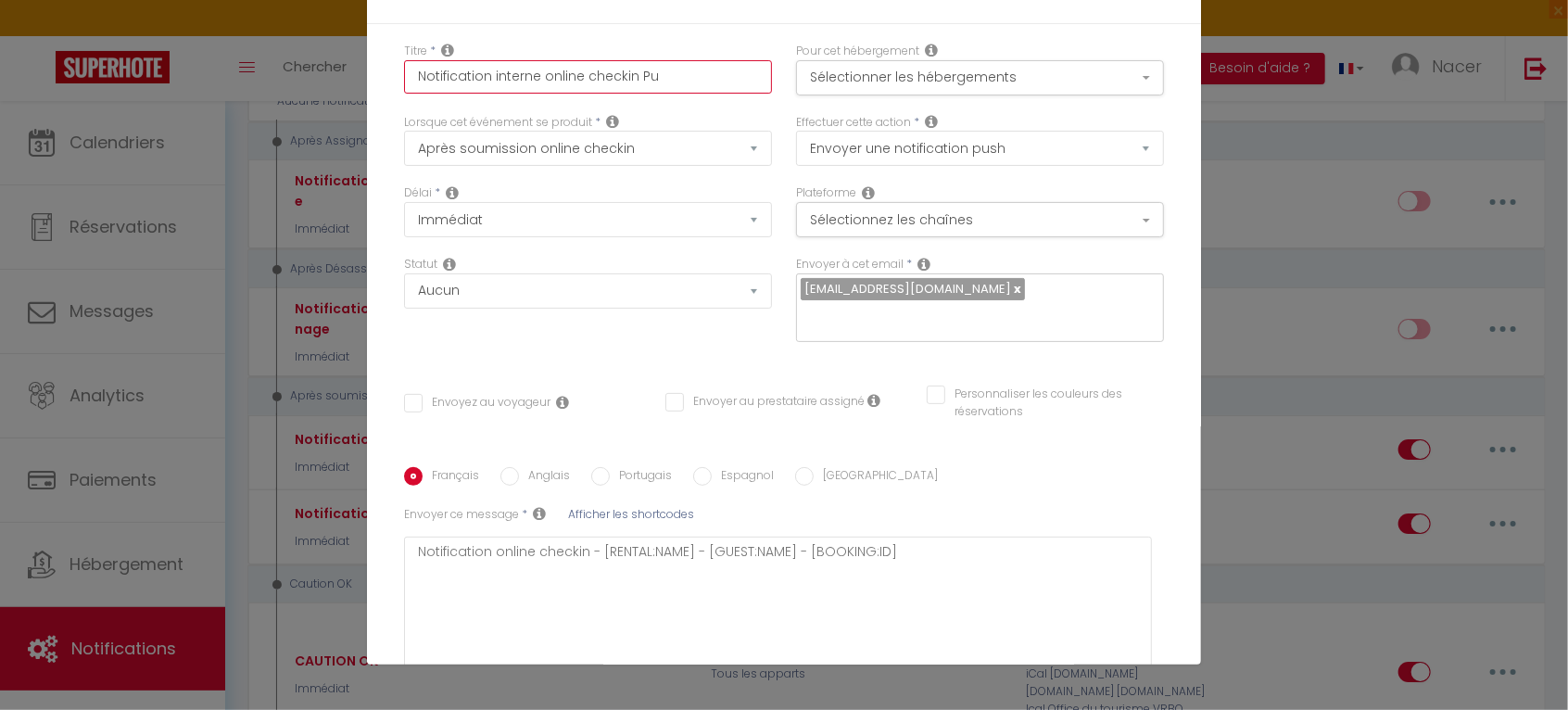
checkbox input "false"
type input "Notification interne online checkin Pus"
checkbox input "false"
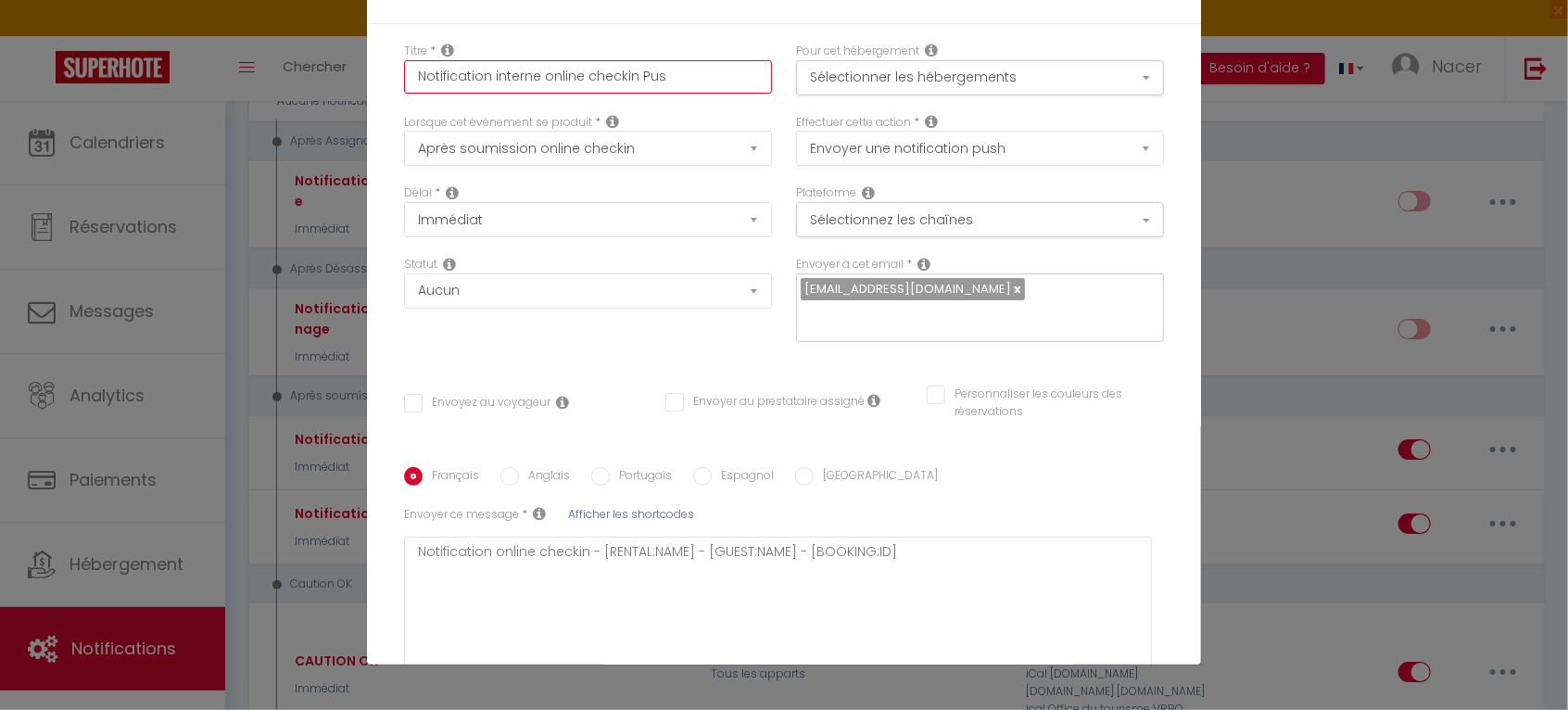
checkbox input "false"
type input "Notification interne online checkin Pusg"
checkbox input "false"
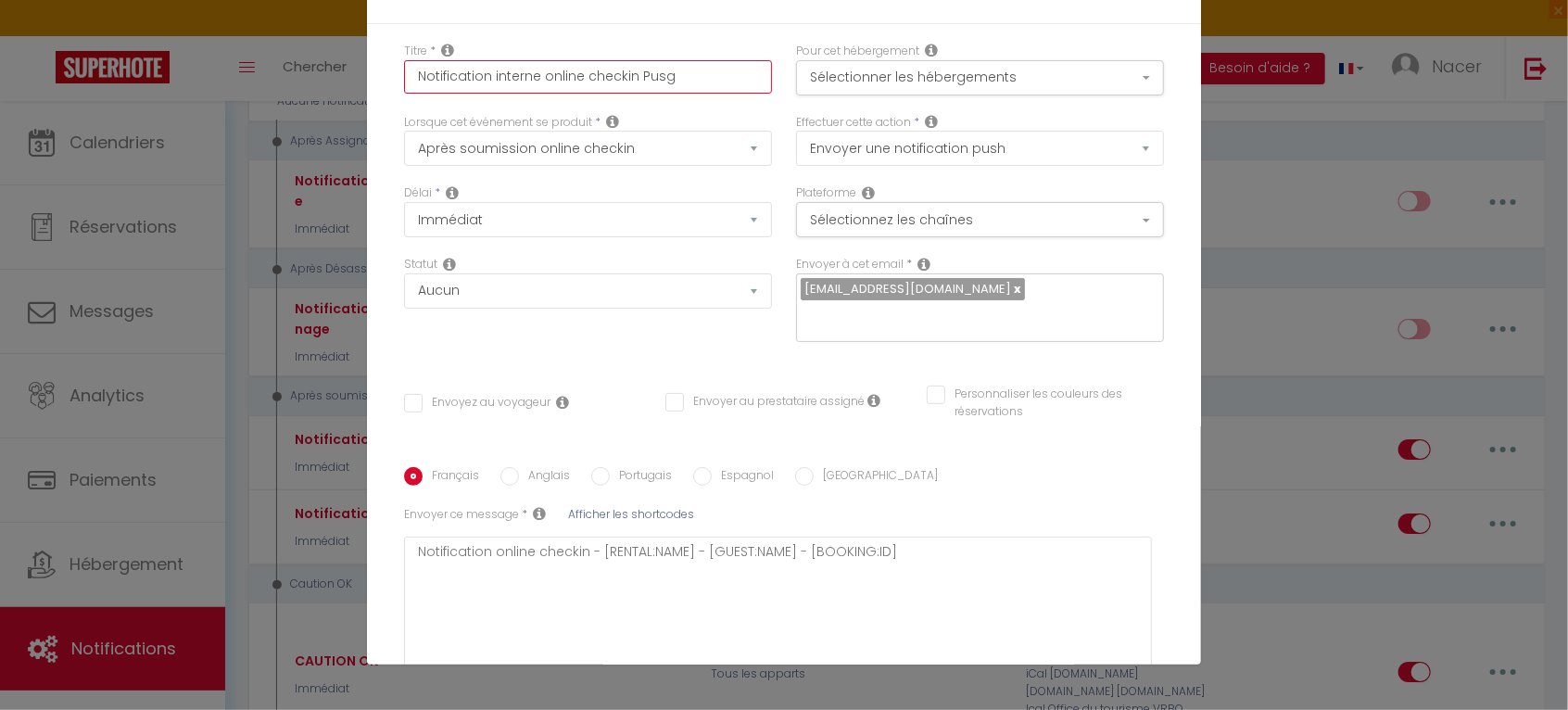
type input "Notification interne online checkin Pusgh"
checkbox input "false"
type input "Notification interne online checkin Pusg"
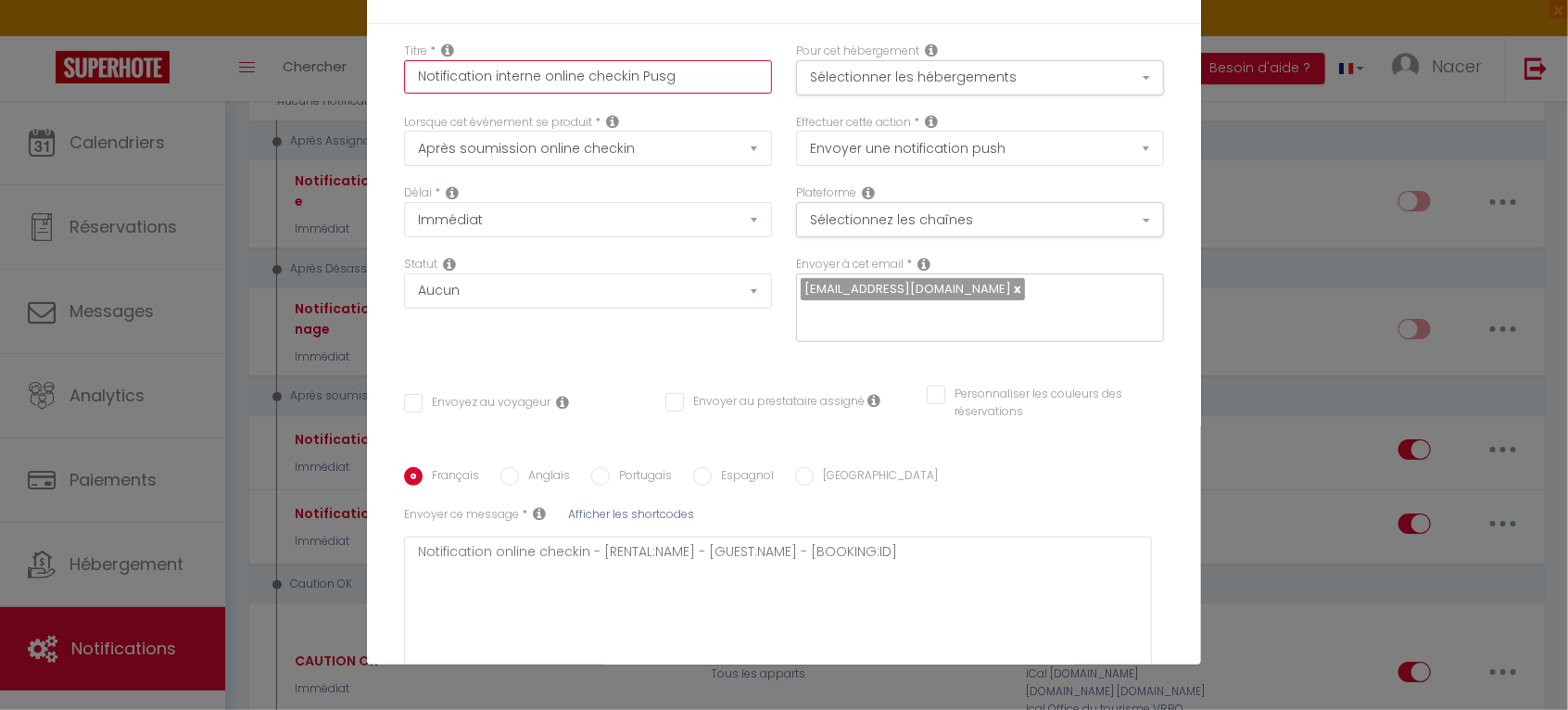
checkbox input "false"
type input "Notification interne online checkin Pus"
checkbox input "false"
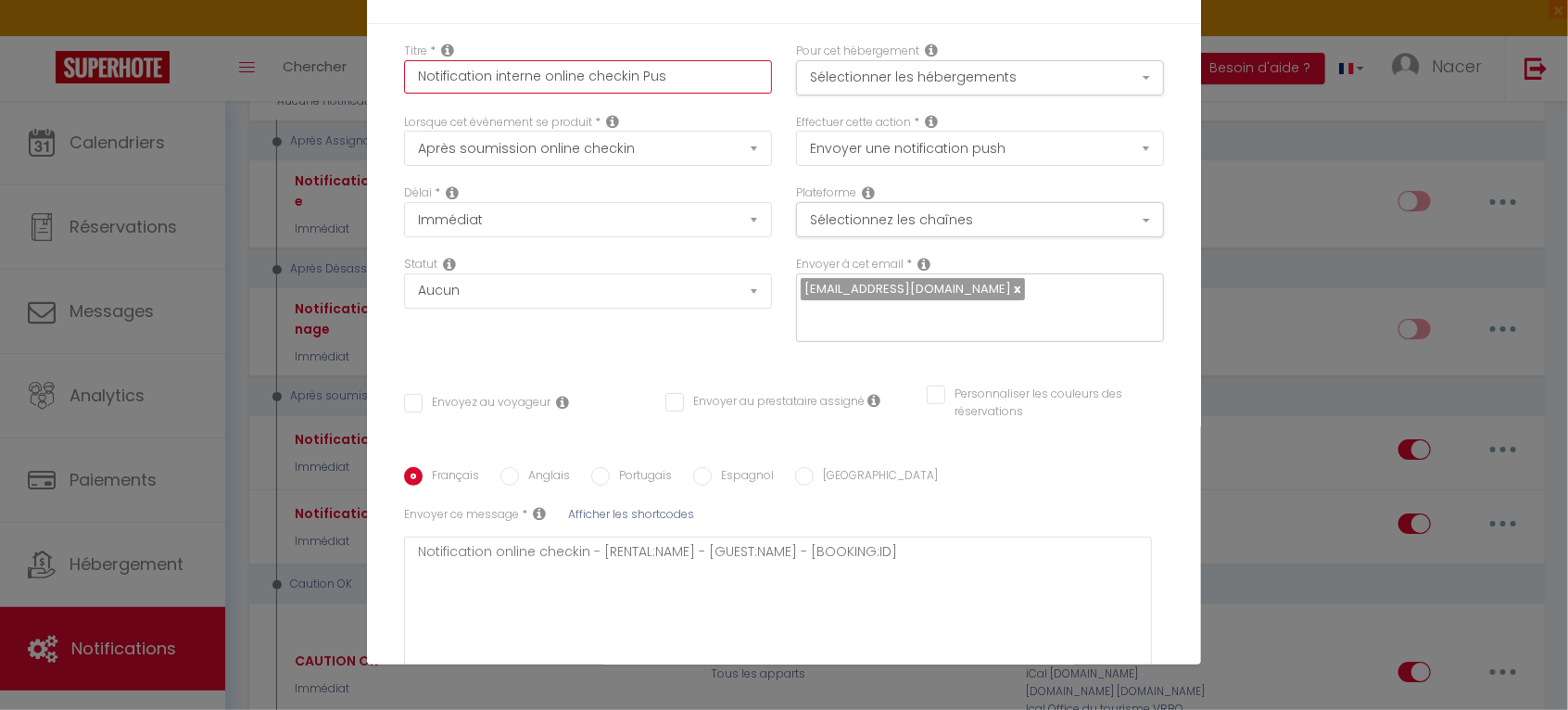
checkbox input "false"
type input "Notification interne online checkin Push"
checkbox input "false"
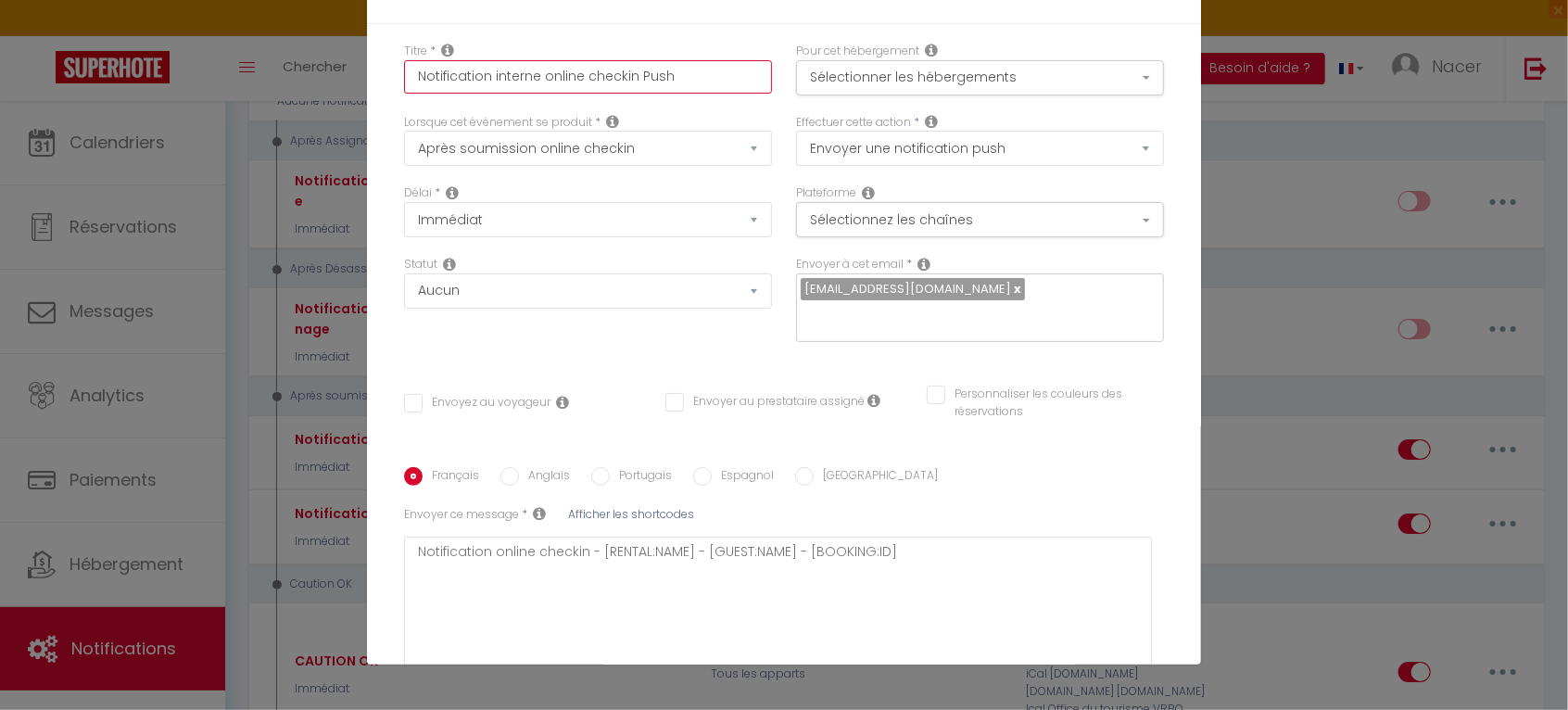
checkbox input "false"
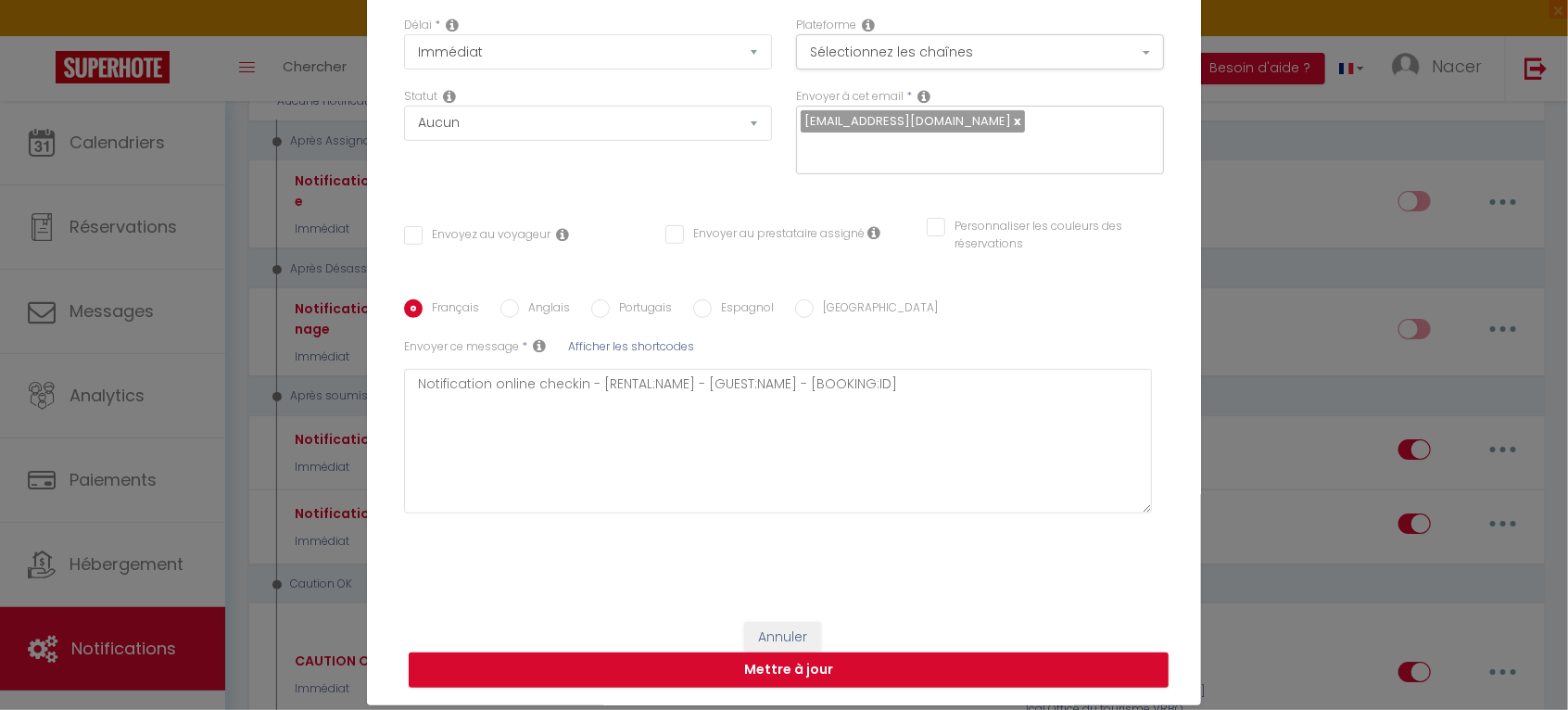
scroll to position [93, 0]
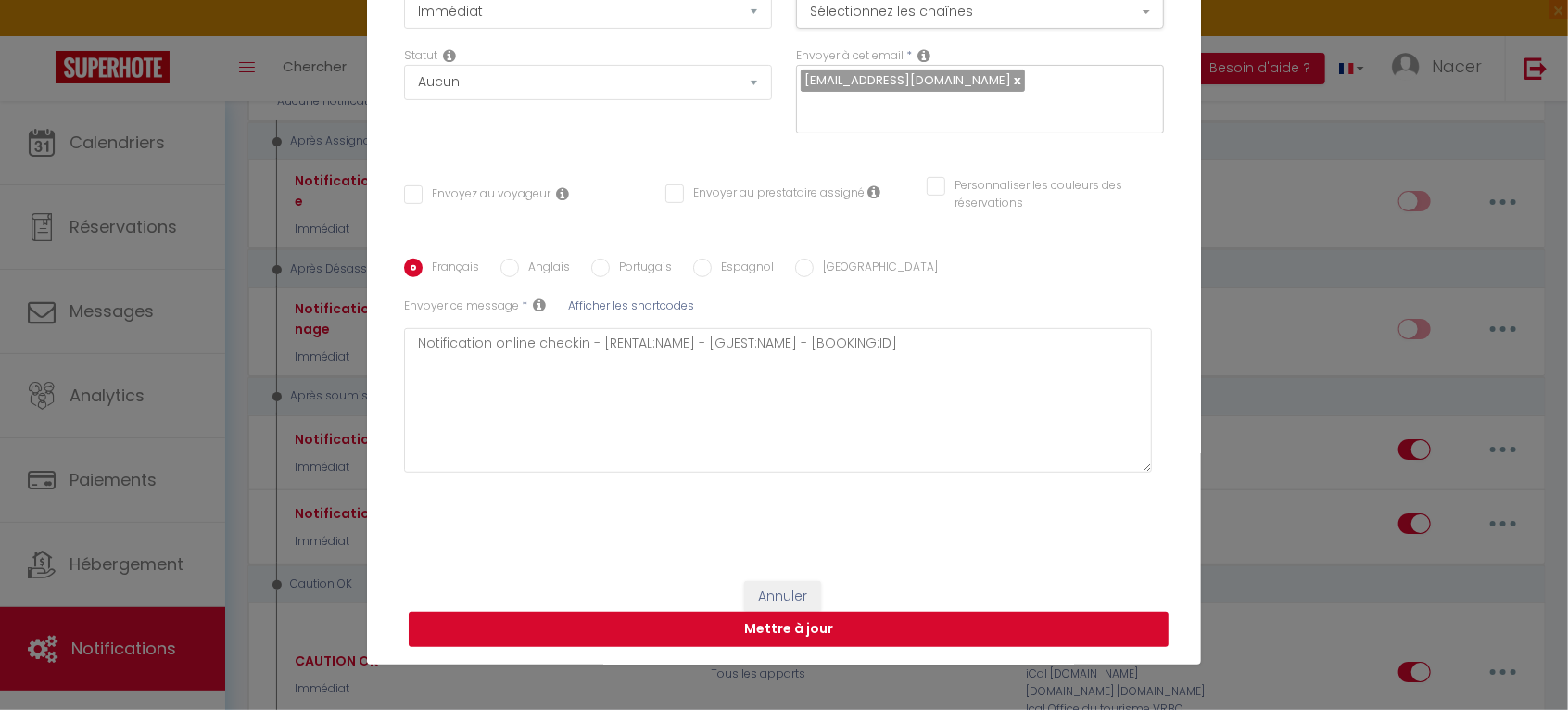
click at [909, 629] on button "Mettre à jour" at bounding box center [789, 630] width 760 height 35
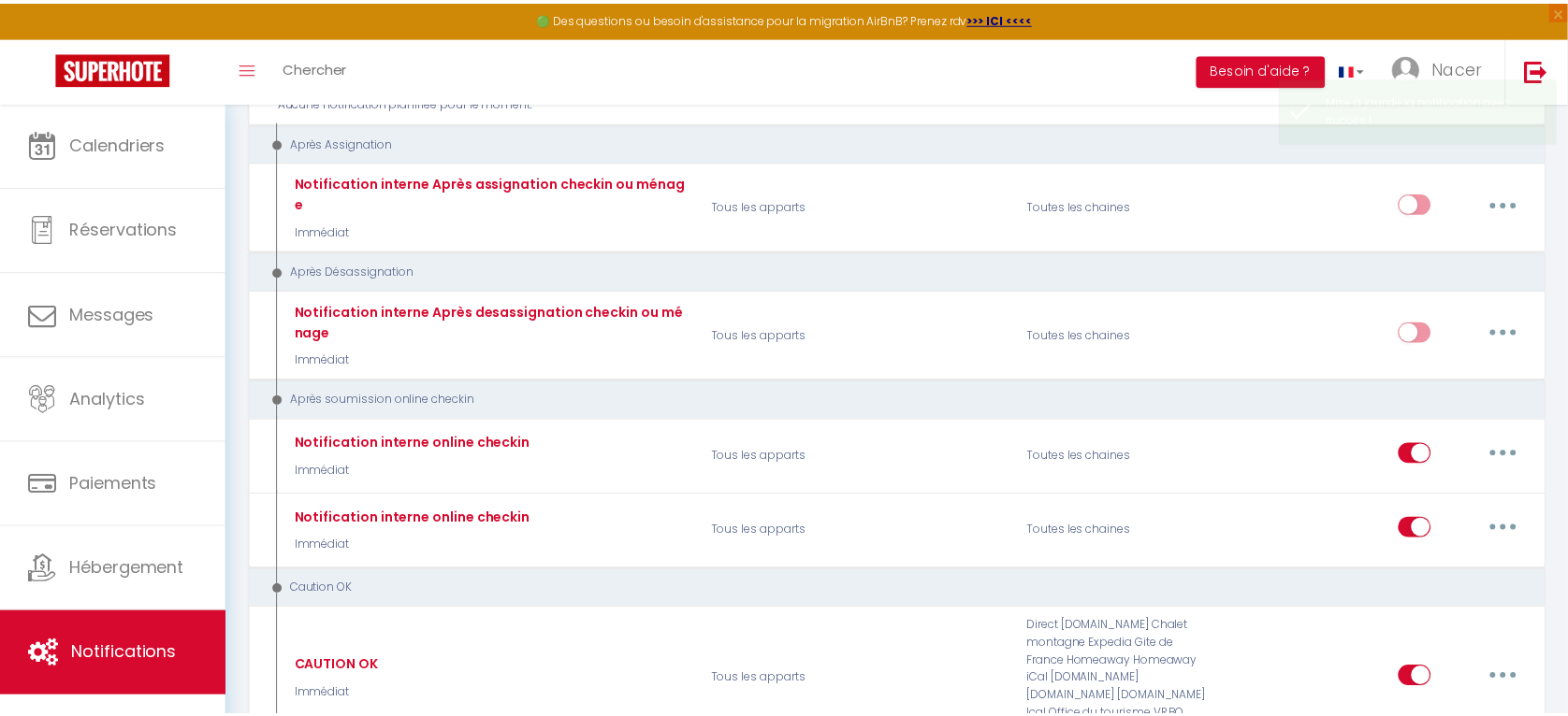
scroll to position [3109, 0]
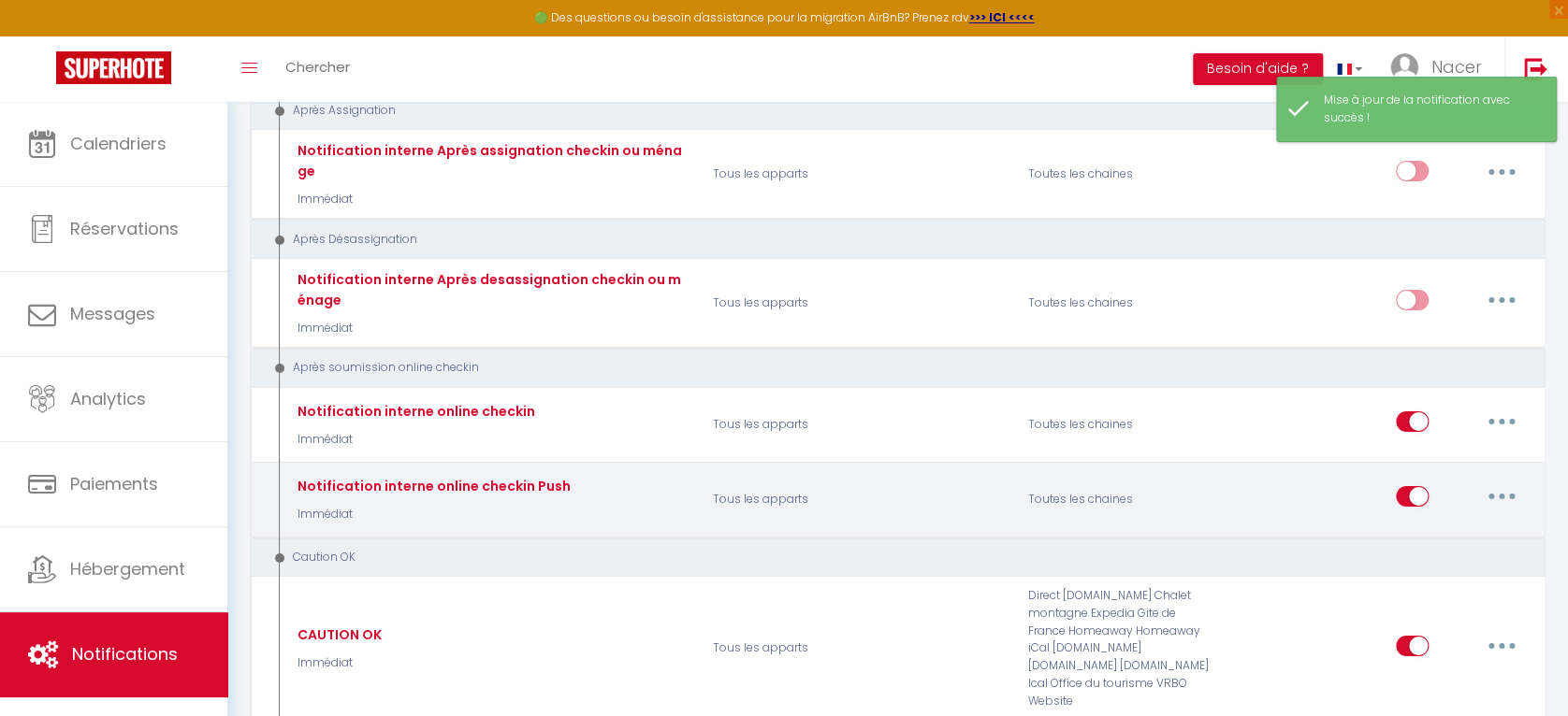
click at [1496, 481] on button "button" at bounding box center [1502, 496] width 53 height 30
click at [1422, 524] on link "Editer" at bounding box center [1453, 540] width 138 height 32
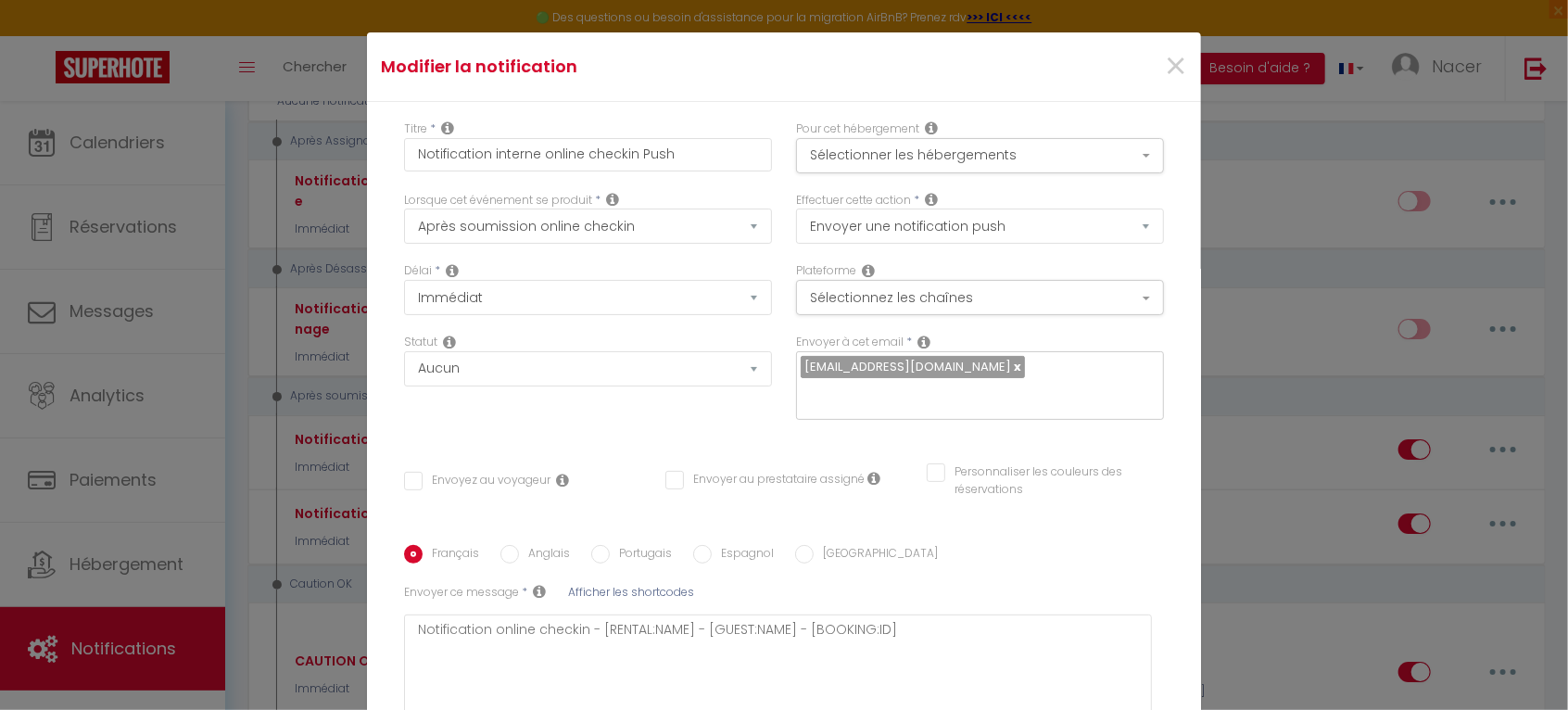
scroll to position [0, 0]
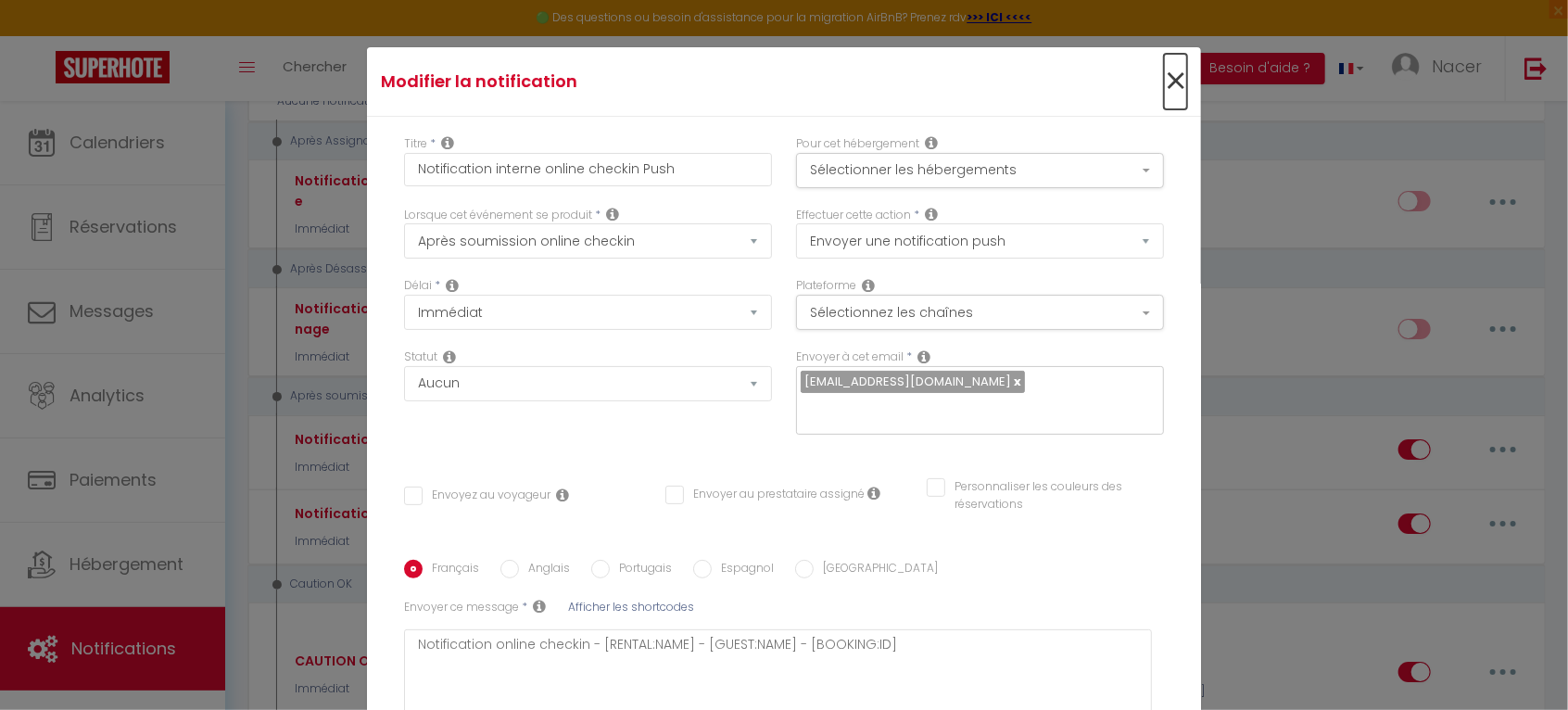
click at [1164, 83] on span "×" at bounding box center [1176, 82] width 23 height 56
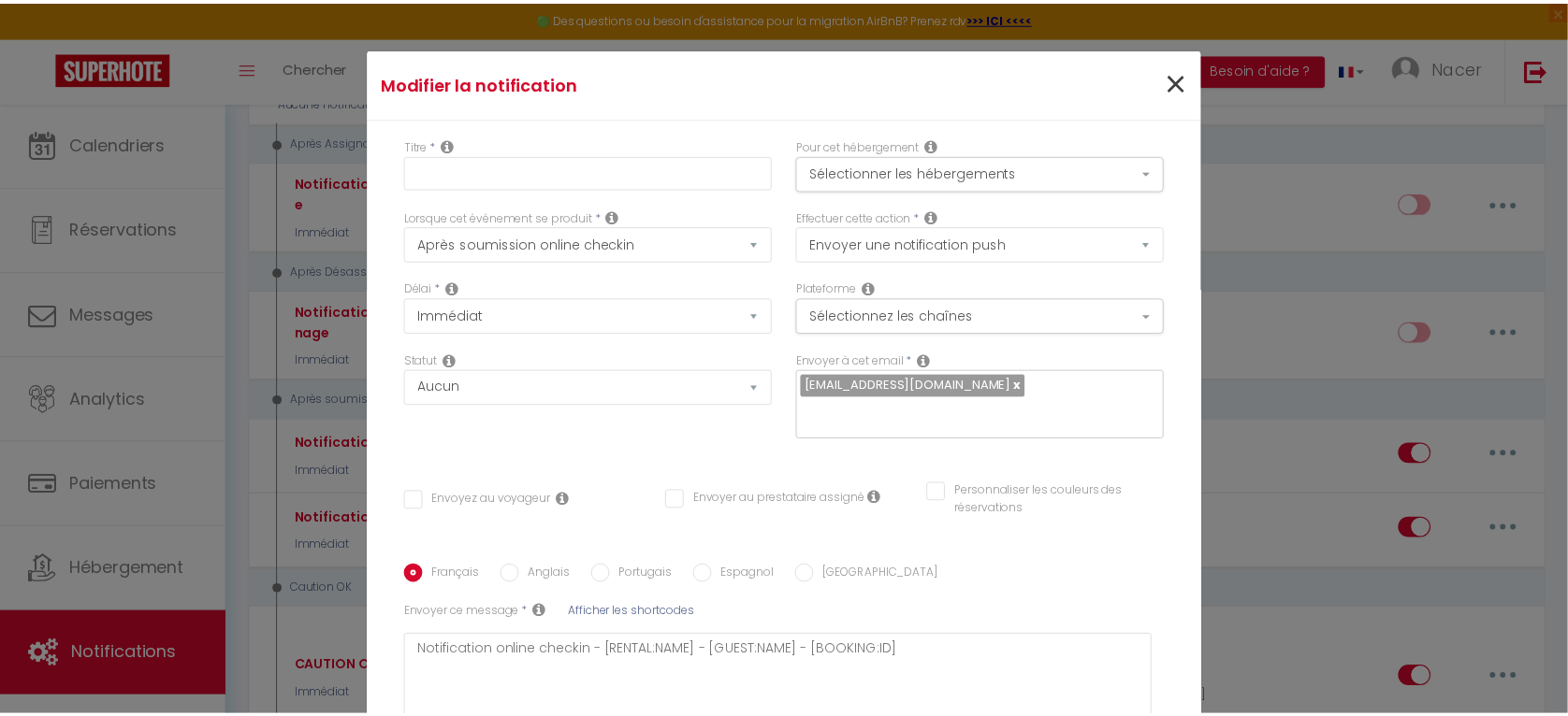
scroll to position [3109, 0]
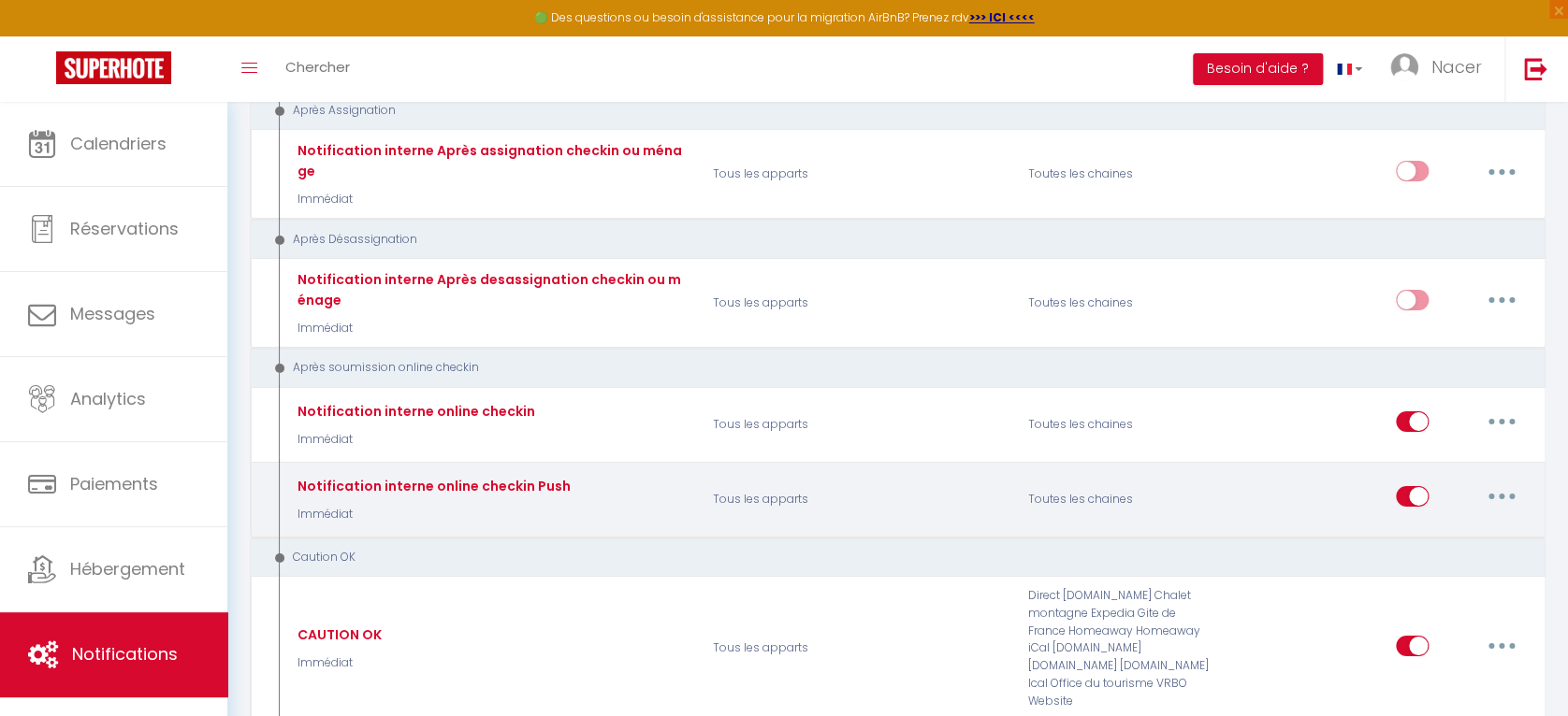
click at [1512, 481] on button "button" at bounding box center [1502, 496] width 53 height 30
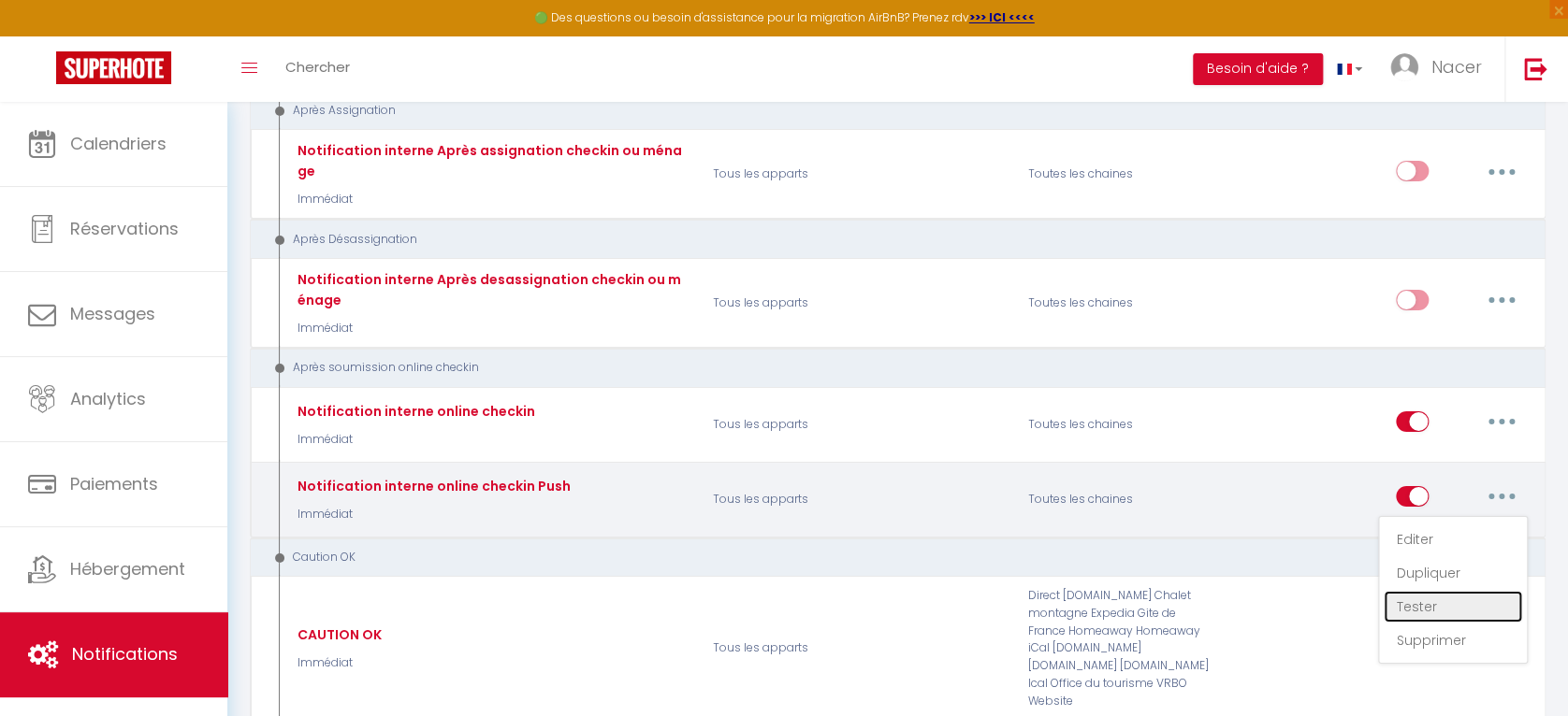
click at [1460, 591] on link "Tester" at bounding box center [1453, 607] width 138 height 32
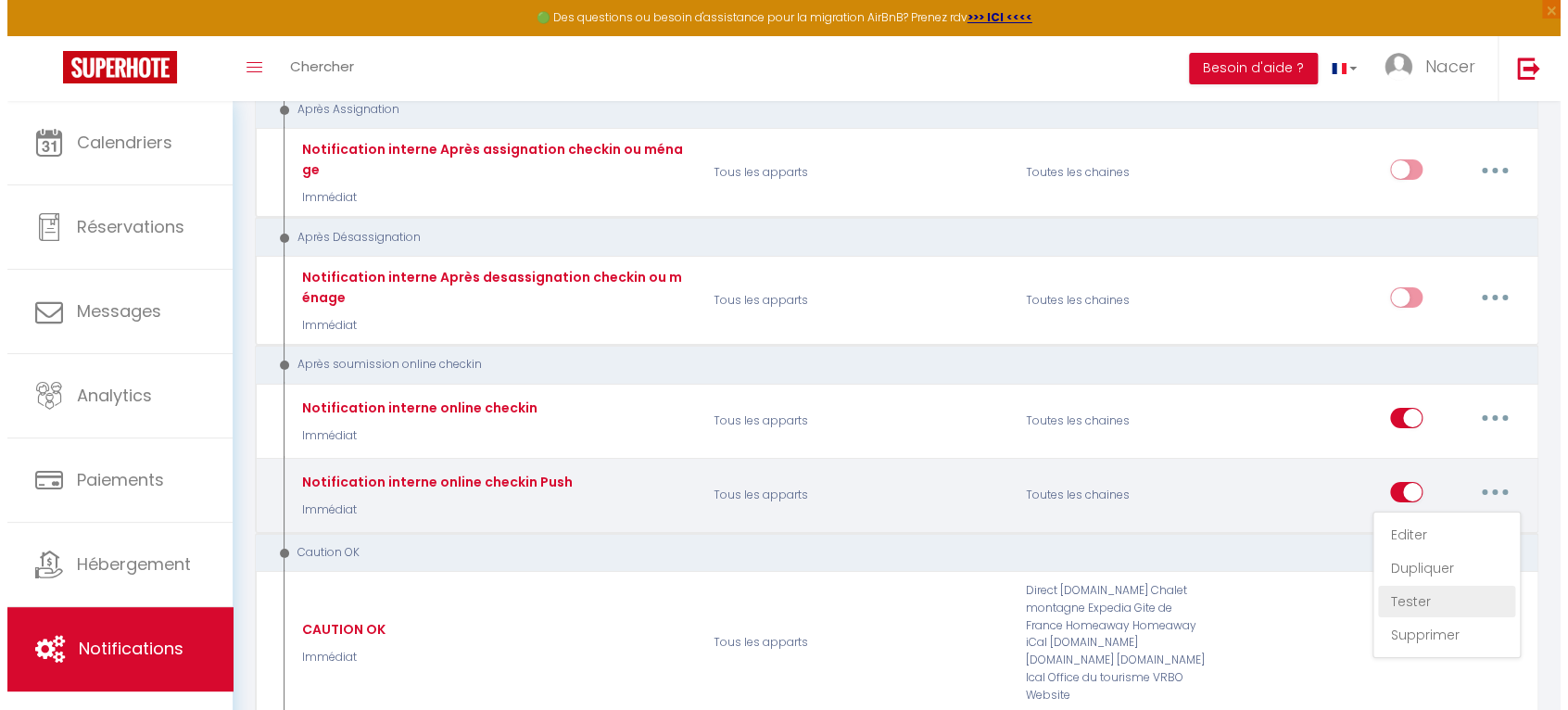
scroll to position [3051, 0]
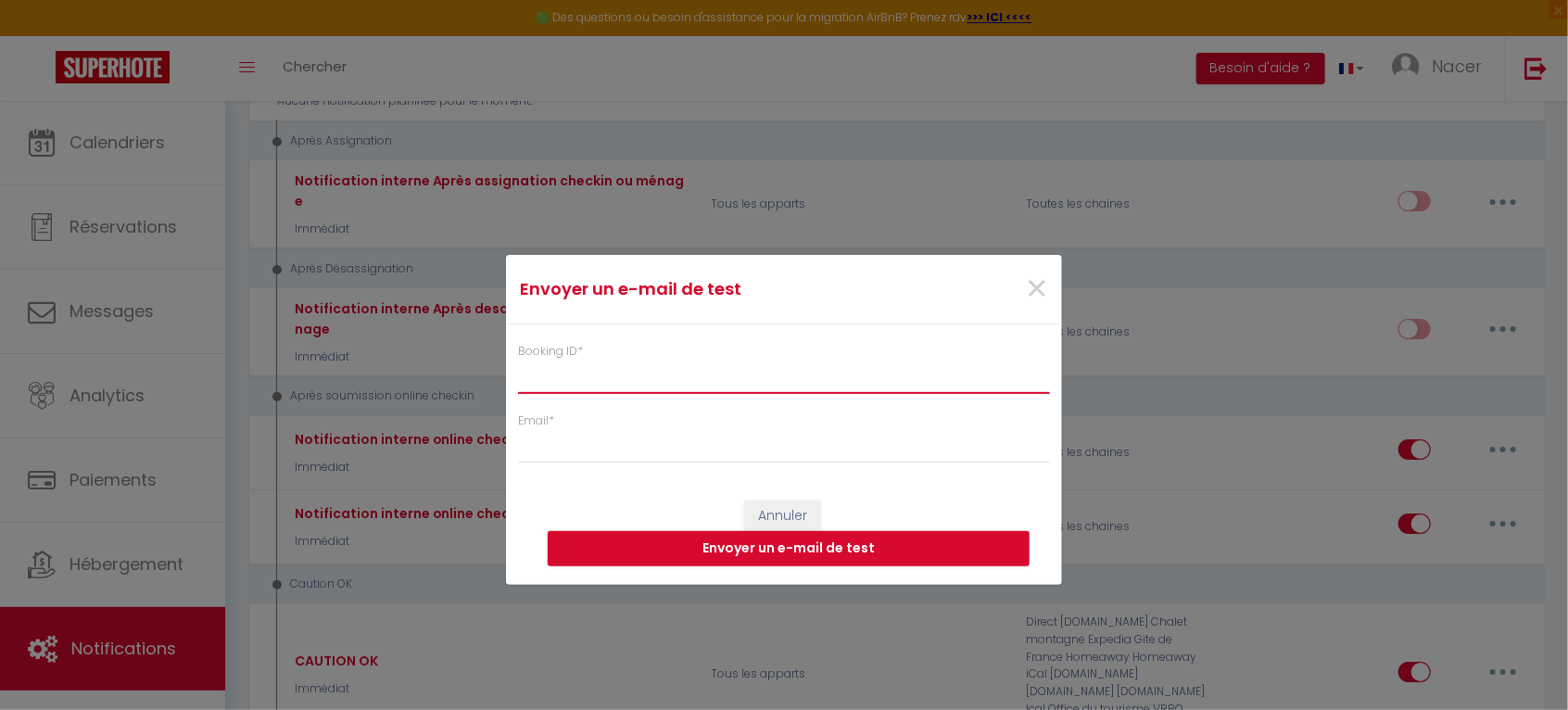
click at [568, 382] on input "Booking ID *" at bounding box center [784, 378] width 532 height 33
paste input "6777336"
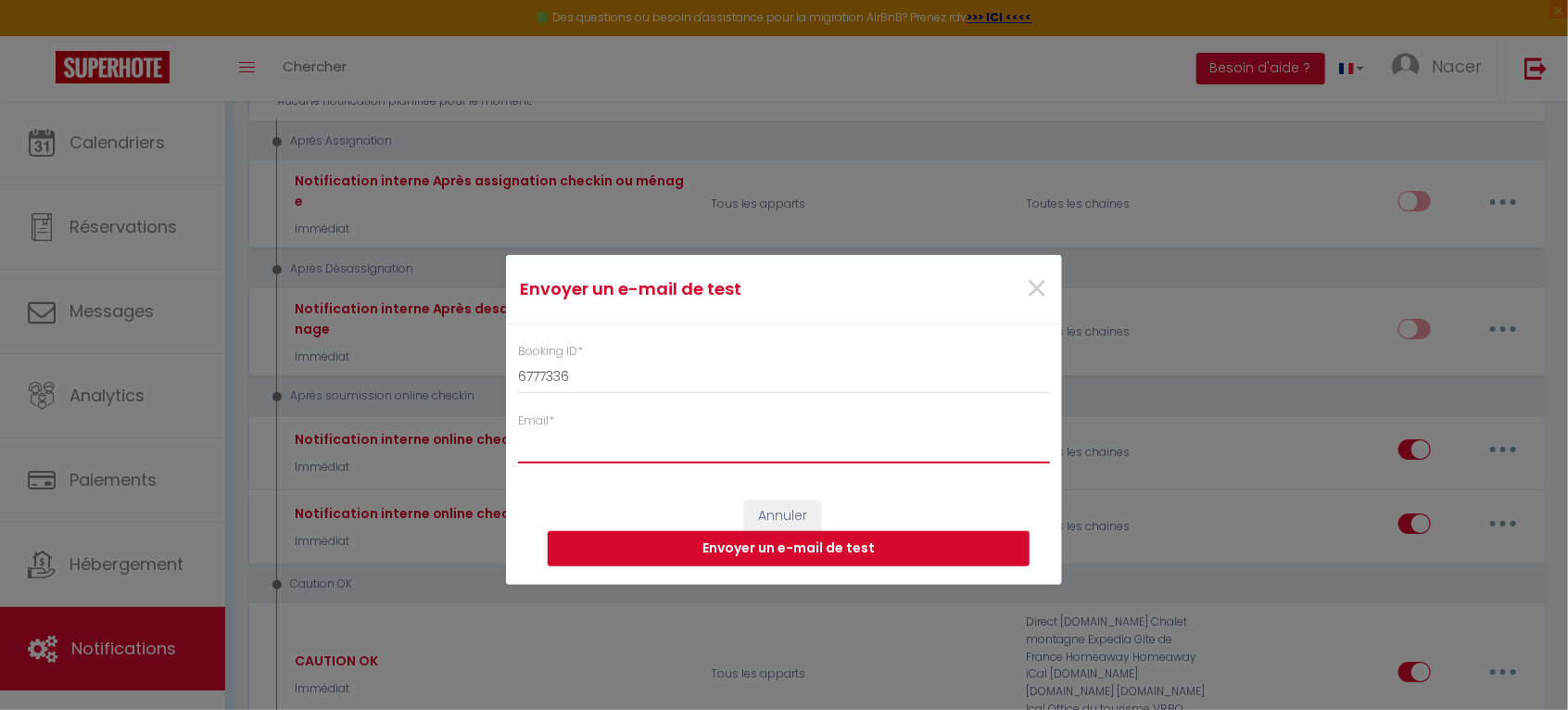
click at [574, 448] on input "Email *" at bounding box center [784, 447] width 532 height 33
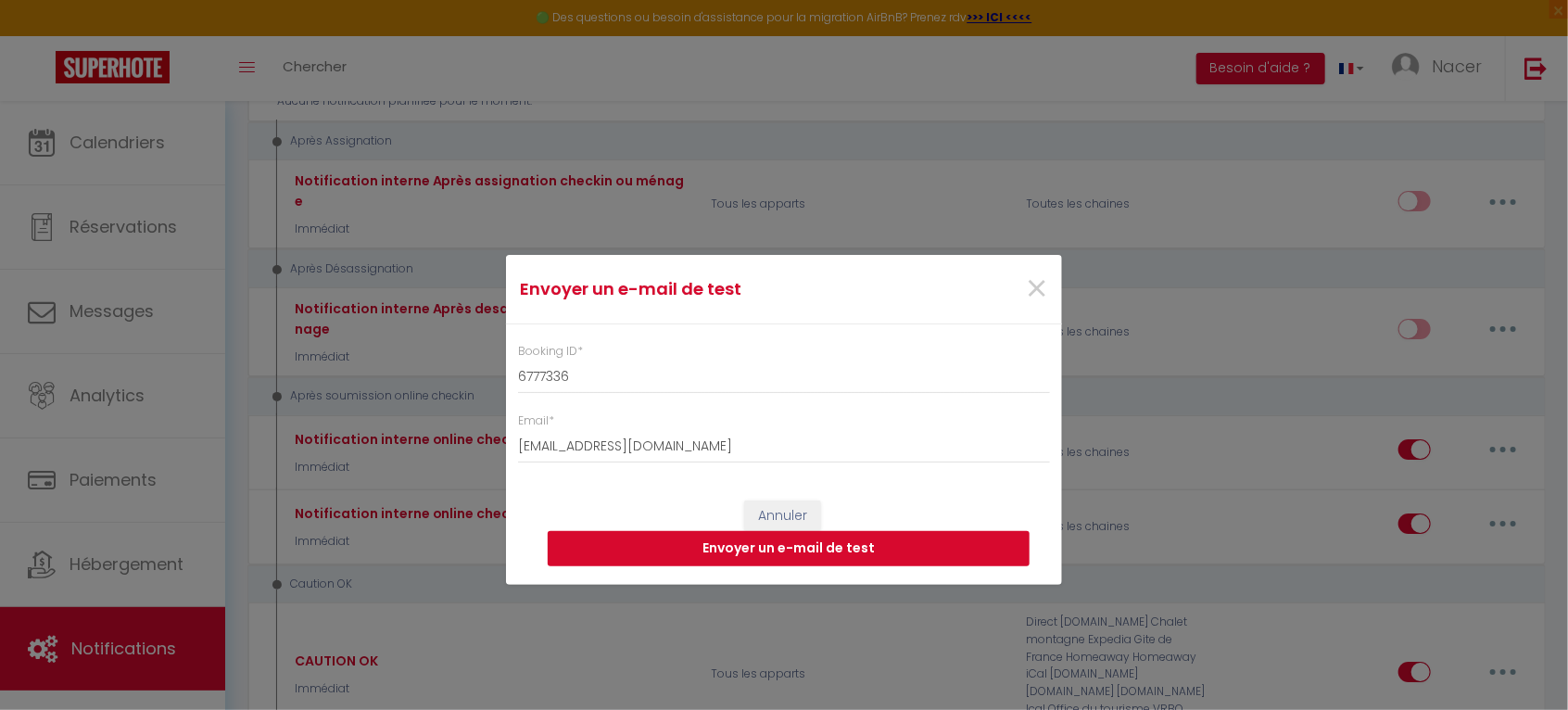
click at [847, 556] on button "Envoyer un e-mail de test" at bounding box center [789, 549] width 482 height 35
click at [1037, 286] on span "×" at bounding box center [1036, 289] width 23 height 56
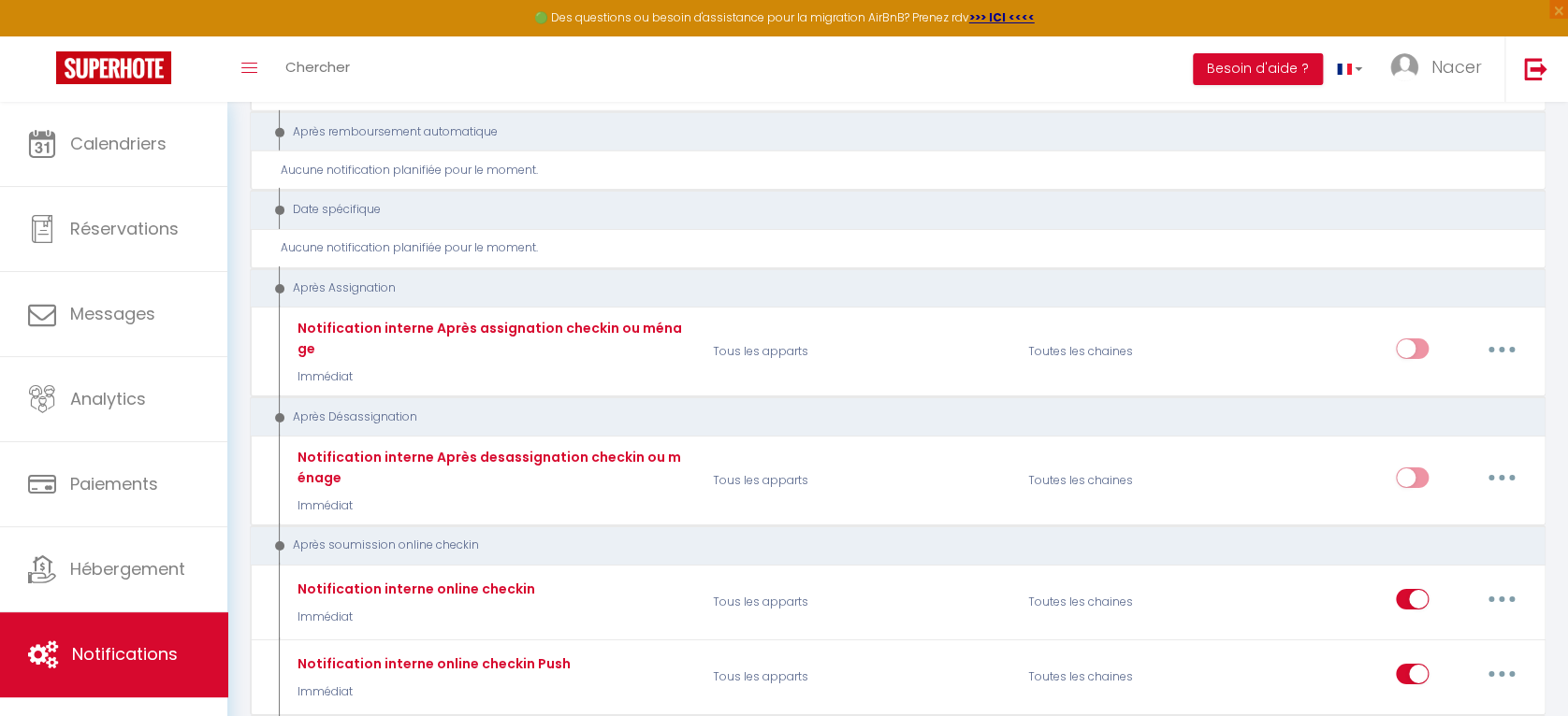
scroll to position [3110, 0]
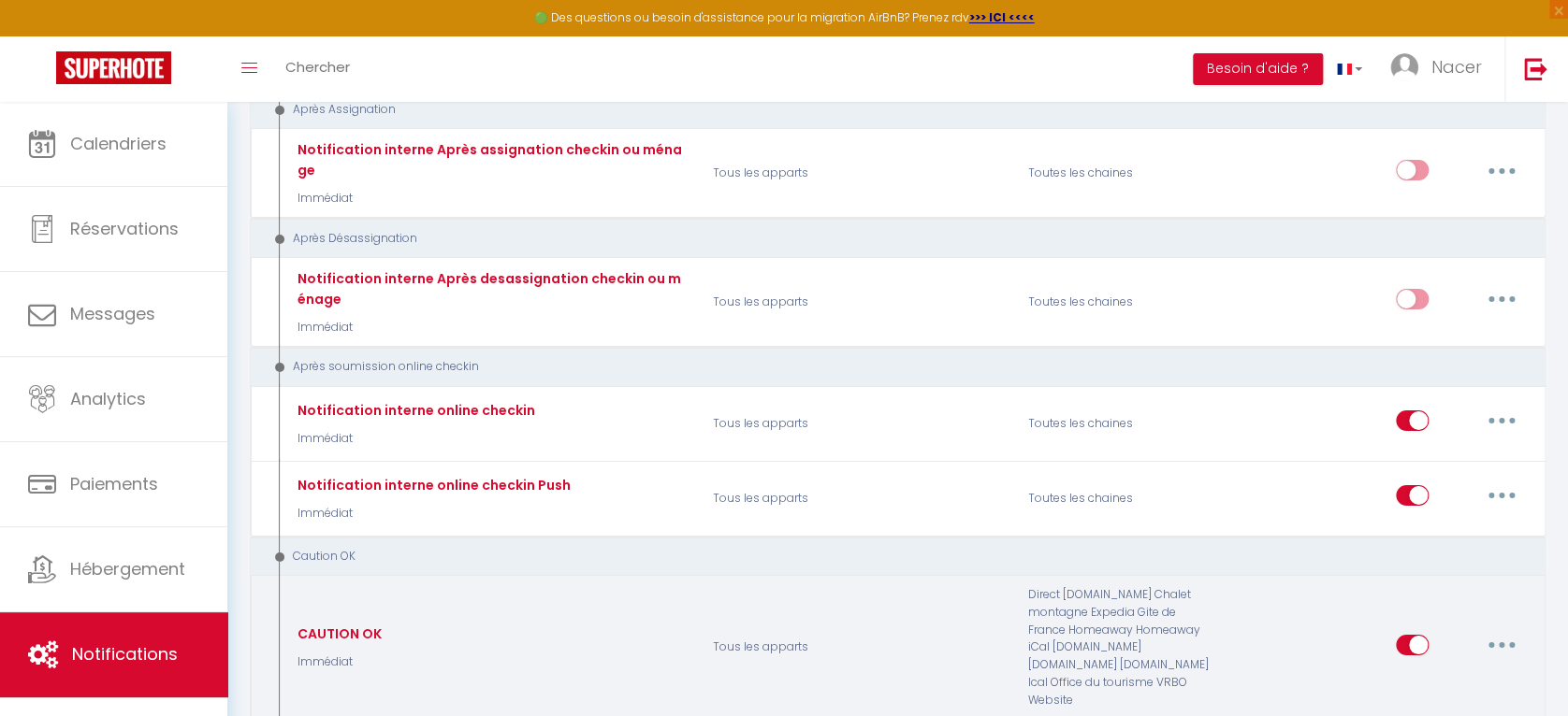
click at [1497, 631] on button "button" at bounding box center [1502, 646] width 53 height 30
click at [1445, 480] on link "Editer" at bounding box center [1453, 496] width 138 height 32
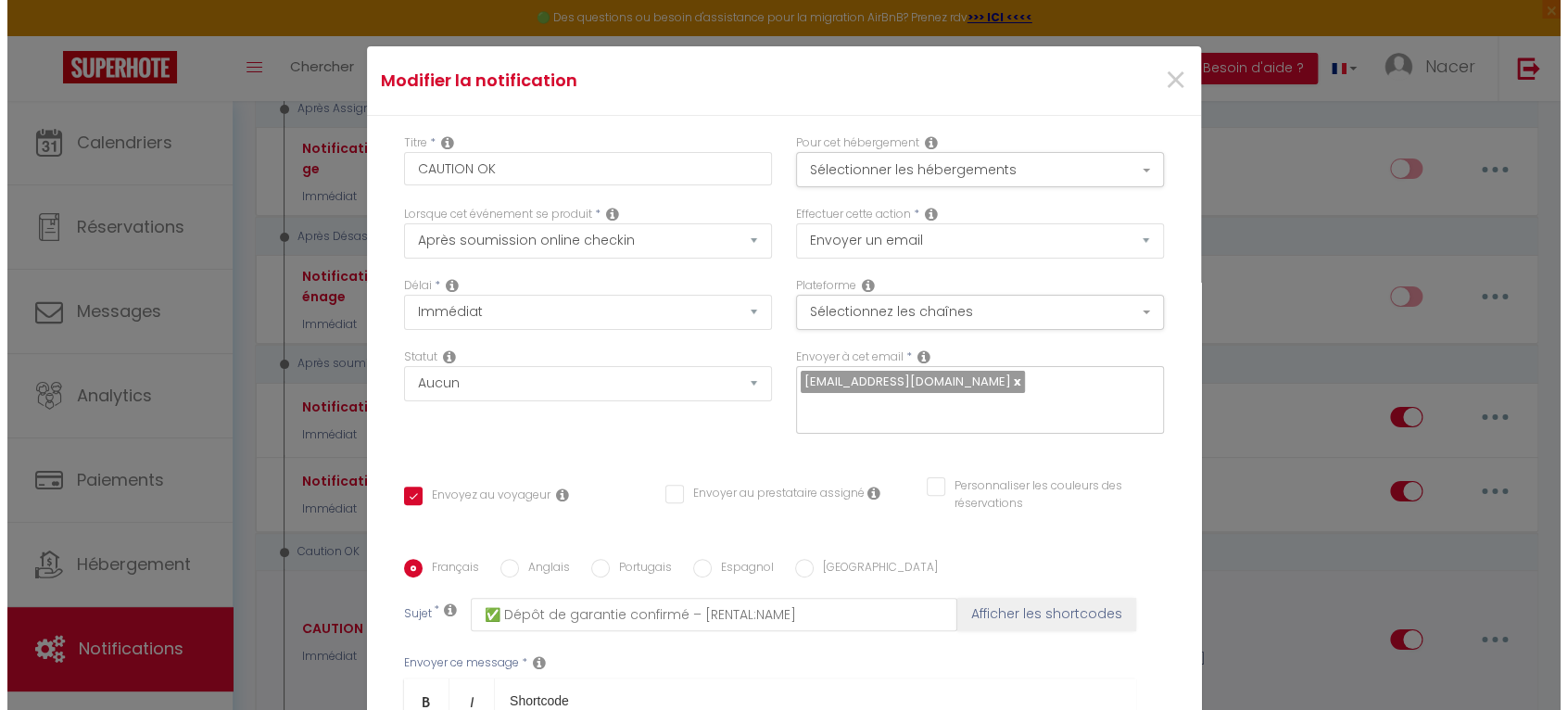
scroll to position [3051, 0]
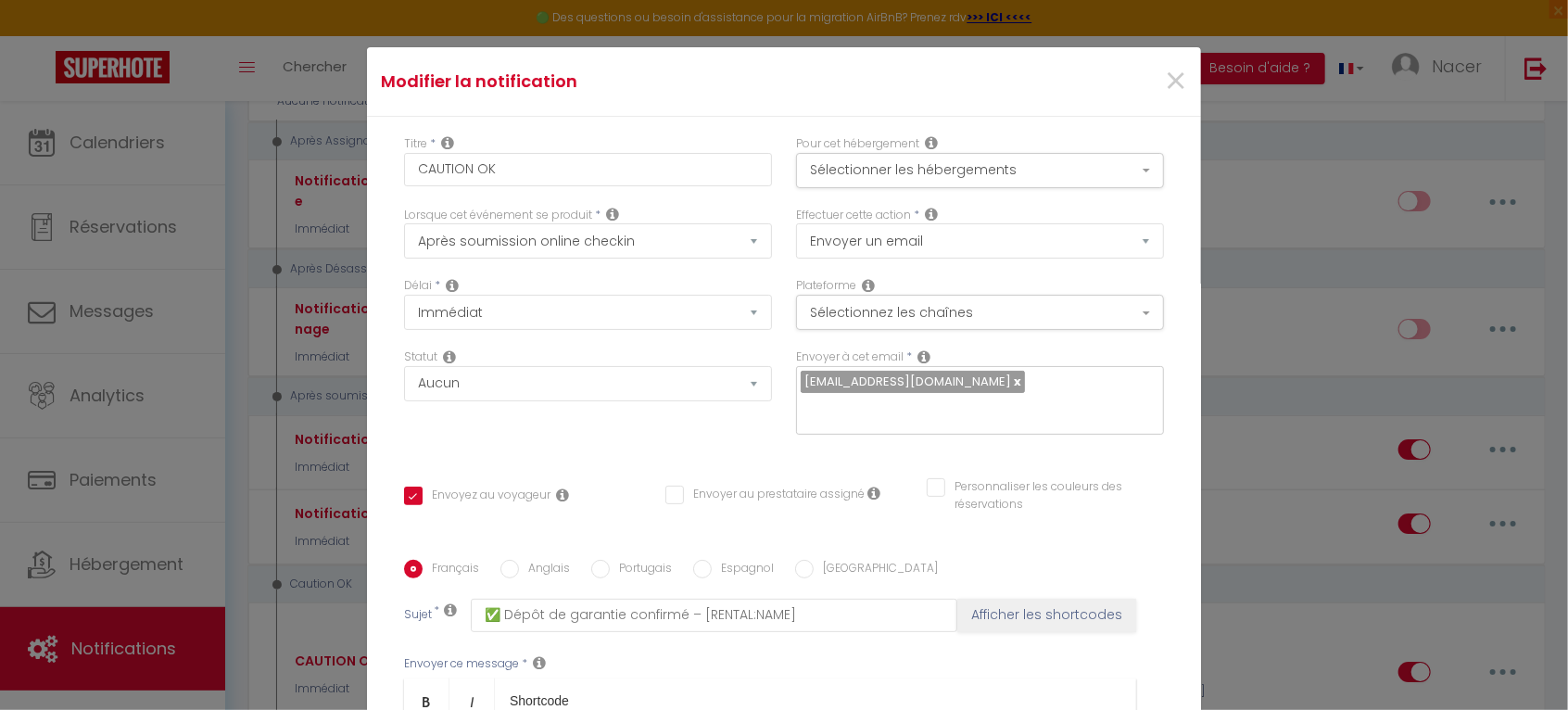
click at [738, 428] on div "Statut Aucun Si la réservation est payée Si réservation non payée Si la caution…" at bounding box center [589, 401] width 392 height 105
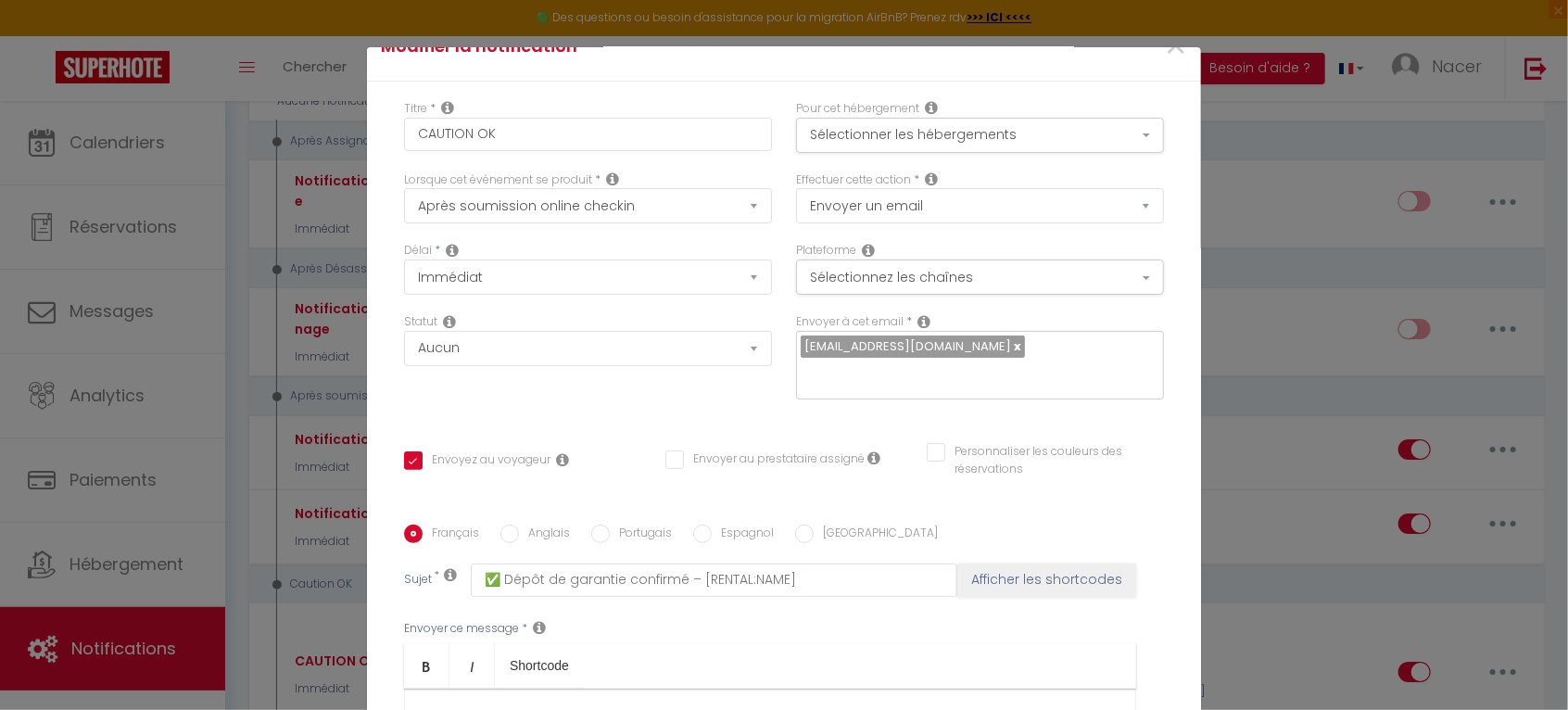
scroll to position [0, 0]
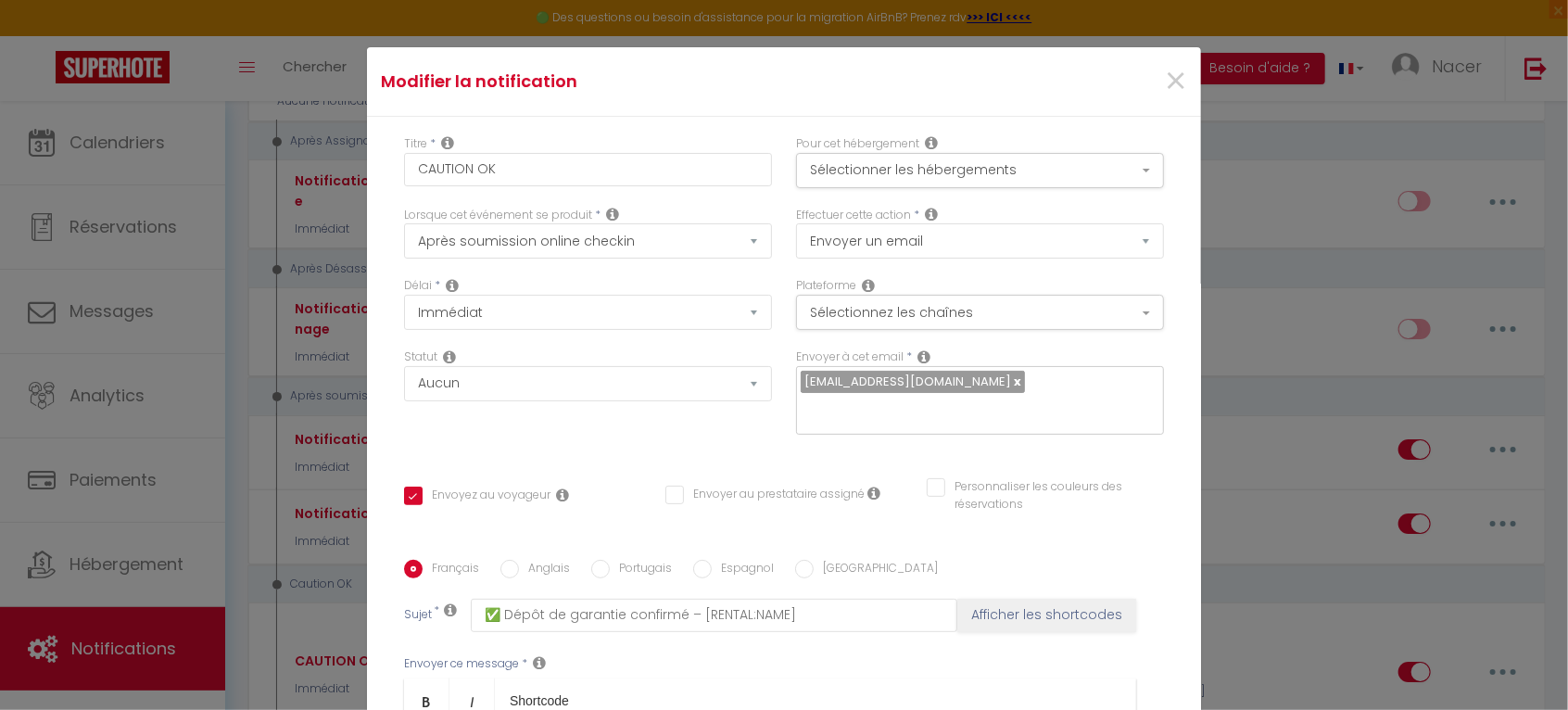
click at [642, 438] on div "Statut Aucun Si la réservation est payée Si réservation non payée Si la caution…" at bounding box center [589, 401] width 392 height 105
click at [556, 493] on icon at bounding box center [563, 495] width 13 height 15
click at [491, 428] on div "Statut Aucun Si la réservation est payée Si réservation non payée Si la caution…" at bounding box center [589, 401] width 392 height 105
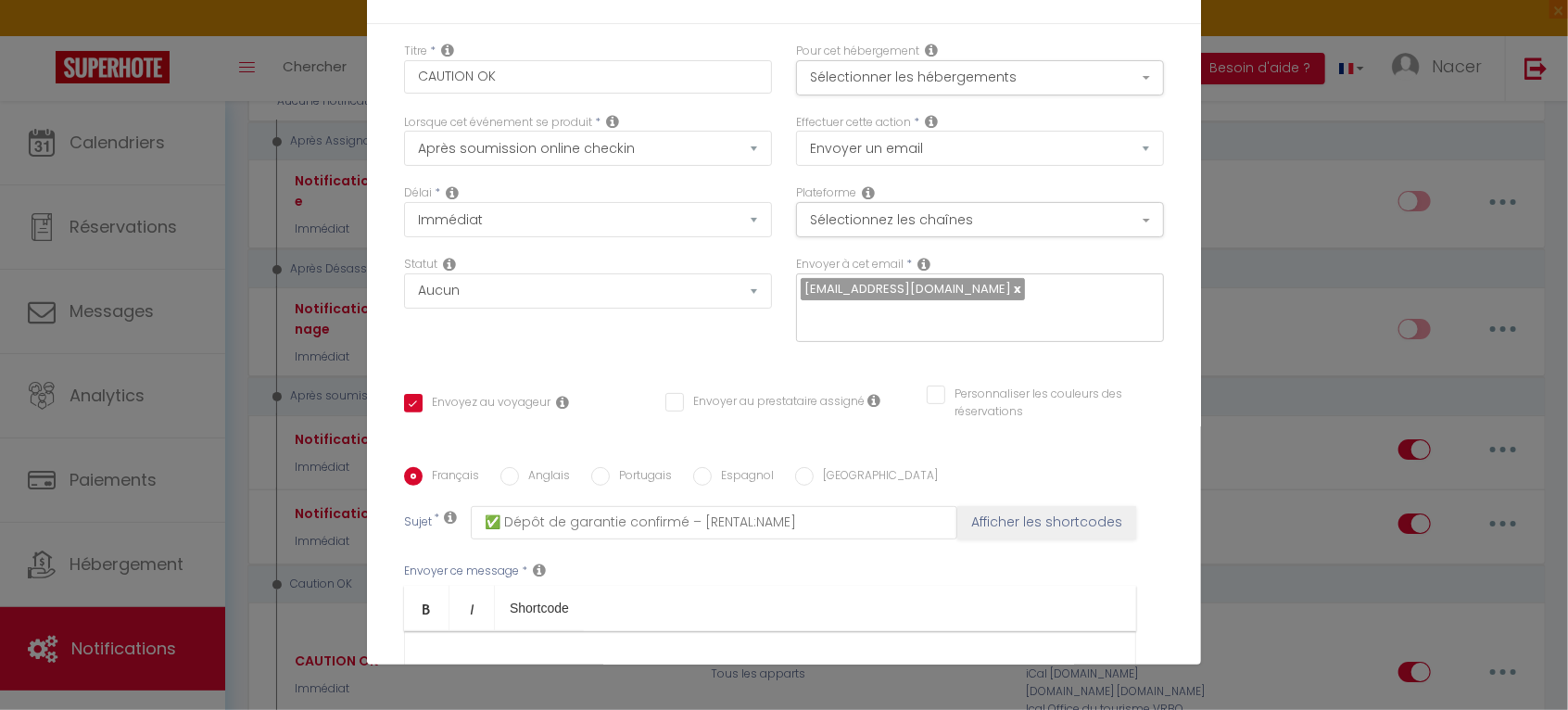
scroll to position [349, 0]
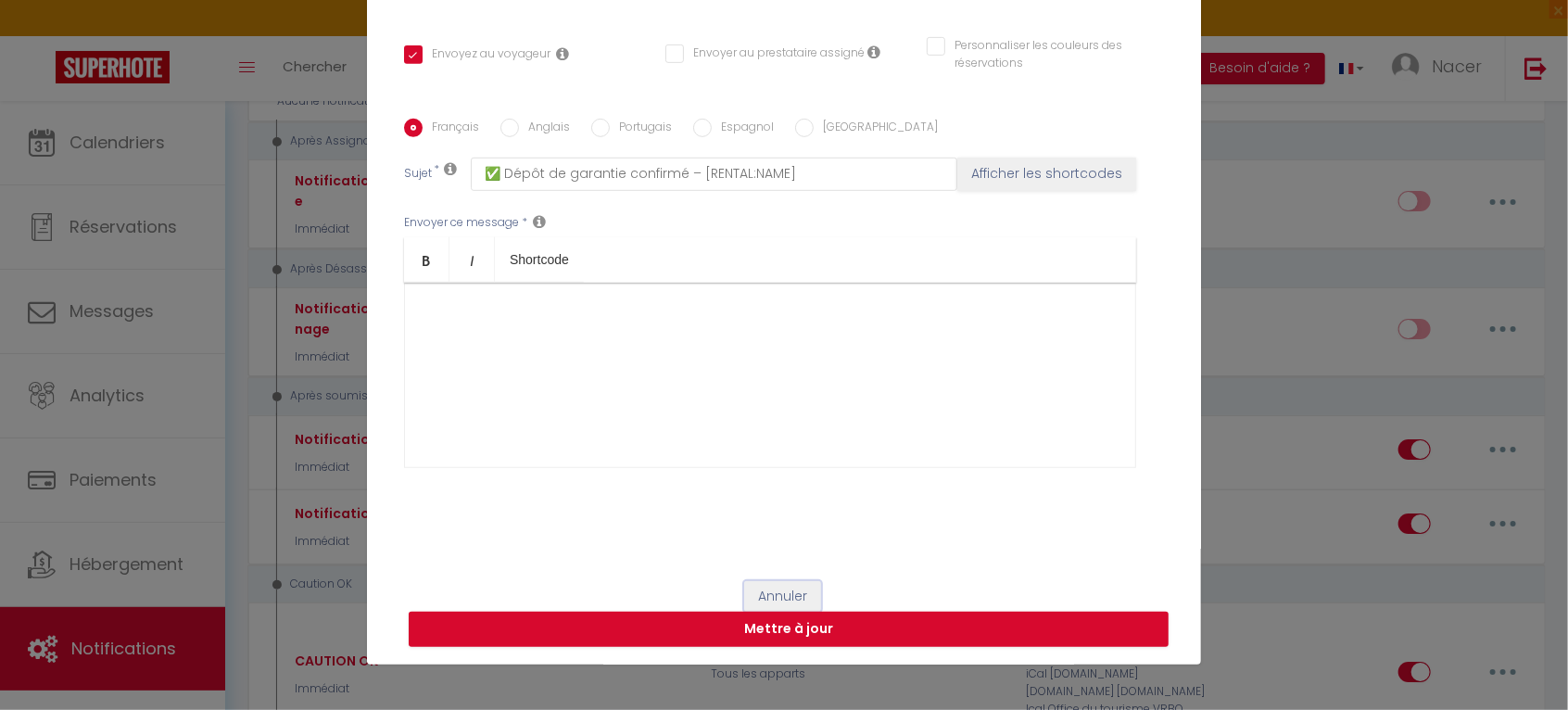
click at [791, 590] on button "Annuler" at bounding box center [782, 597] width 77 height 32
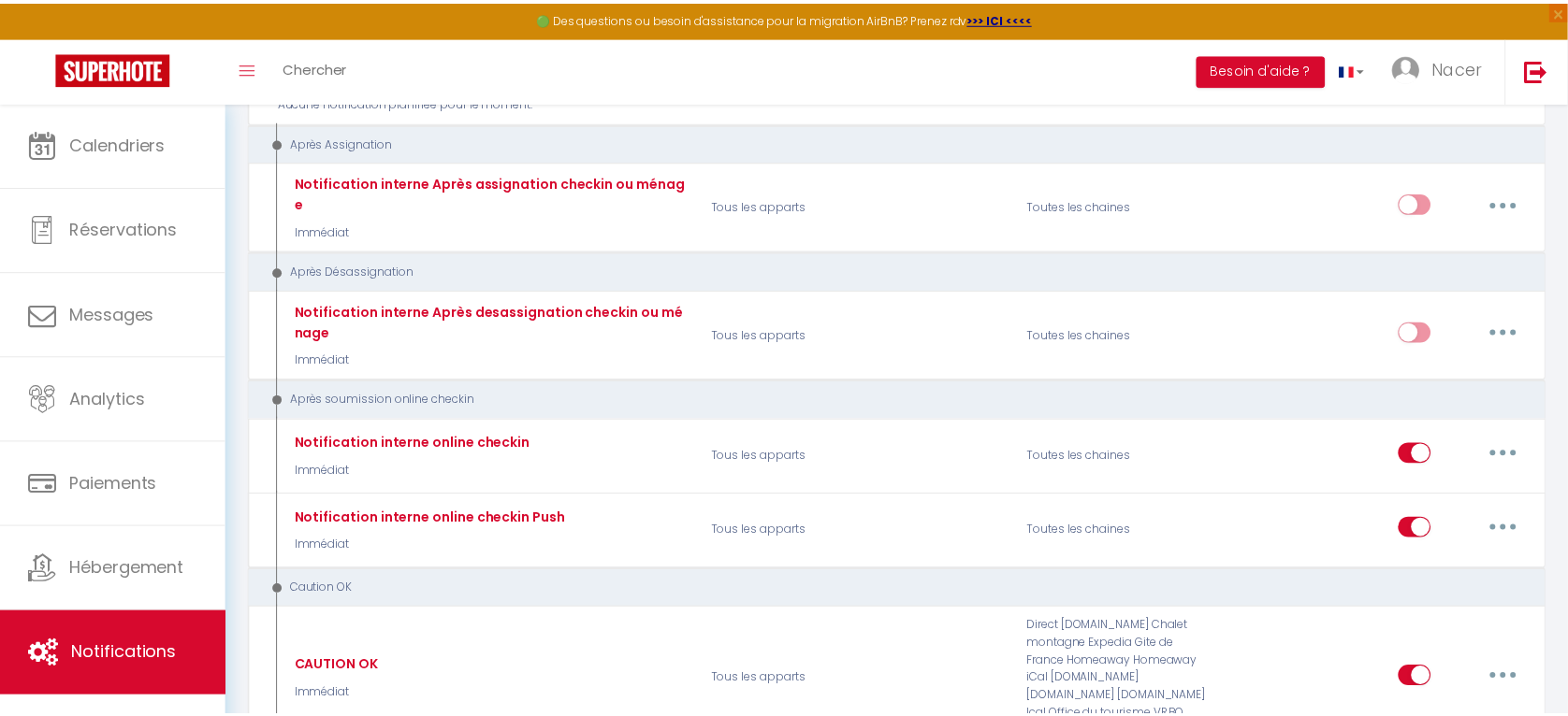
scroll to position [3109, 0]
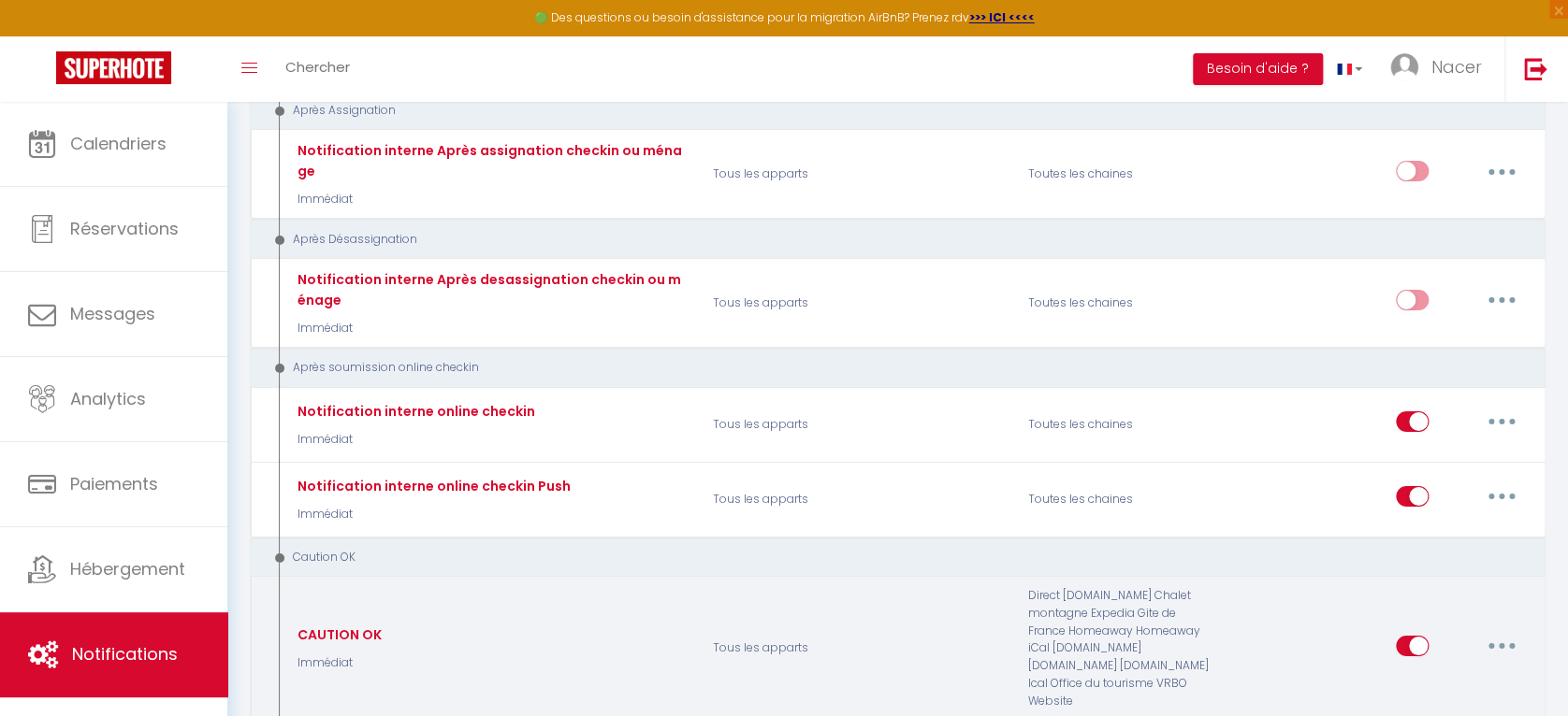
click at [1500, 644] on icon "button" at bounding box center [1502, 647] width 6 height 6
click at [1436, 481] on link "Editer" at bounding box center [1453, 497] width 138 height 32
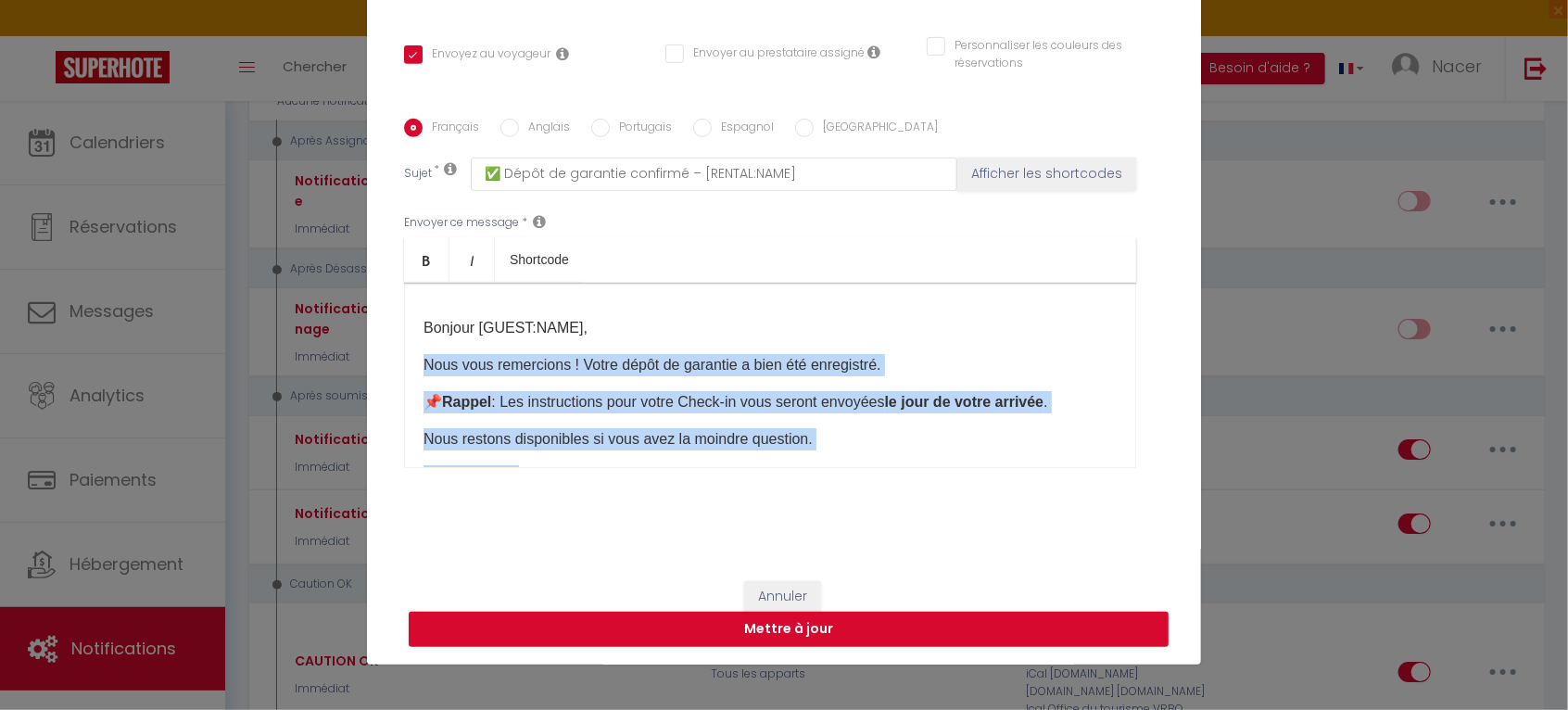
scroll to position [80, 0]
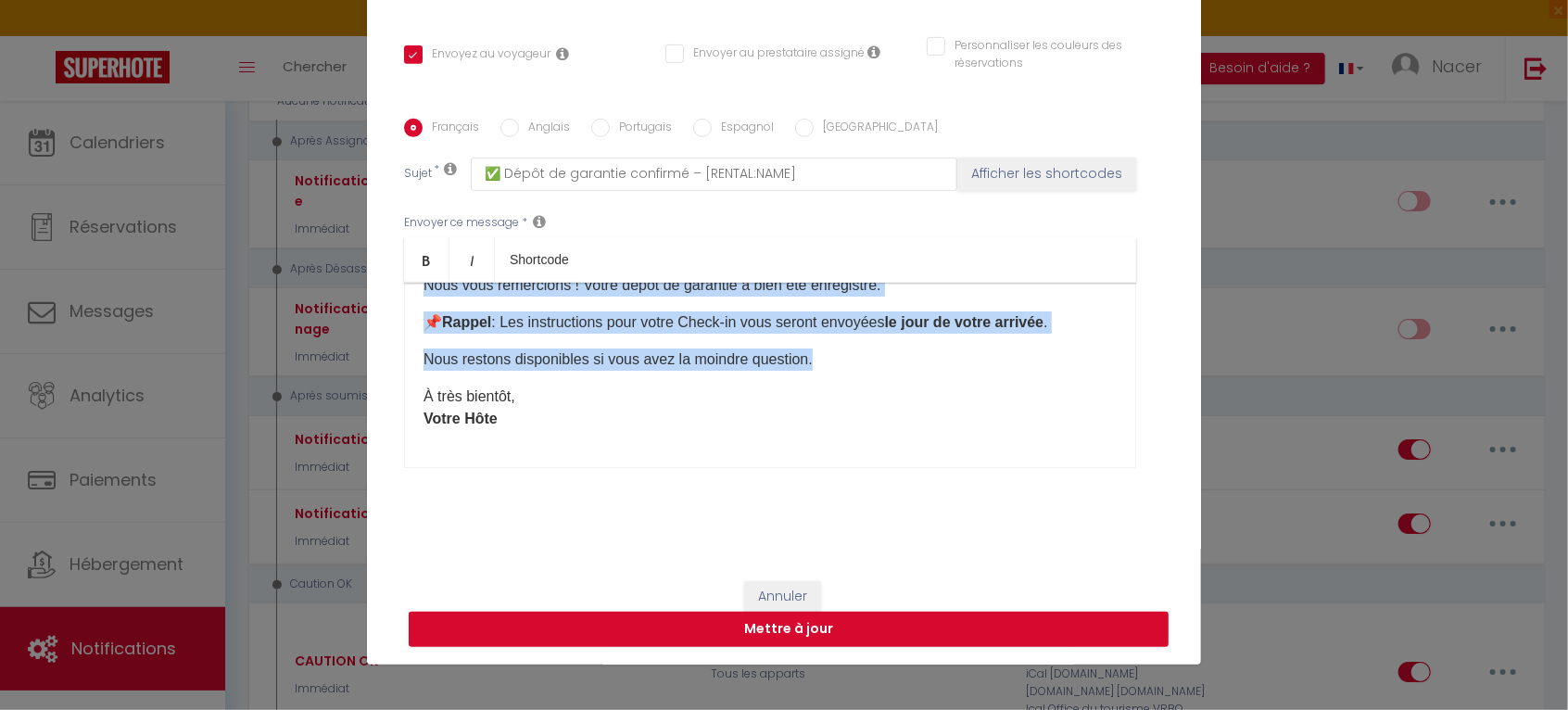
drag, startPoint x: 414, startPoint y: 365, endPoint x: 831, endPoint y: 362, distance: 417.0
click at [831, 362] on div "Bonjour [GUEST:NAME]​​, Nous vous remercions ! Votre dépôt de garantie a bien é…" at bounding box center [770, 375] width 732 height 185
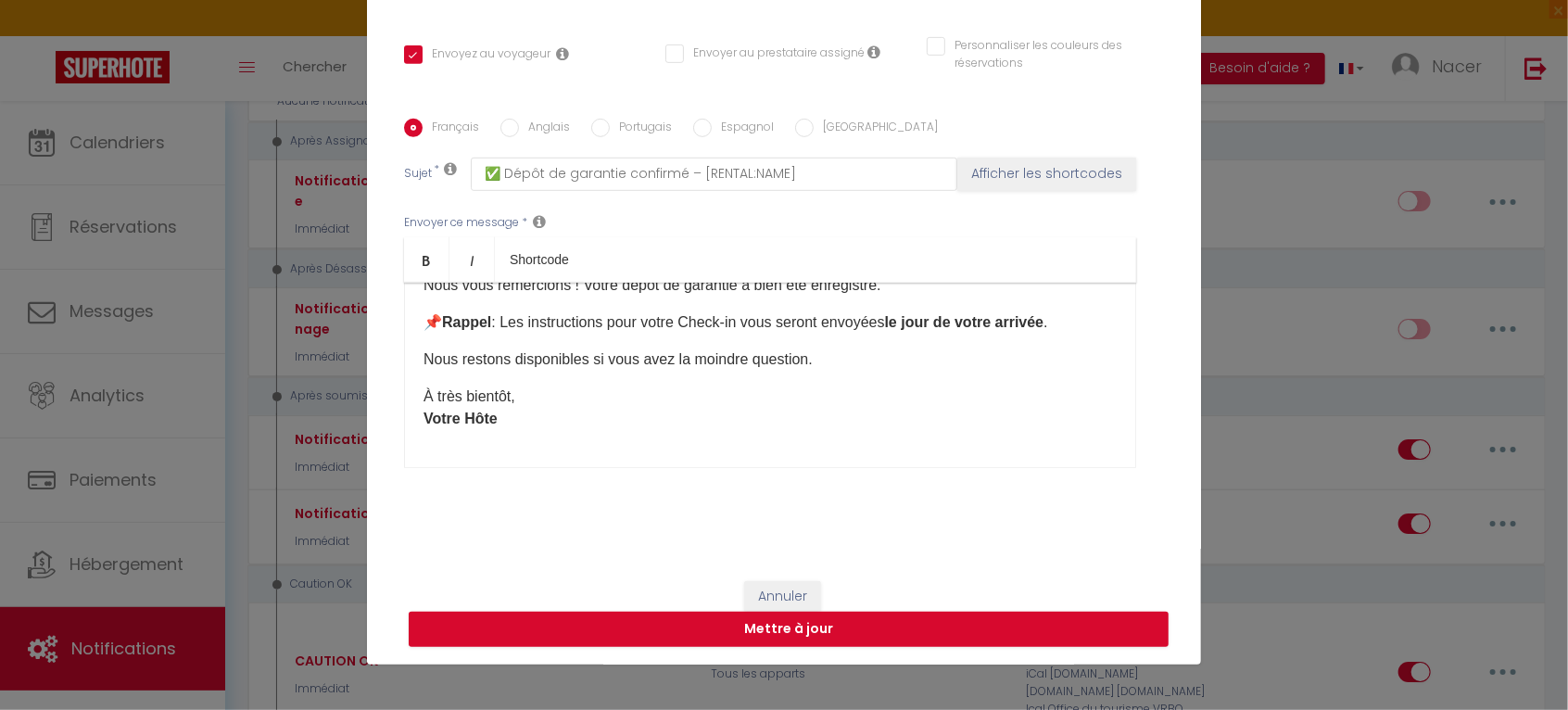
scroll to position [6, 0]
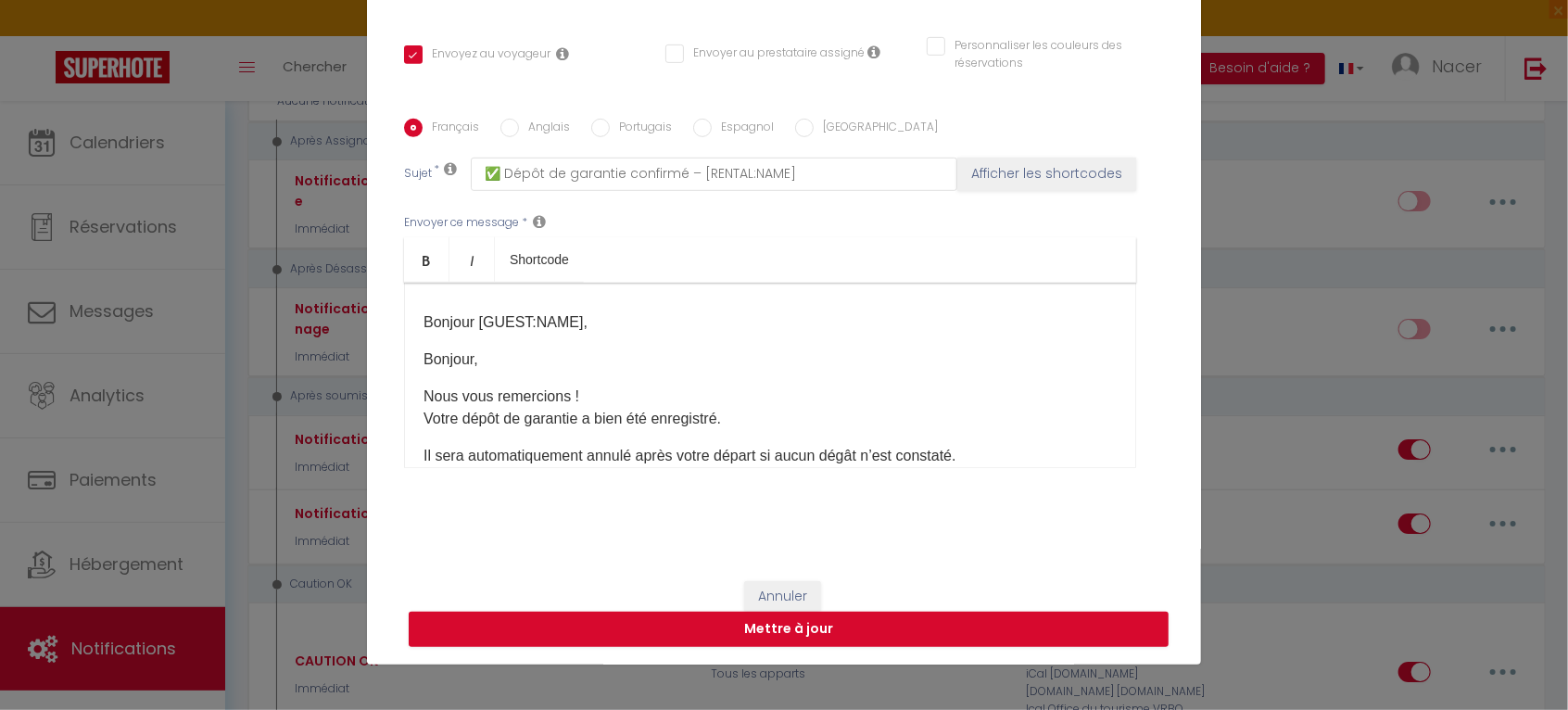
click at [498, 360] on p "Bonjour," at bounding box center [769, 360] width 693 height 22
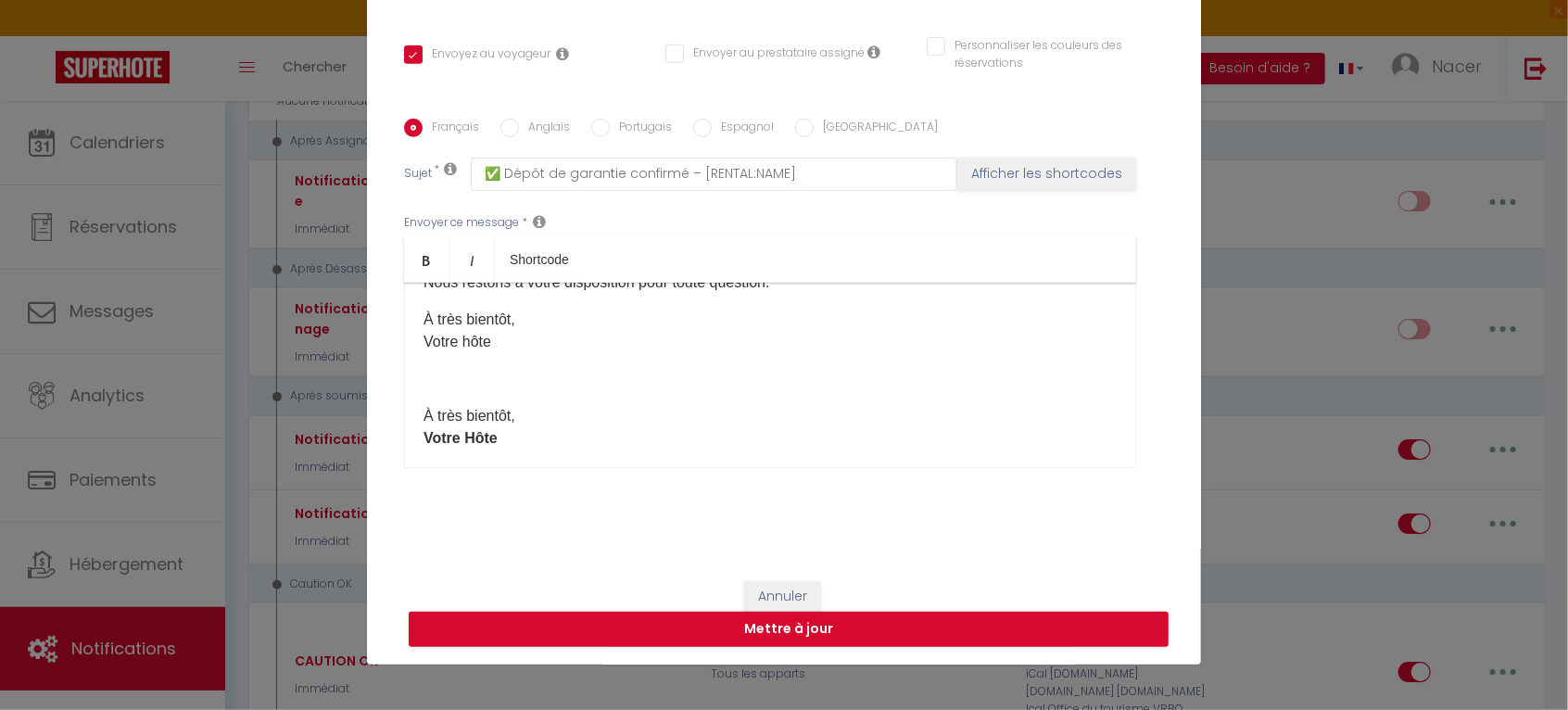
scroll to position [294, 0]
drag, startPoint x: 511, startPoint y: 322, endPoint x: 393, endPoint y: 307, distance: 118.9
click at [400, 307] on div "Français Anglais Portugais Espagnol Italien Sujet * ✅ Dépôt de garantie confirm…" at bounding box center [784, 306] width 769 height 374
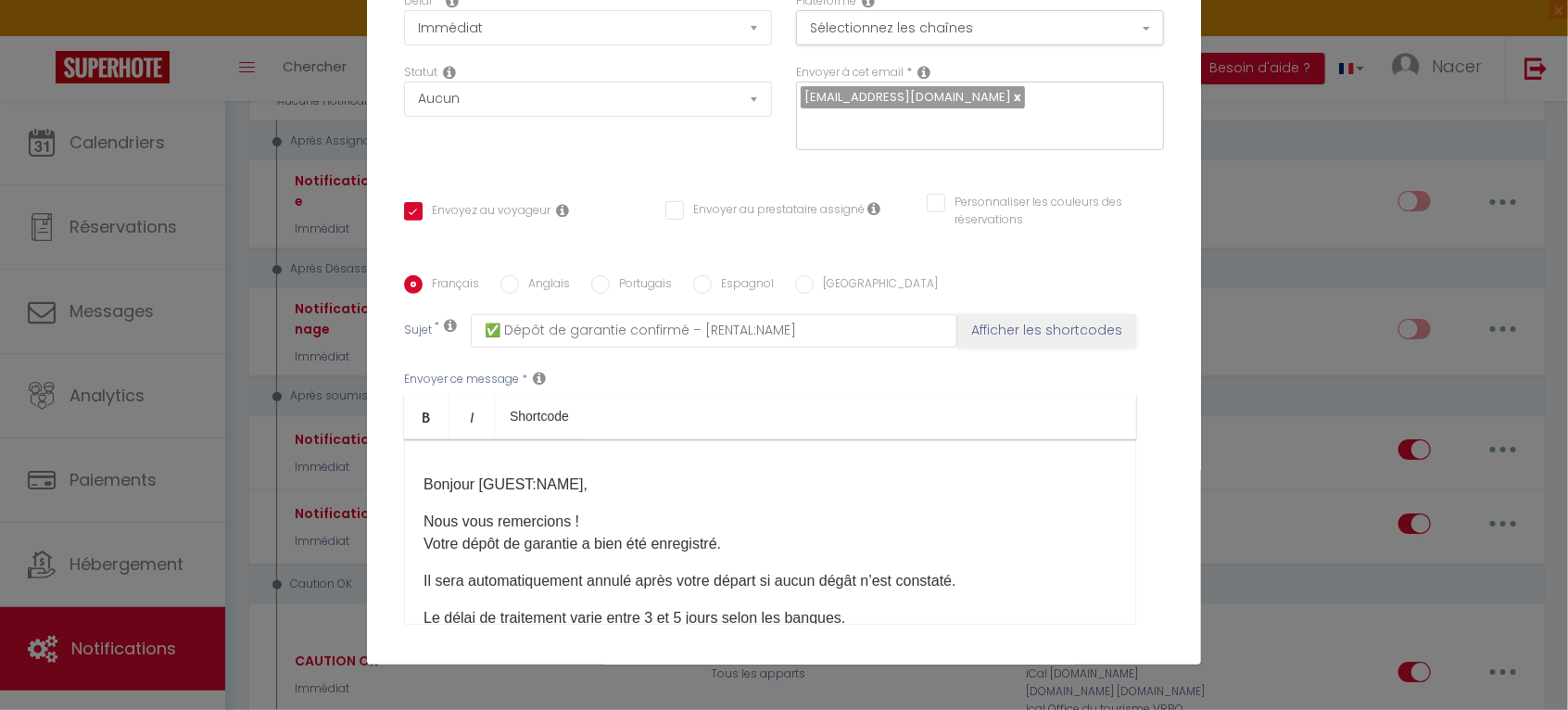
scroll to position [0, 0]
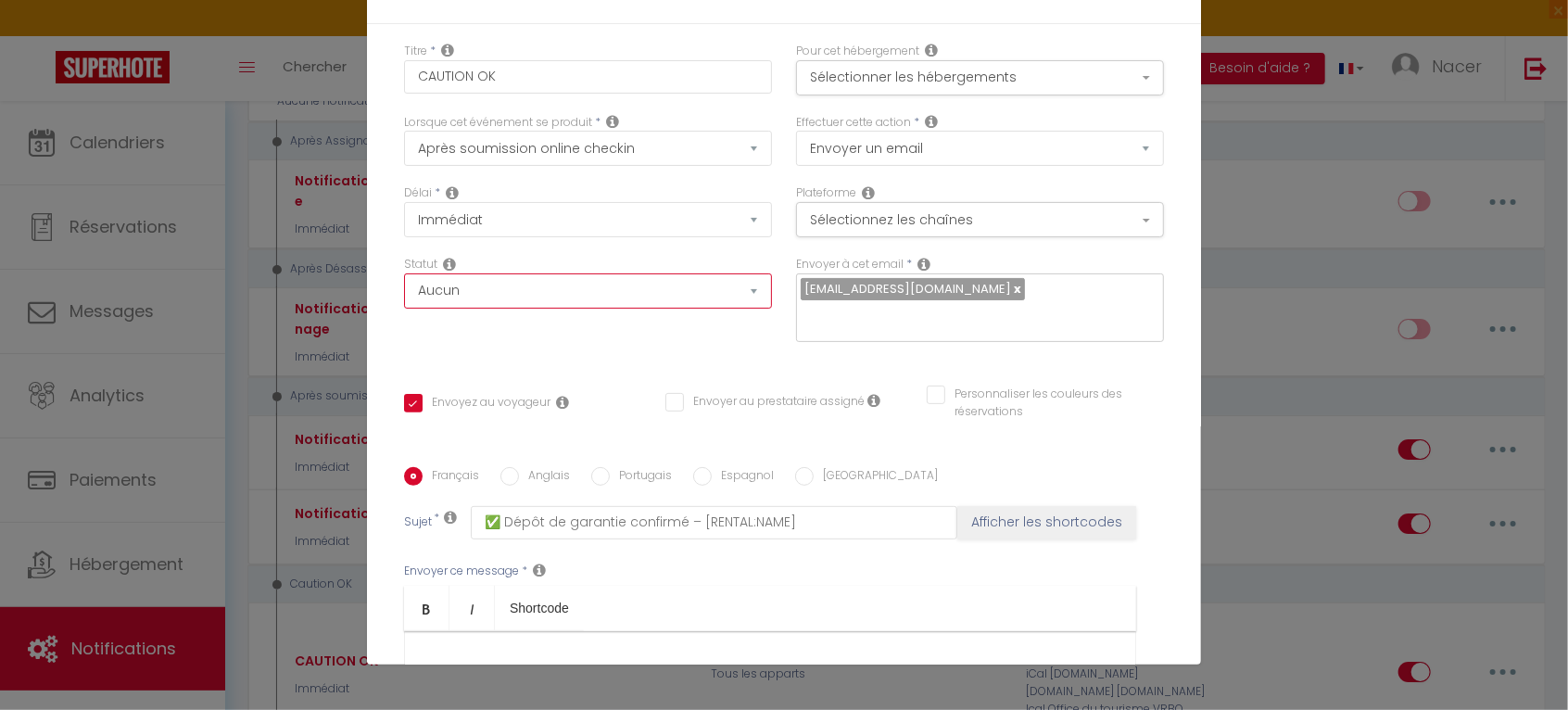
click at [573, 292] on select "Aucun Si la réservation est payée Si réservation non payée Si la caution a été …" at bounding box center [589, 291] width 368 height 35
click at [579, 258] on div "Statut Aucun Si la réservation est payée Si réservation non payée Si la caution…" at bounding box center [589, 282] width 368 height 53
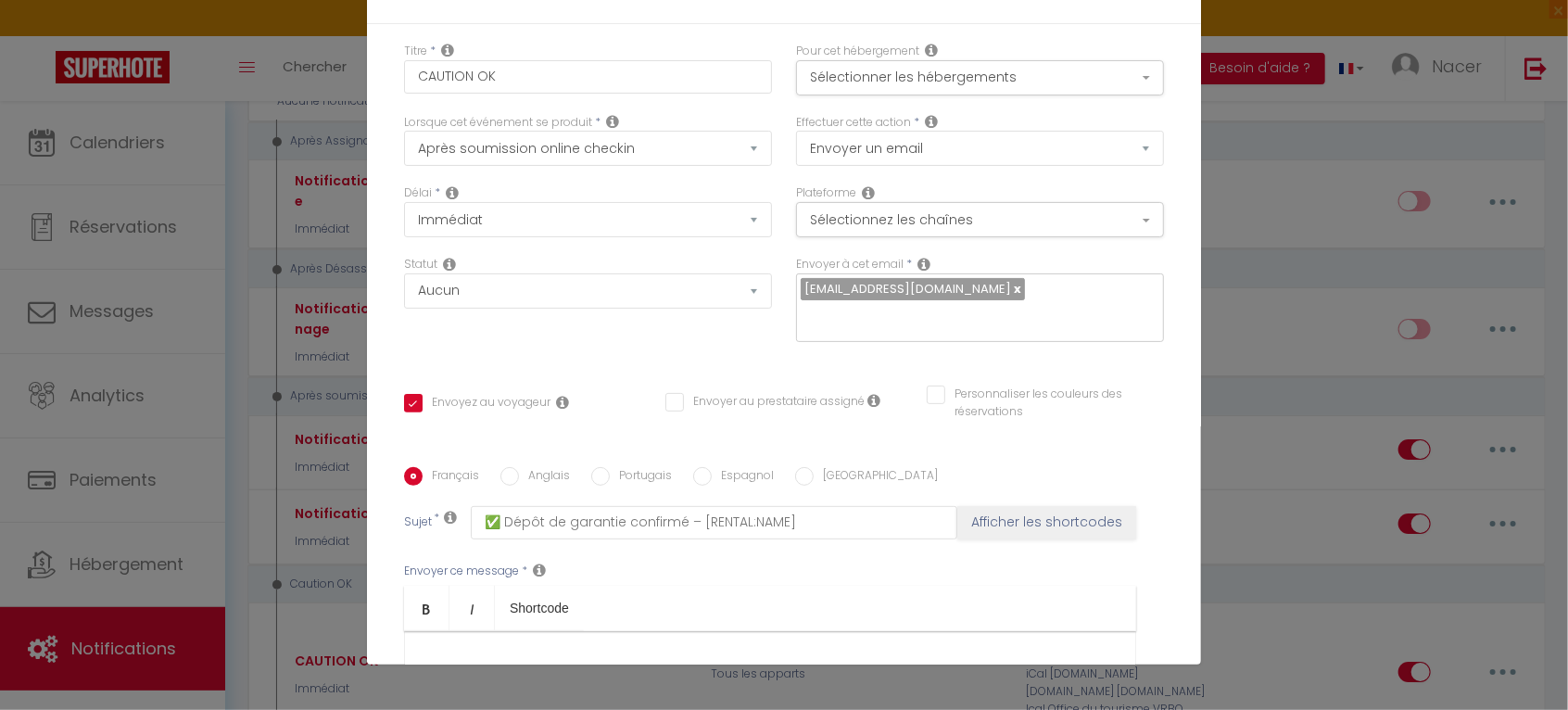
click at [564, 254] on div "Délai * Immédiat + 10 Minutes + 1 Heure + 2 Heures + 3 Heures + 4 Heures + 5 He…" at bounding box center [589, 220] width 392 height 72
click at [476, 283] on select "Aucun Si la réservation est payée Si réservation non payée Si la caution a été …" at bounding box center [589, 291] width 368 height 35
click at [593, 251] on div "Délai * Immédiat + 10 Minutes + 1 Heure + 2 Heures + 3 Heures + 4 Heures + 5 He…" at bounding box center [589, 220] width 392 height 72
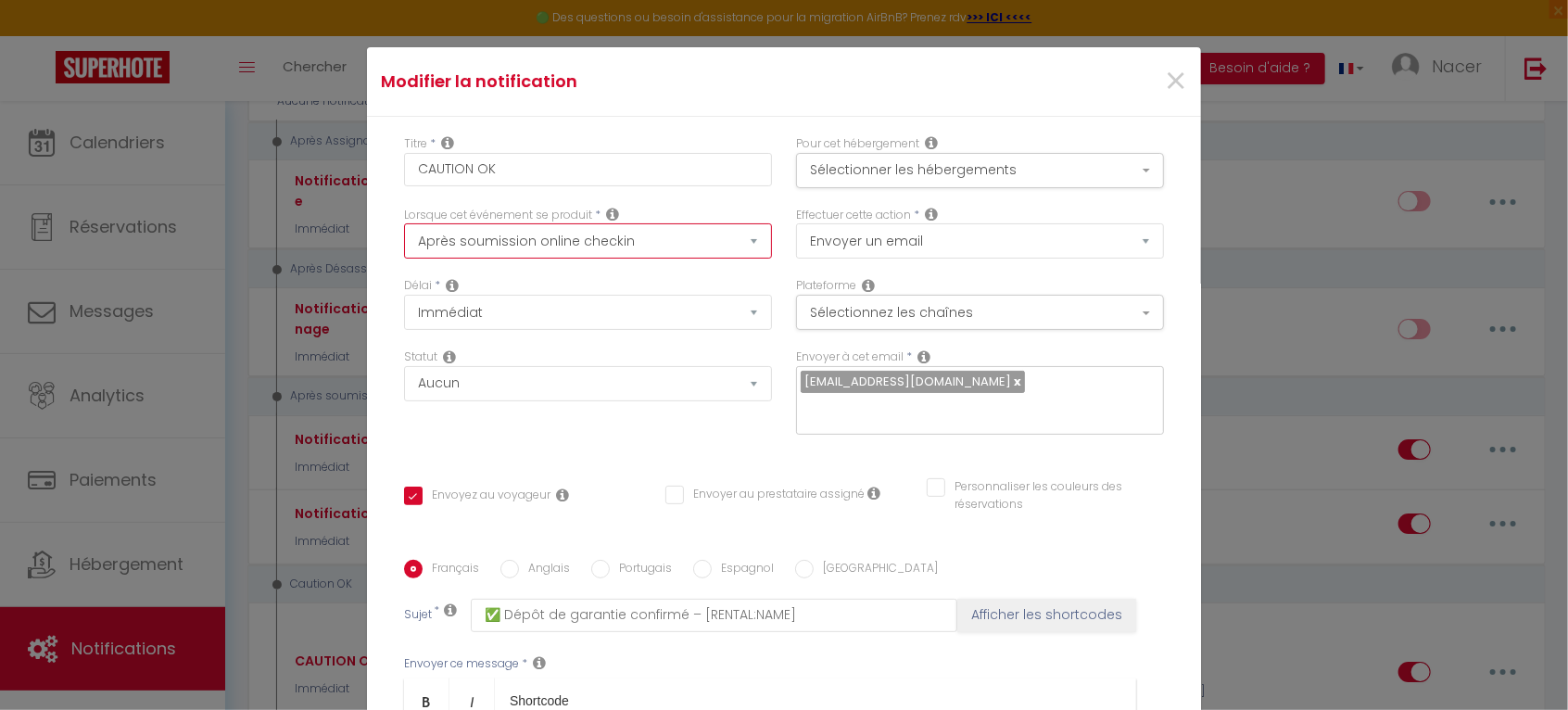
click at [672, 234] on select "Après la réservation Avant Checkin (à partir de 12h00) Après Checkin (à partir …" at bounding box center [589, 241] width 368 height 35
click at [682, 207] on div "Lorsque cet événement se produit * Après la réservation Avant Checkin (à partir…" at bounding box center [589, 233] width 368 height 53
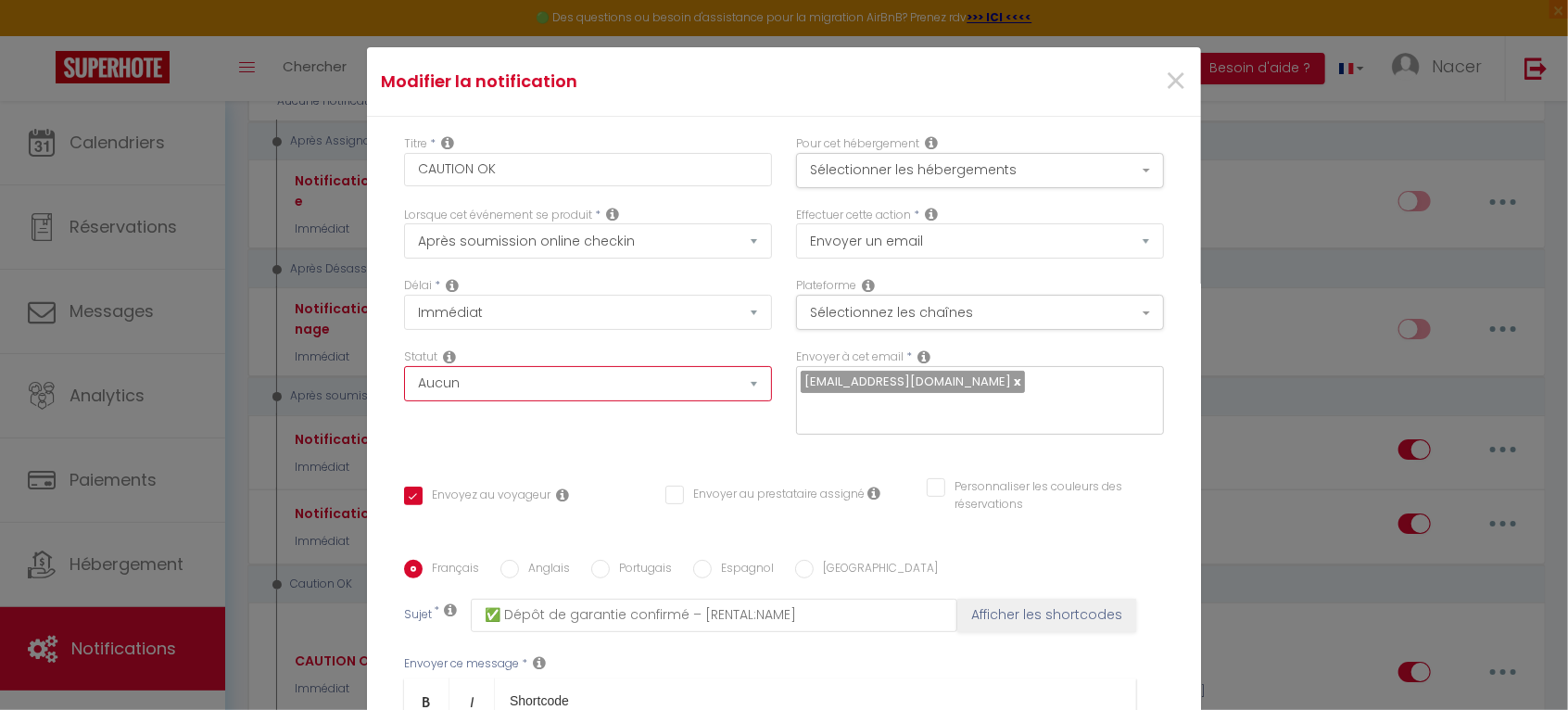
click at [544, 391] on select "Aucun Si la réservation est payée Si réservation non payée Si la caution a été …" at bounding box center [589, 384] width 368 height 35
click at [586, 352] on div "Statut Aucun Si la réservation est payée Si réservation non payée Si la caution…" at bounding box center [589, 375] width 368 height 53
click at [589, 349] on div "Statut Aucun Si la réservation est payée Si réservation non payée Si la caution…" at bounding box center [589, 375] width 368 height 53
click at [662, 421] on div "Statut Aucun Si la réservation est payée Si réservation non payée Si la caution…" at bounding box center [589, 401] width 392 height 105
click at [923, 315] on button "Sélectionnez les chaînes" at bounding box center [980, 313] width 368 height 35
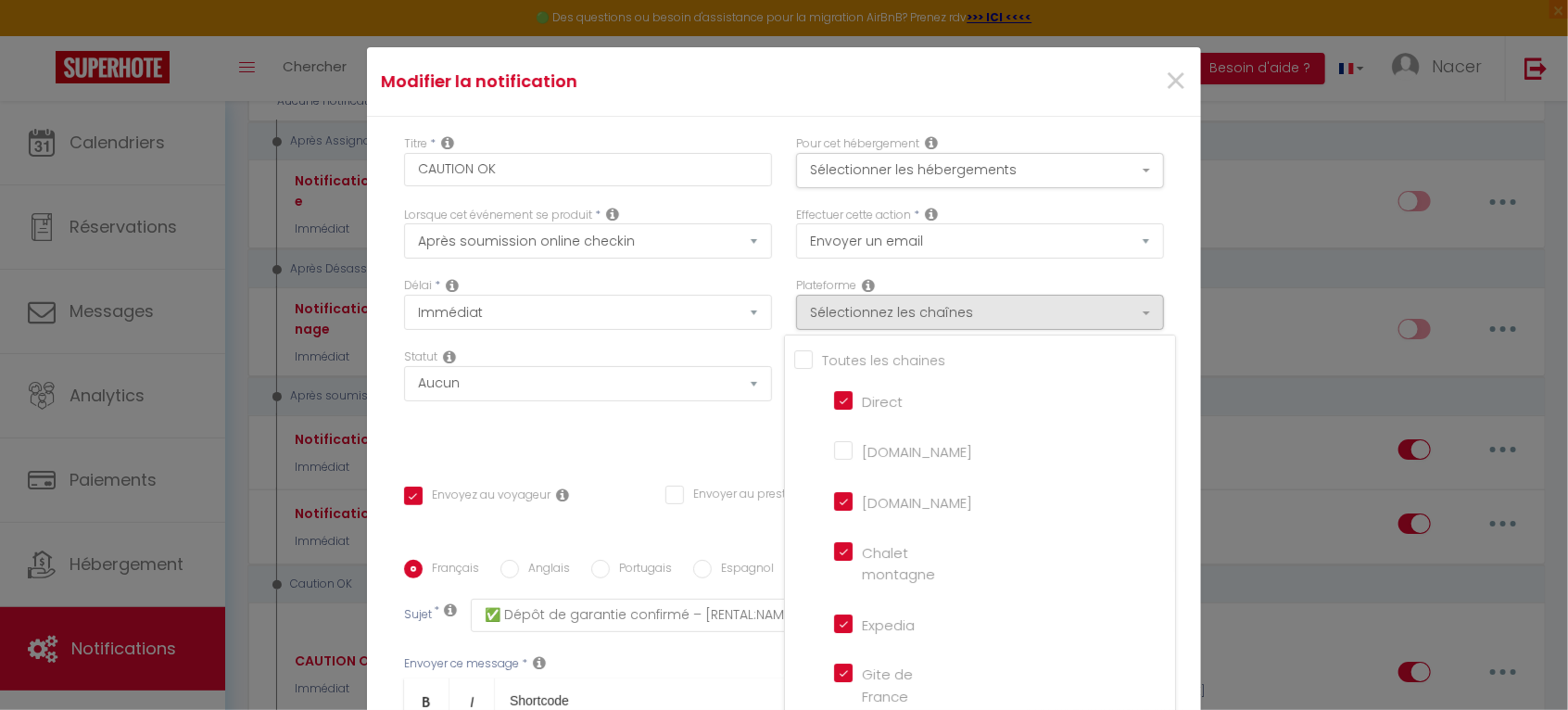
click at [986, 266] on div "Effectuer cette action * Envoyer un email Envoyer un SMS Envoyer une notificati…" at bounding box center [980, 242] width 392 height 72
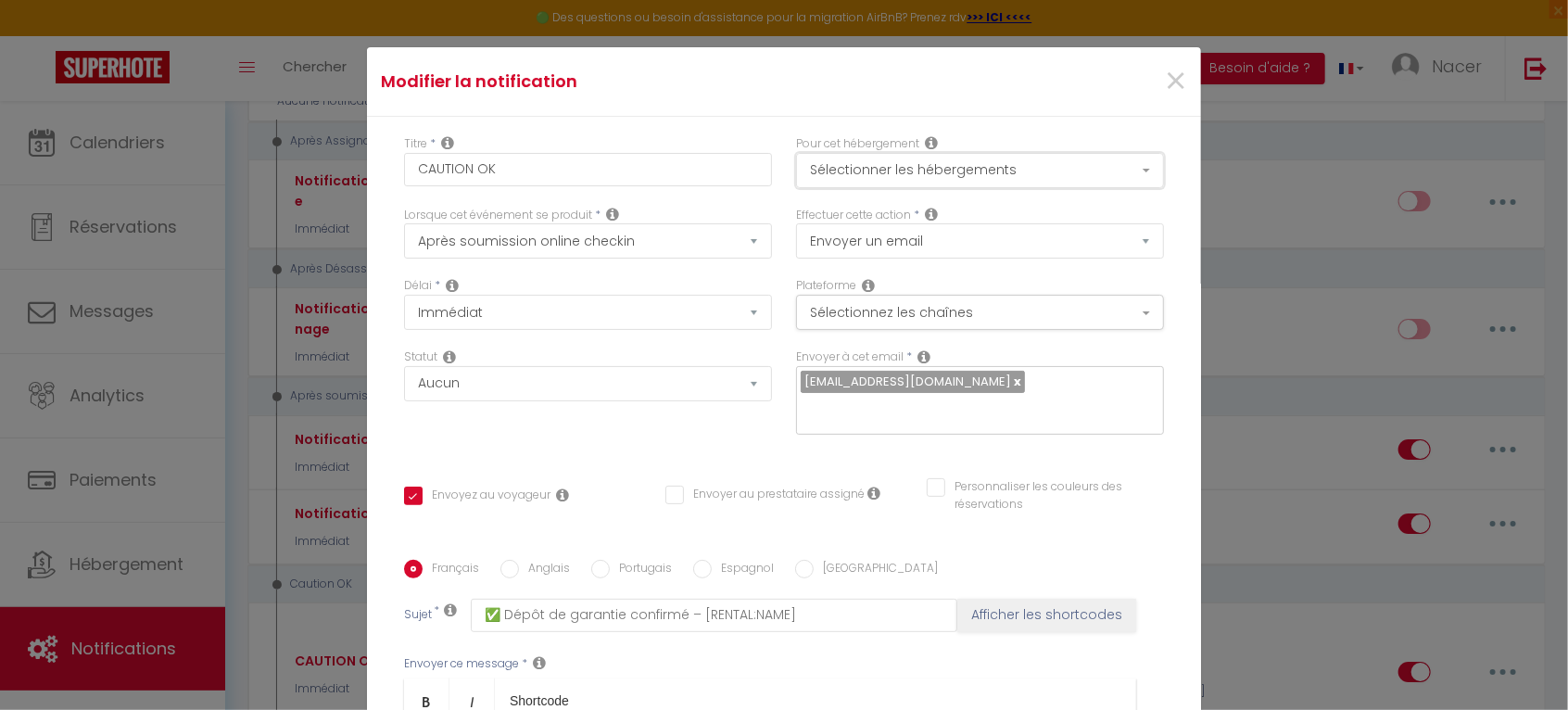
click at [936, 162] on button "Sélectionner les hébergements" at bounding box center [980, 170] width 368 height 35
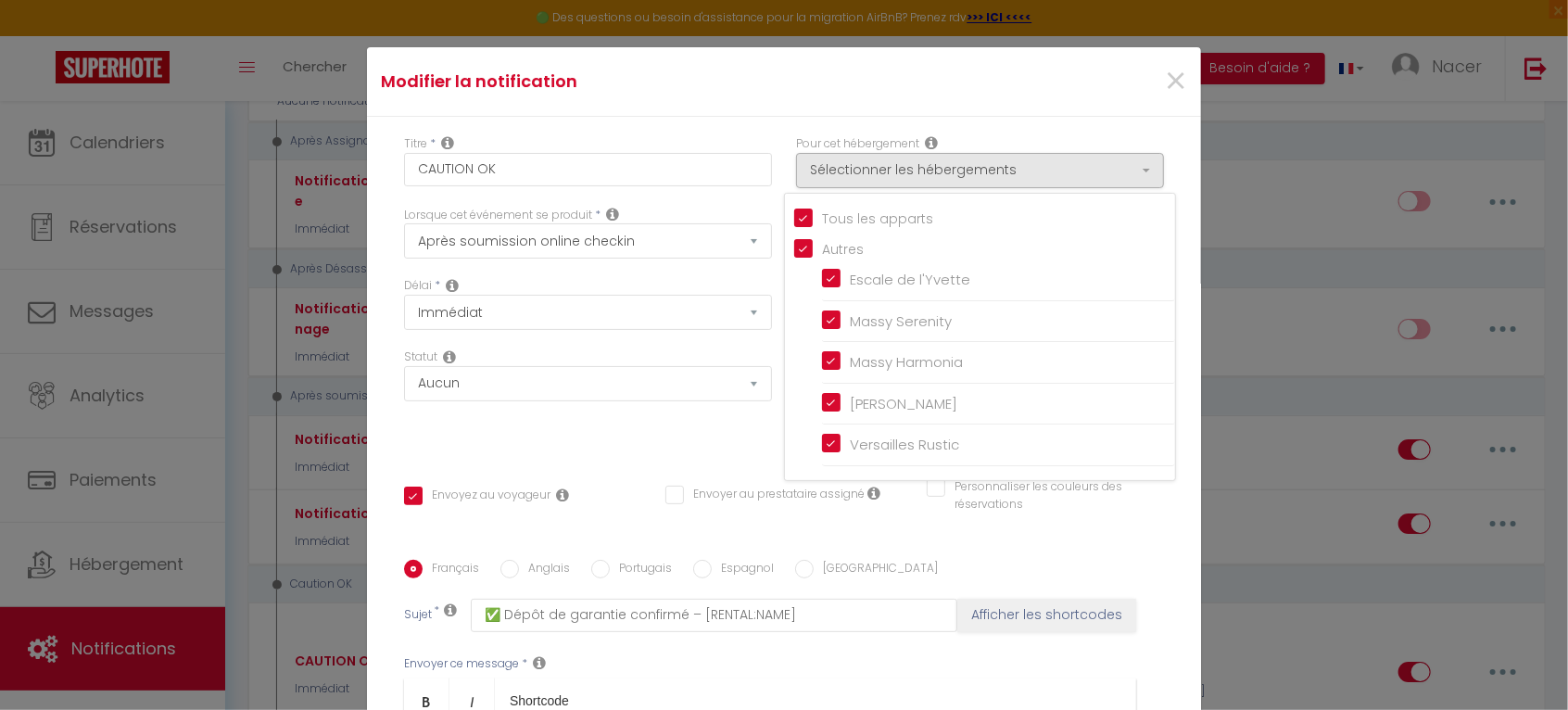
click at [990, 126] on div "Titre * CAUTION OK Pour cet hébergement Sélectionner les hébergements Tous les …" at bounding box center [784, 561] width 834 height 888
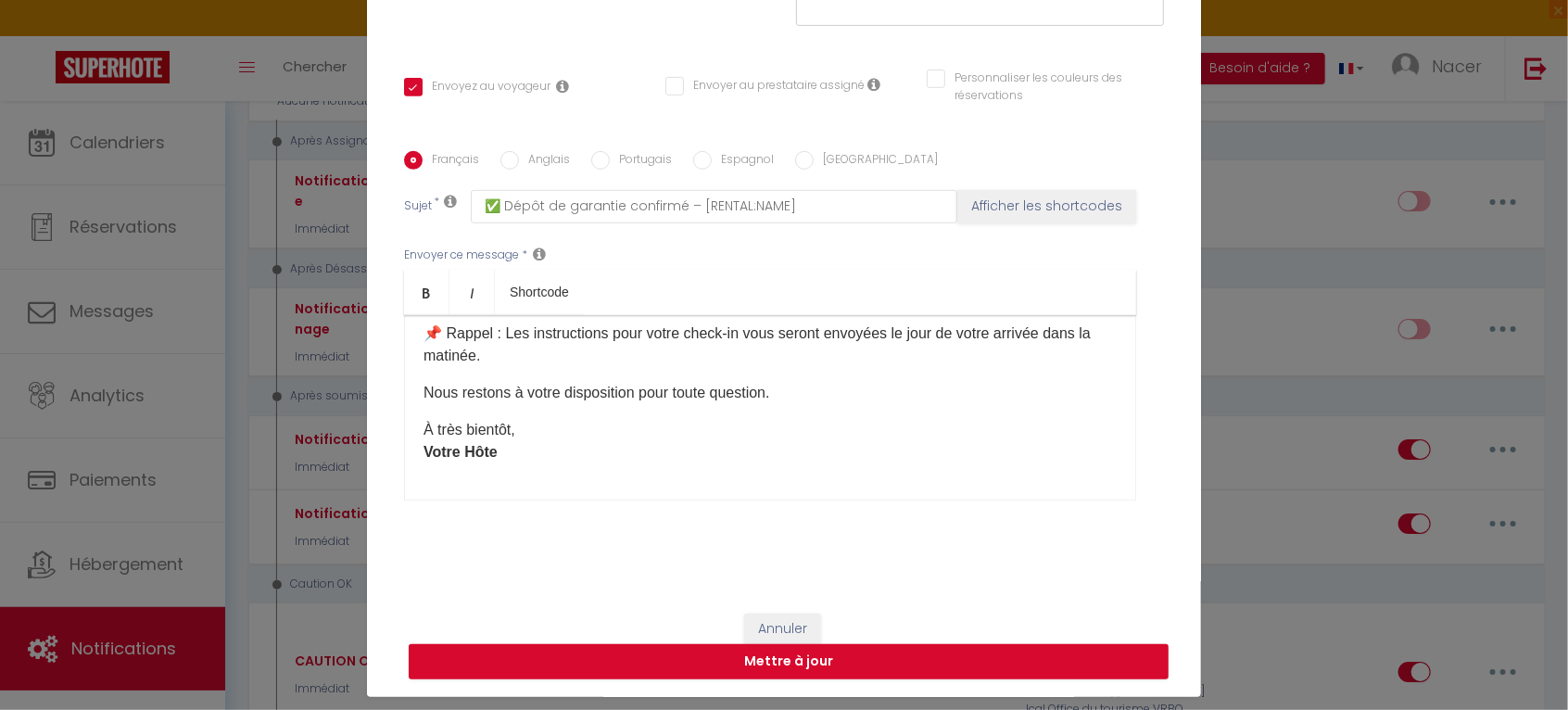
scroll to position [93, 0]
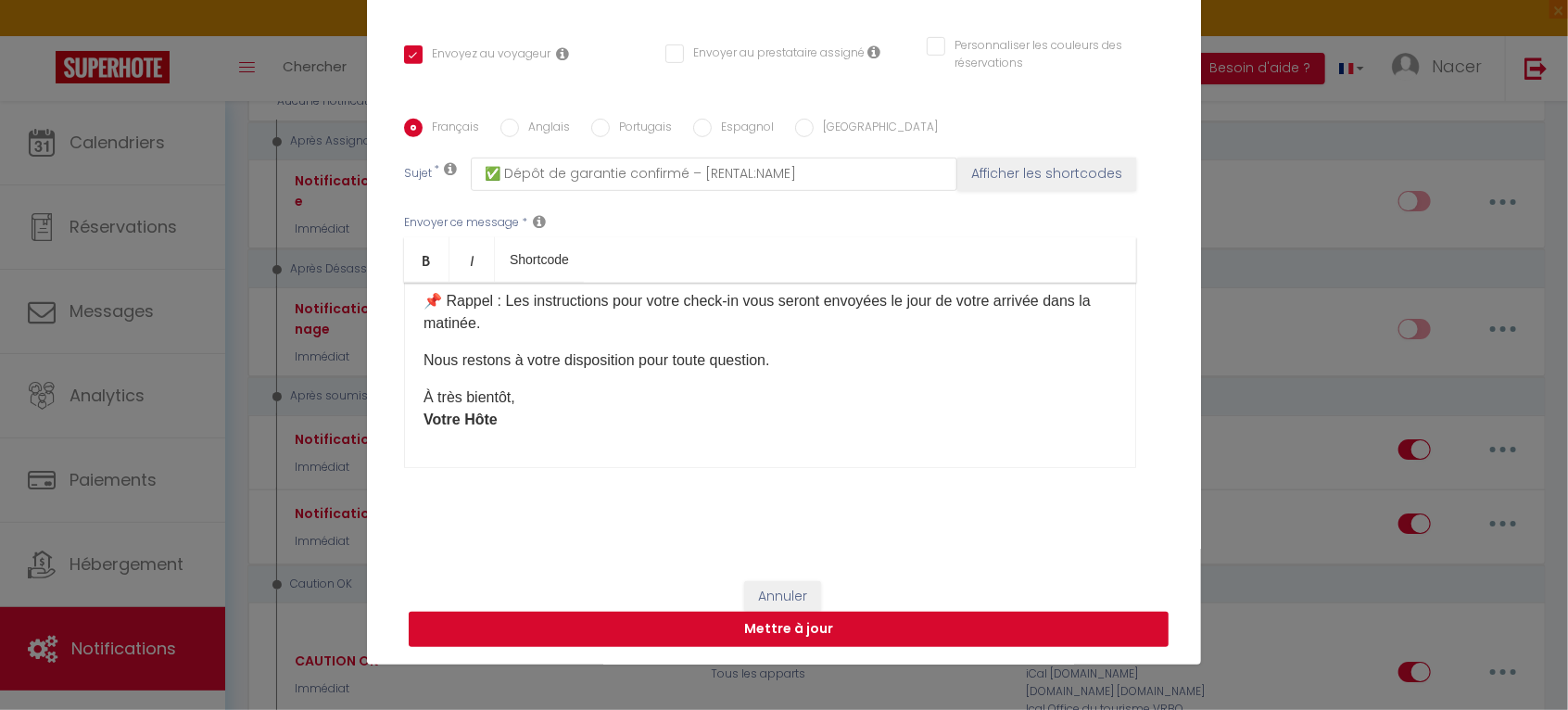
click at [937, 625] on button "Mettre à jour" at bounding box center [789, 630] width 760 height 35
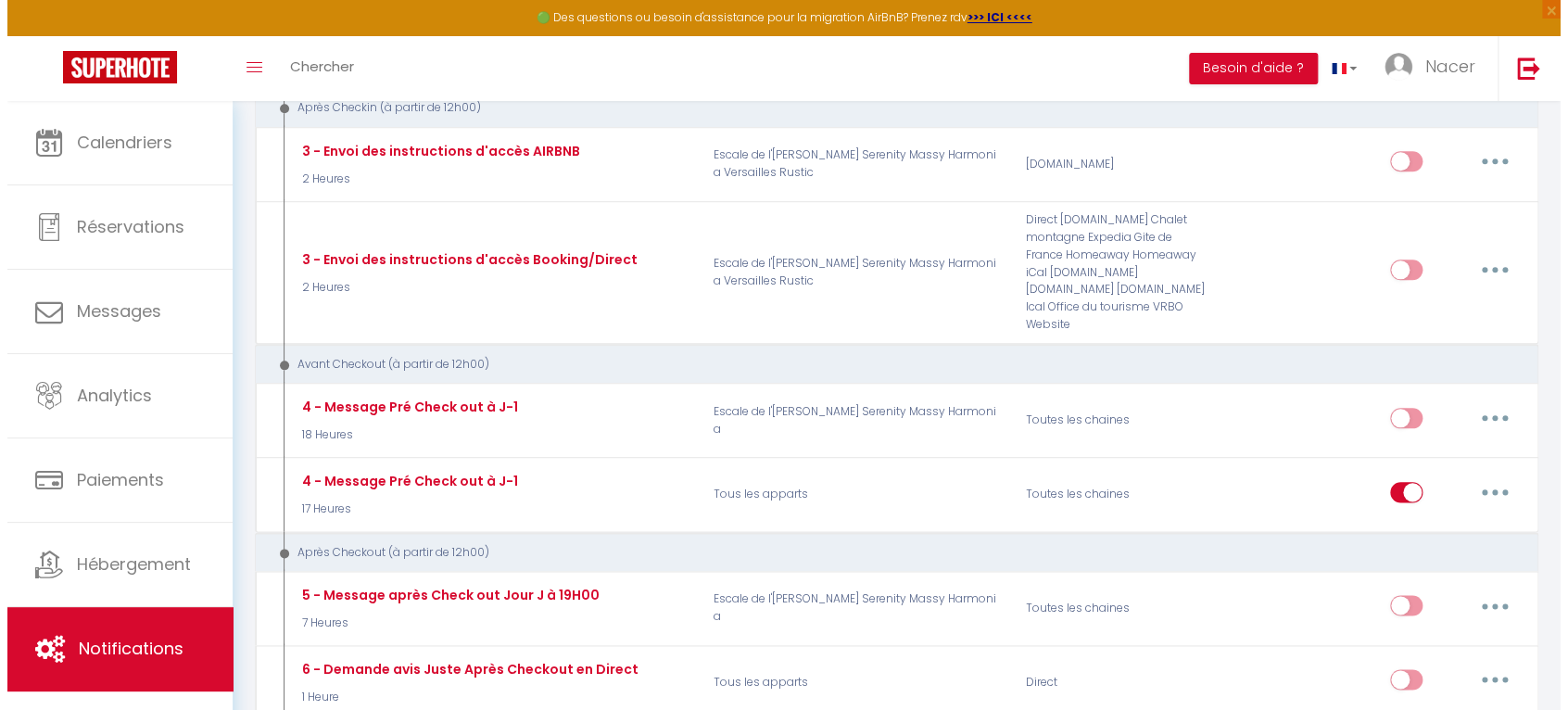
scroll to position [712, 0]
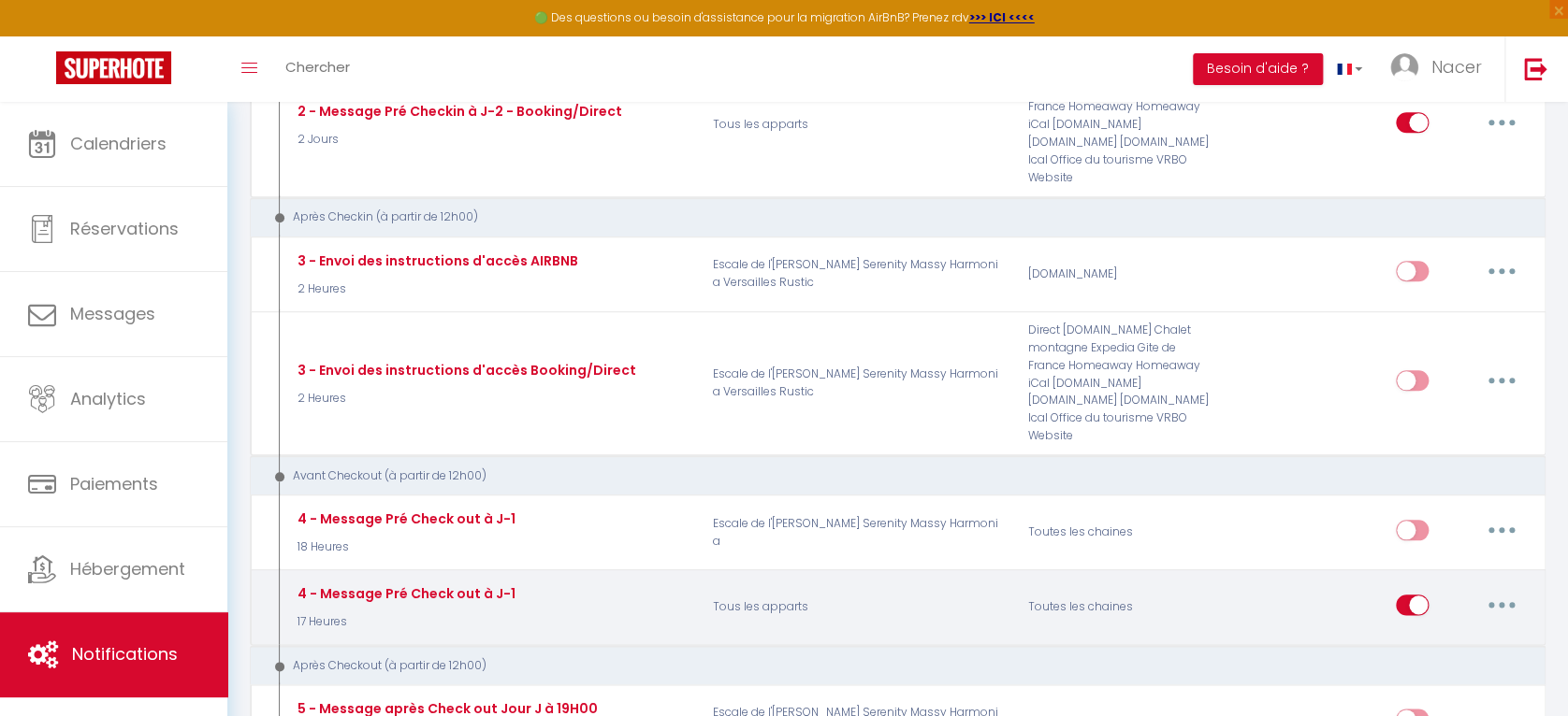
click at [1506, 590] on button "button" at bounding box center [1502, 605] width 53 height 30
click at [1443, 632] on link "Editer" at bounding box center [1453, 647] width 138 height 32
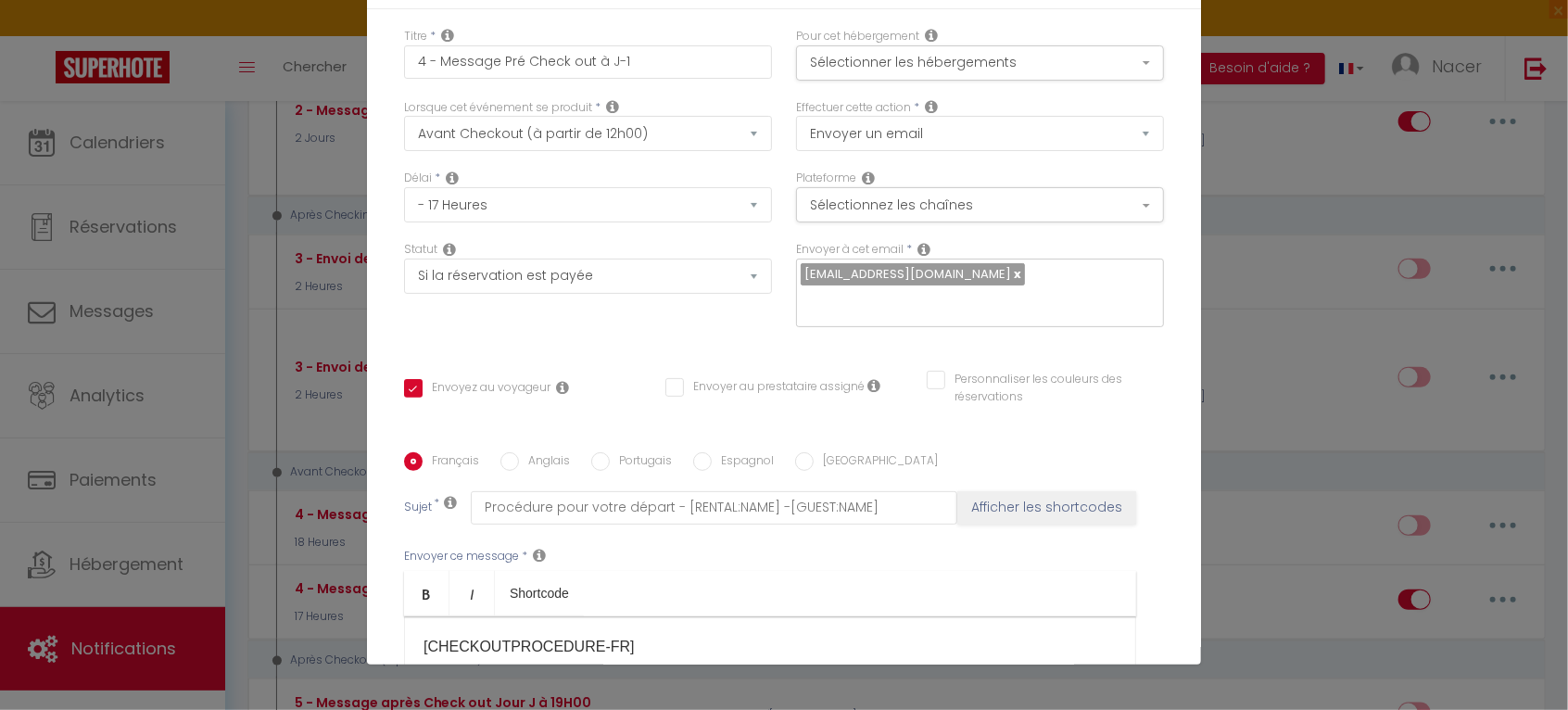
scroll to position [103, 0]
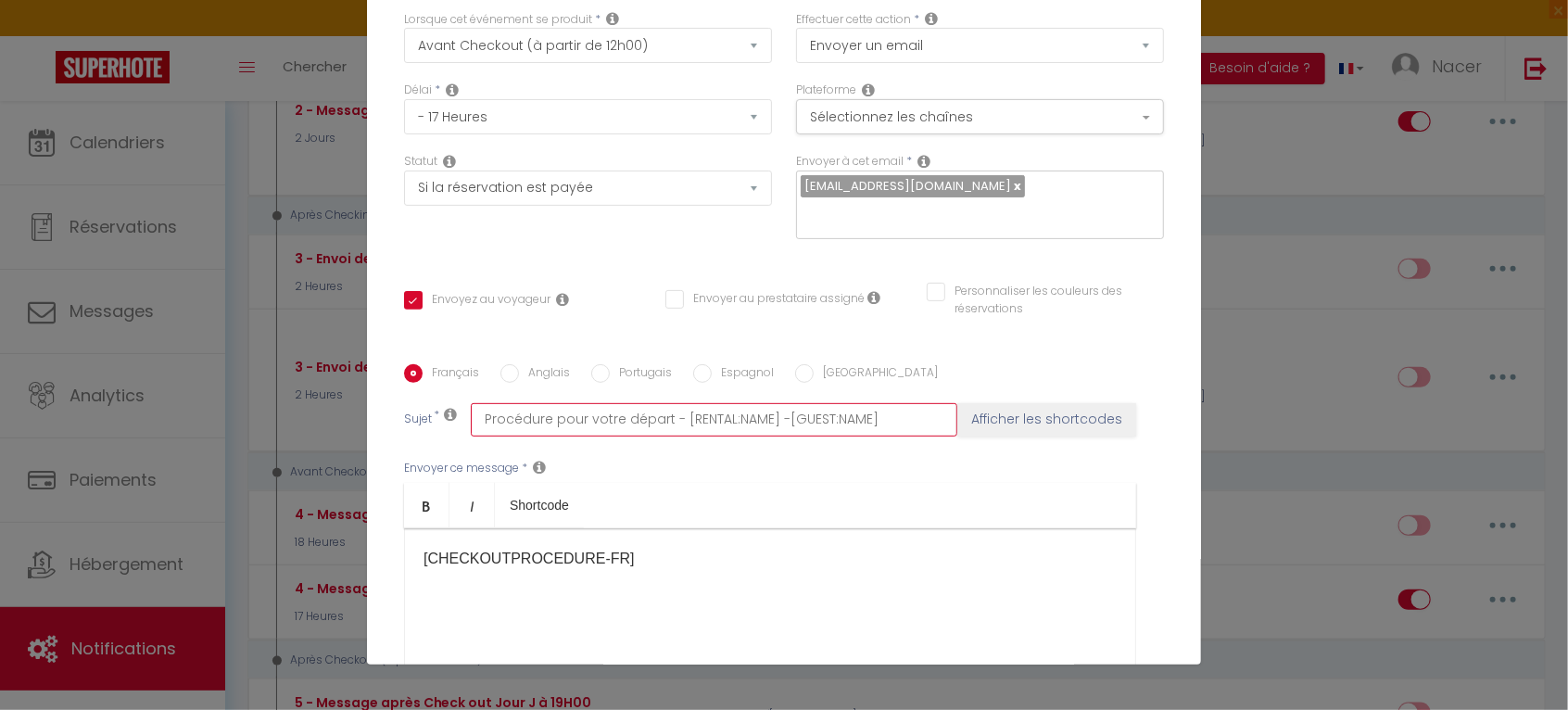
drag, startPoint x: 764, startPoint y: 415, endPoint x: 877, endPoint y: 404, distance: 113.5
click at [877, 404] on input "Procédure pour votre départ - [RENTAL:NAME] -[GUEST:NAME]" at bounding box center [713, 421] width 486 height 33
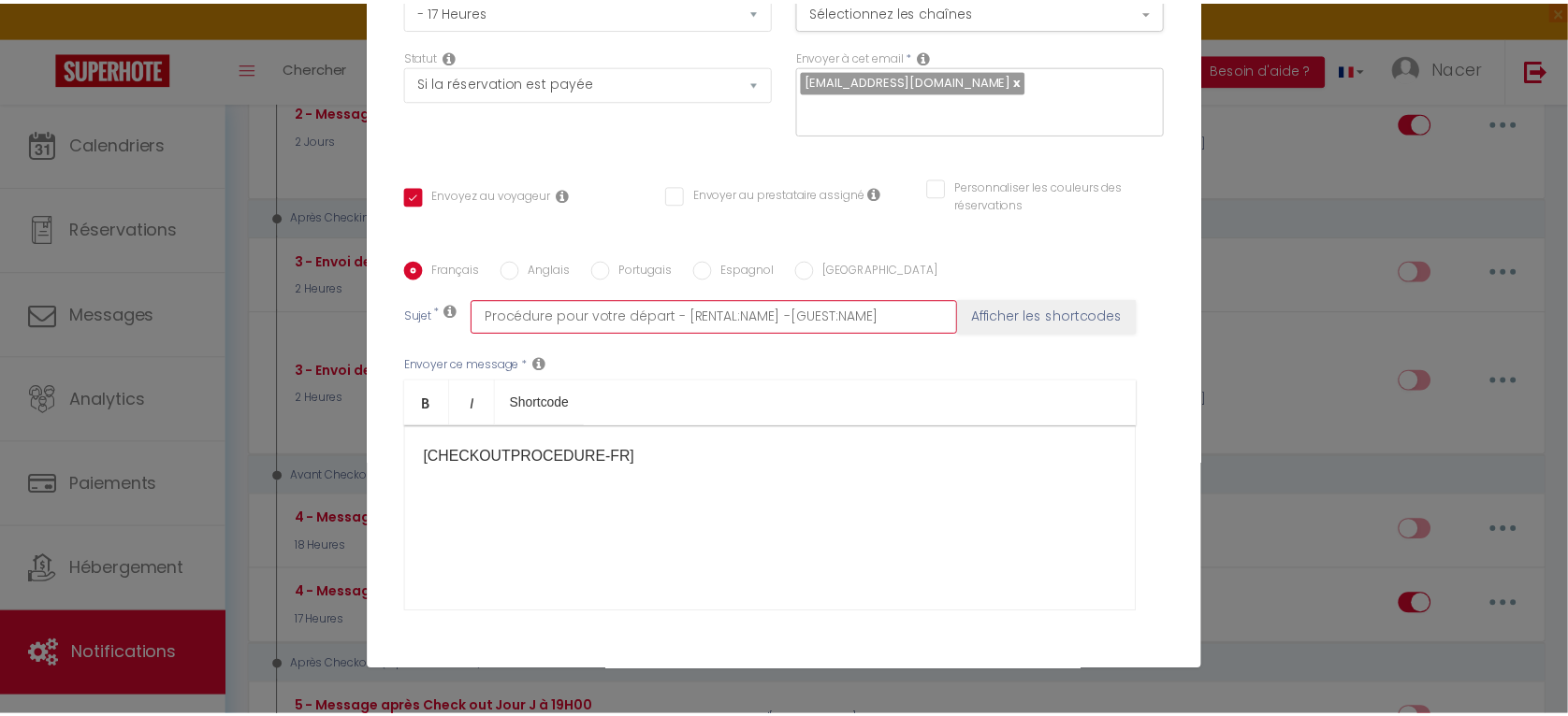
scroll to position [352, 0]
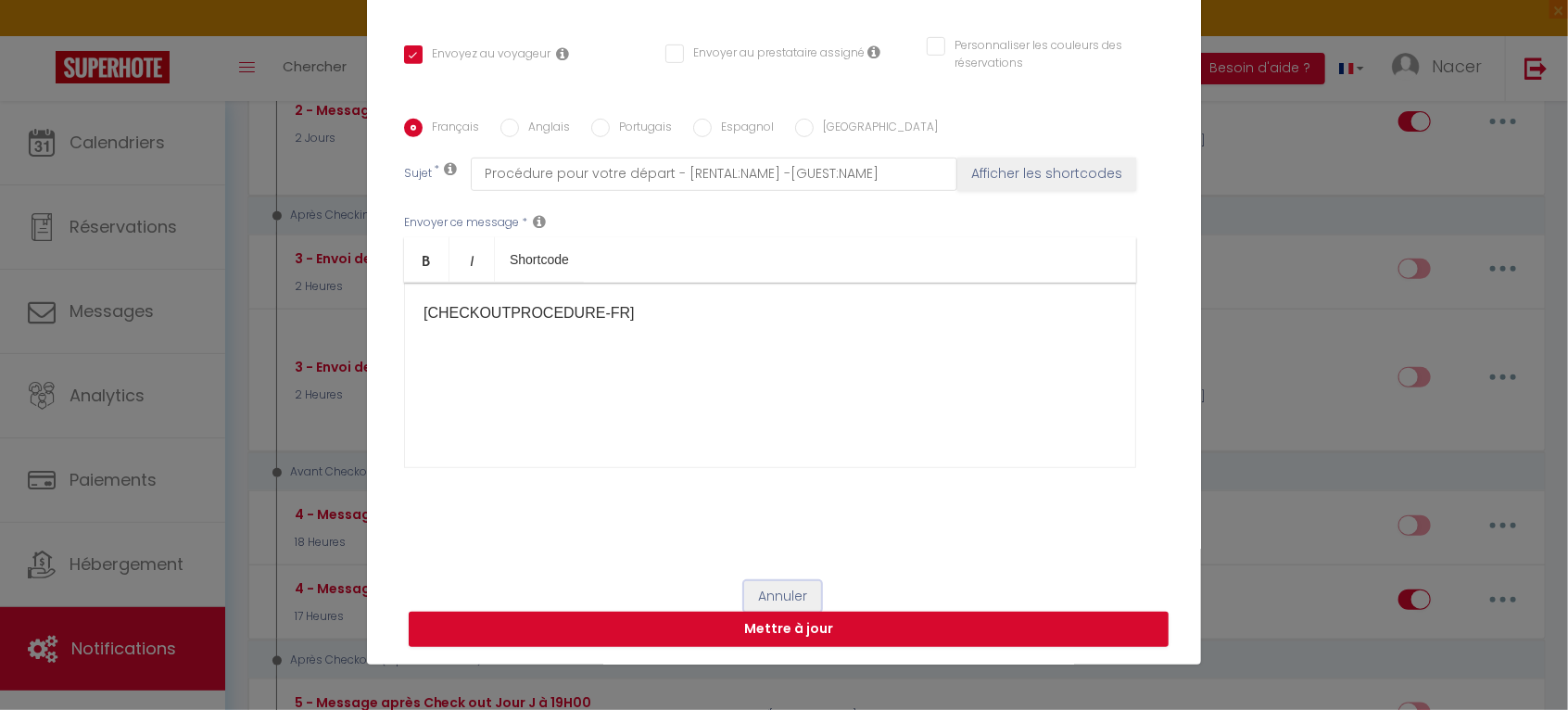
click at [750, 596] on button "Annuler" at bounding box center [782, 597] width 77 height 32
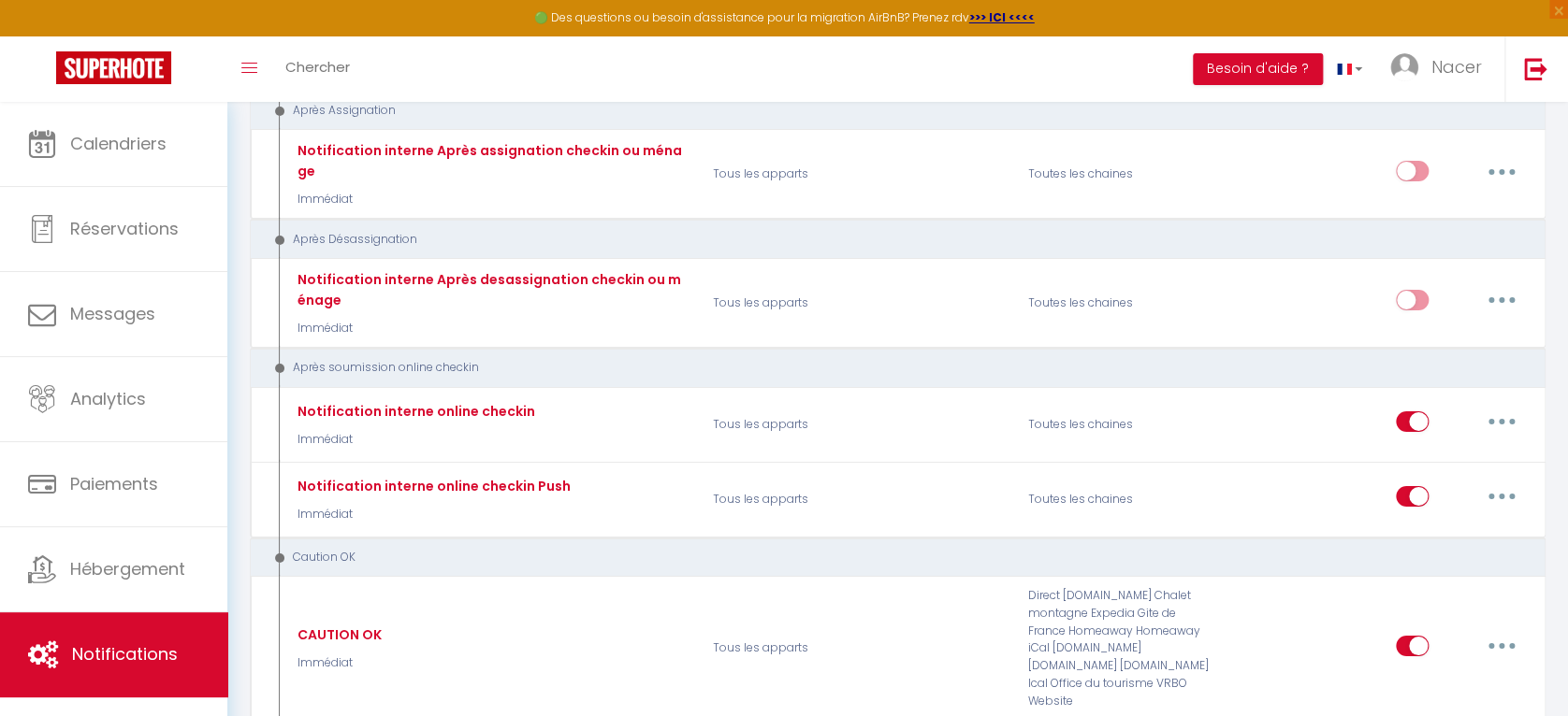
scroll to position [3110, 0]
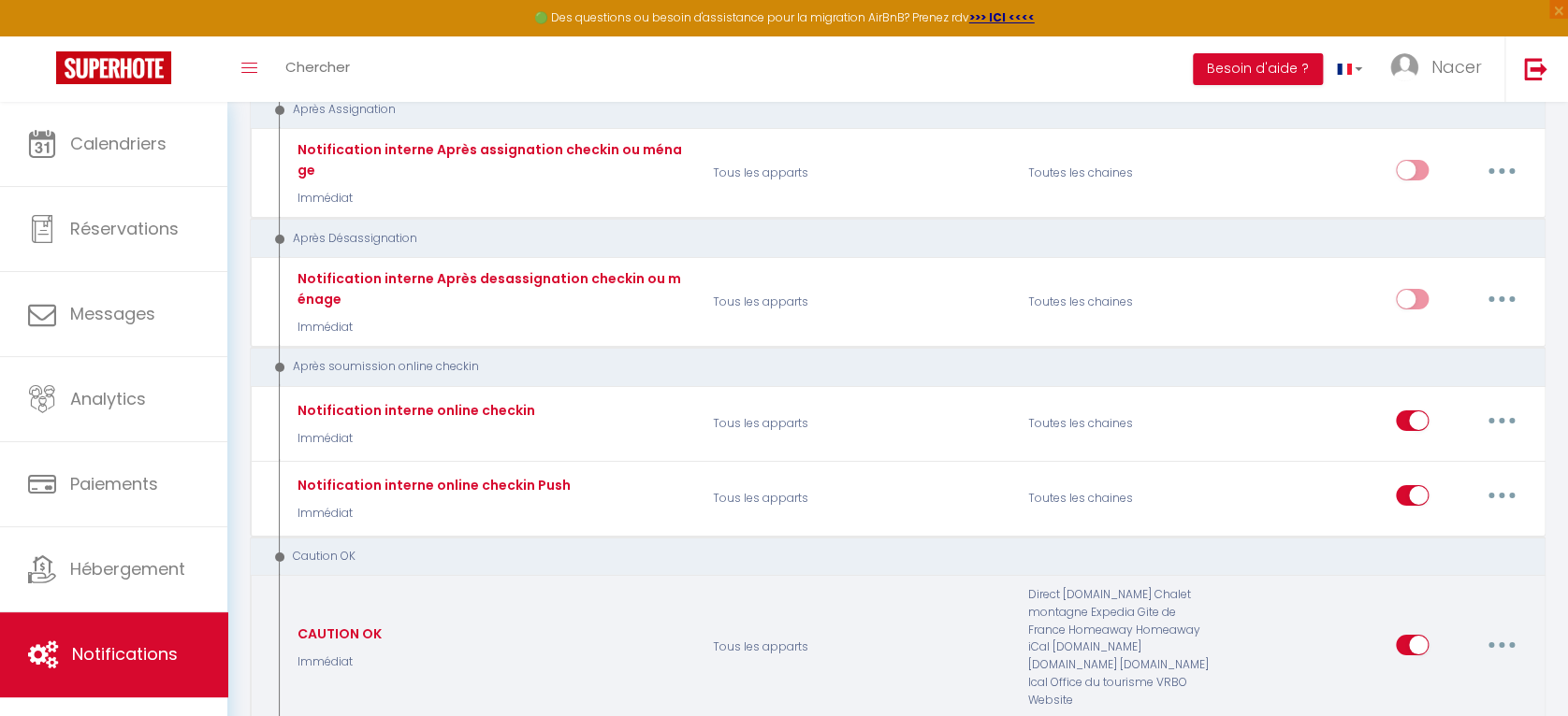
click at [1505, 631] on button "button" at bounding box center [1502, 646] width 53 height 30
click at [1419, 480] on link "Editer" at bounding box center [1453, 496] width 138 height 32
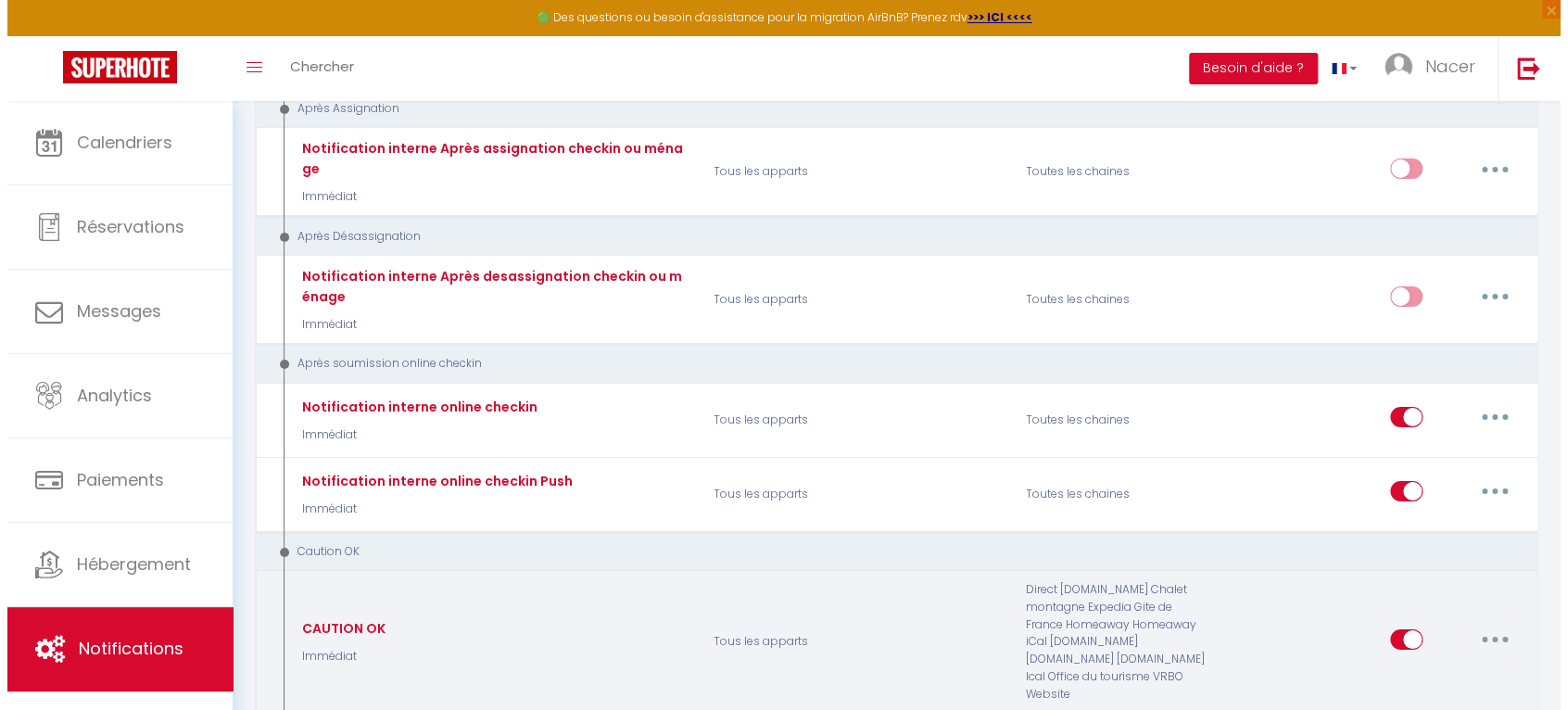
scroll to position [3051, 0]
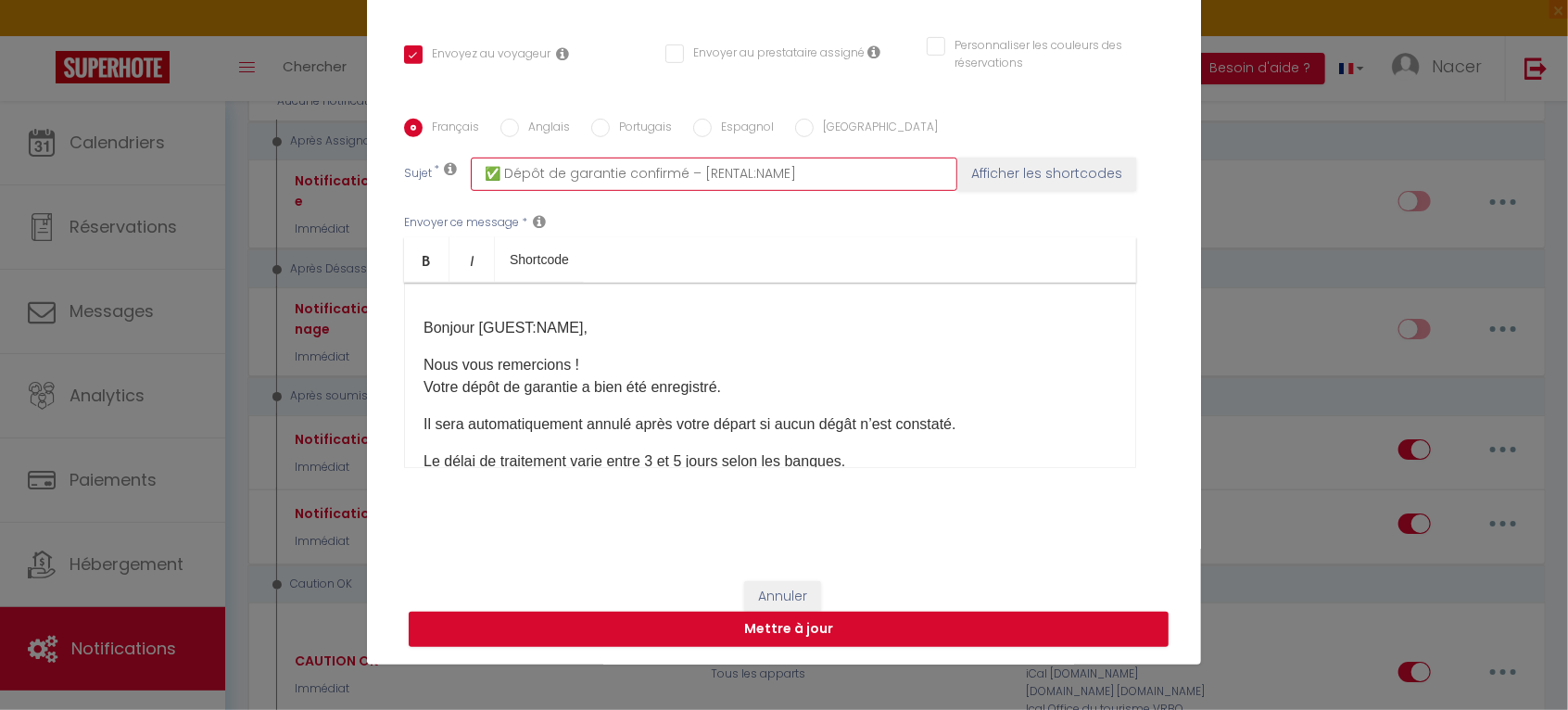
click at [809, 164] on input "✅ Dépôt de garantie confirmé – [RENTAL:NAME]" at bounding box center [713, 174] width 486 height 33
paste input "-[GUEST:NAME]"
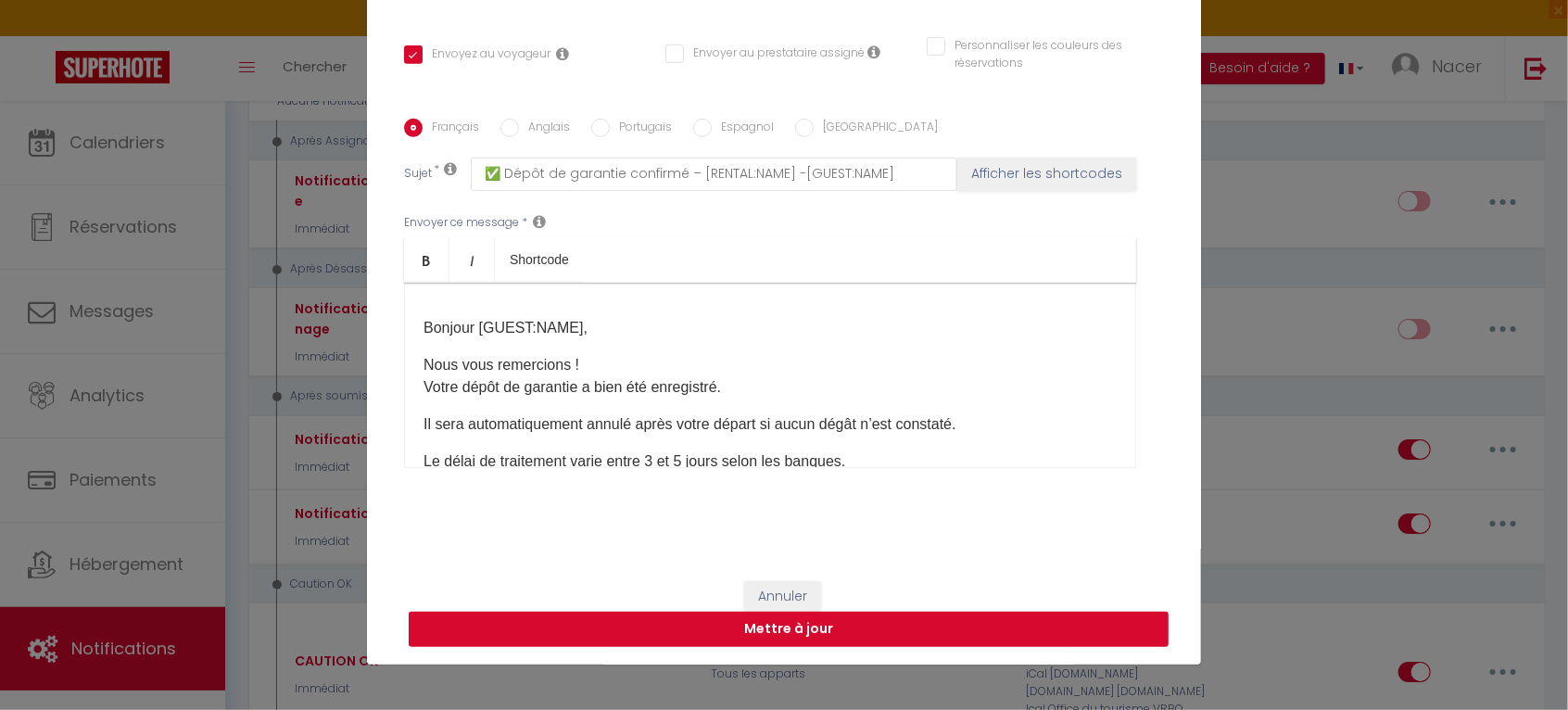
click at [820, 633] on button "Mettre à jour" at bounding box center [789, 630] width 760 height 35
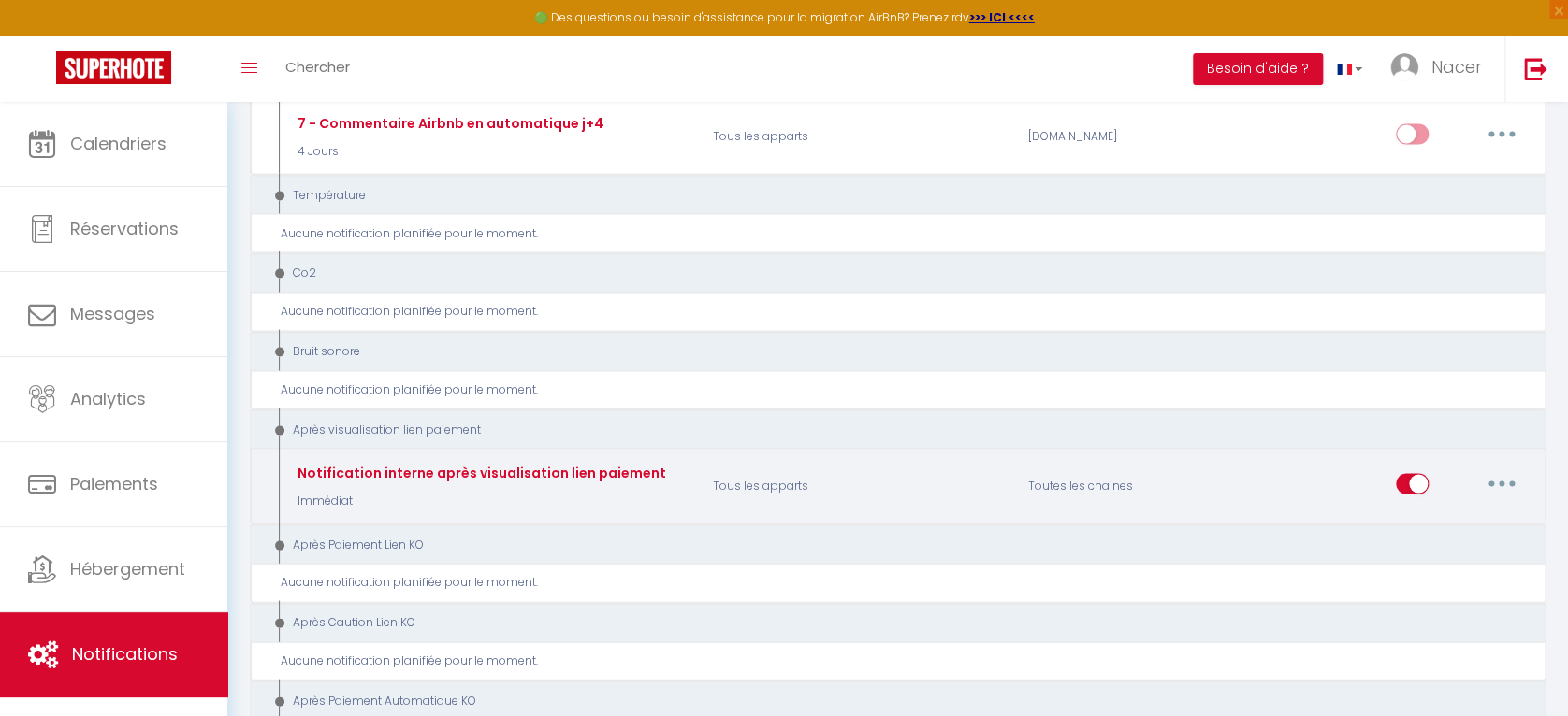
scroll to position [2174, 0]
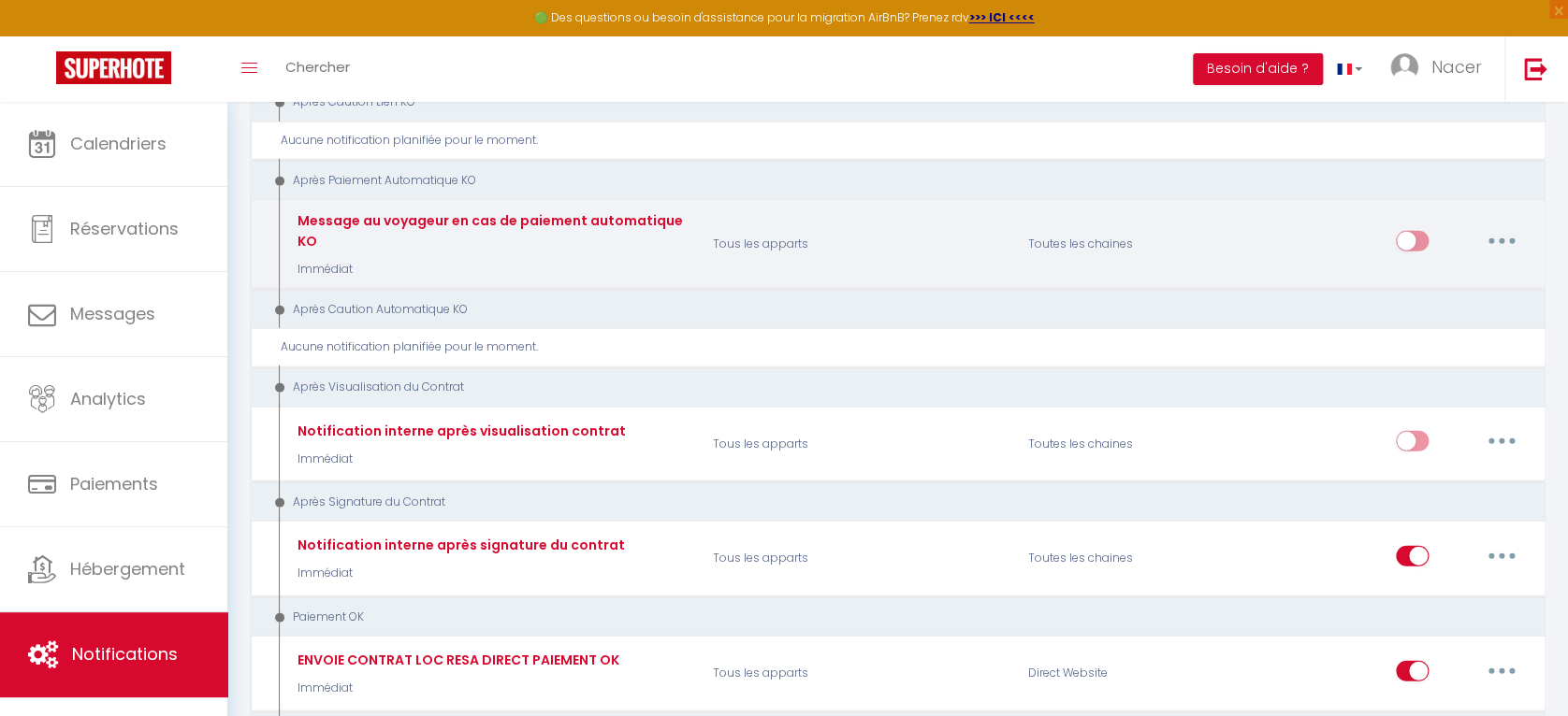
click at [1498, 226] on button "button" at bounding box center [1502, 241] width 53 height 30
click at [1462, 268] on link "Editer" at bounding box center [1453, 284] width 138 height 32
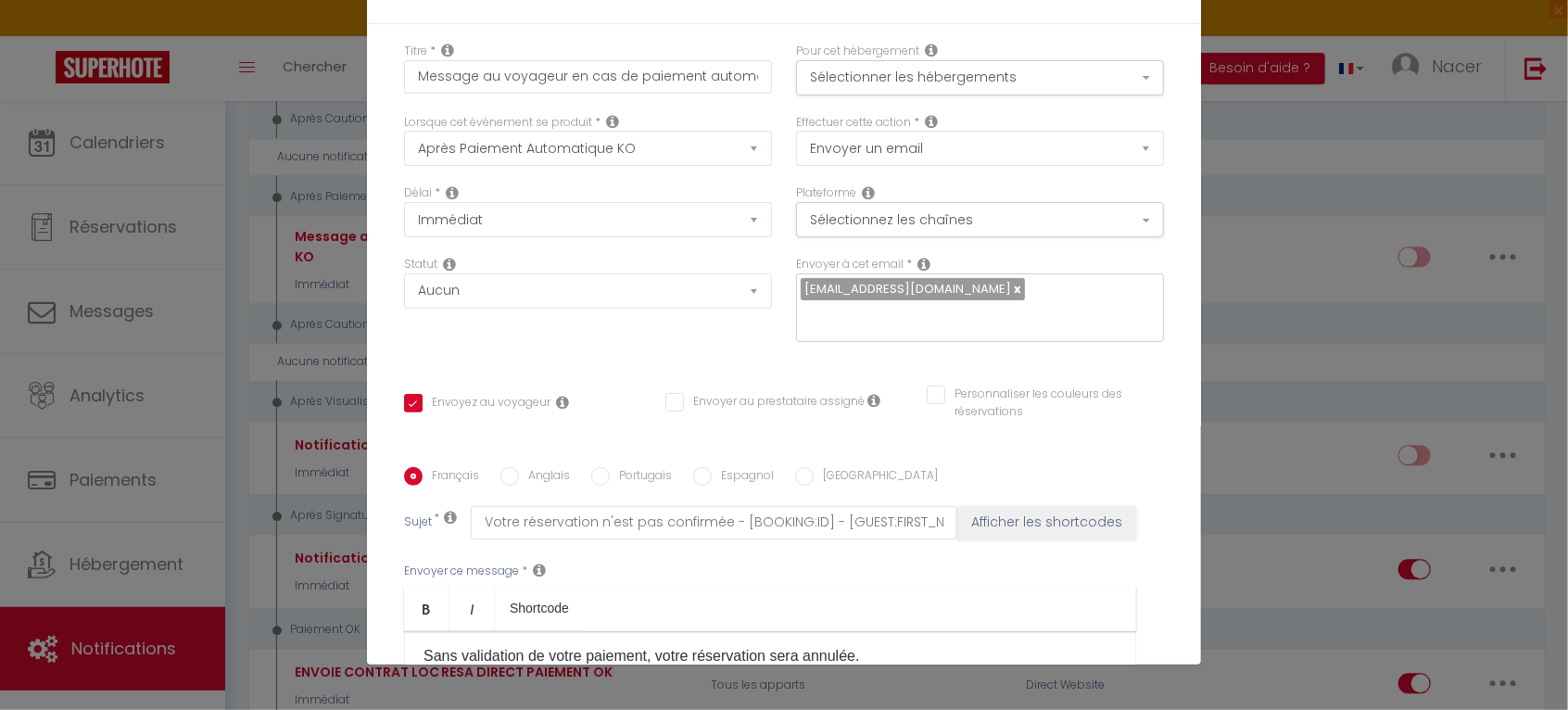
scroll to position [205, 0]
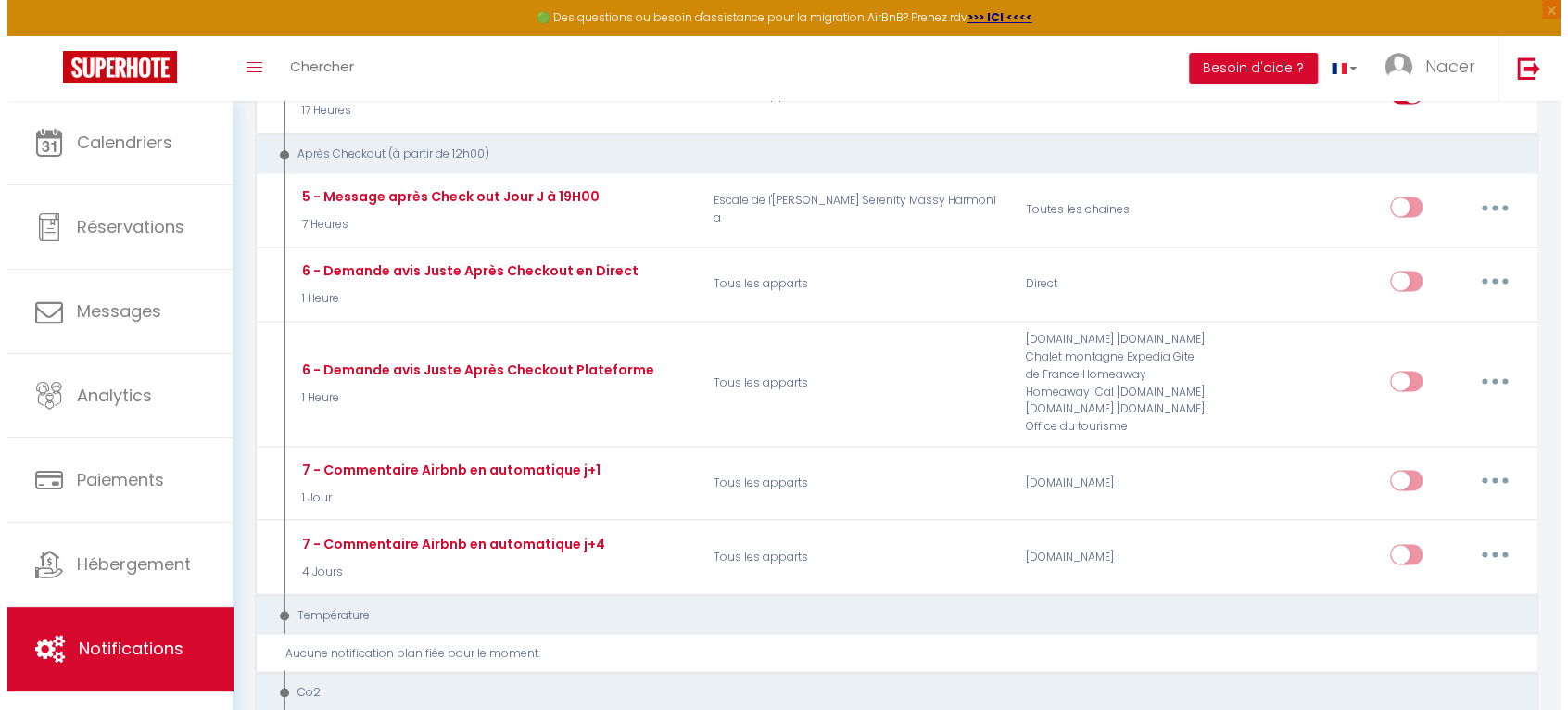
scroll to position [1023, 0]
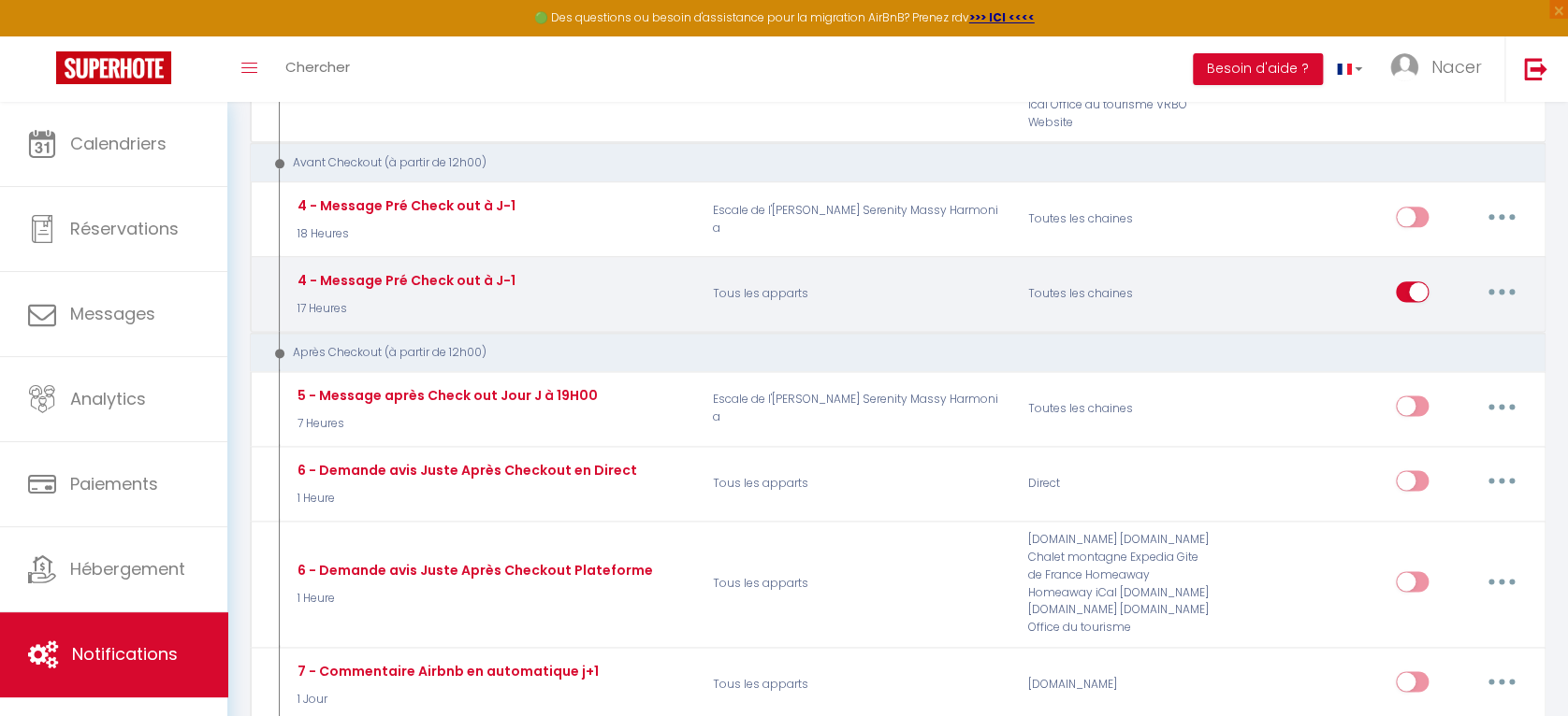
click at [1499, 289] on icon "button" at bounding box center [1502, 292] width 6 height 6
click at [1407, 318] on link "Editer" at bounding box center [1453, 334] width 138 height 32
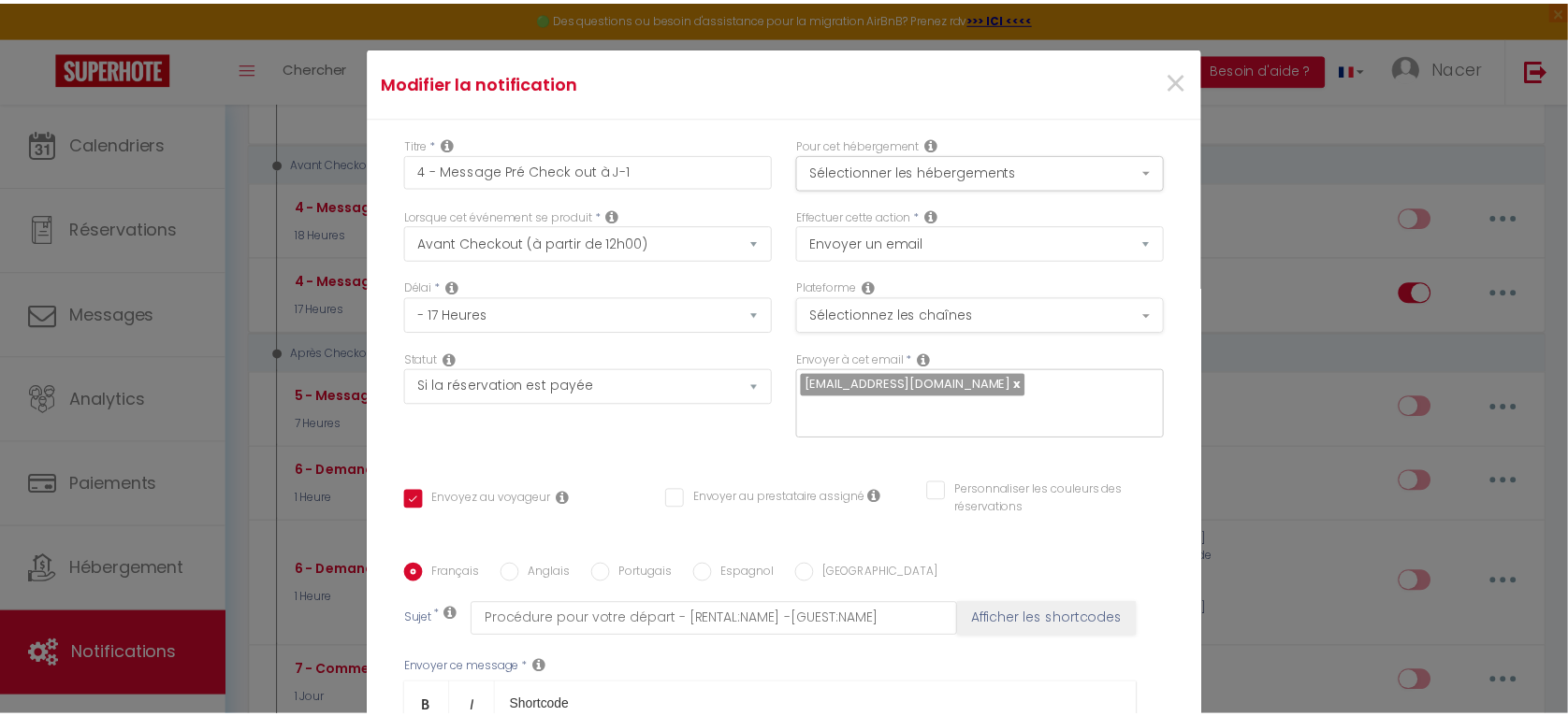
scroll to position [0, 0]
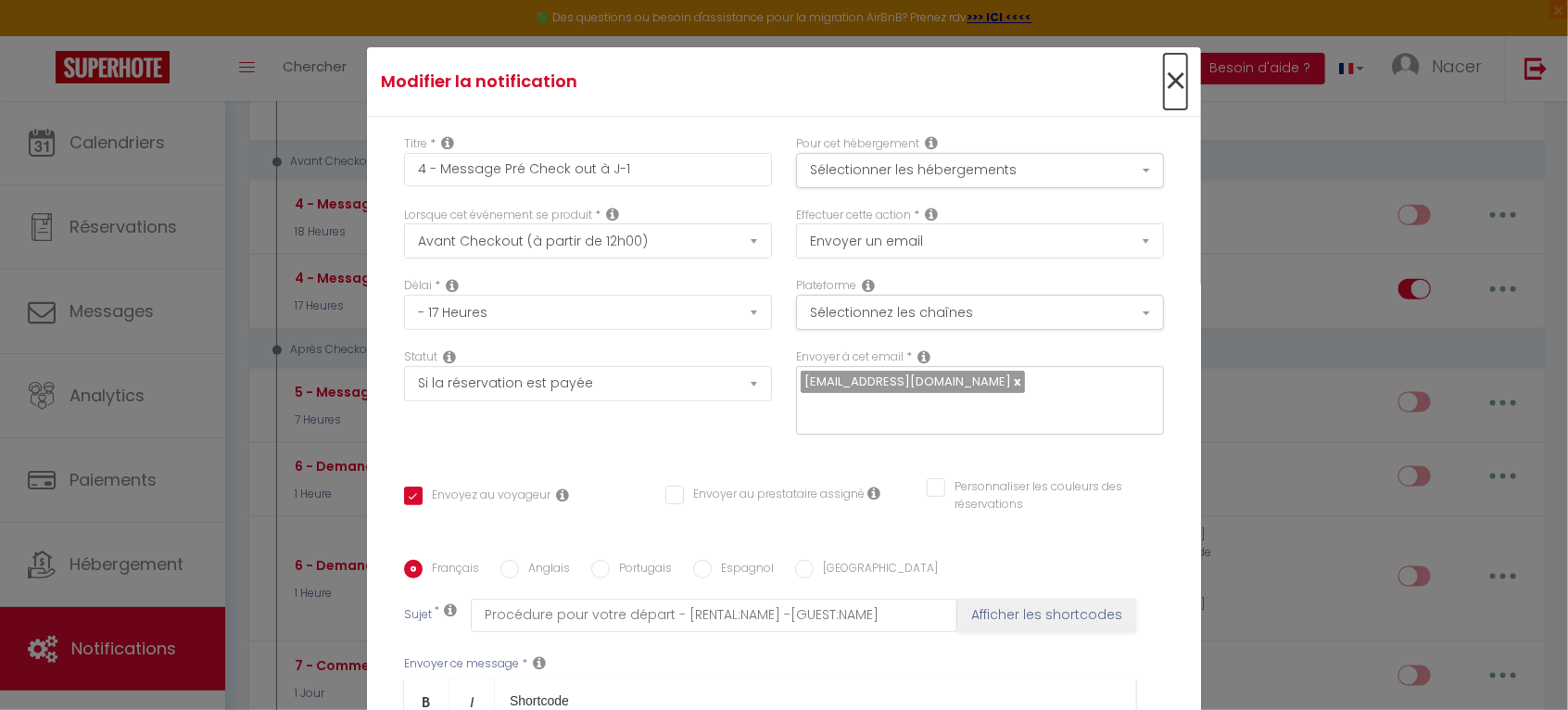
click at [1164, 74] on span "×" at bounding box center [1176, 82] width 23 height 56
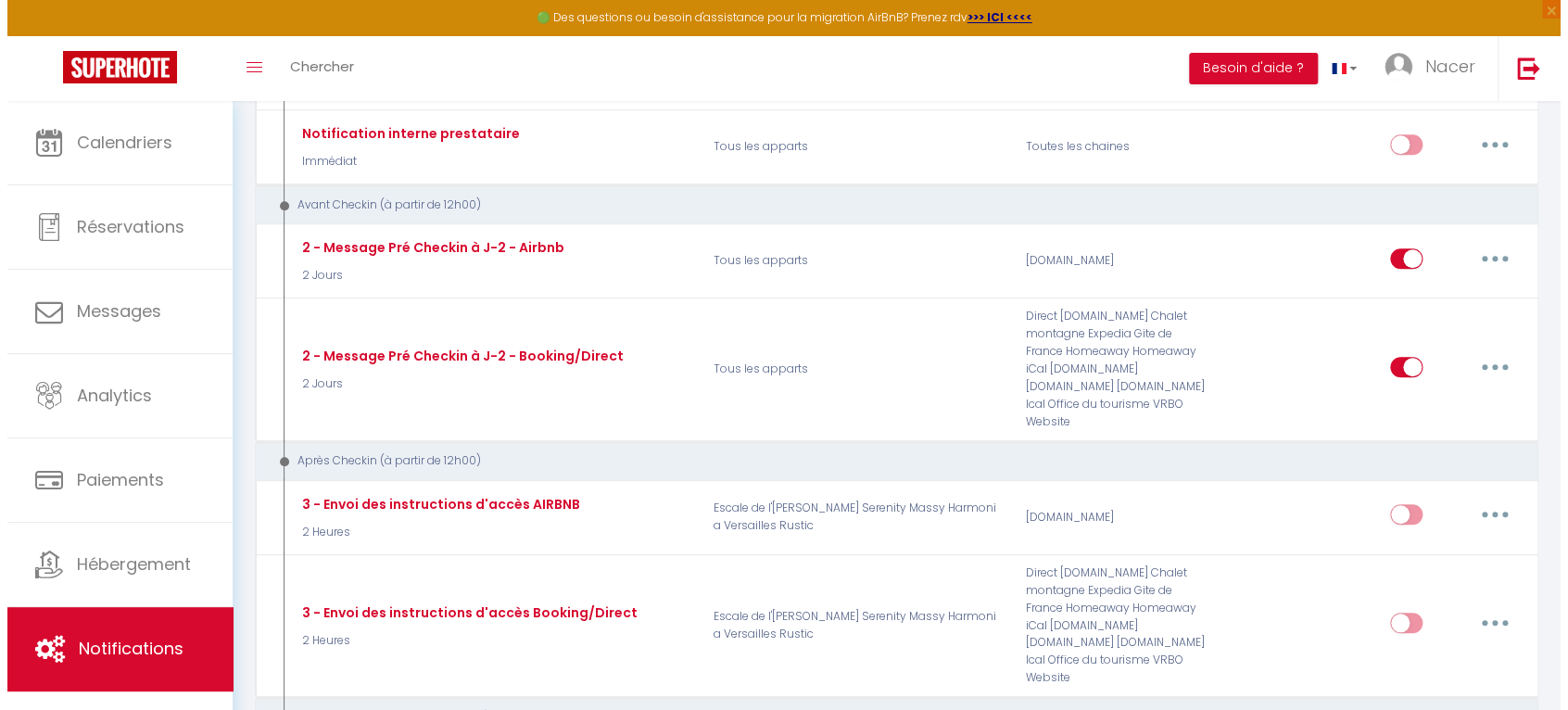
scroll to position [405, 0]
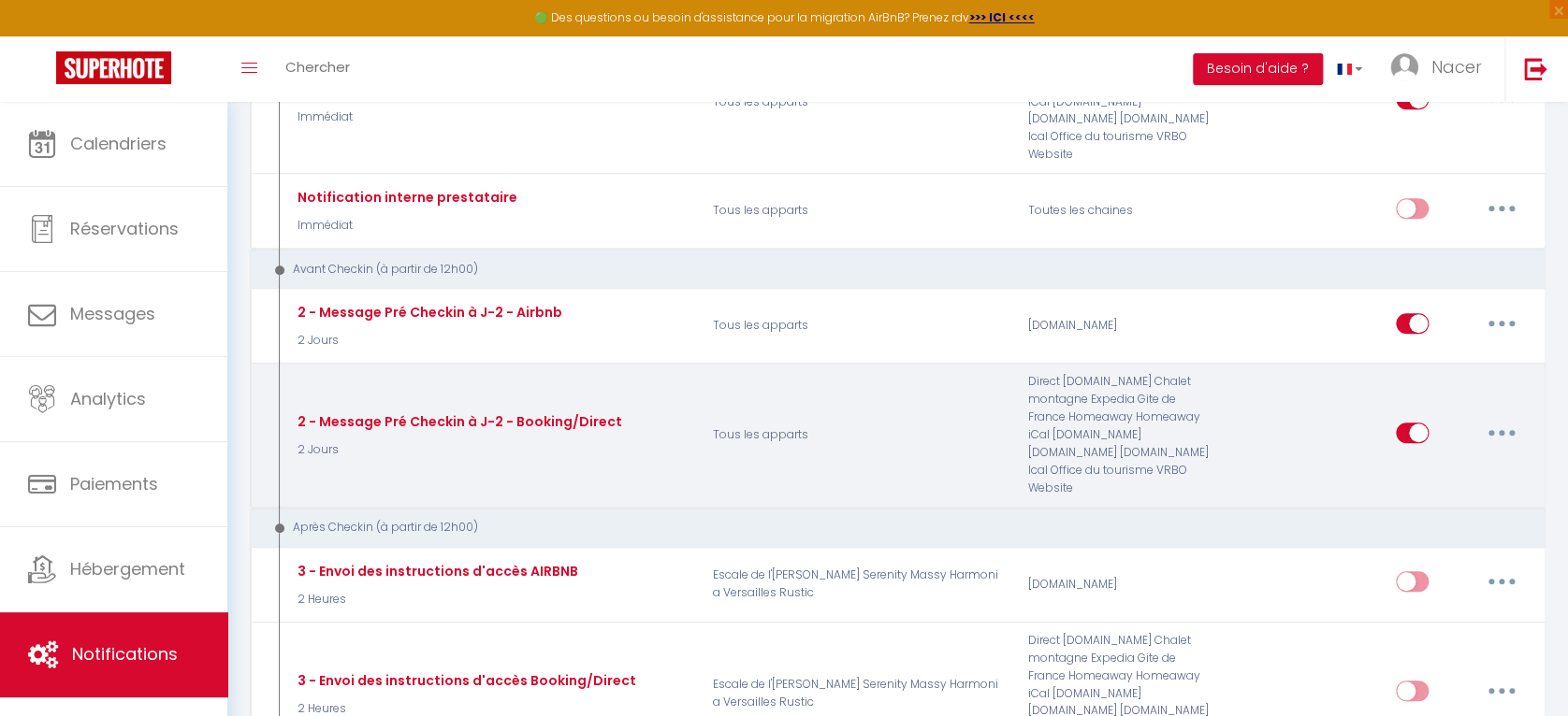
click at [1510, 418] on button "button" at bounding box center [1502, 433] width 53 height 30
click at [1443, 459] on link "Editer" at bounding box center [1453, 475] width 138 height 32
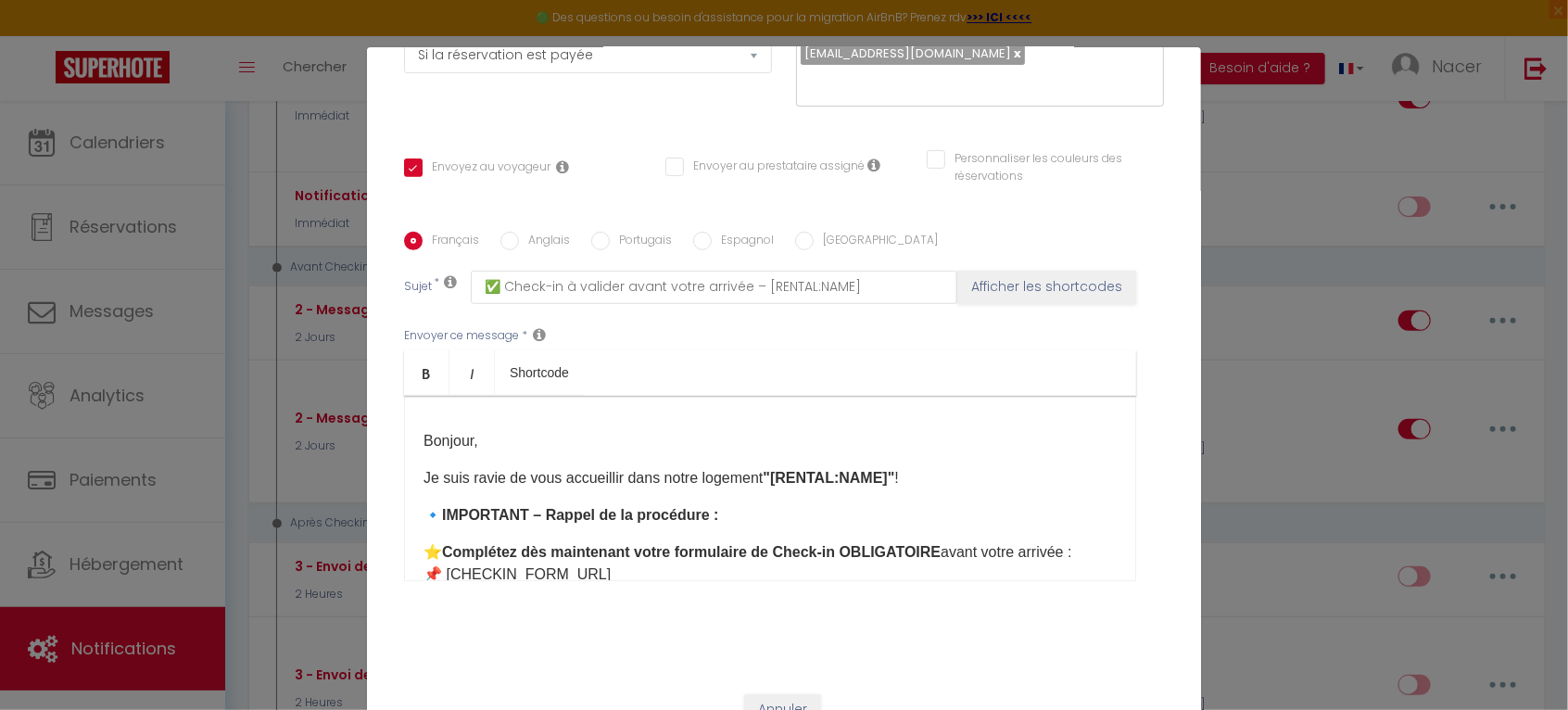
scroll to position [349, 0]
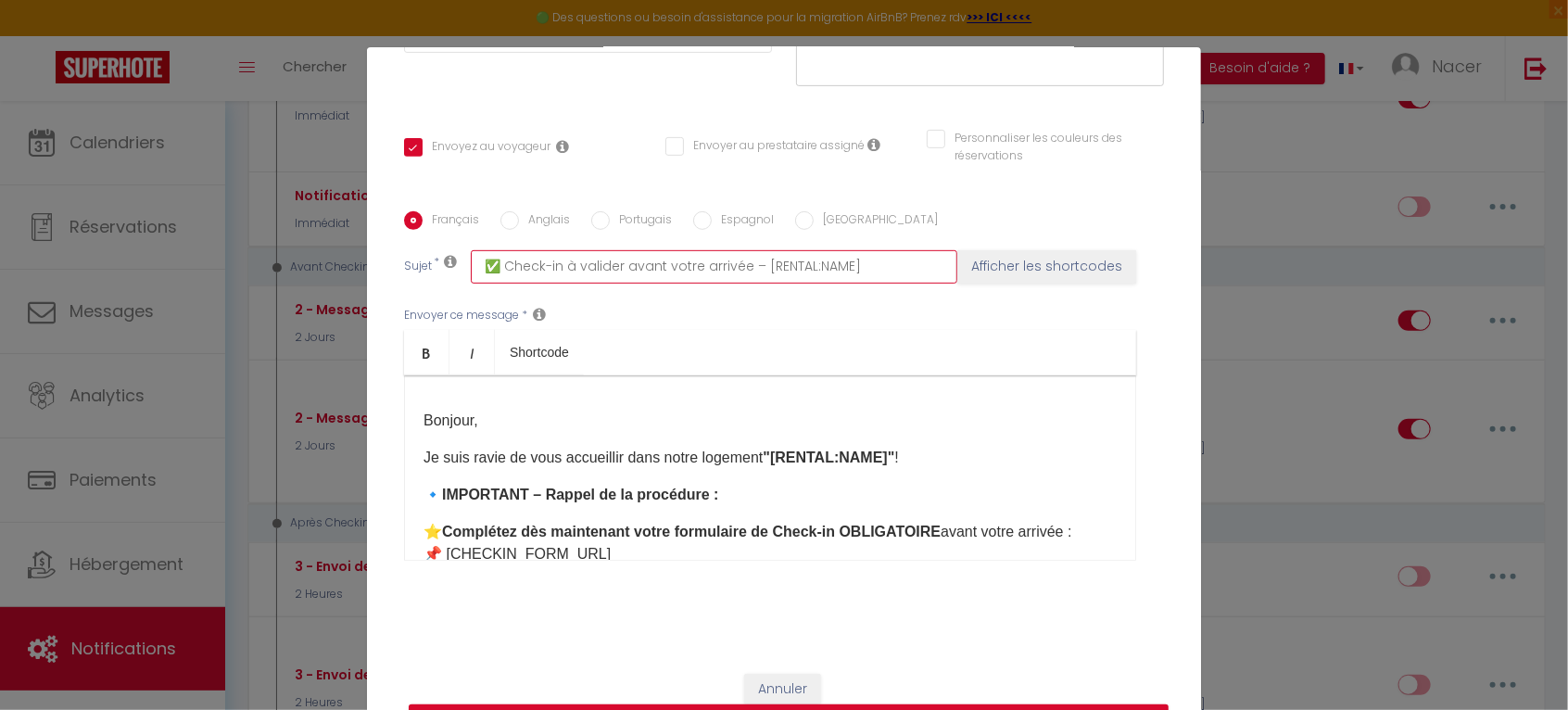
click at [860, 262] on input "✅ Check-in à valider avant votre arrivée – [RENTAL:NAME]" at bounding box center [713, 267] width 486 height 33
paste input "-[GUEST:NAME]"
click at [975, 311] on div "Envoyer ce message * Bold Italic Shortcode Rich text editor Bonjour, Je suis ra…" at bounding box center [784, 435] width 760 height 301
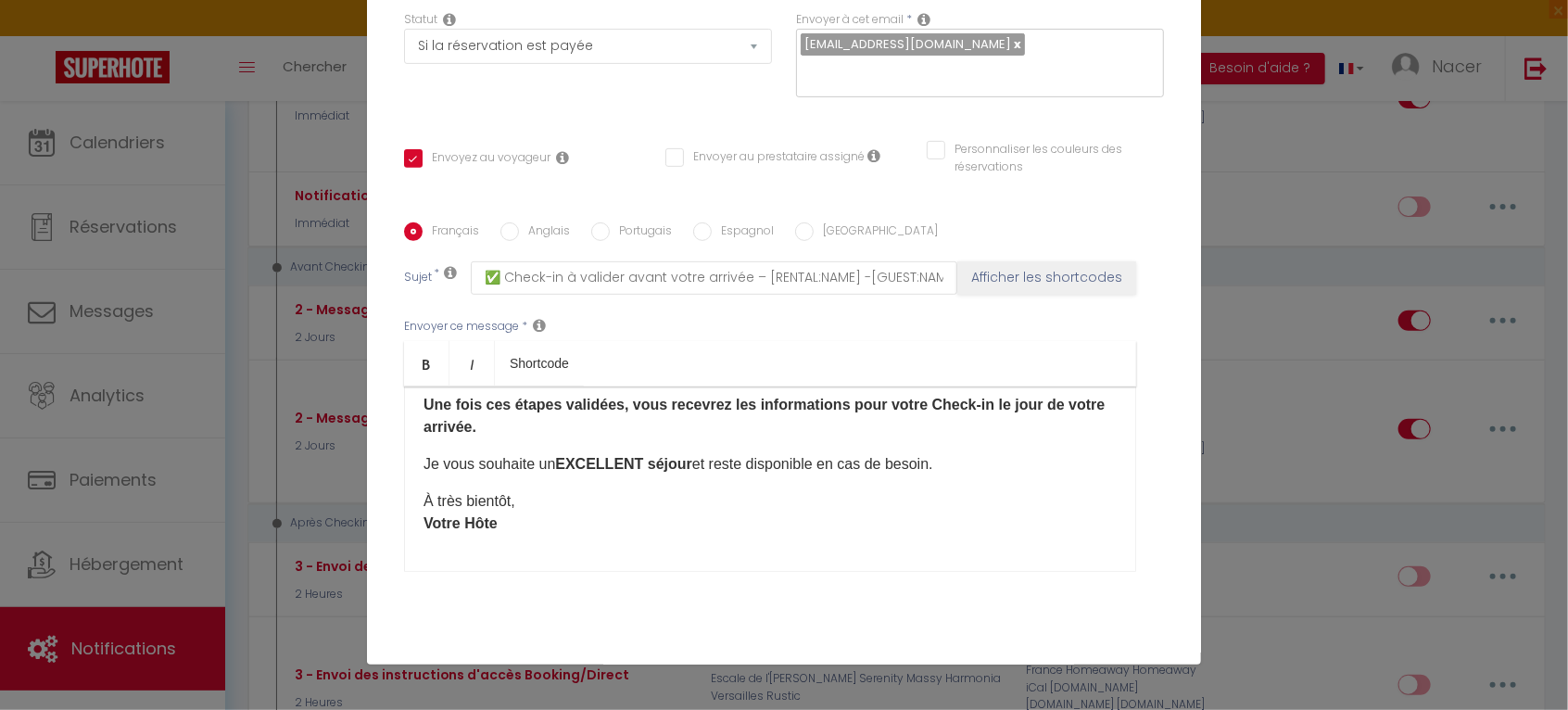
scroll to position [349, 0]
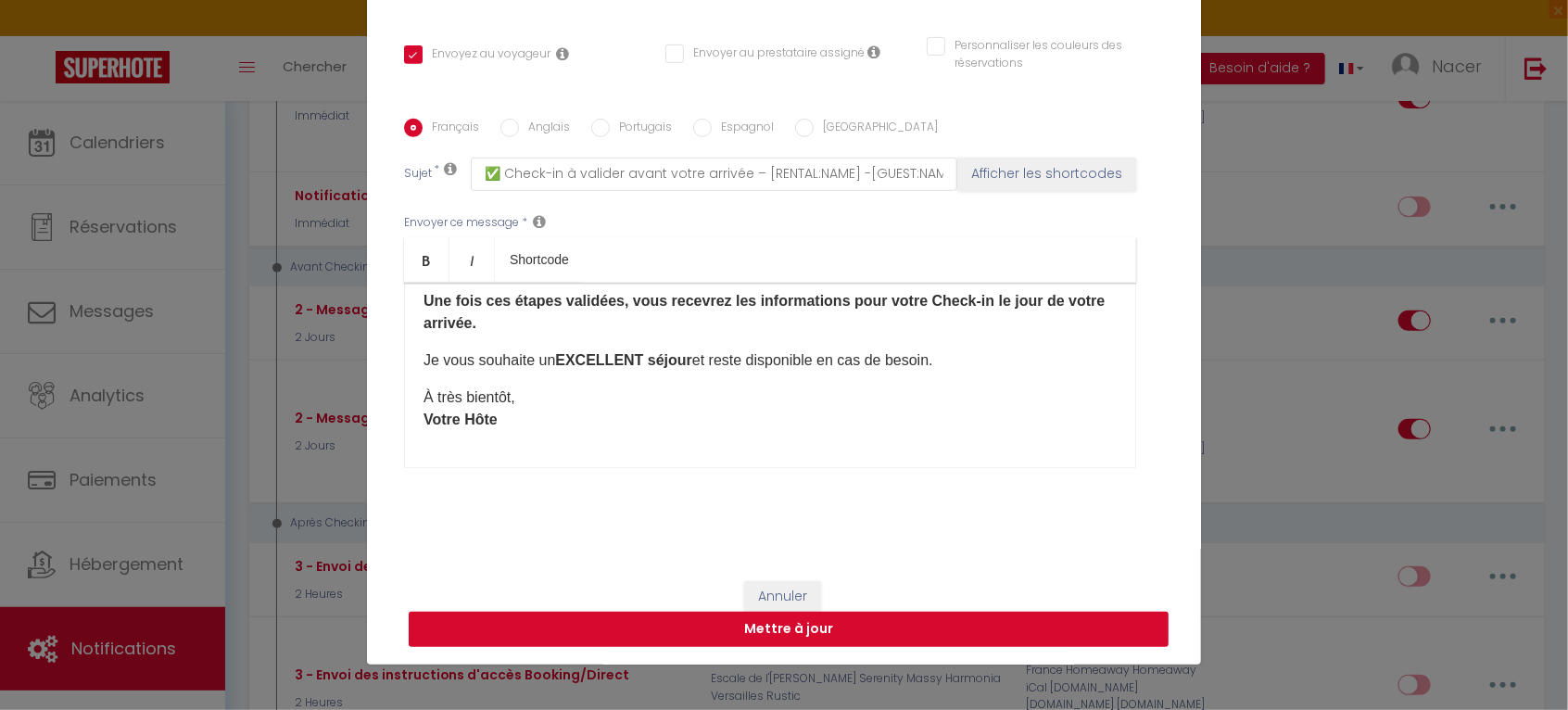
click at [817, 624] on button "Mettre à jour" at bounding box center [789, 630] width 760 height 35
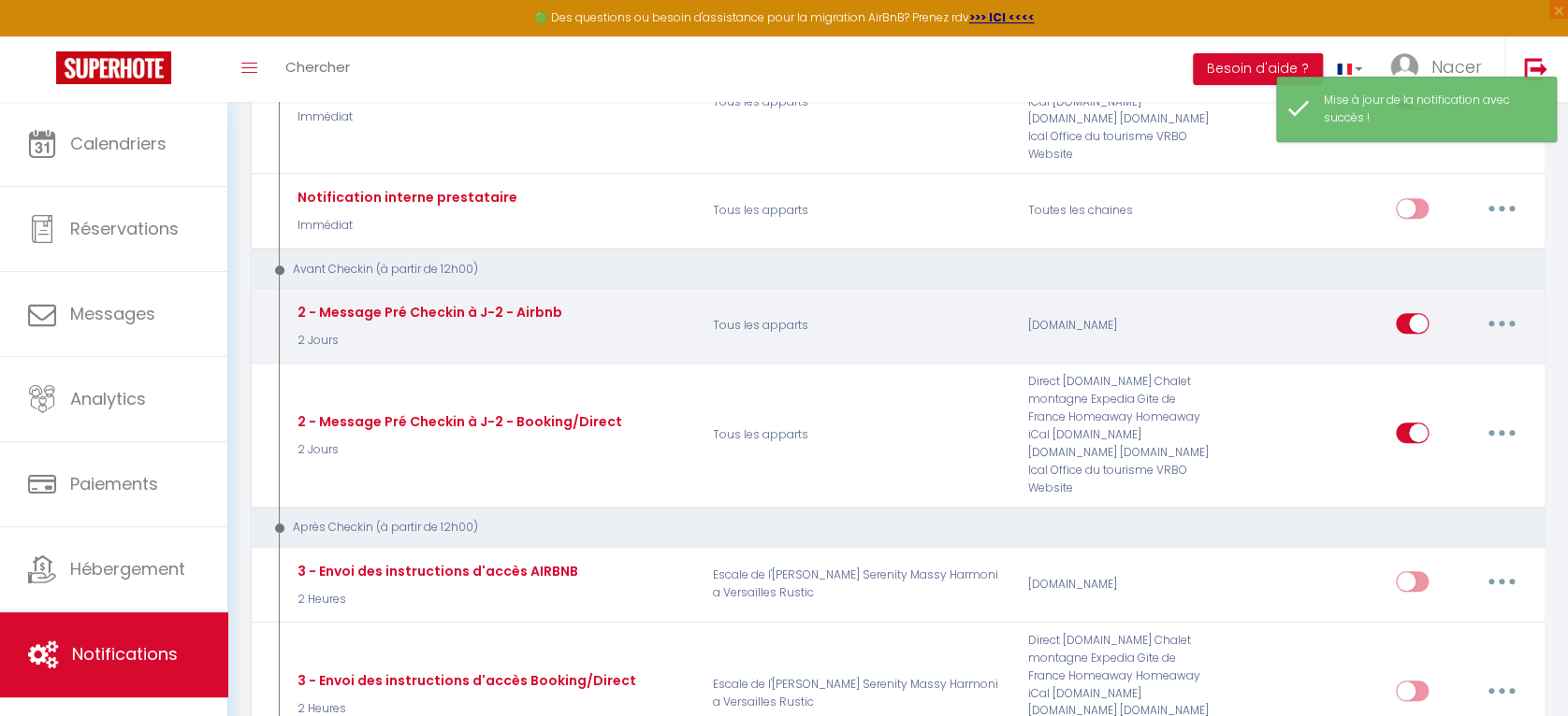
click at [1486, 309] on button "button" at bounding box center [1502, 324] width 53 height 30
click at [1466, 350] on link "Editer" at bounding box center [1453, 366] width 138 height 32
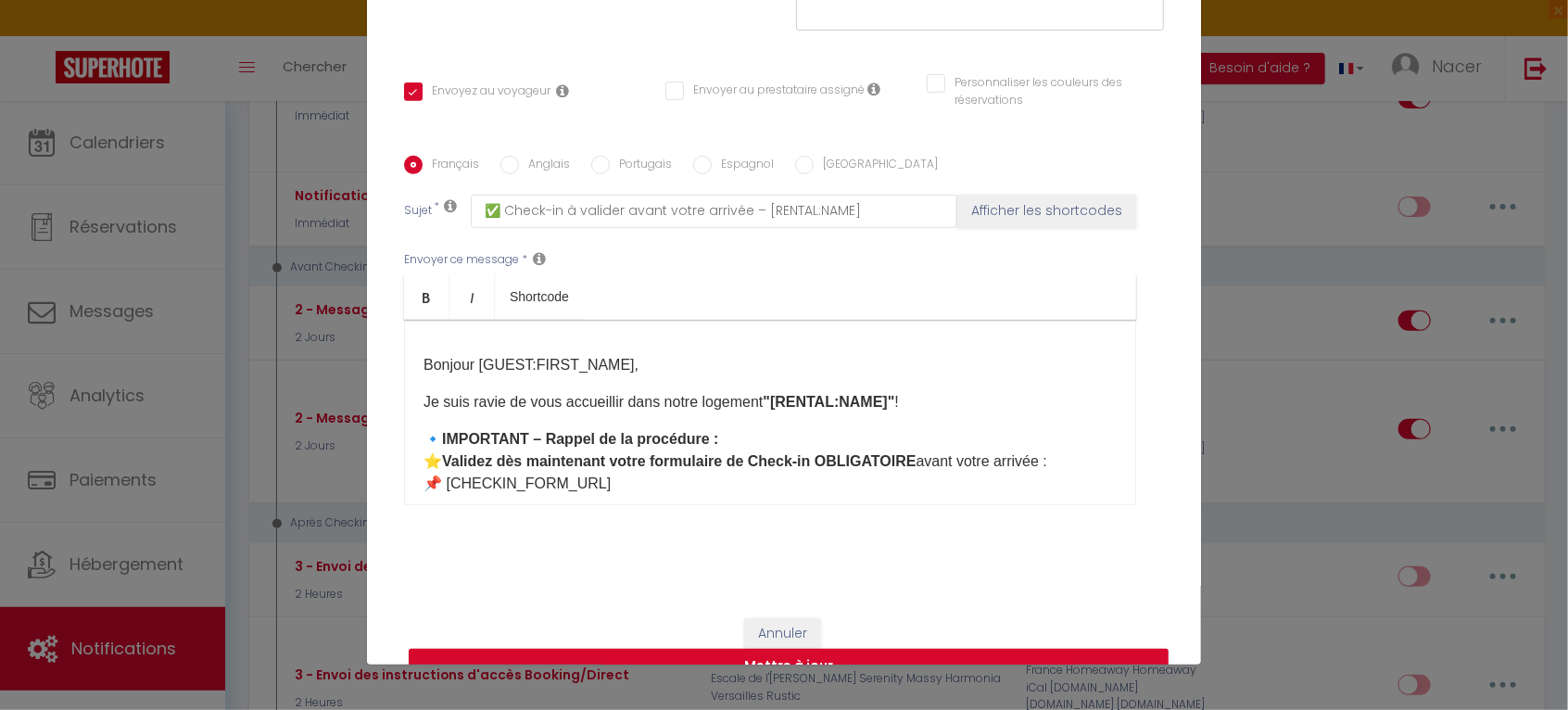
scroll to position [329, 0]
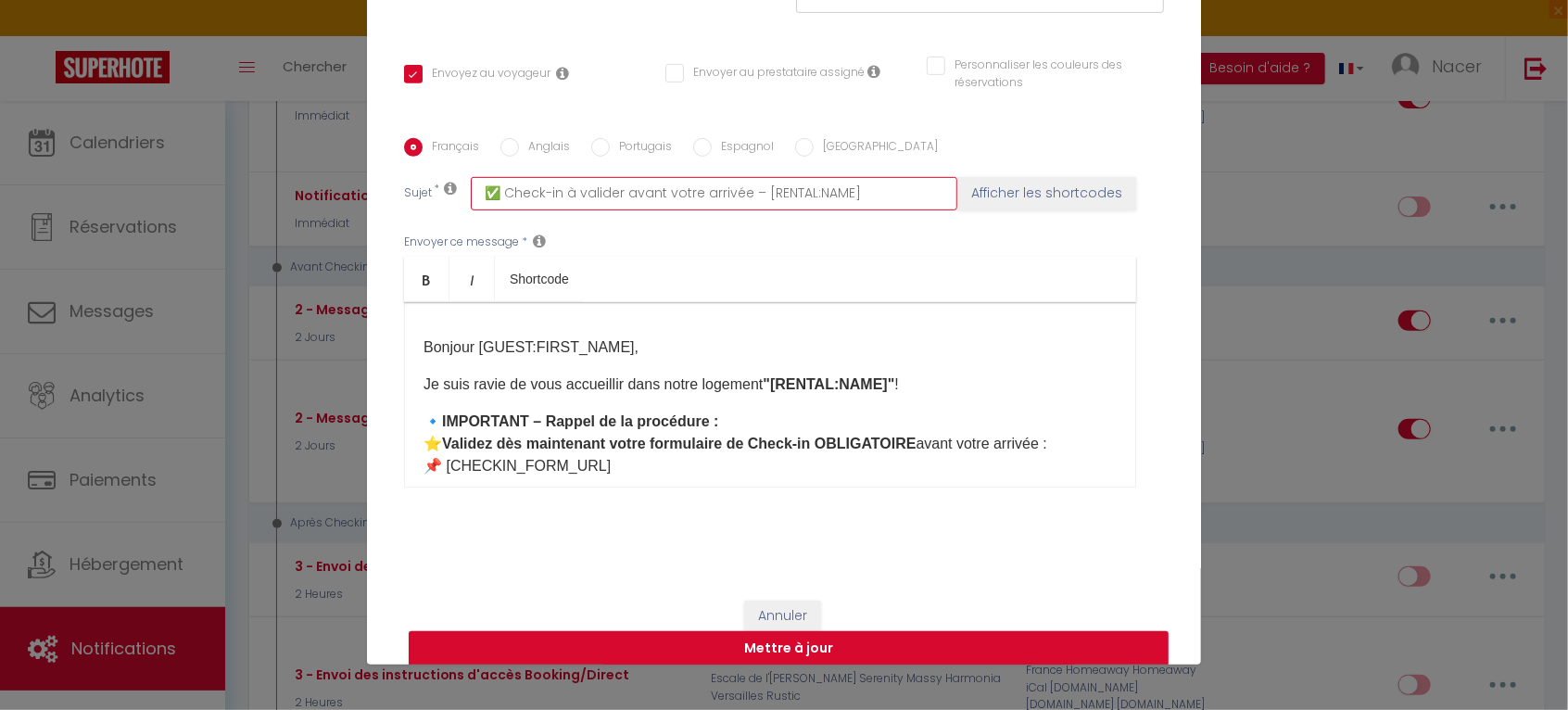
click at [876, 186] on input "✅ Check-in à valider avant votre arrivée – [RENTAL:NAME]" at bounding box center [713, 194] width 486 height 33
paste input "-[GUEST:NAME]"
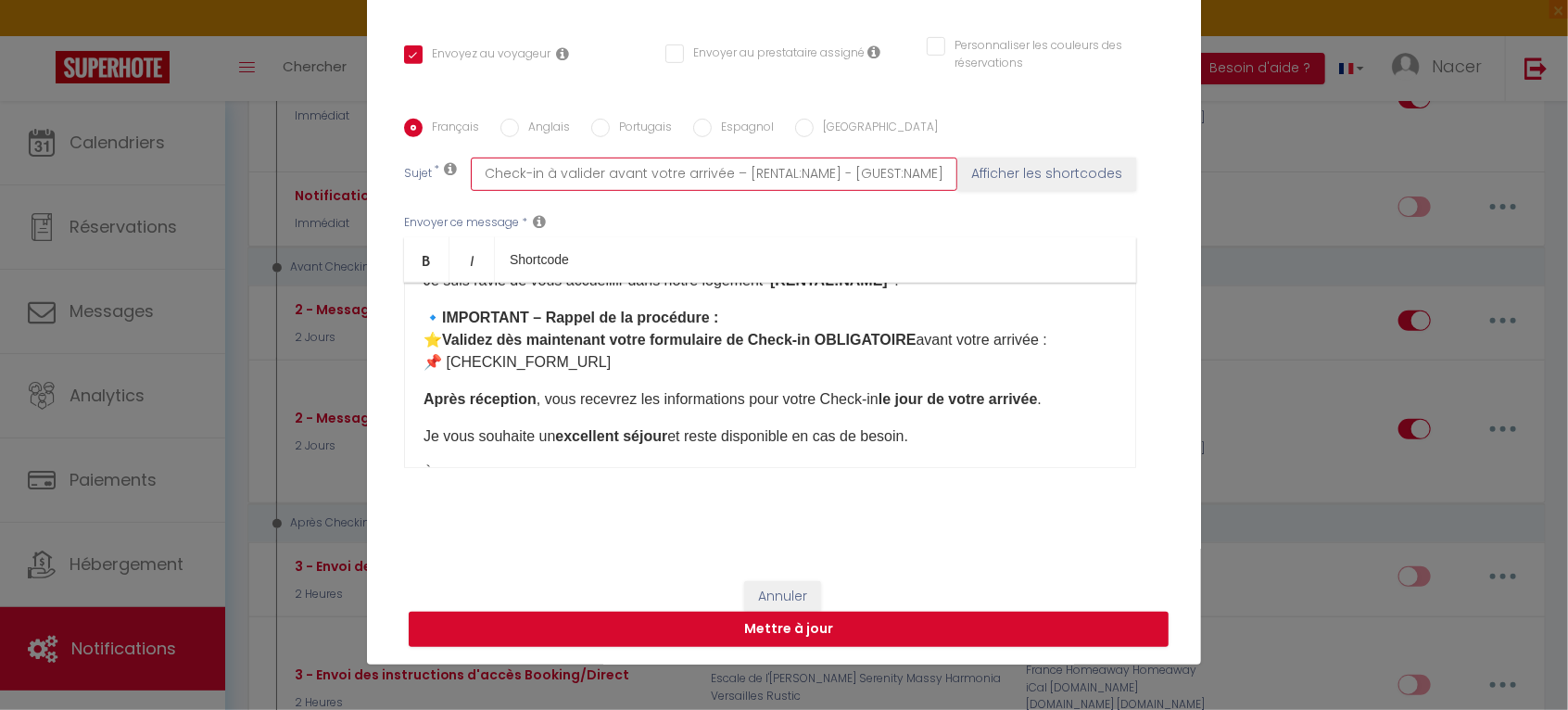
scroll to position [160, 0]
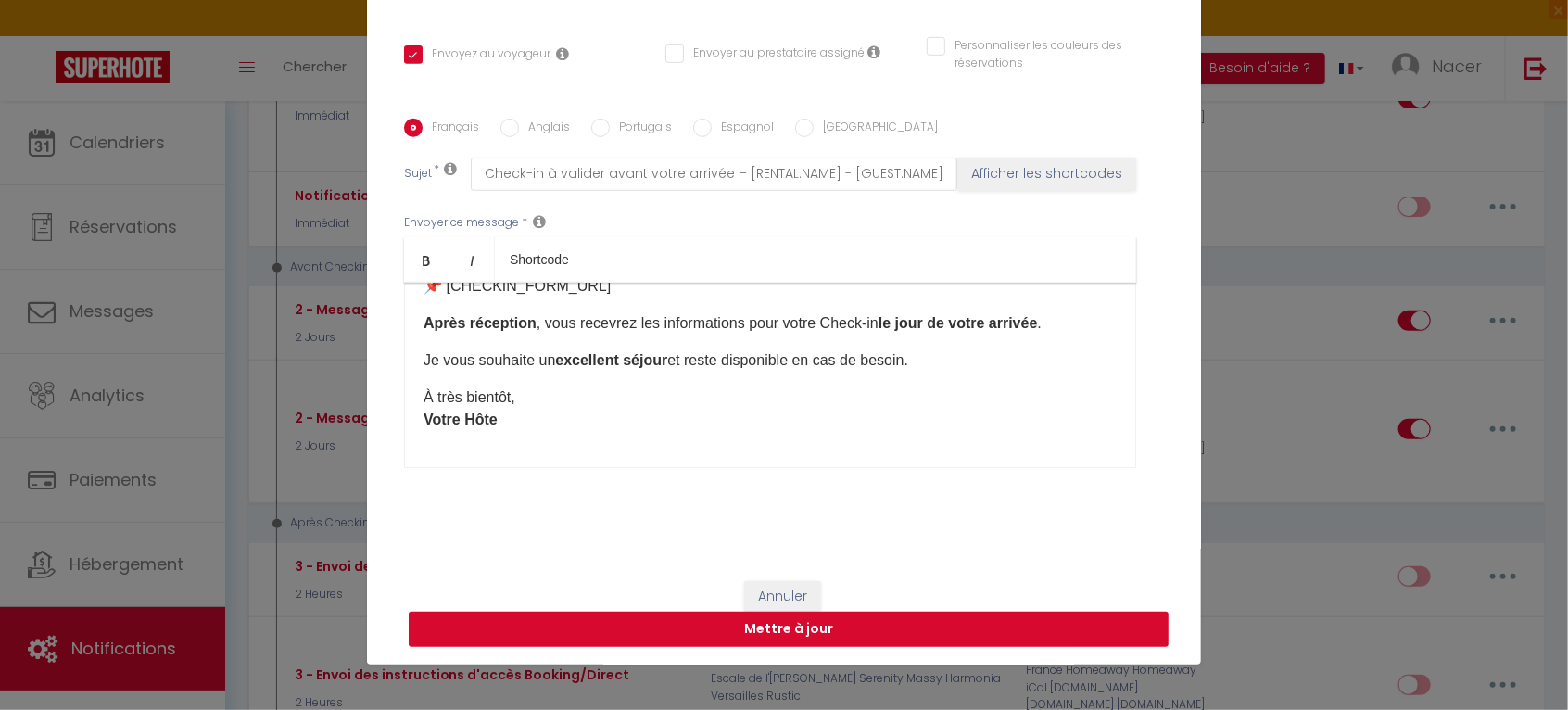
click at [891, 629] on button "Mettre à jour" at bounding box center [789, 630] width 760 height 35
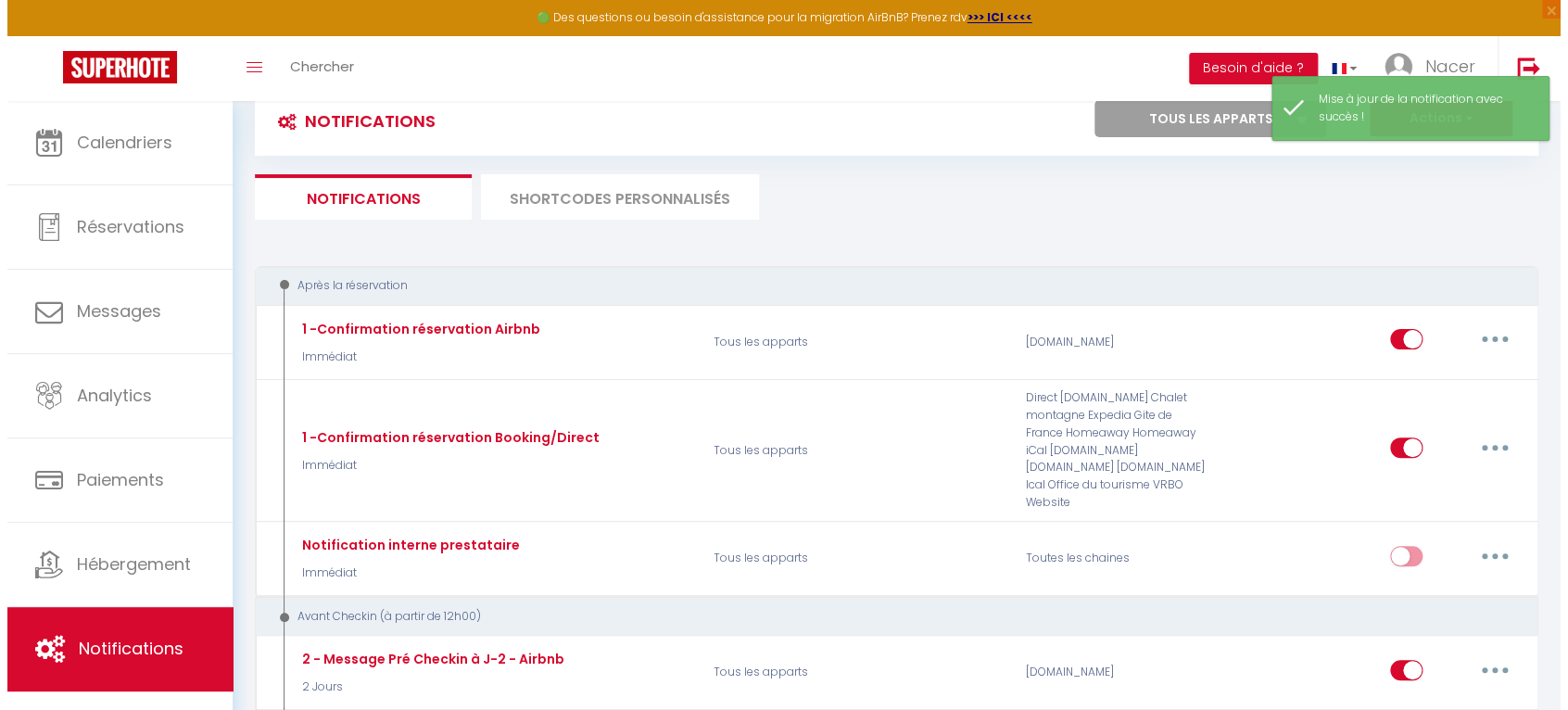
scroll to position [0, 0]
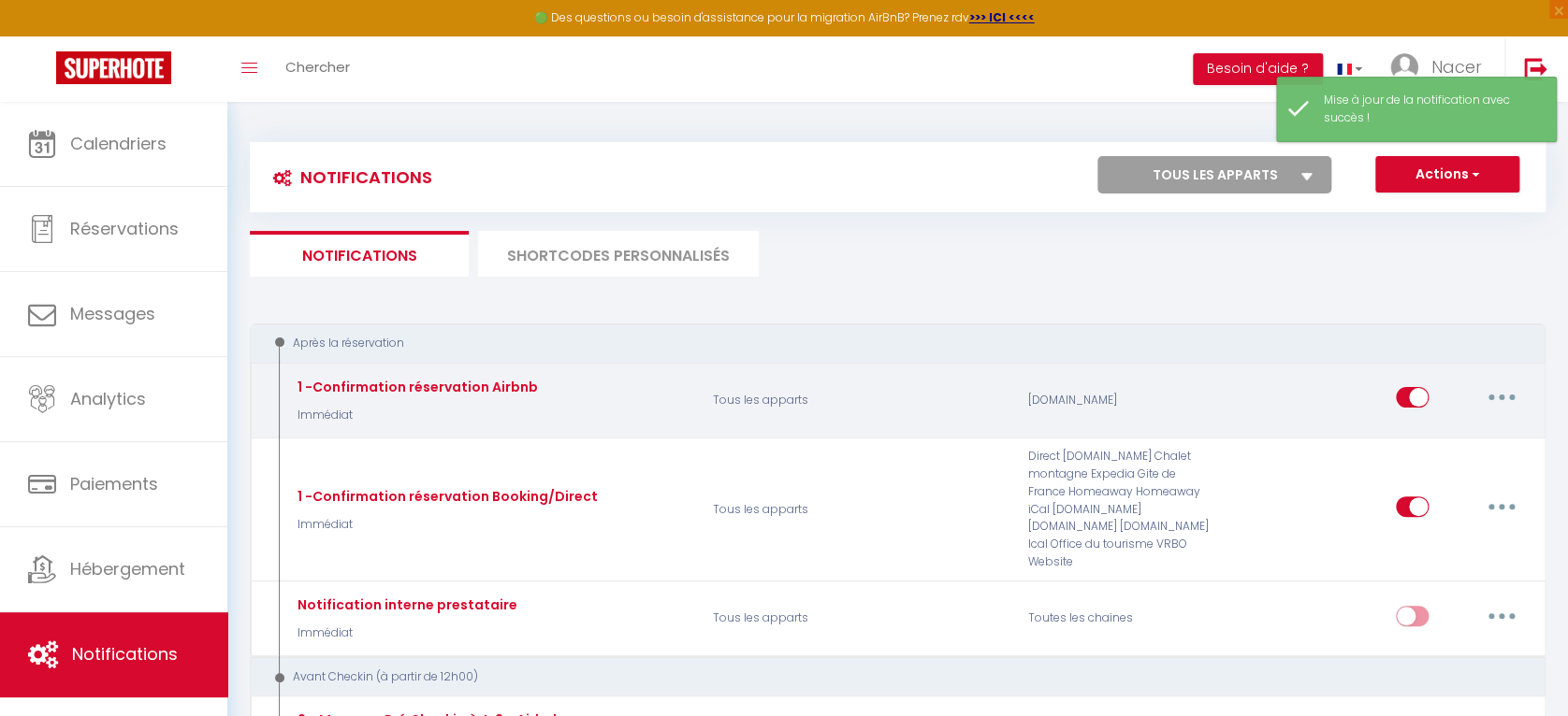
click at [1510, 400] on button "button" at bounding box center [1502, 398] width 53 height 30
click at [1433, 433] on link "Editer" at bounding box center [1453, 440] width 138 height 32
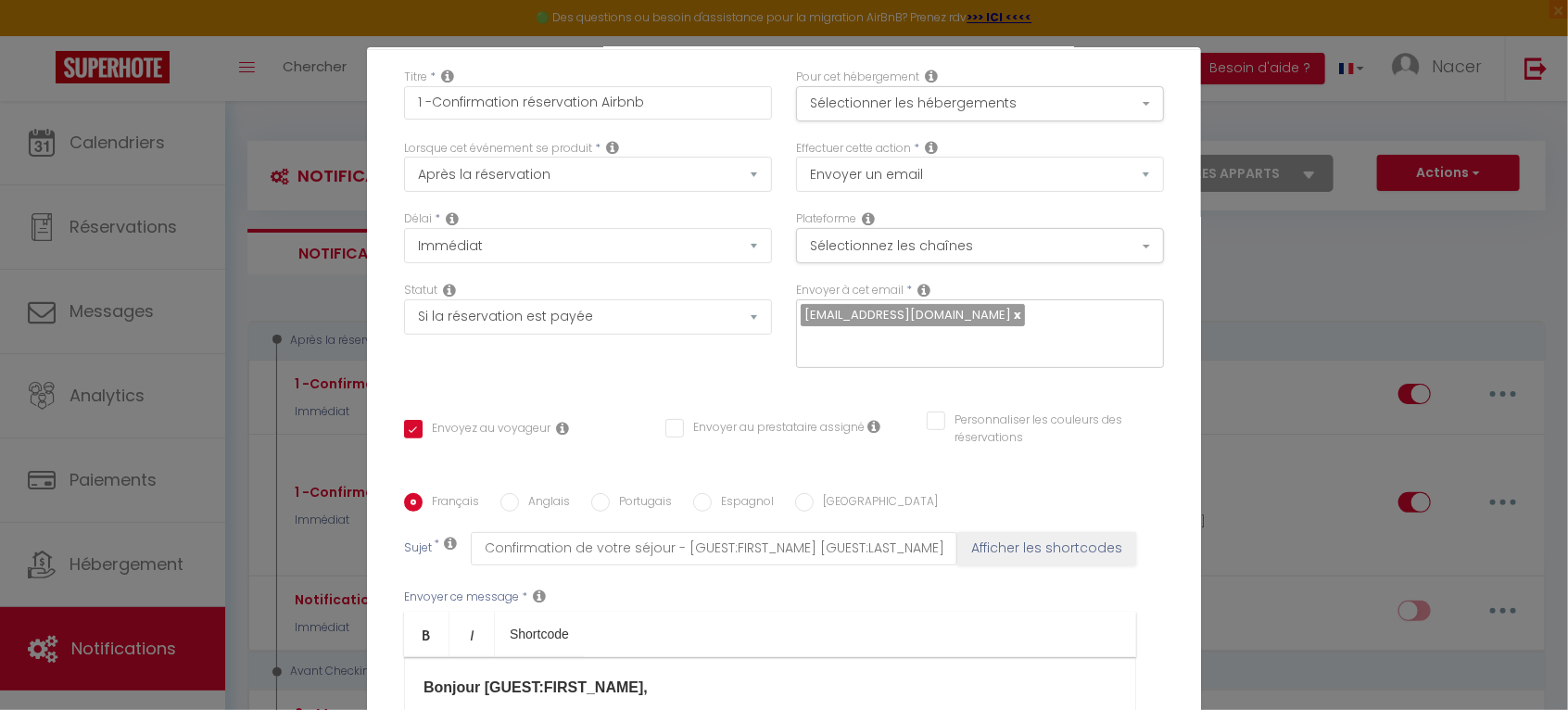
scroll to position [103, 0]
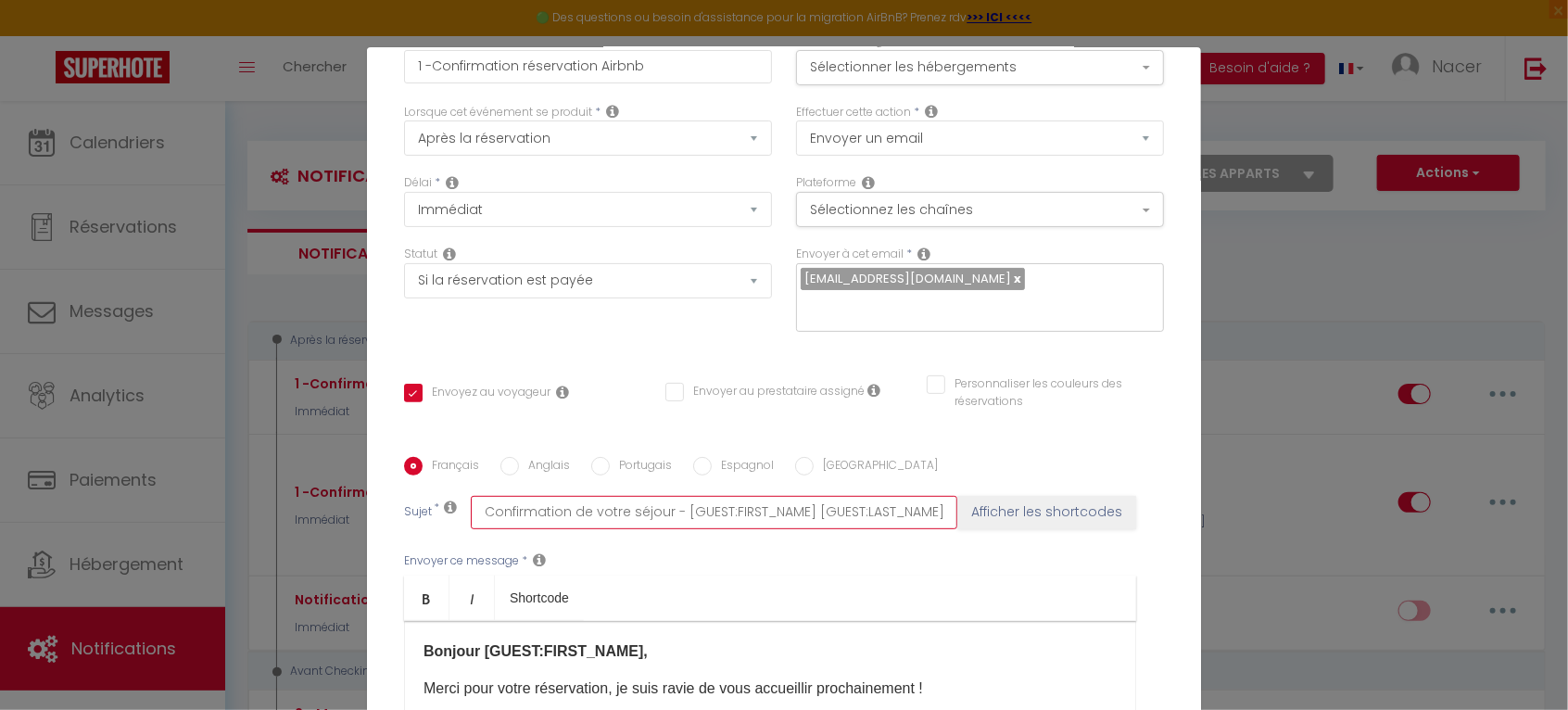
drag, startPoint x: 673, startPoint y: 510, endPoint x: 969, endPoint y: 497, distance: 296.3
click at [969, 497] on div "Sujet * Confirmation de votre séjour - [GUEST:FIRST_NAME] [GUEST:LAST_NAME] Aff…" at bounding box center [784, 513] width 760 height 33
paste input "-[GUEST:"
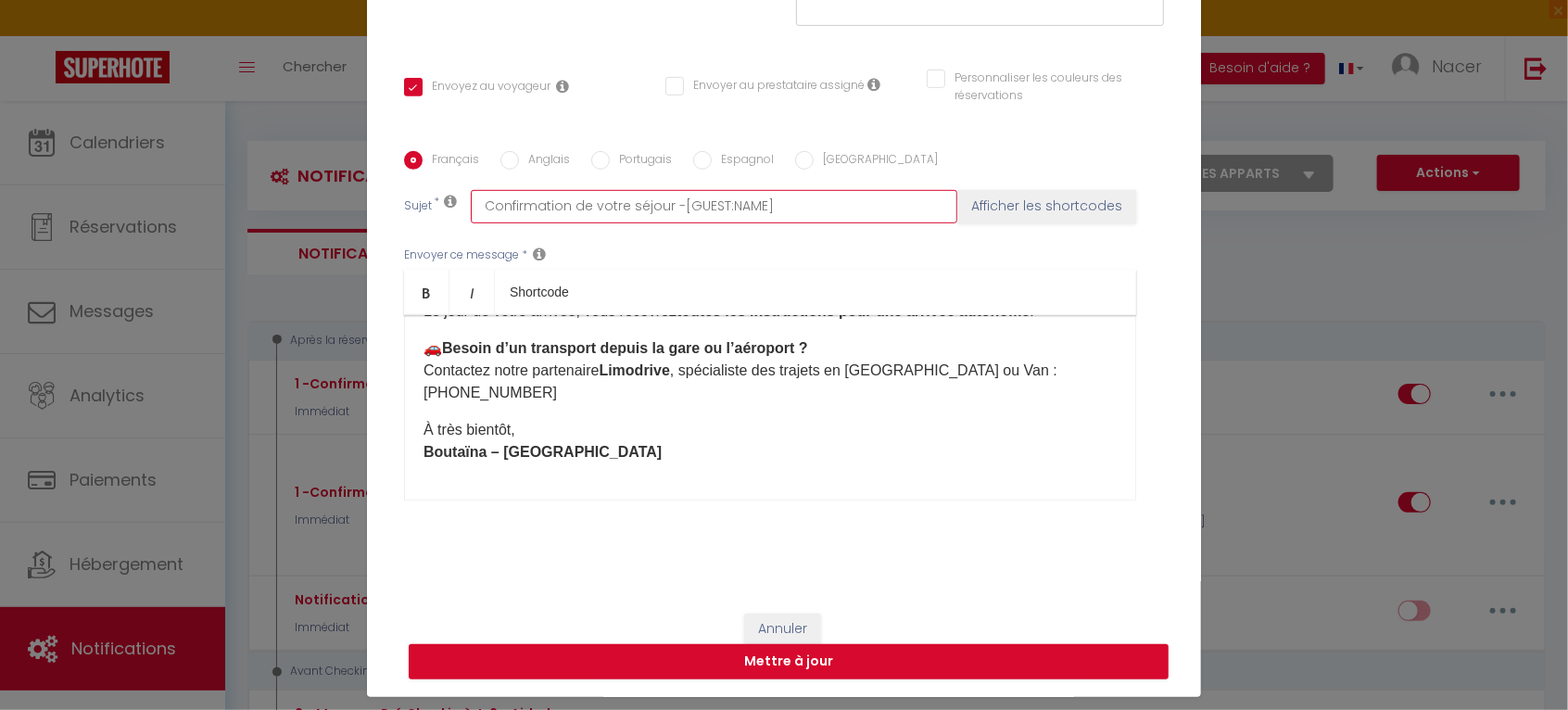
scroll to position [93, 0]
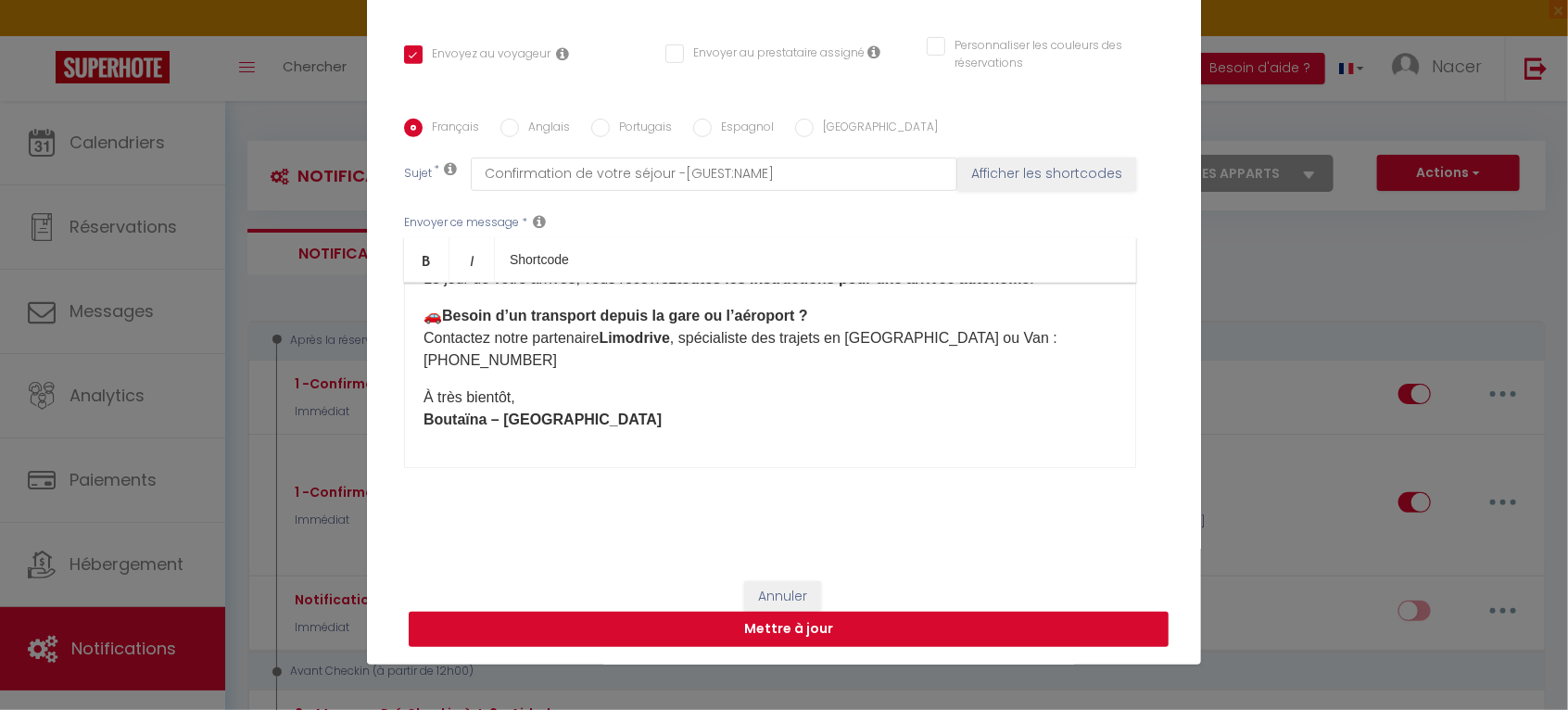
click at [912, 617] on button "Mettre à jour" at bounding box center [789, 630] width 760 height 35
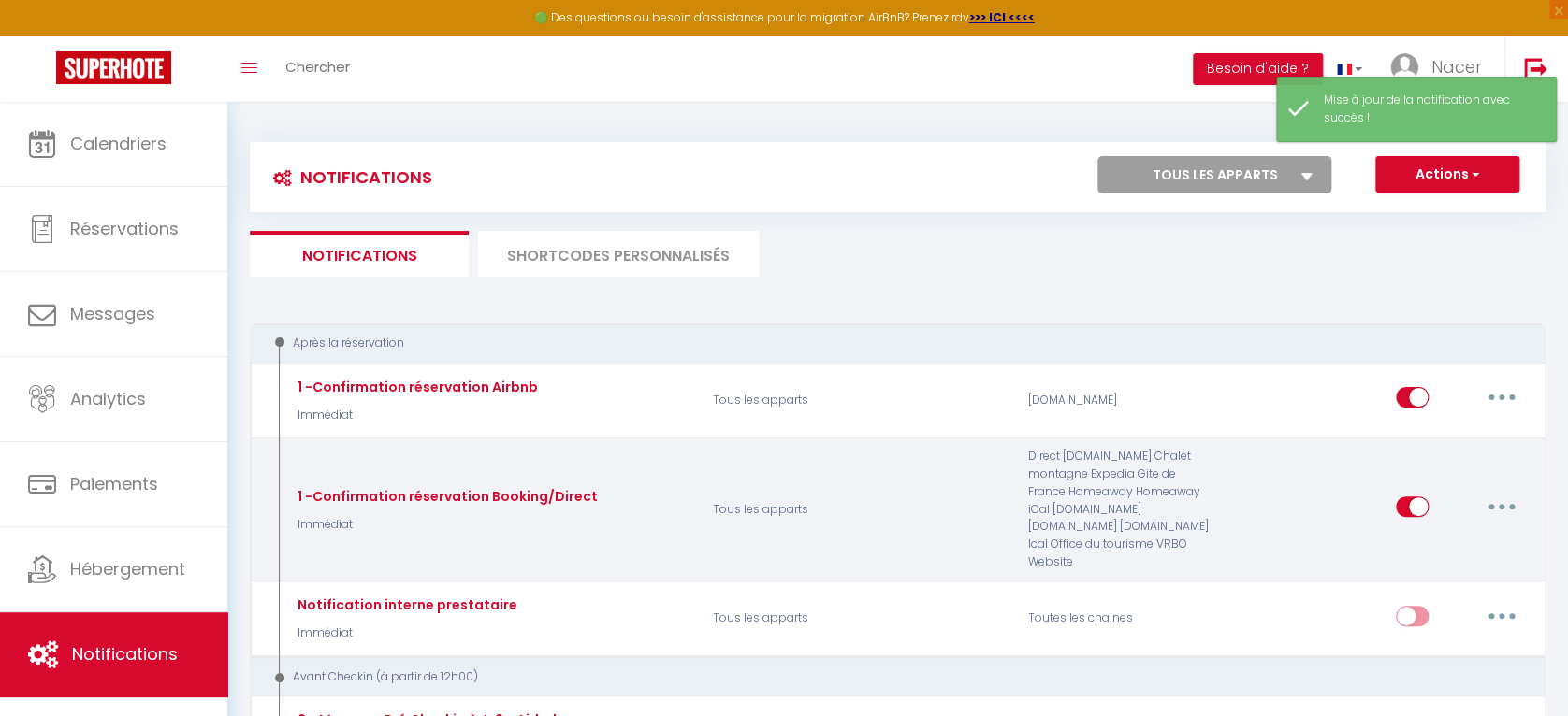
click at [1520, 492] on button "button" at bounding box center [1502, 507] width 53 height 30
click at [1446, 546] on link "Editer" at bounding box center [1453, 550] width 138 height 32
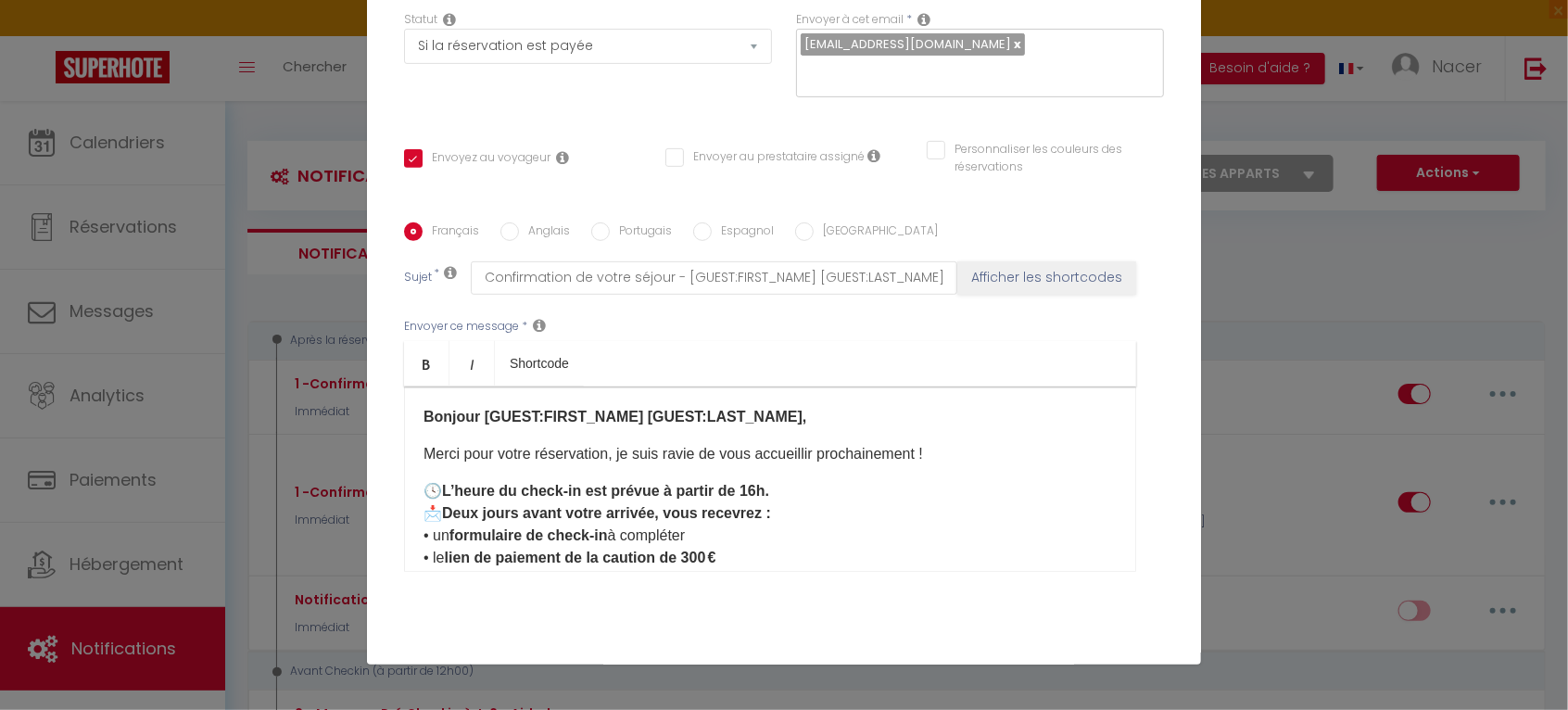
click at [472, 415] on b "Bonjour [GUEST:FIRST_NAME]​ [GUEST:LAST_NAME]​," at bounding box center [615, 417] width 383 height 16
drag, startPoint x: 474, startPoint y: 417, endPoint x: 765, endPoint y: 400, distance: 291.5
click at [765, 400] on div "Bonjour [GUEST:FIRST_NAME]​ [GUEST:LAST_NAME]​, Merci pour votre réservation, j…" at bounding box center [770, 479] width 732 height 185
click at [483, 421] on b "Bonjour -[GUEST:NAME] ​ ​," at bounding box center [510, 417] width 174 height 16
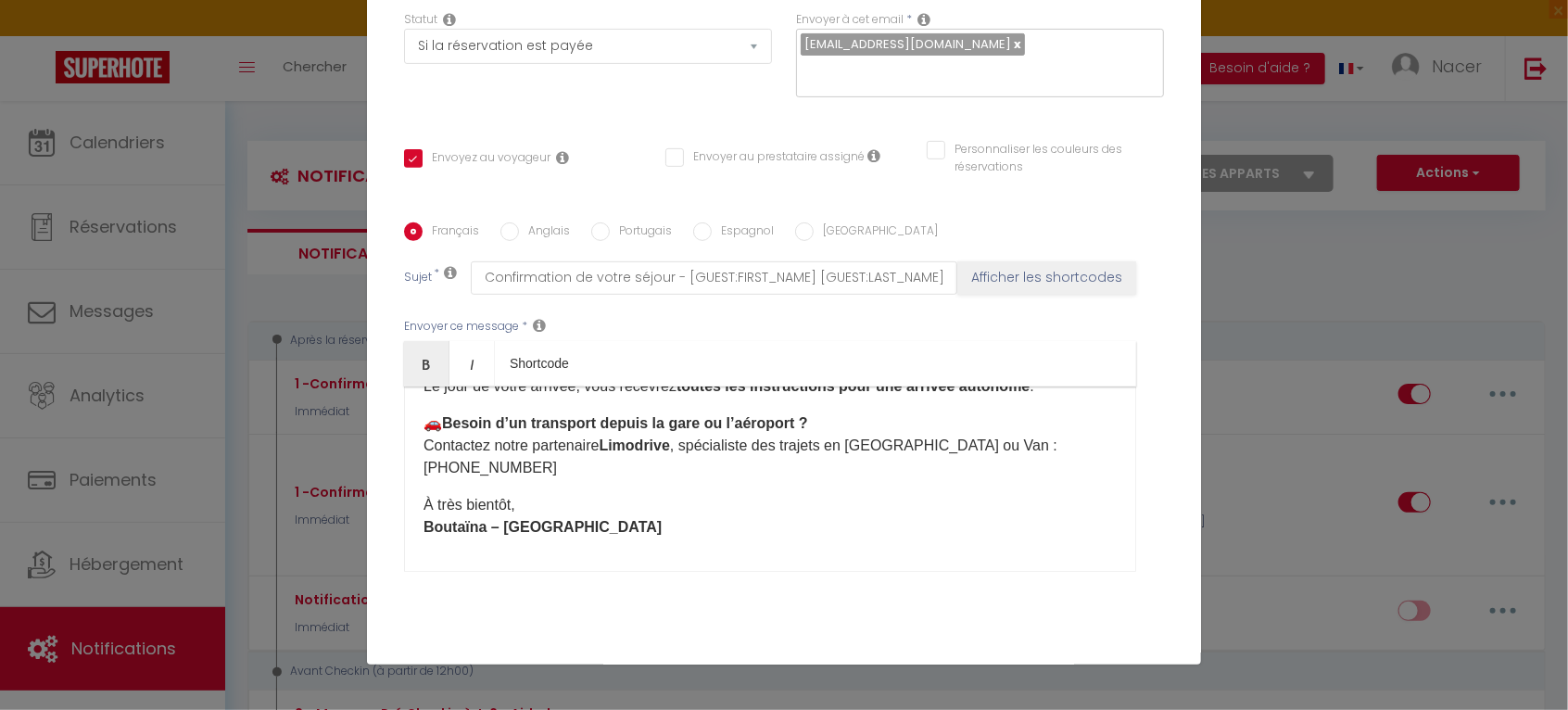
scroll to position [212, 0]
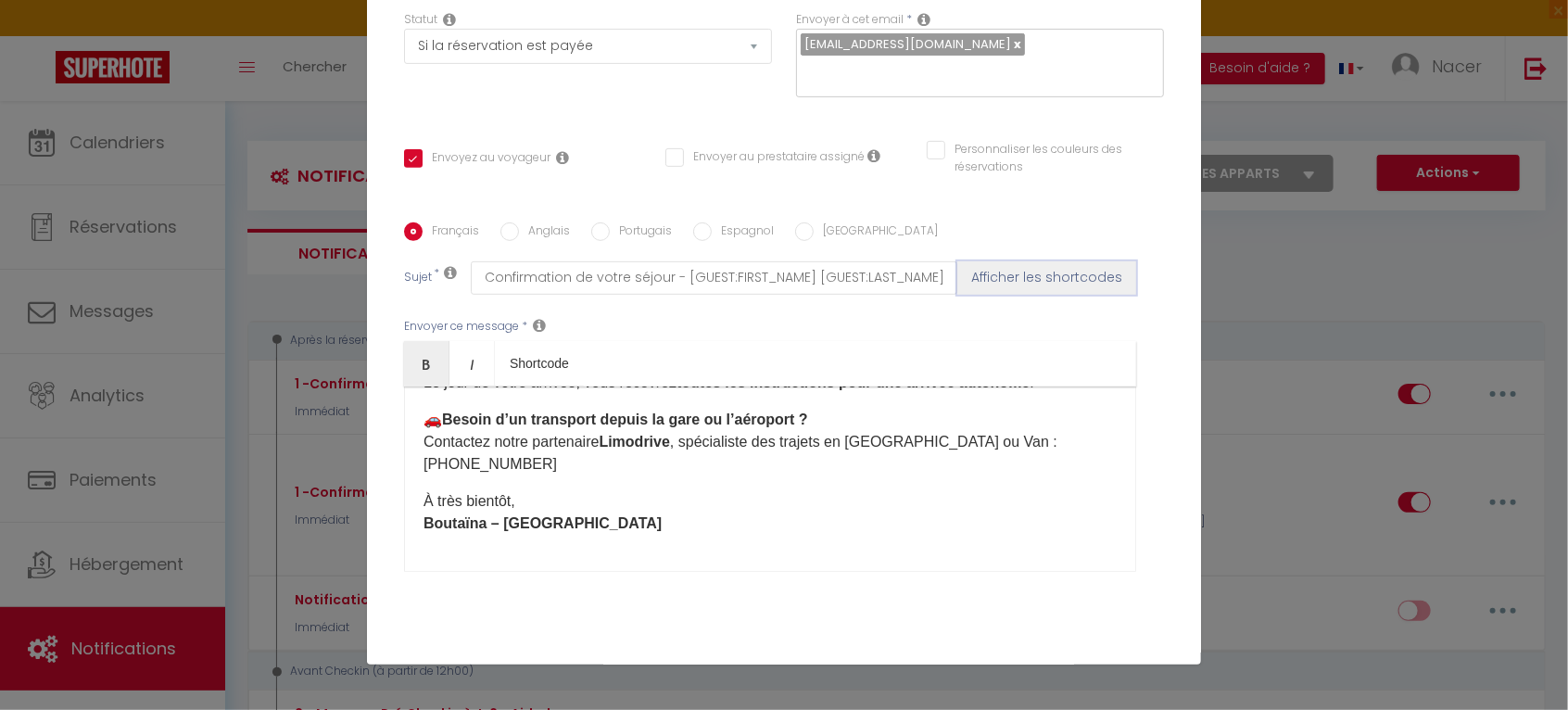
click at [1060, 274] on button "Afficher les shortcodes" at bounding box center [1047, 278] width 179 height 33
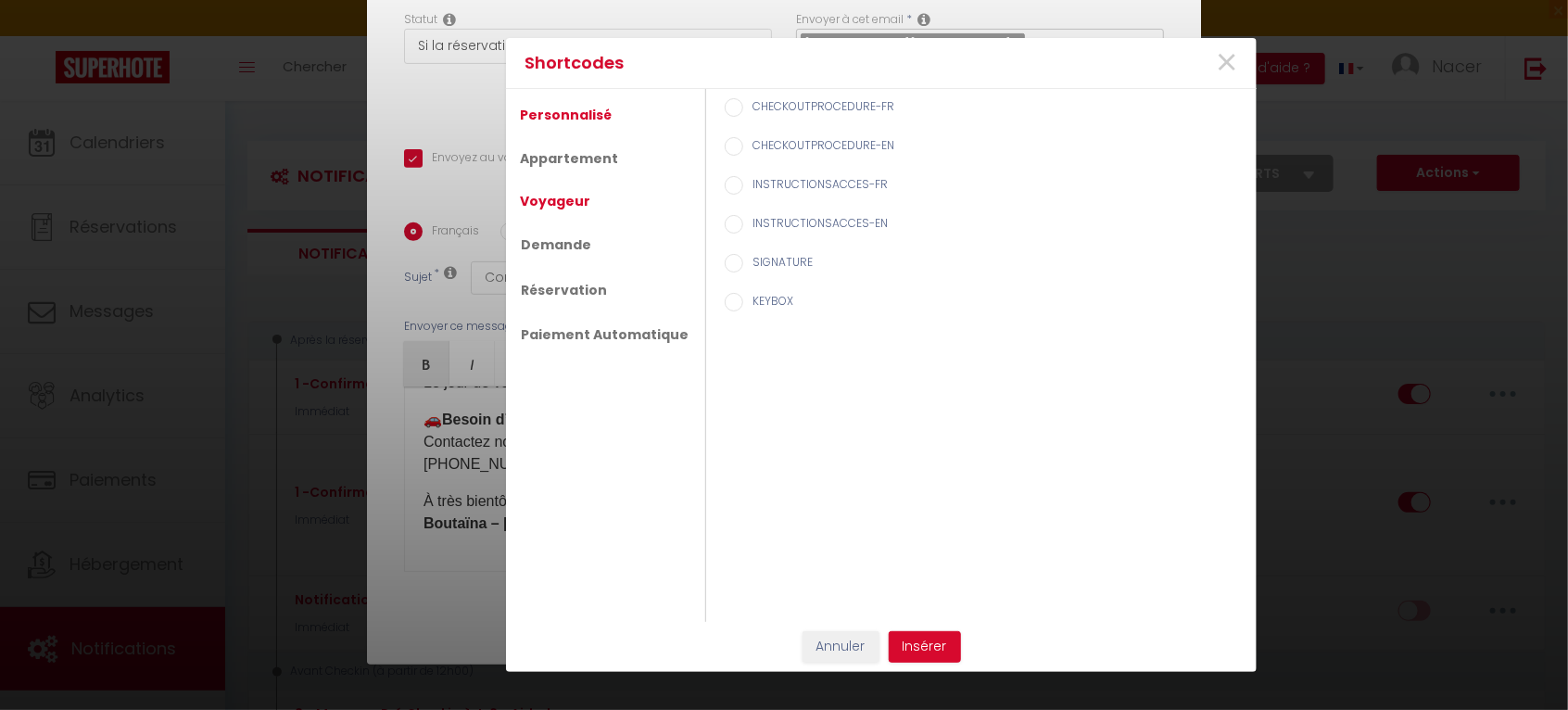
click at [570, 198] on link "Voyageur" at bounding box center [555, 201] width 89 height 33
click at [844, 650] on button "Annuler" at bounding box center [841, 648] width 77 height 32
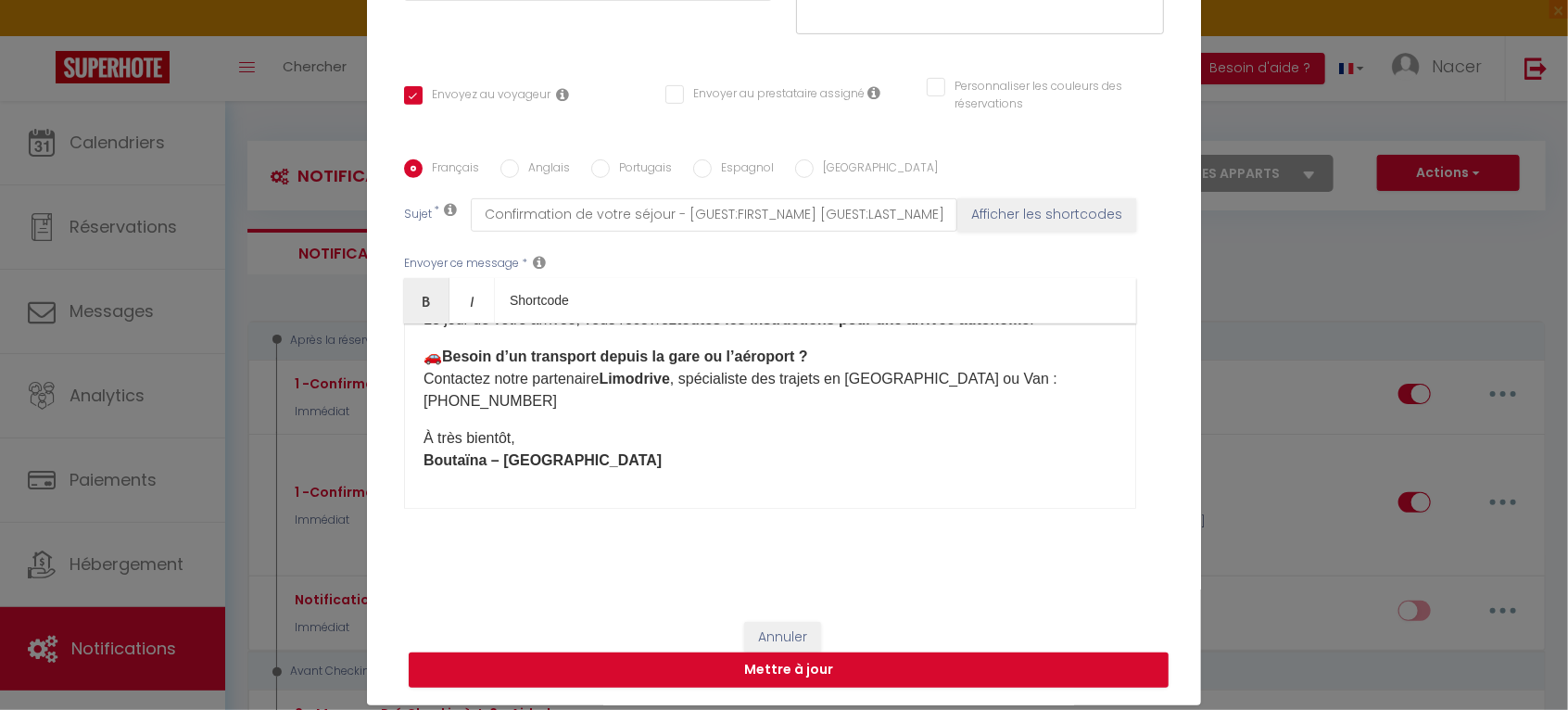
scroll to position [93, 0]
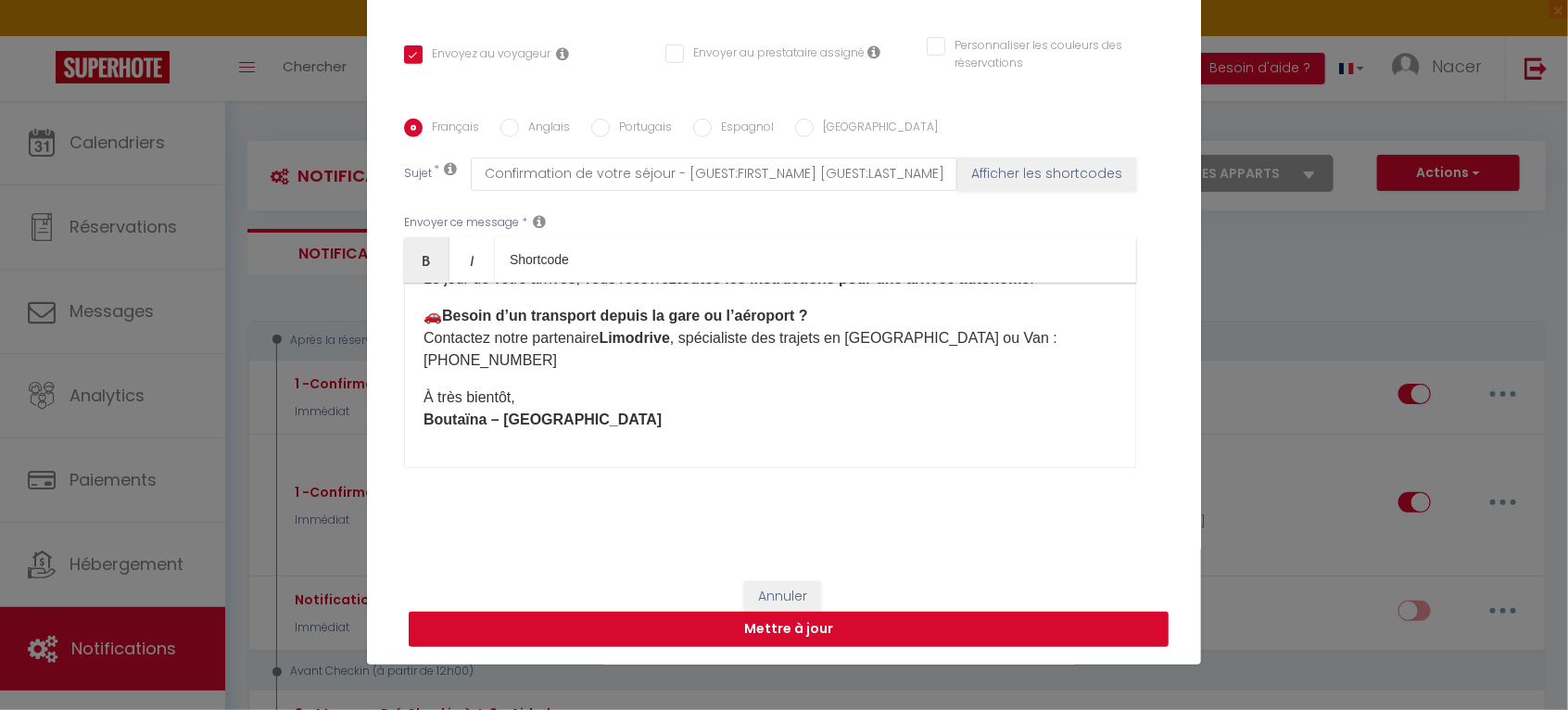
click at [876, 630] on button "Mettre à jour" at bounding box center [789, 630] width 760 height 35
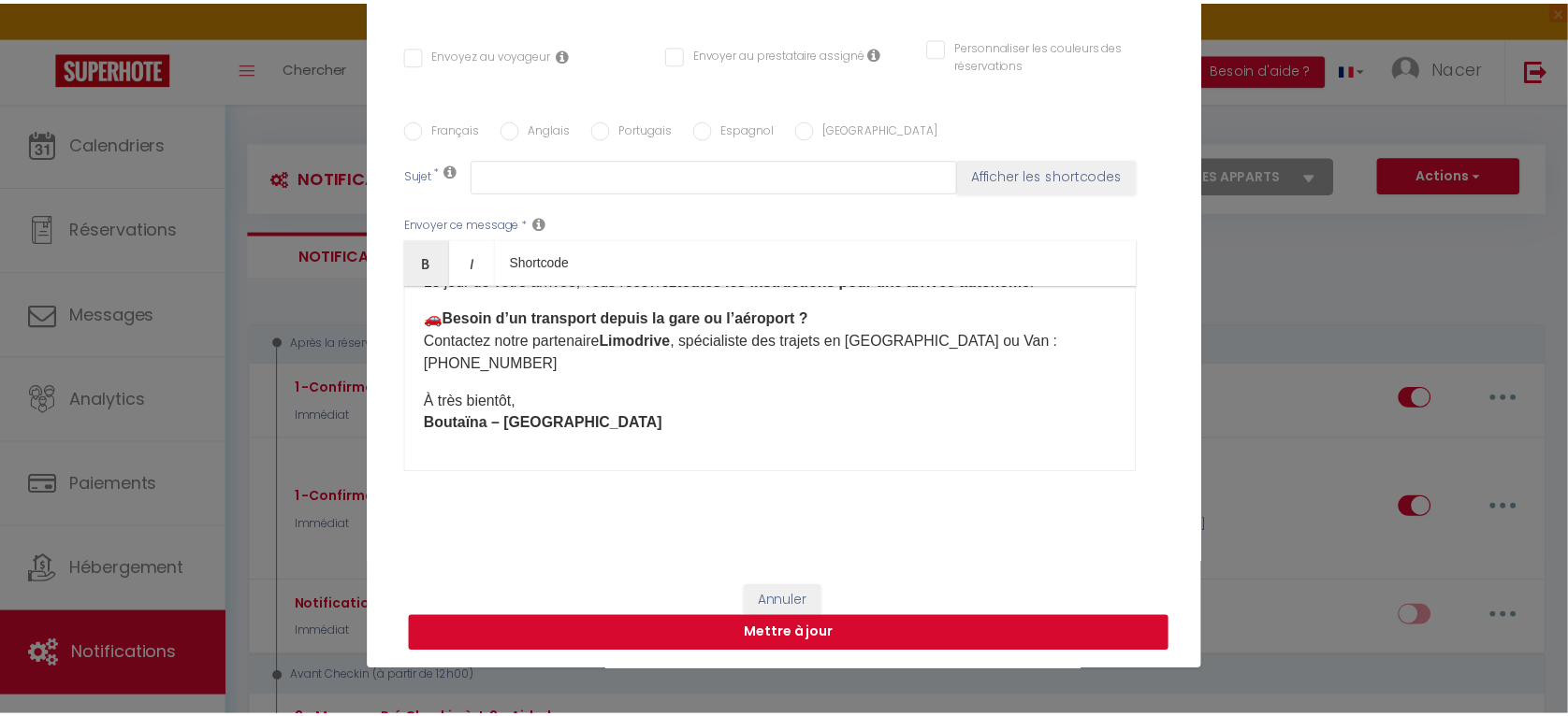
scroll to position [0, 0]
